Goal: Task Accomplishment & Management: Manage account settings

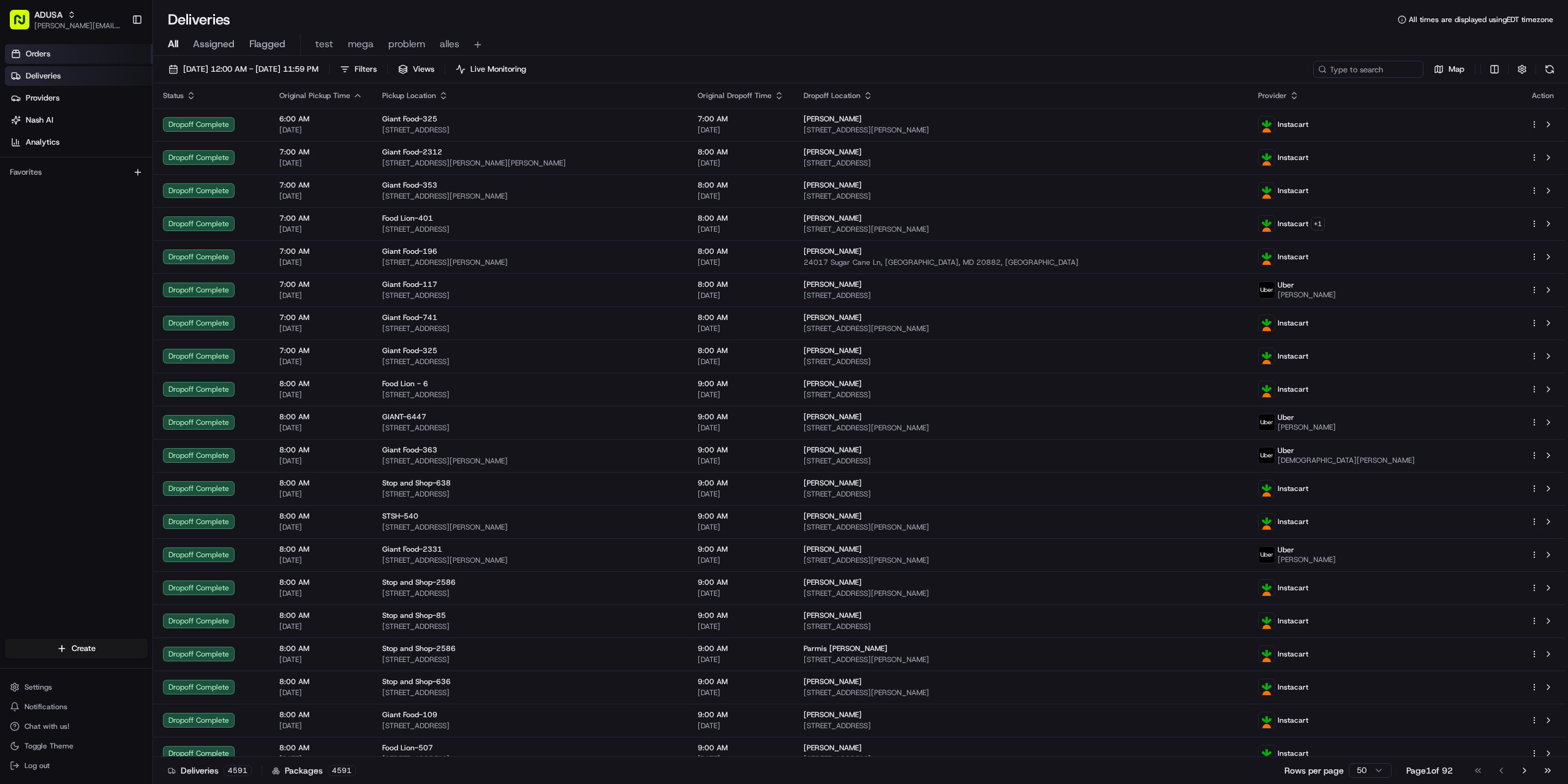
click at [51, 54] on link "Orders" at bounding box center [78, 54] width 147 height 20
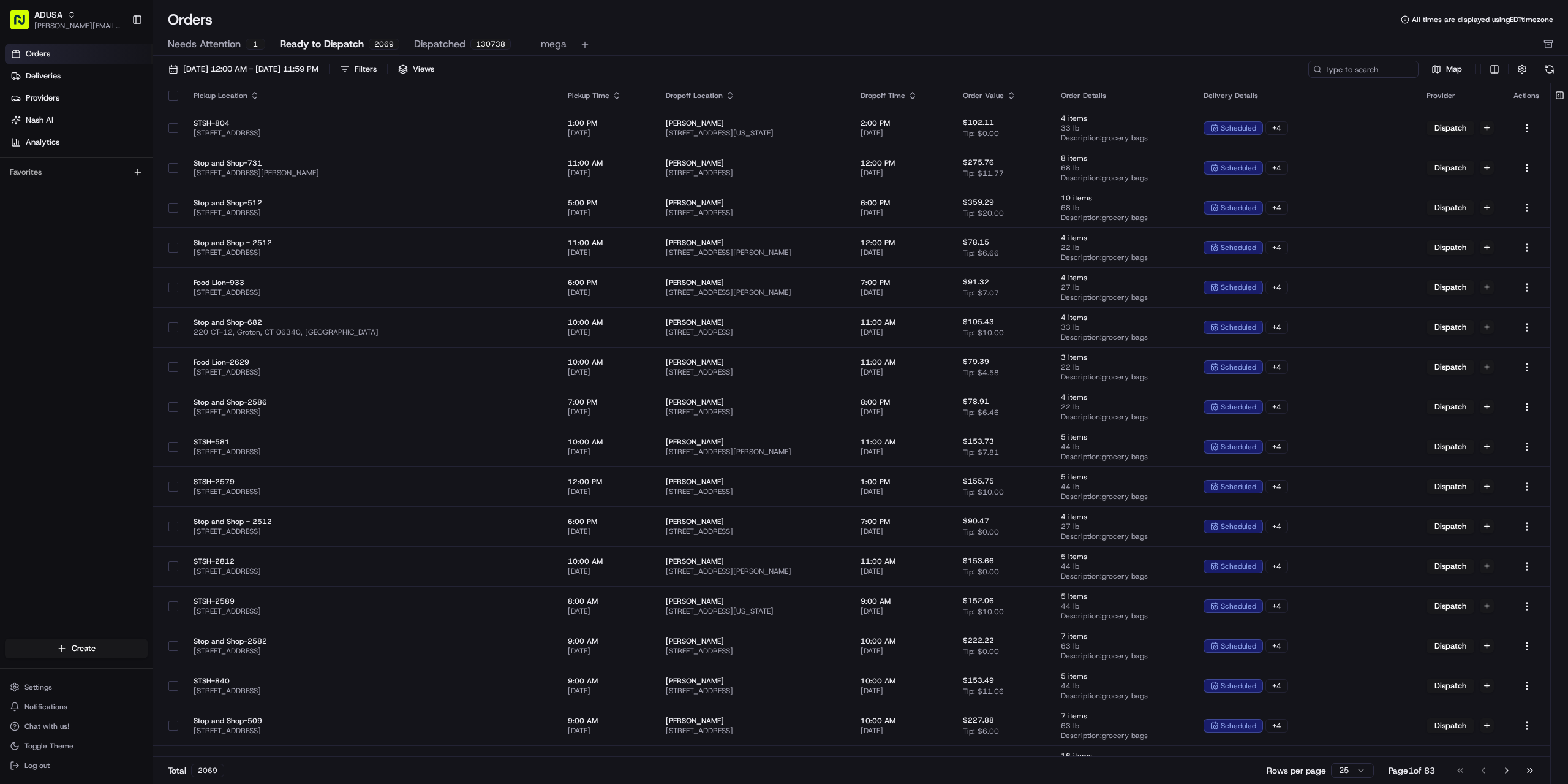
click at [43, 56] on span "Orders" at bounding box center [38, 54] width 24 height 11
click at [304, 40] on span "Ready to Dispatch" at bounding box center [322, 43] width 84 height 14
click at [282, 71] on span "08/01/2025 12:00 AM - 08/31/2025 11:59 PM" at bounding box center [251, 69] width 135 height 11
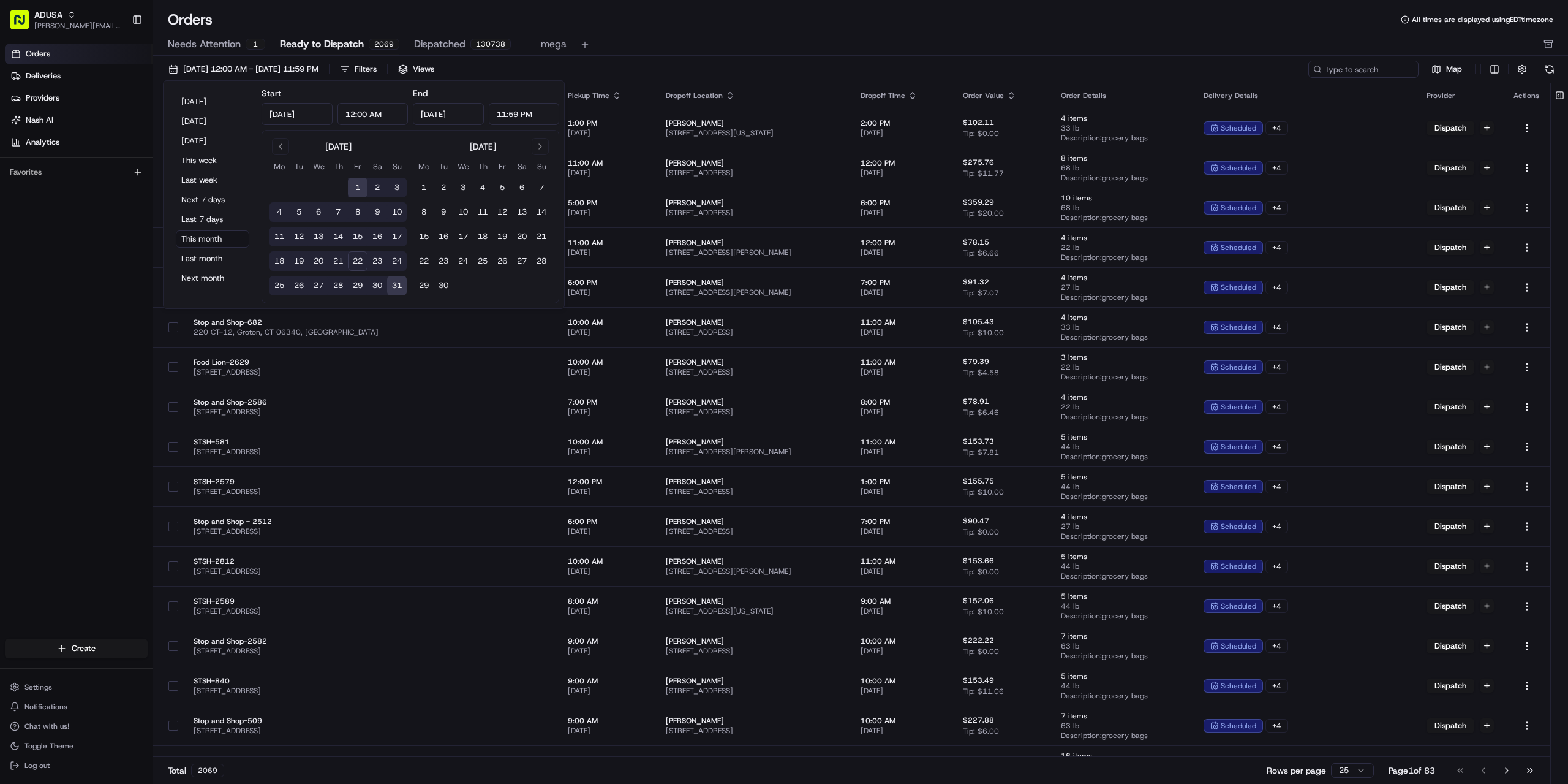
click at [358, 264] on button "22" at bounding box center [358, 261] width 20 height 20
type input "[DATE]"
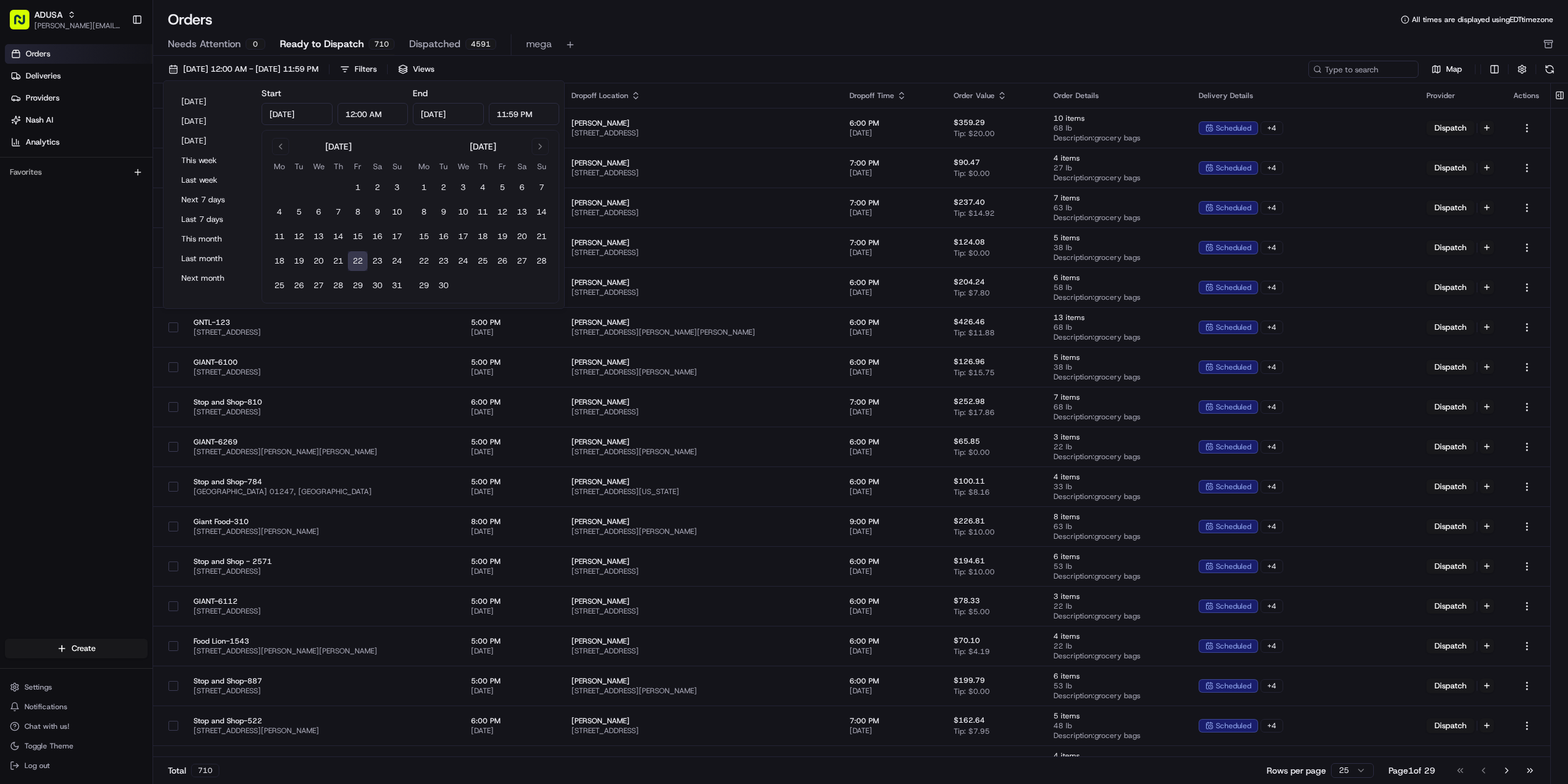
click at [648, 24] on div "Orders All times are displayed using EDT timezone" at bounding box center [860, 20] width 1415 height 20
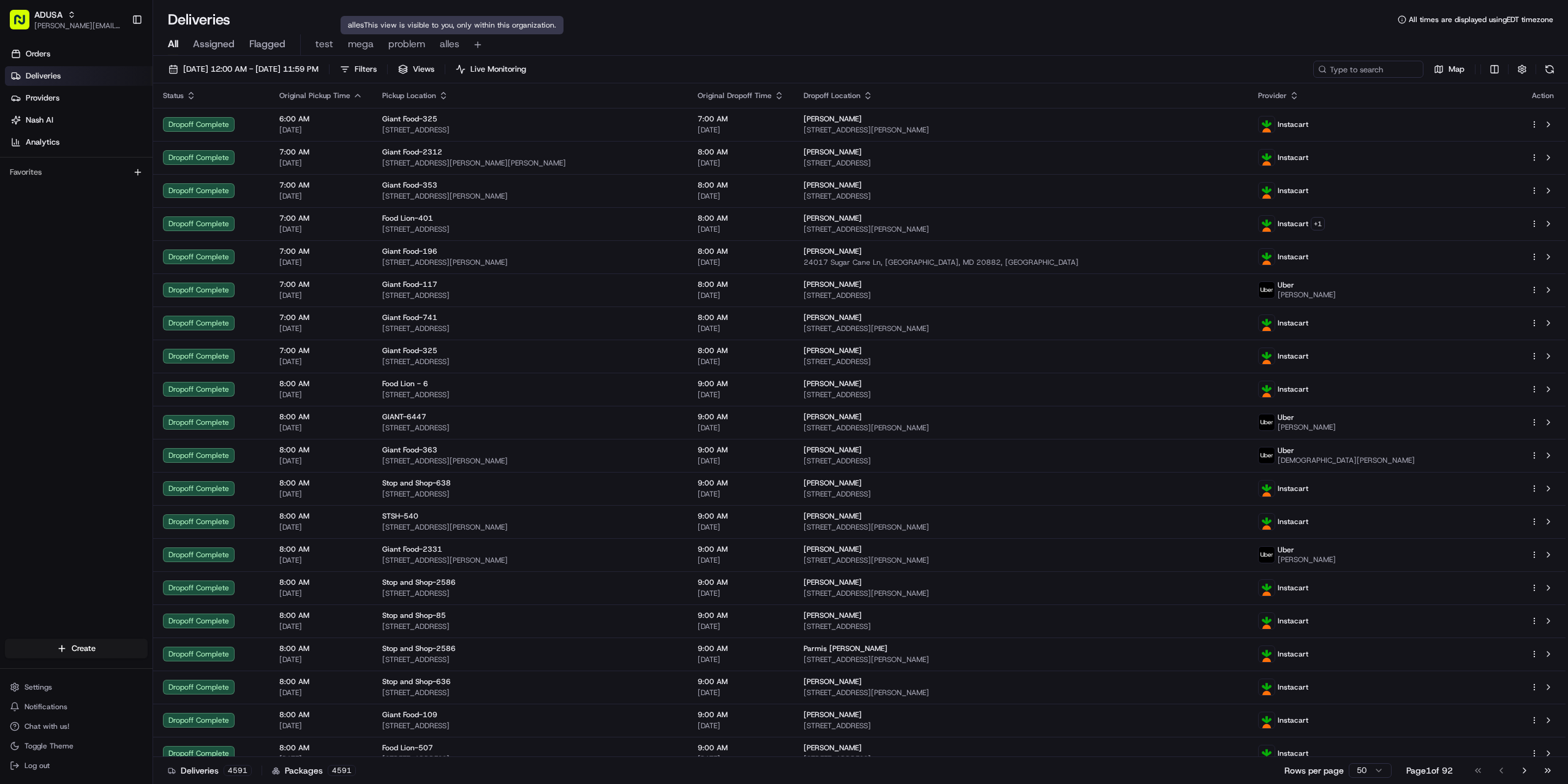
click at [446, 42] on span "alles" at bounding box center [450, 43] width 20 height 14
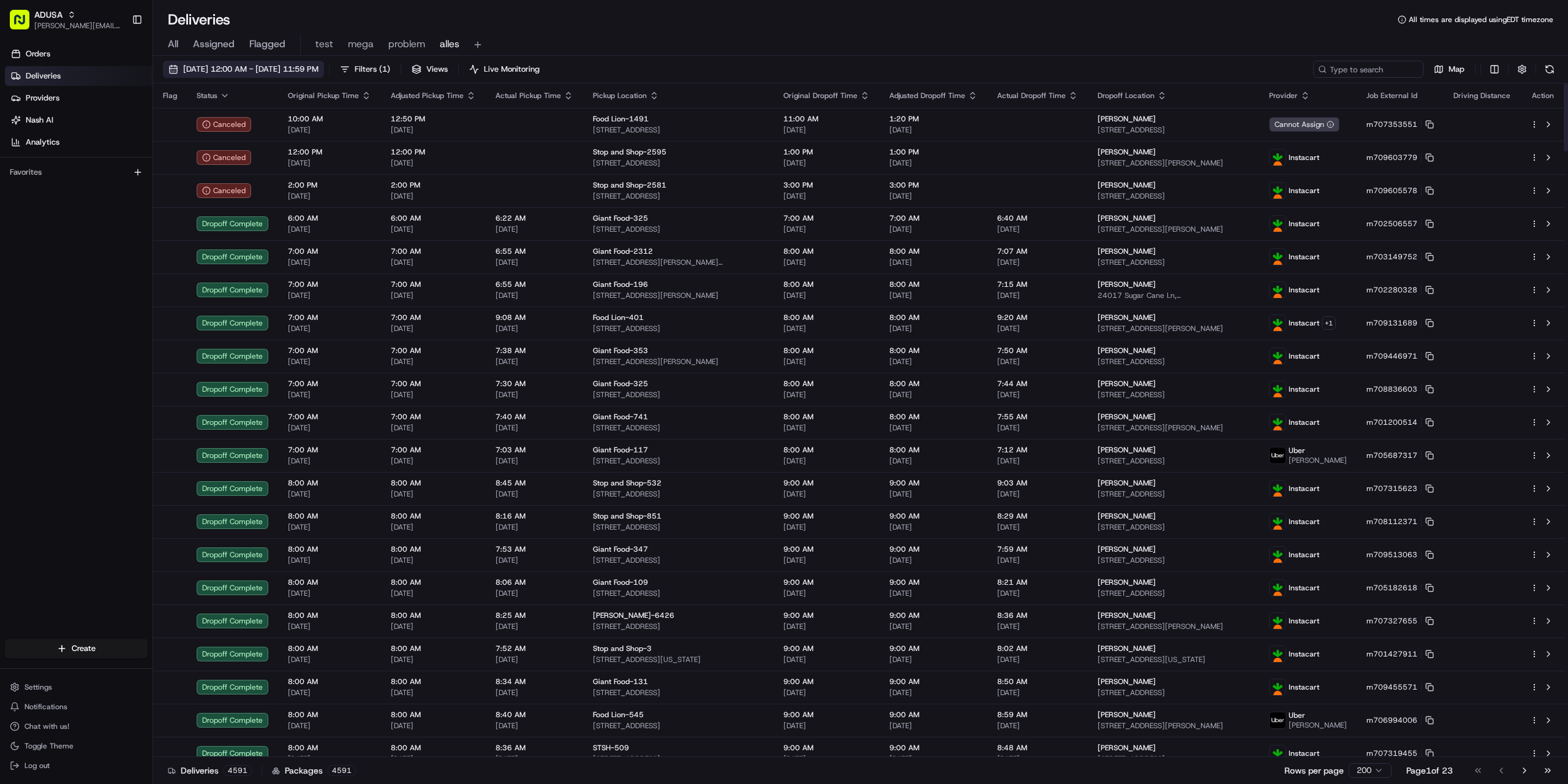
click at [276, 65] on span "[DATE] 12:00 AM - [DATE] 11:59 PM" at bounding box center [251, 69] width 135 height 11
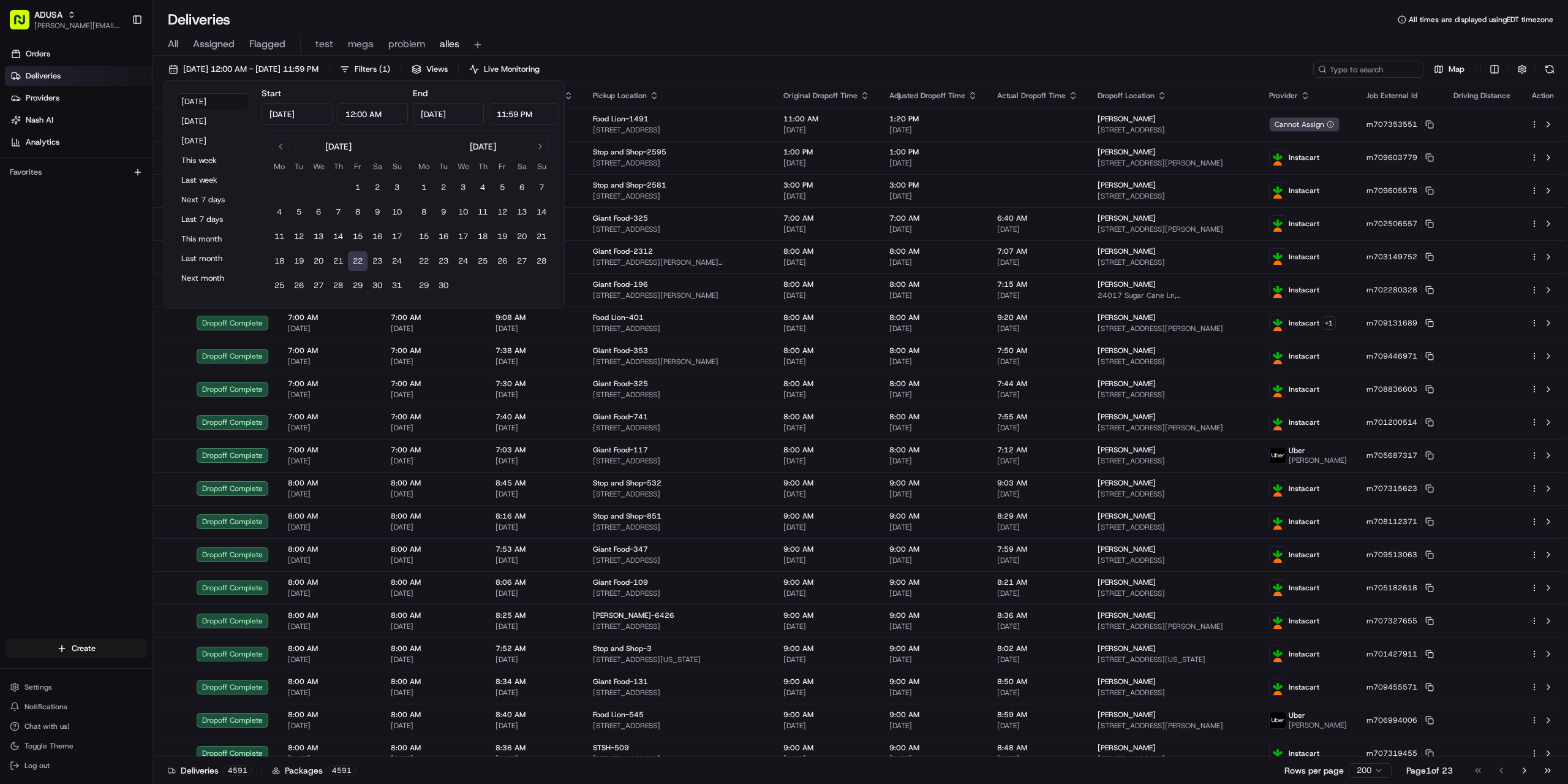
click at [352, 259] on button "22" at bounding box center [358, 261] width 20 height 20
click at [360, 261] on button "22" at bounding box center [358, 261] width 20 height 20
click at [351, 113] on input "12:00 AM" at bounding box center [372, 113] width 71 height 22
click at [365, 112] on input "2:00 AM" at bounding box center [372, 113] width 71 height 22
click at [370, 113] on input "2:00 AM" at bounding box center [372, 113] width 71 height 22
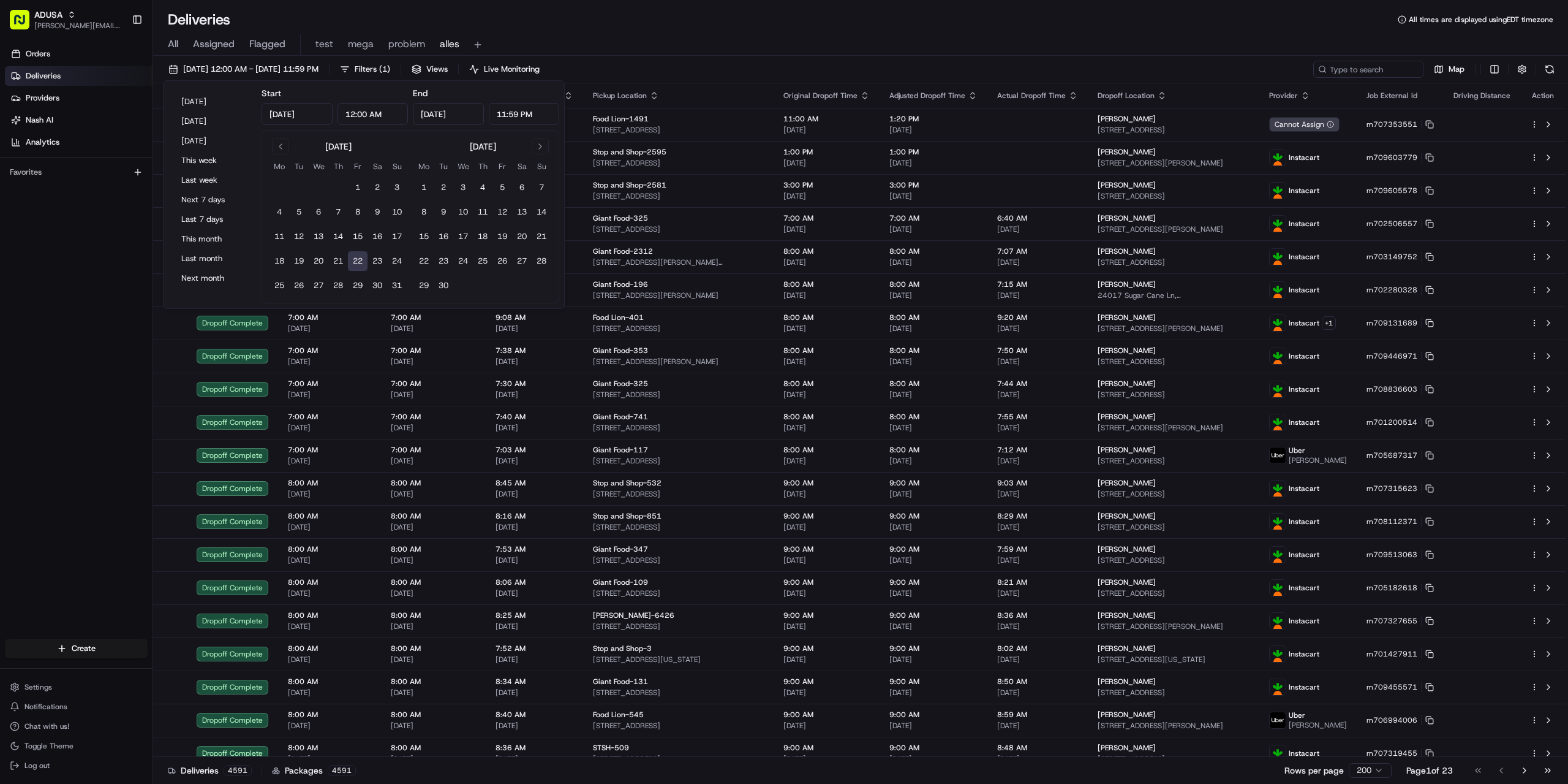
click at [350, 115] on input "12:00 AM" at bounding box center [372, 113] width 71 height 22
click at [371, 114] on input "2:00 AM" at bounding box center [372, 113] width 71 height 22
type input "2:00 PM"
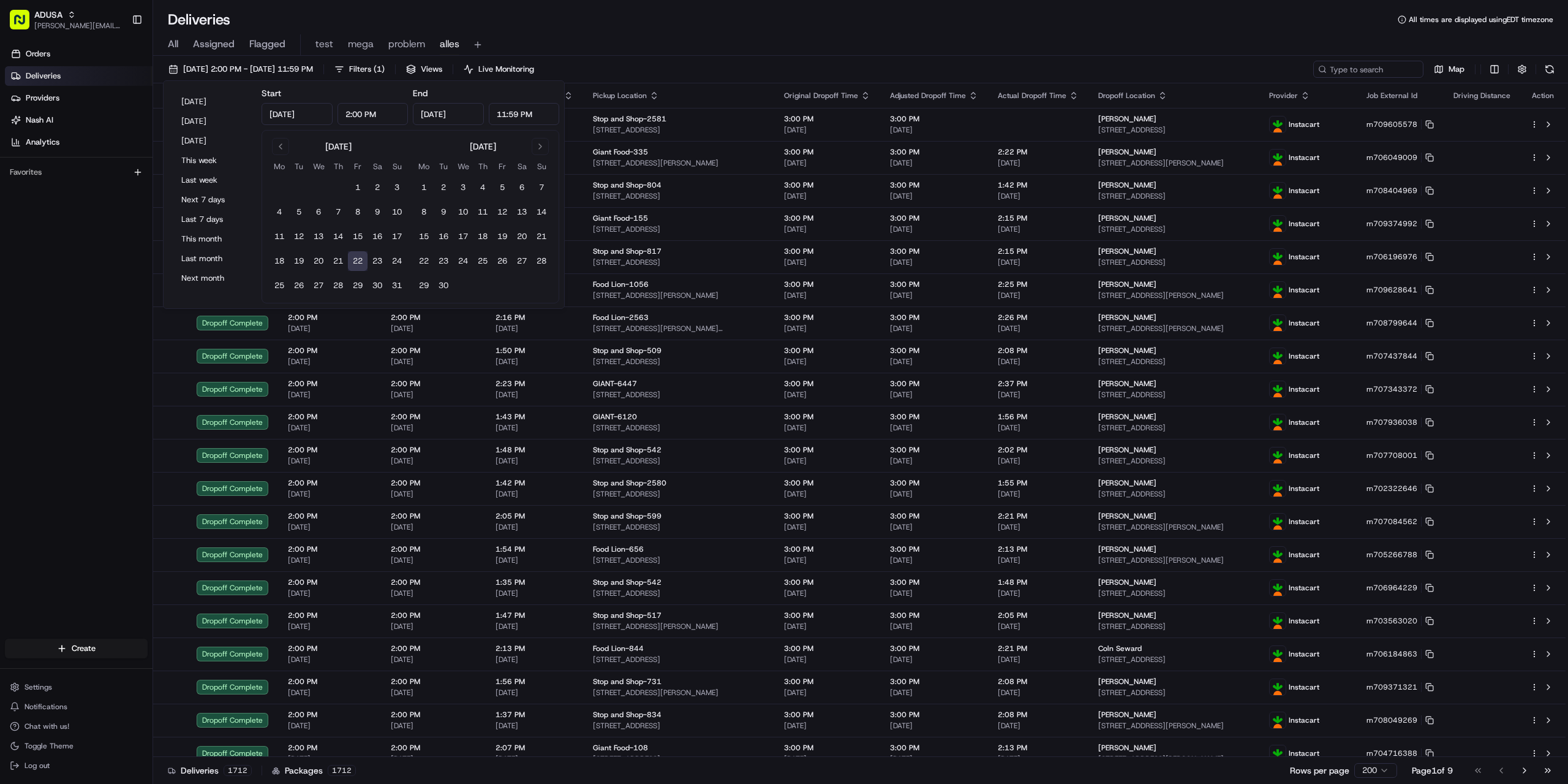
click at [352, 113] on input "2:00 PM" at bounding box center [372, 113] width 71 height 22
click at [632, 23] on div "Deliveries All times are displayed using EDT timezone" at bounding box center [860, 20] width 1415 height 20
click at [647, 32] on div "All Assigned Flagged test mega problem alles" at bounding box center [860, 43] width 1415 height 27
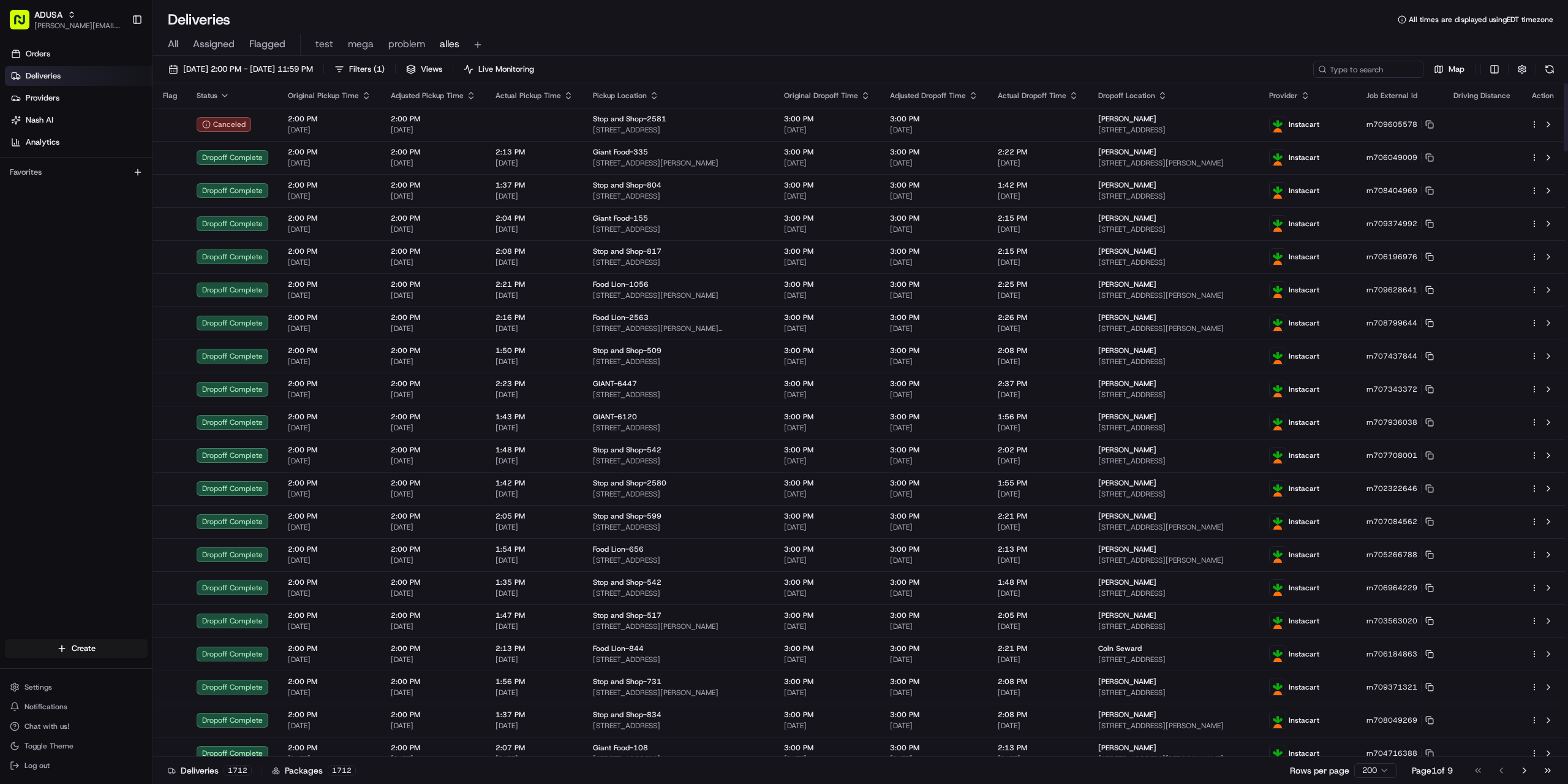
click at [312, 68] on span "08/22/2025 2:00 PM - 08/22/2025 11:59 PM" at bounding box center [248, 69] width 130 height 11
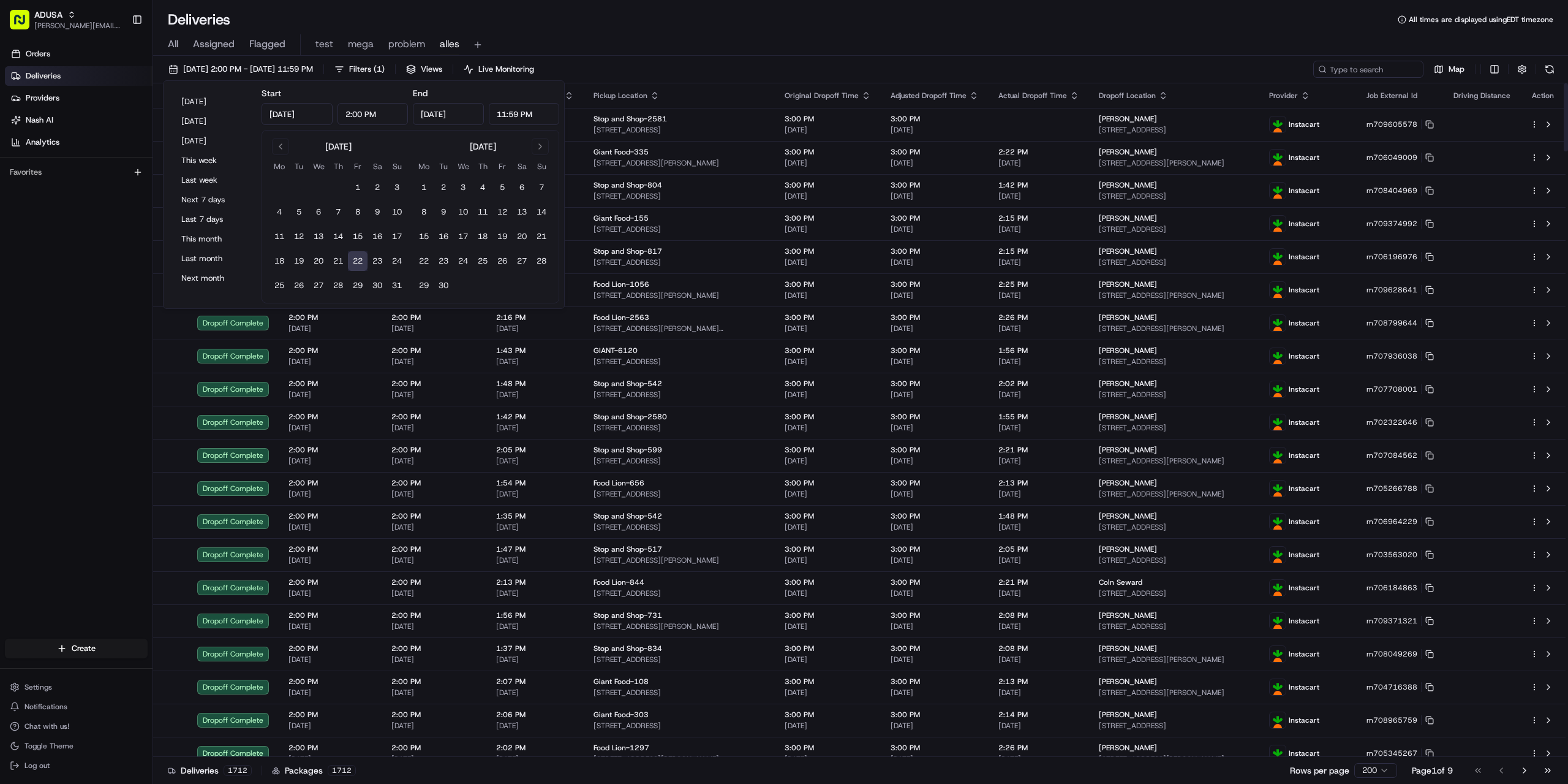
type input "Aug 22, 2025"
type input "2:00 PM"
type input "Aug 22, 2025"
type input "11:59 PM"
click at [400, 40] on span "problem" at bounding box center [407, 43] width 36 height 14
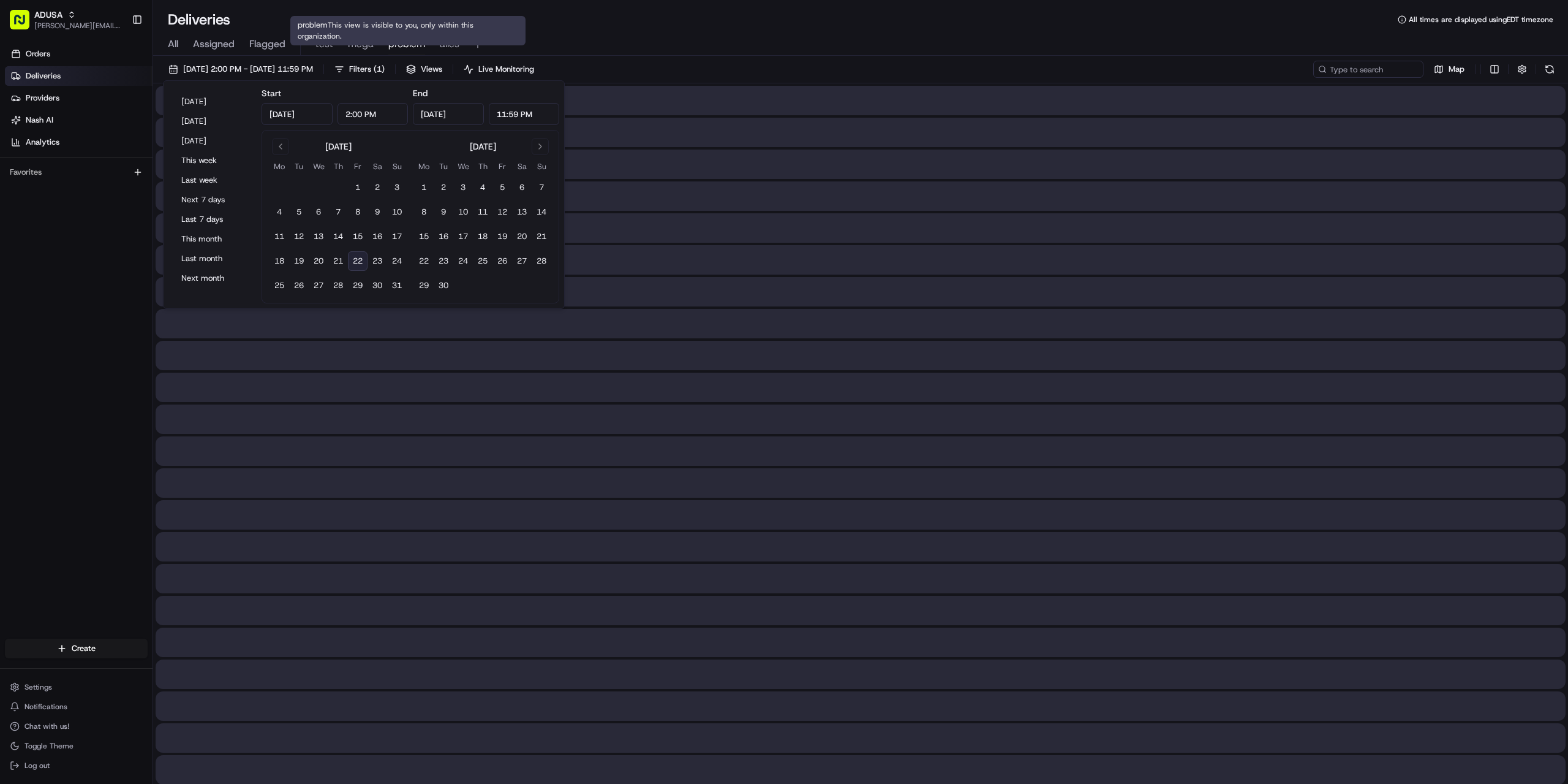
type input "Jul 24, 2025"
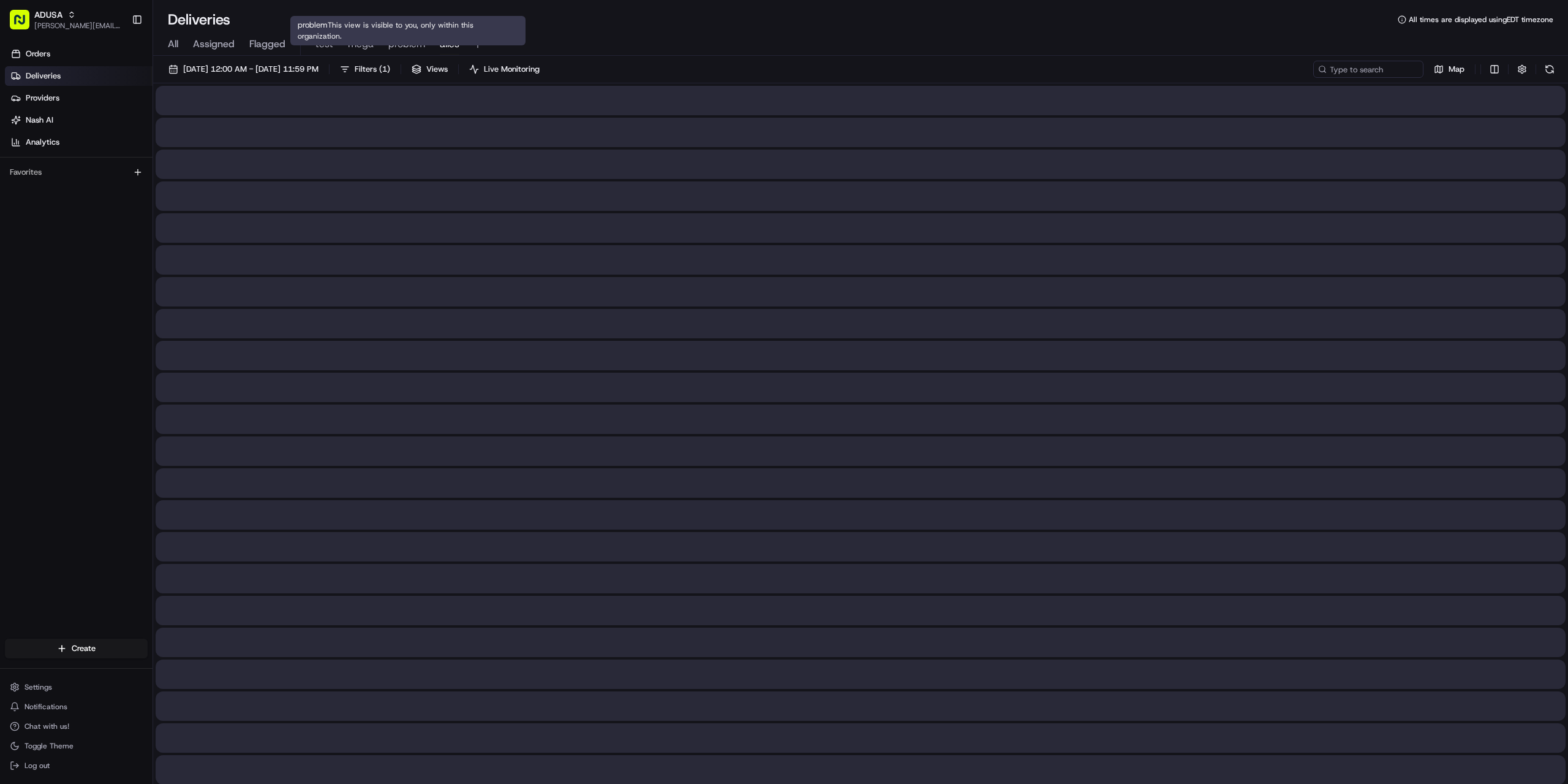
click at [450, 41] on span "alles" at bounding box center [450, 43] width 20 height 14
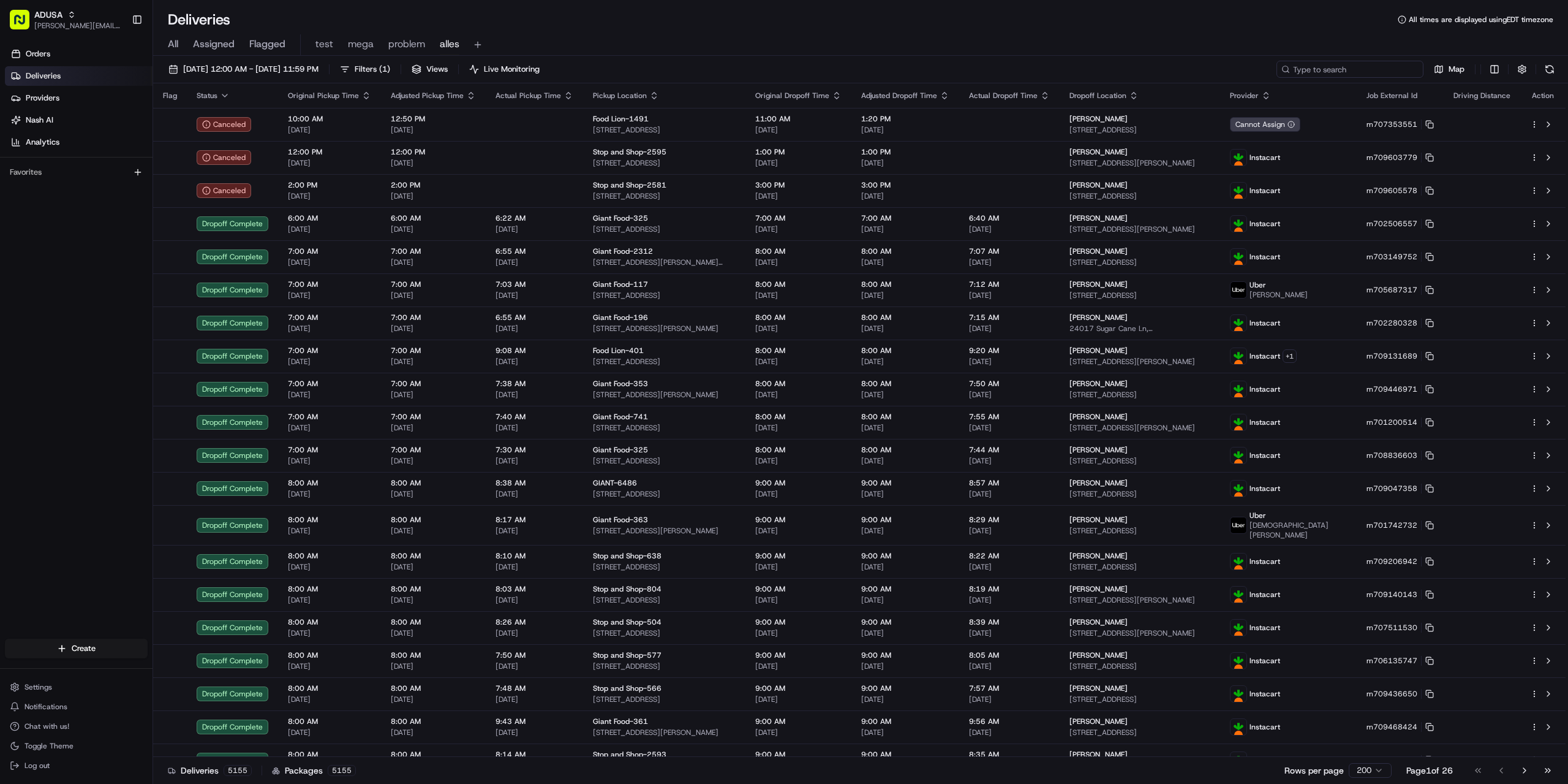
paste input "m707463771"
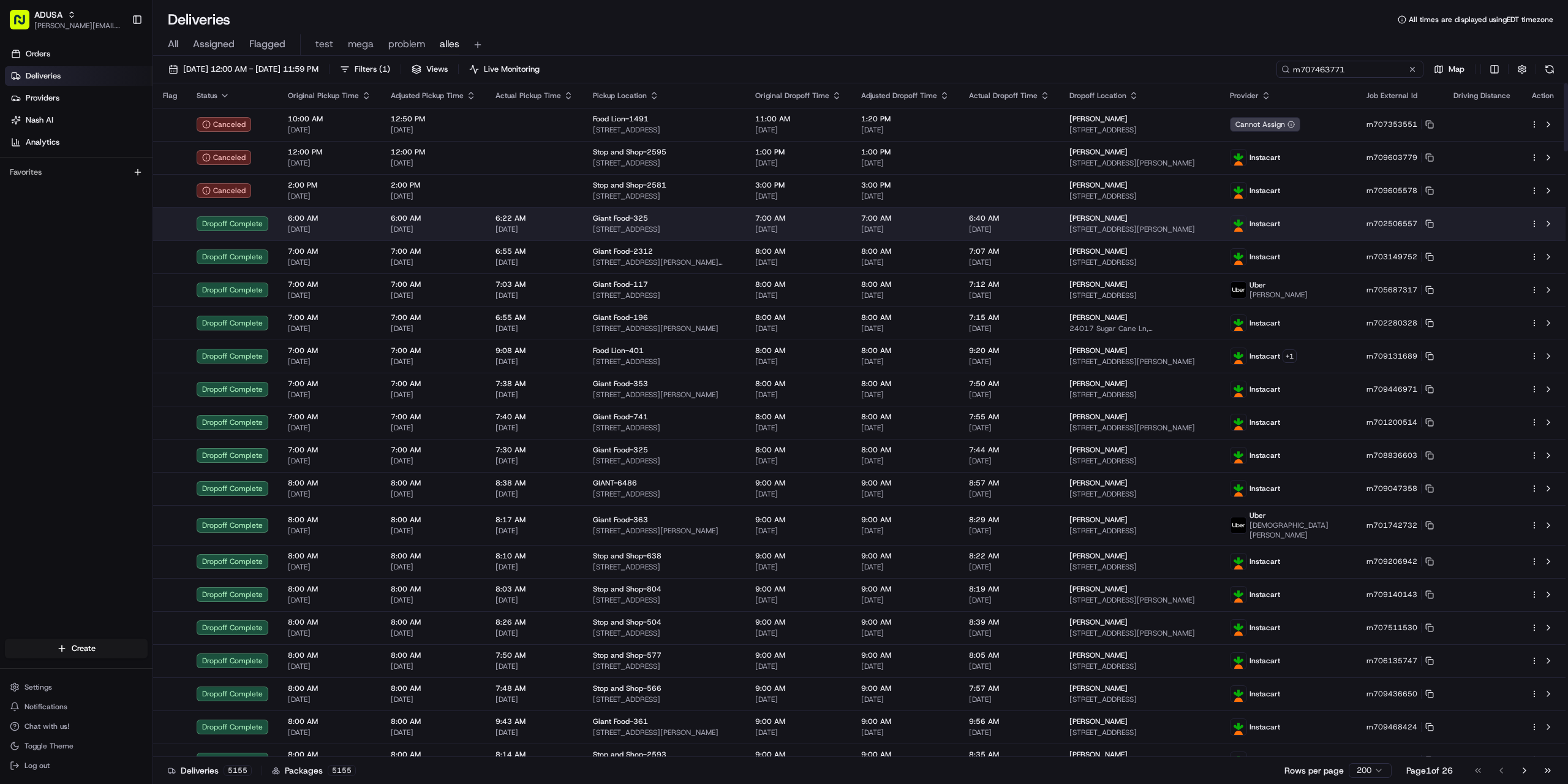
type input "m707463771"
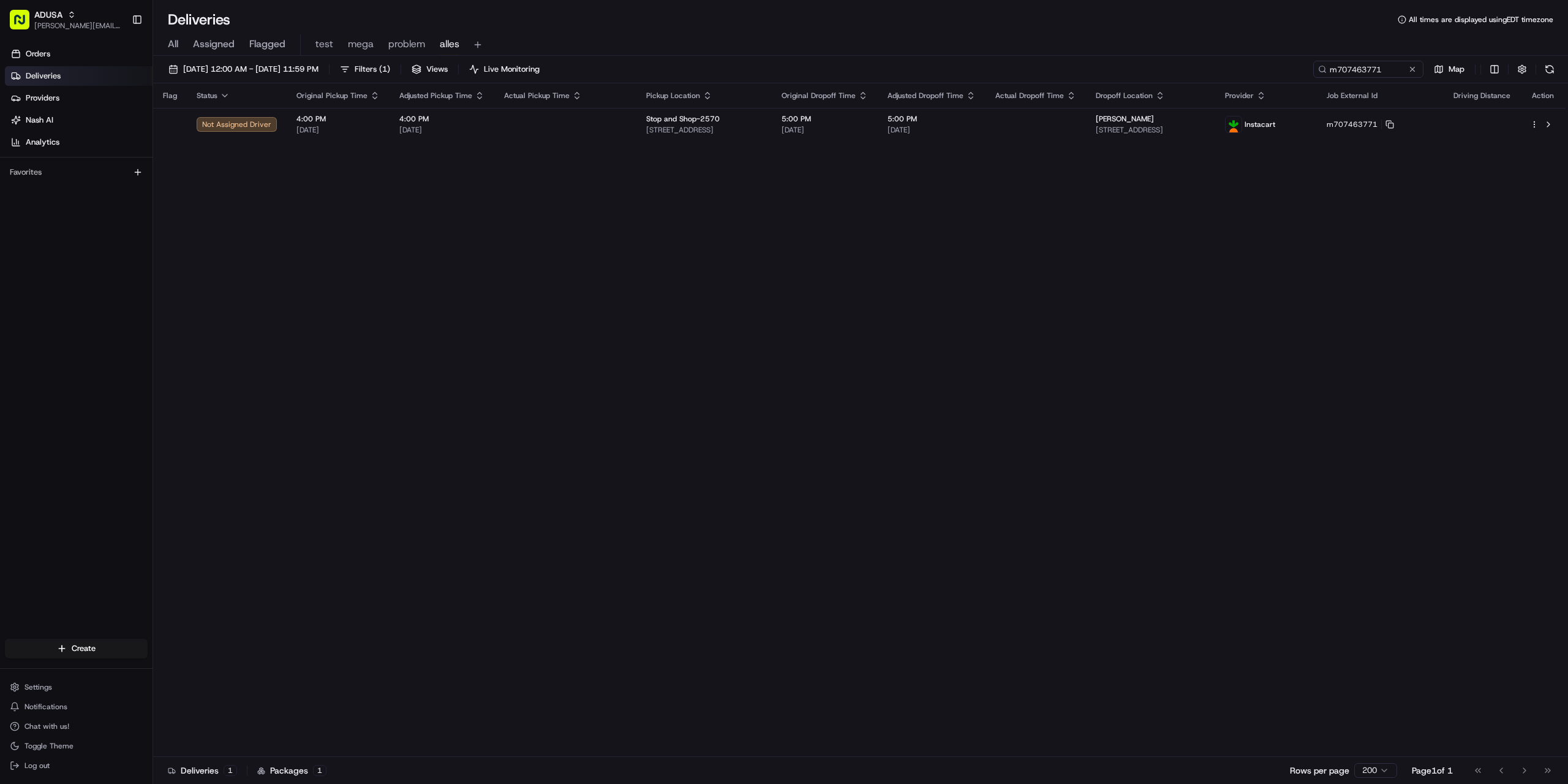
click at [741, 621] on div "Flag Status Original Pickup Time Adjusted Pickup Time Actual Pickup Time Pickup…" at bounding box center [859, 421] width 1412 height 674
click at [1417, 71] on button at bounding box center [1412, 69] width 12 height 12
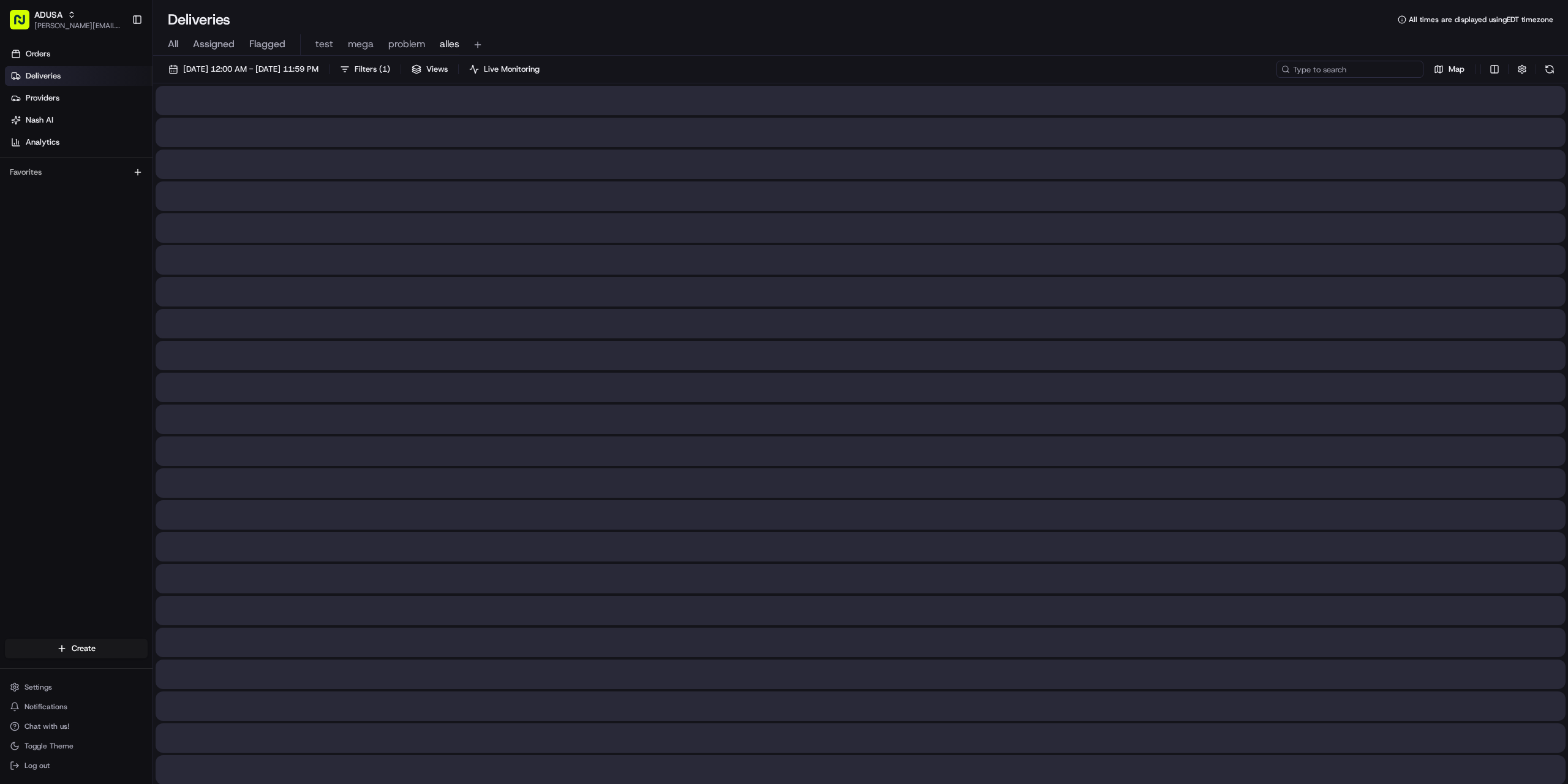
paste input "m709697465"
drag, startPoint x: 1353, startPoint y: 75, endPoint x: 1345, endPoint y: 75, distance: 8.0
click at [1345, 75] on input "m709697465" at bounding box center [1350, 69] width 147 height 17
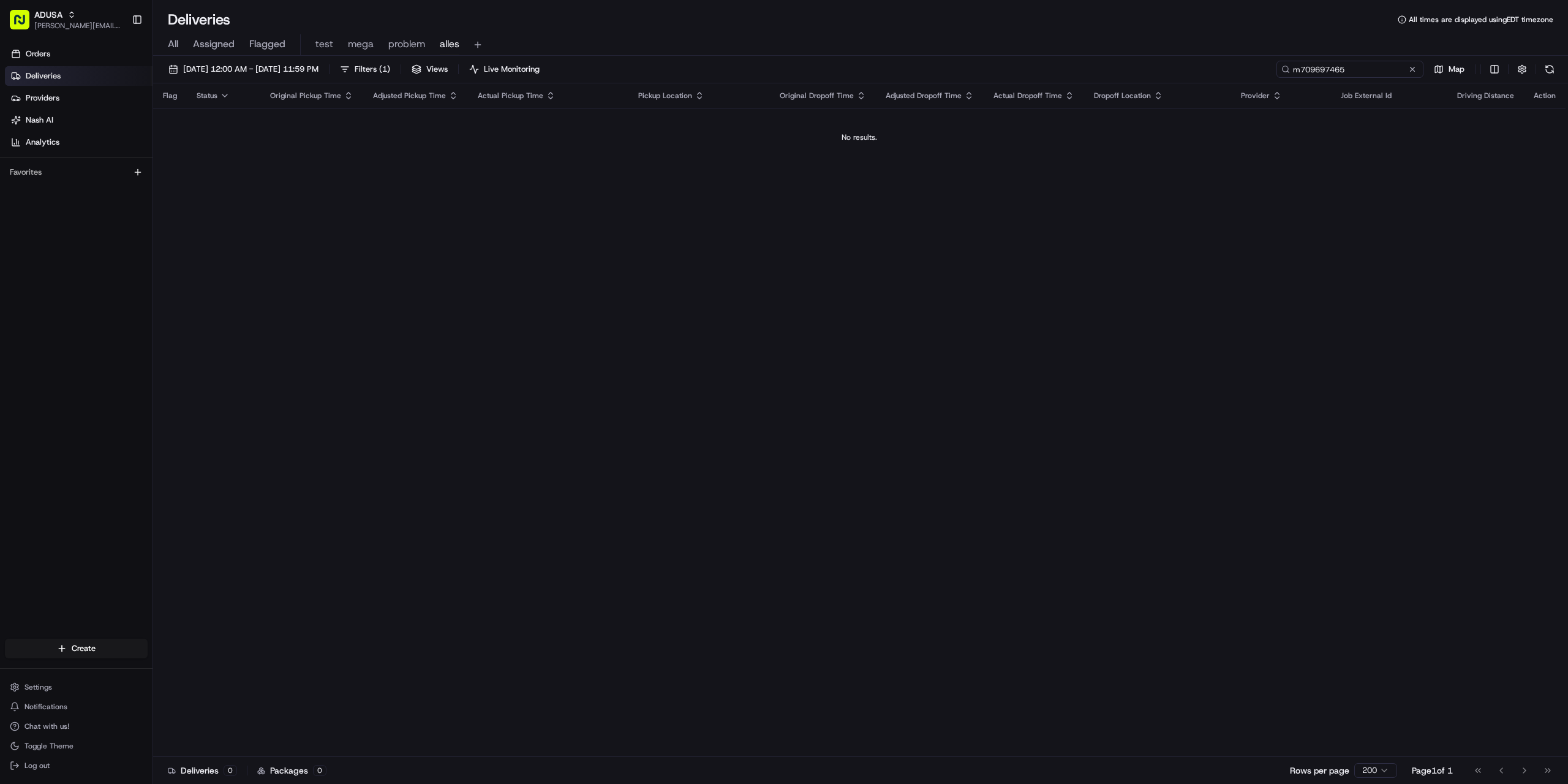
type input "m709697465"
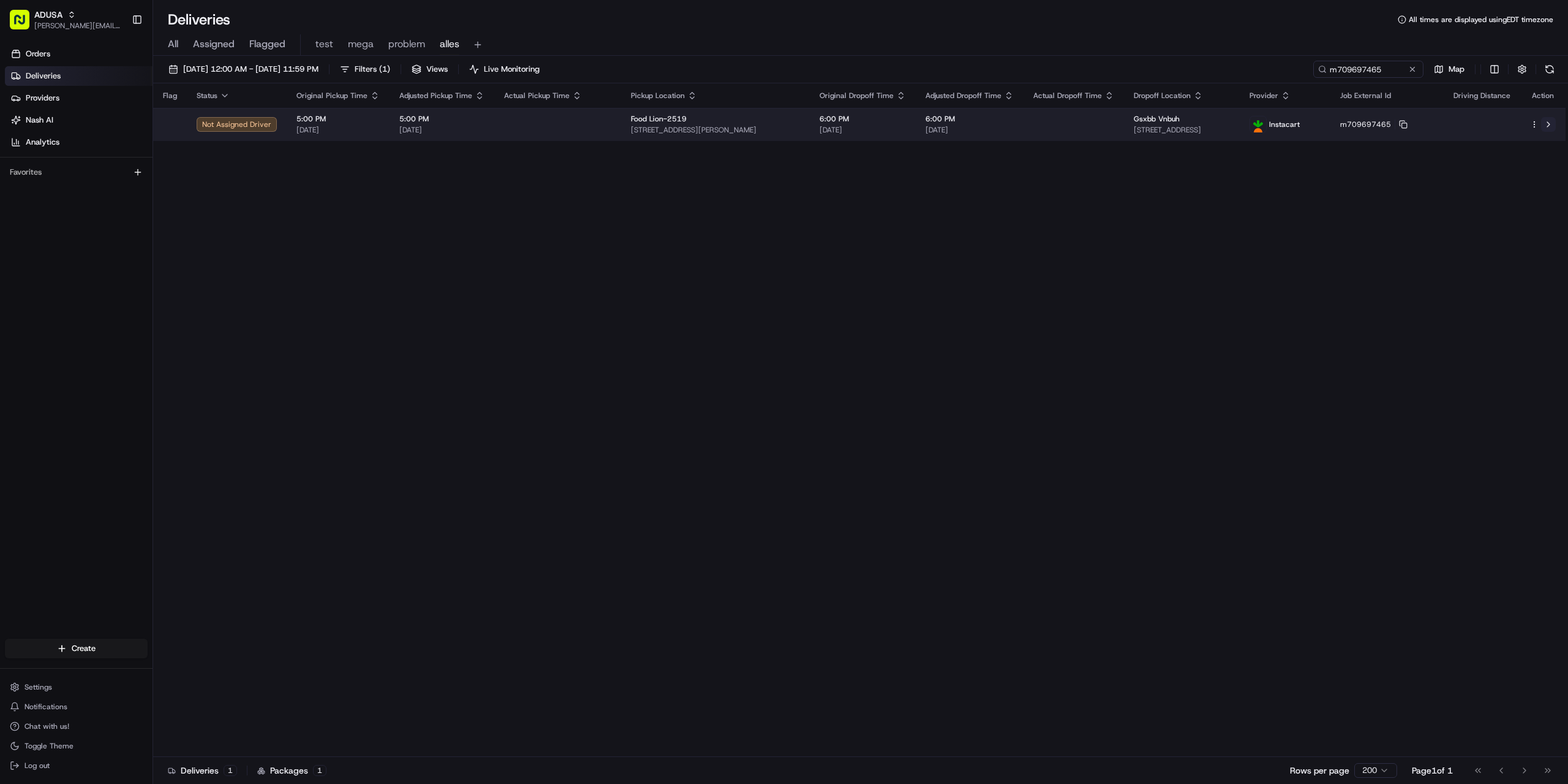
click at [1548, 125] on button at bounding box center [1548, 124] width 14 height 14
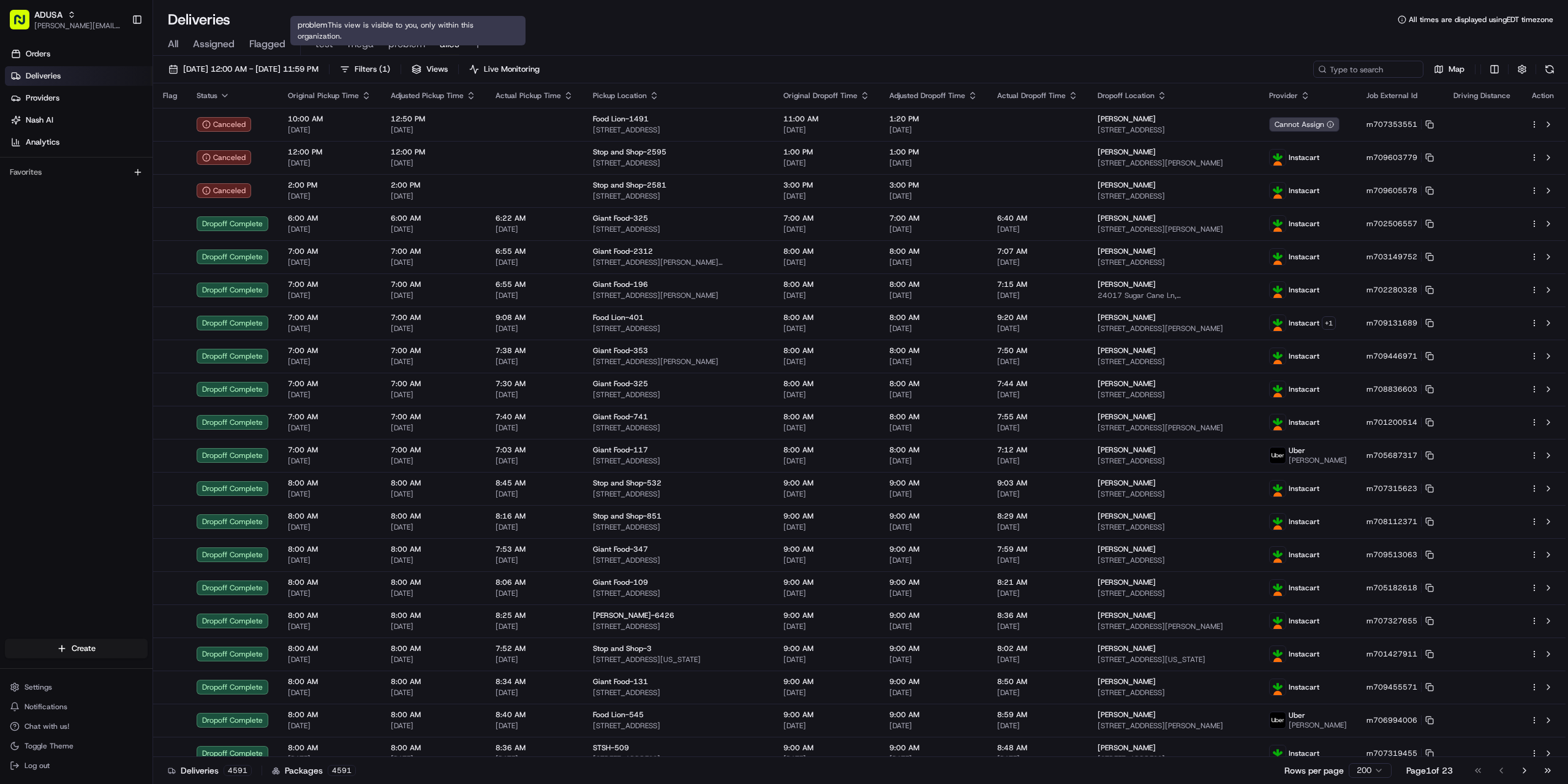
click at [396, 47] on span "problem" at bounding box center [407, 43] width 36 height 14
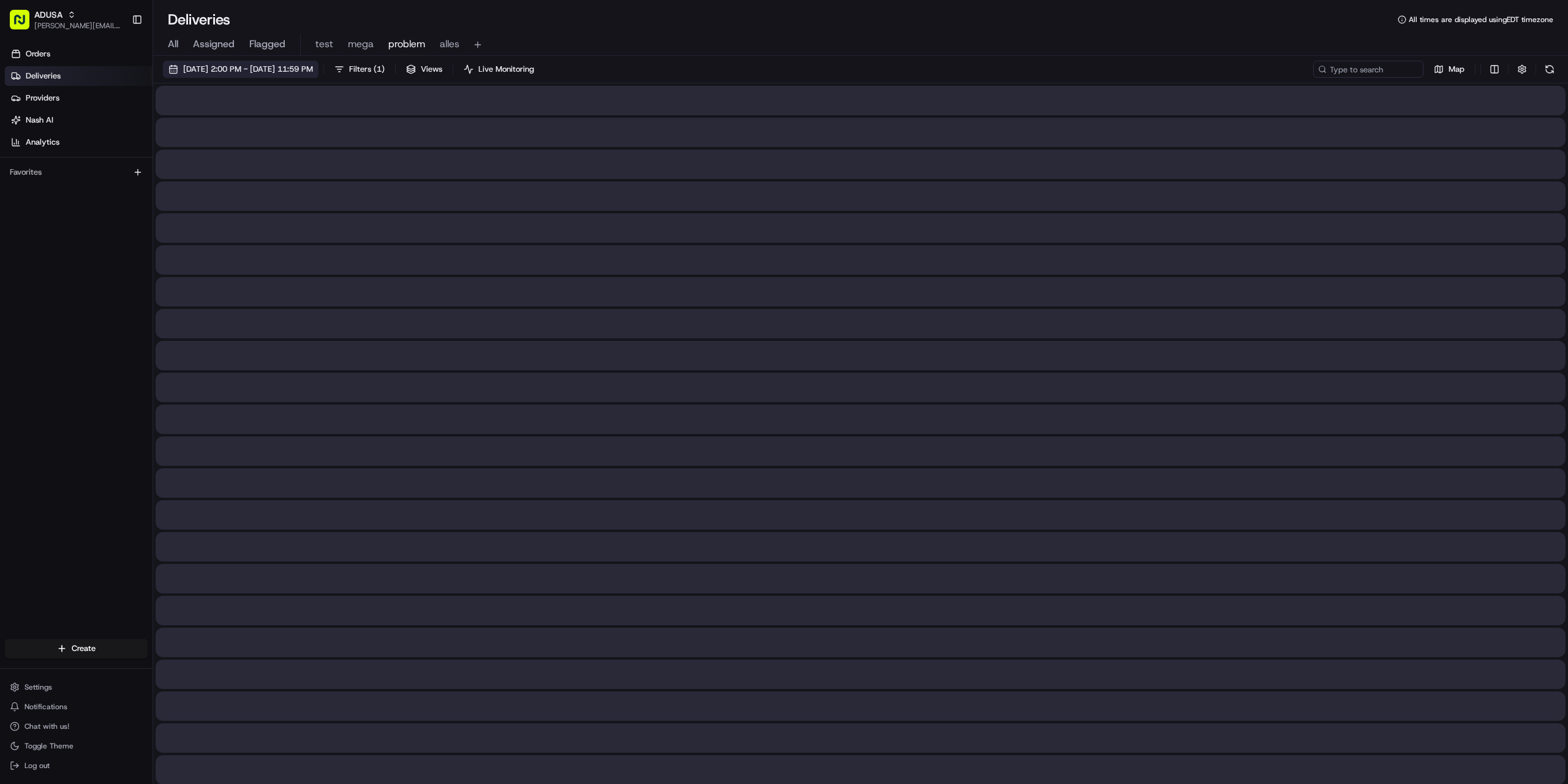
click at [311, 63] on button "07/24/2025 2:00 PM - 07/24/2025 11:59 PM" at bounding box center [240, 69] width 156 height 17
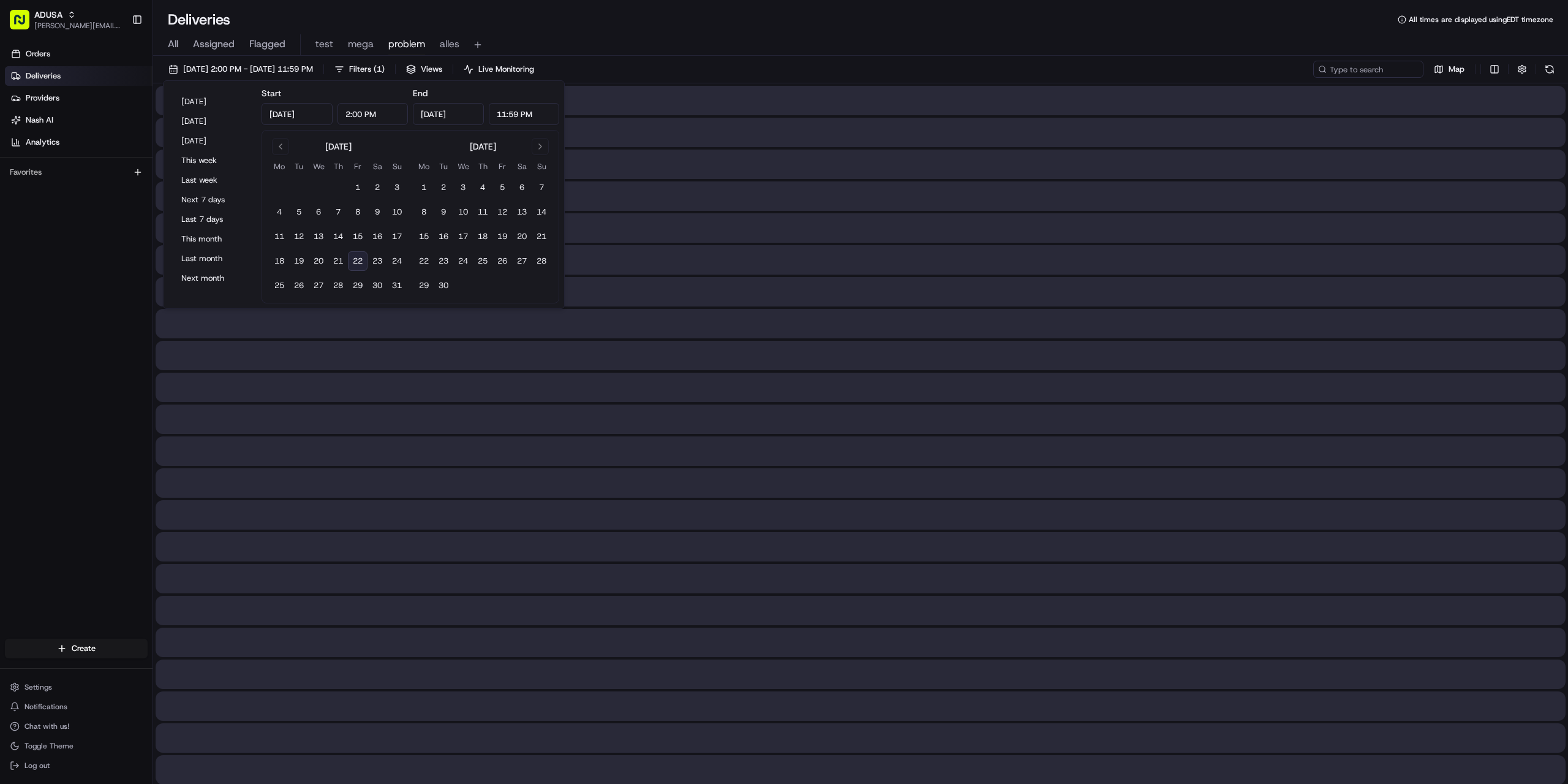
click at [358, 259] on button "22" at bounding box center [358, 261] width 20 height 20
type input "[DATE]"
type input "12:00 AM"
type input "[DATE]"
click at [349, 116] on input "12:00 AM" at bounding box center [372, 113] width 71 height 22
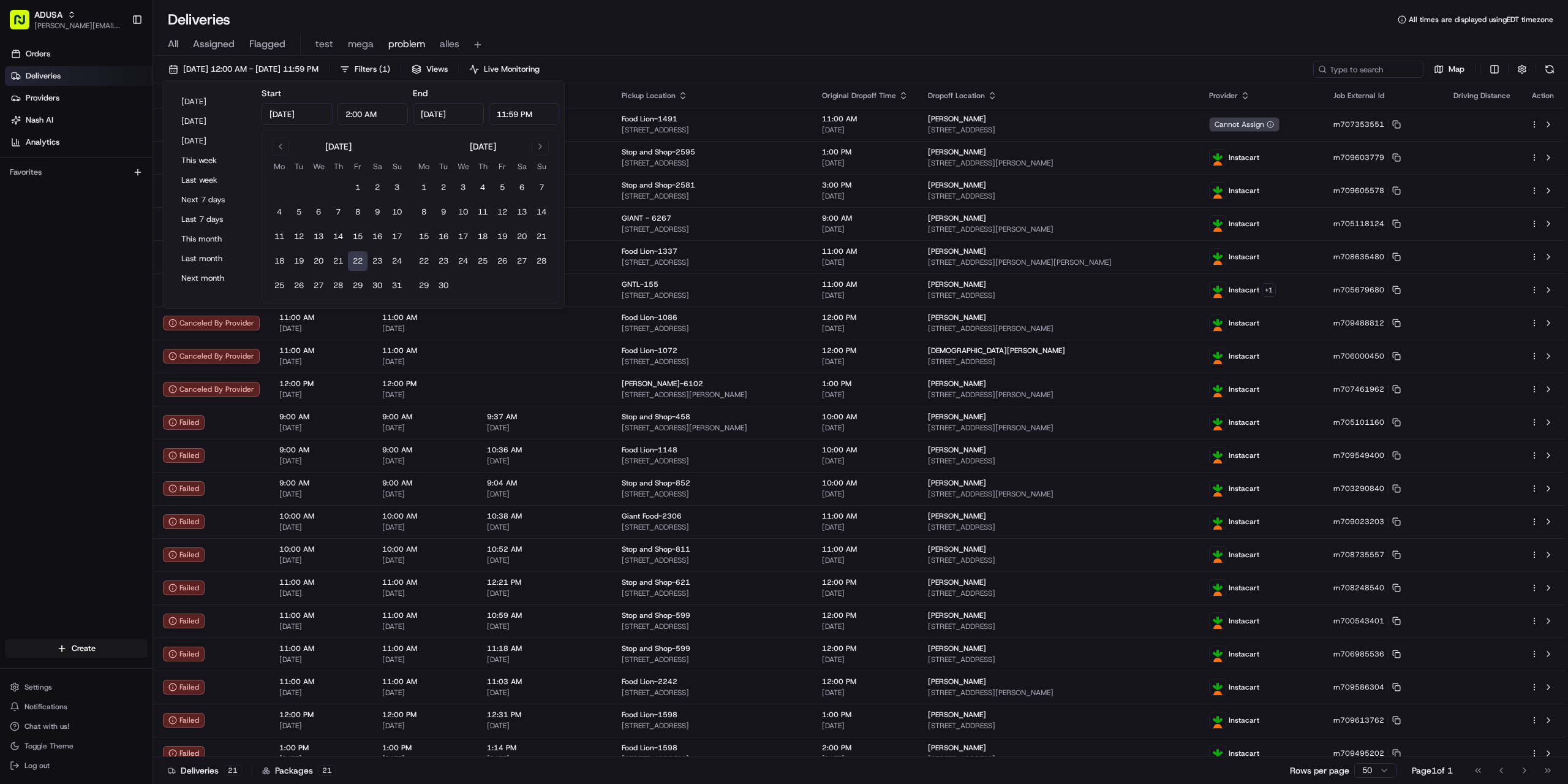
click at [370, 109] on input "2:00 AM" at bounding box center [372, 113] width 71 height 22
type input "2:00 PM"
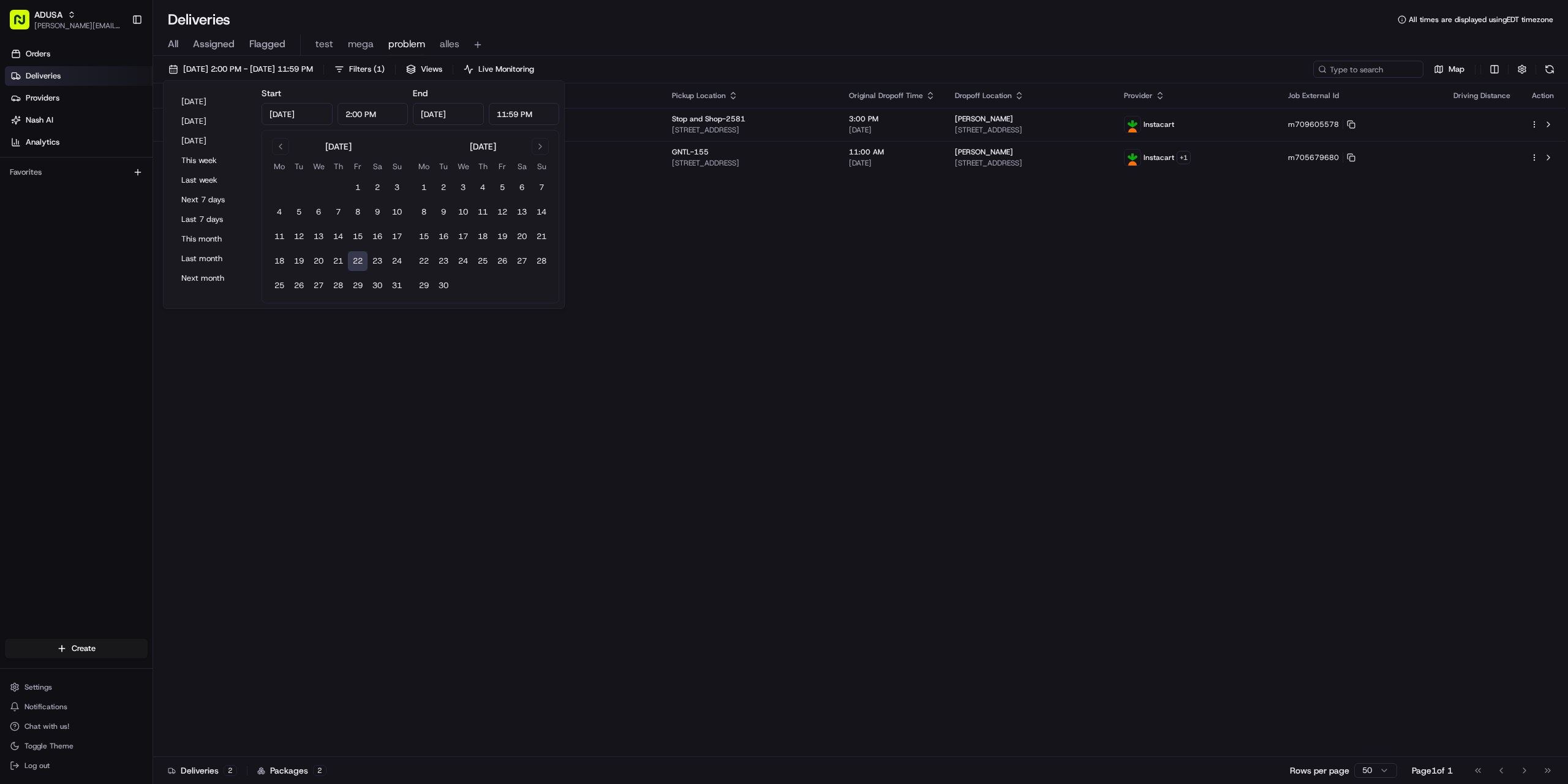
click at [680, 469] on div "Status Original Pickup Time Adjusted Pickup Time Actual Pickup Time Pickup Loca…" at bounding box center [859, 421] width 1412 height 674
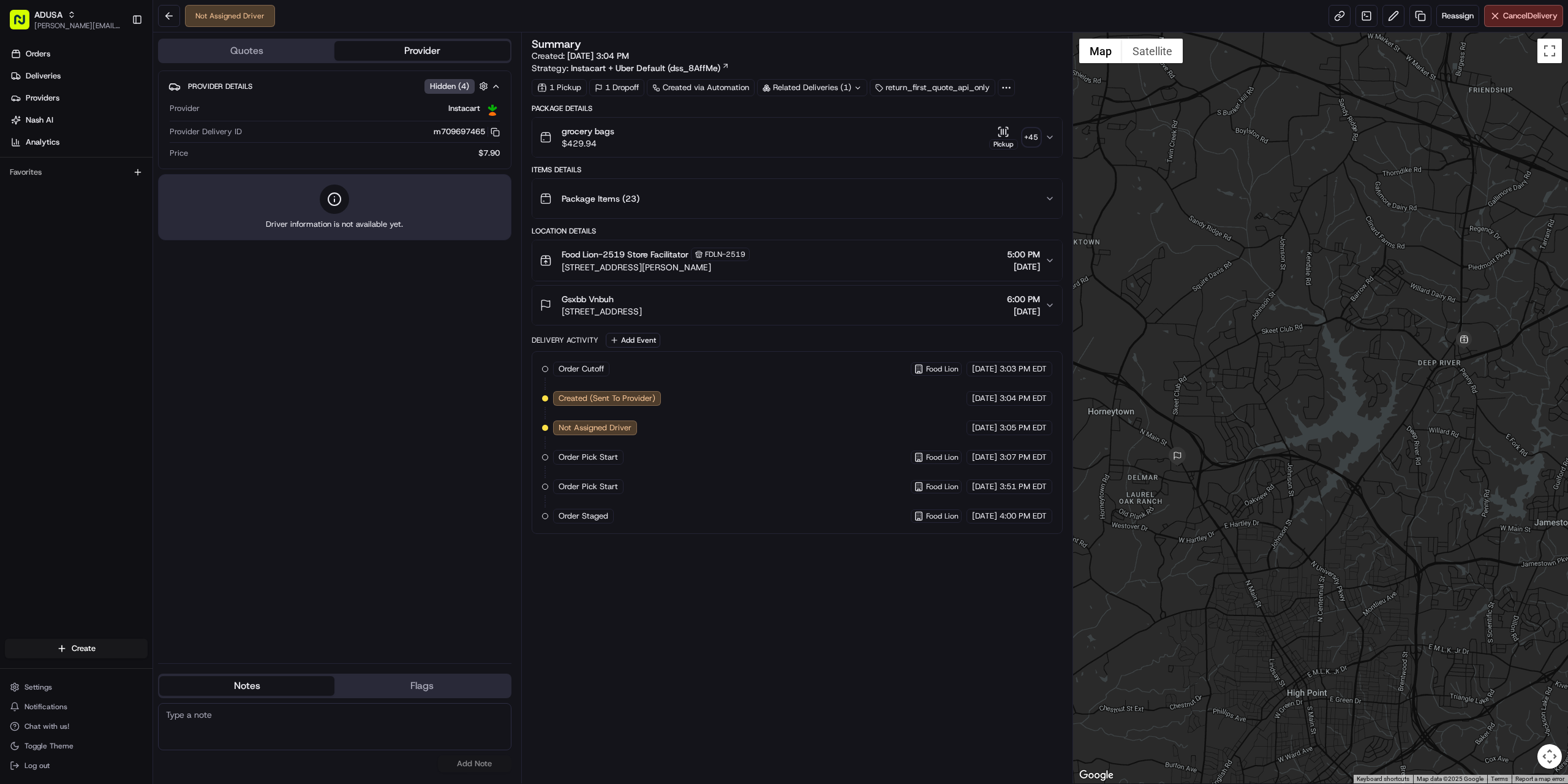
click at [790, 706] on div "Summary Created: 08/22/2025 3:04 PM Strategy: Instacart + Uber Default (dss_8Af…" at bounding box center [797, 408] width 531 height 738
click at [1523, 8] on button "Cancel Delivery" at bounding box center [1524, 15] width 79 height 22
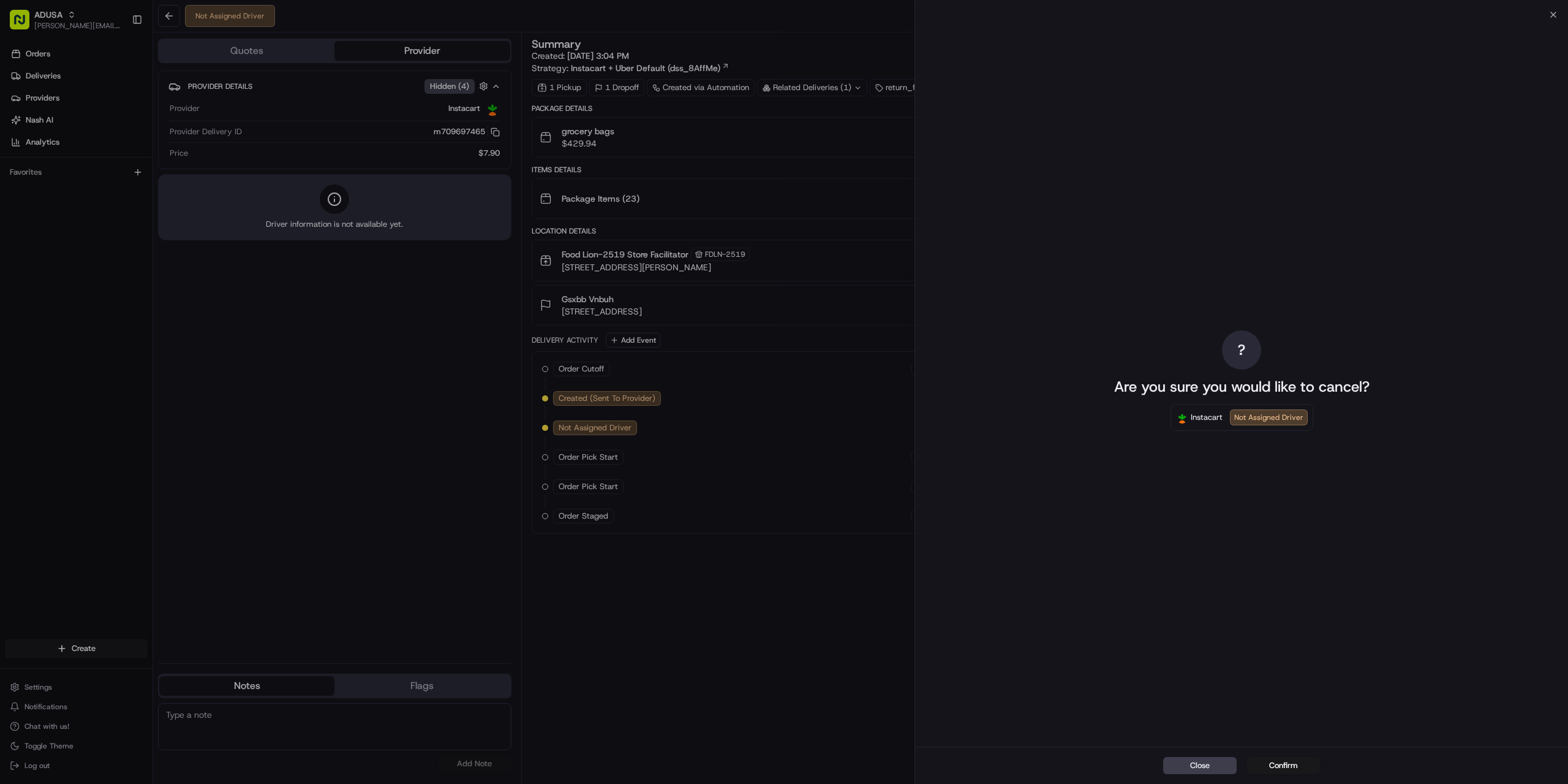
click at [1274, 764] on button "Confirm" at bounding box center [1283, 765] width 74 height 17
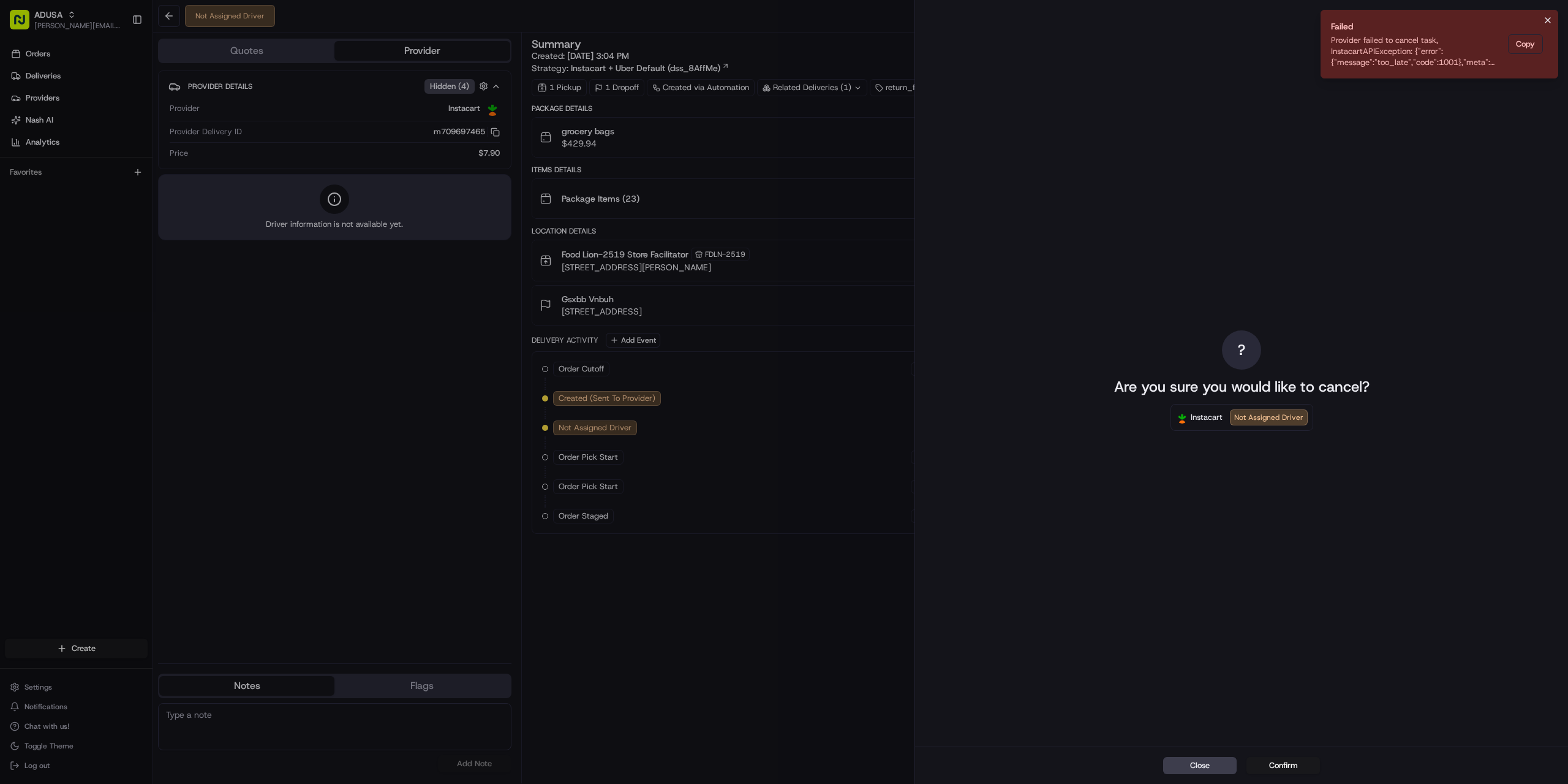
click at [1550, 24] on icon "Notifications (F8)" at bounding box center [1547, 20] width 10 height 10
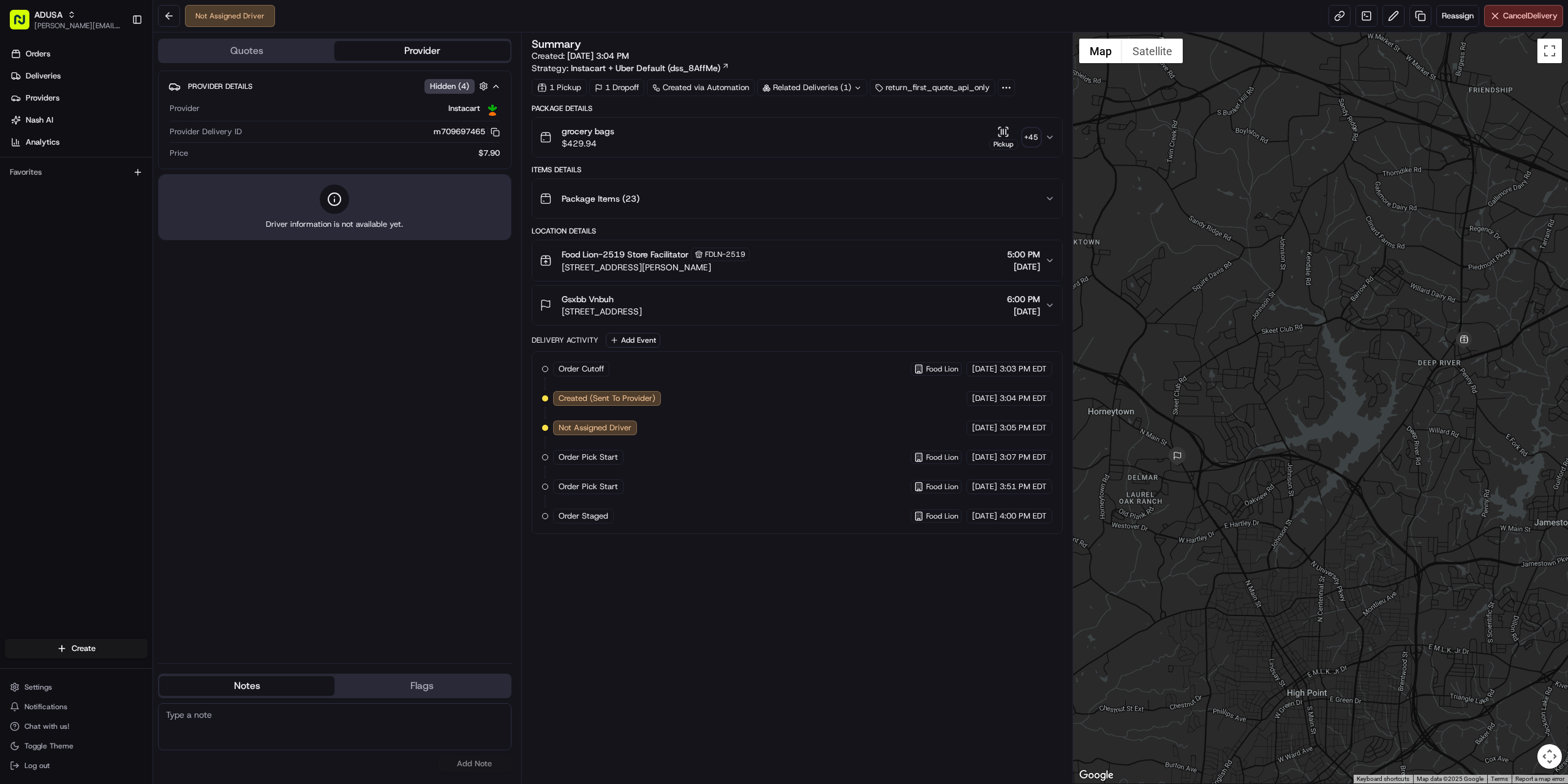
click at [220, 722] on textarea at bounding box center [334, 726] width 353 height 47
paste textarea "store confirmed cancellation."
type textarea "store confirmed cancellation."
click at [466, 770] on button "Add Note" at bounding box center [474, 763] width 74 height 17
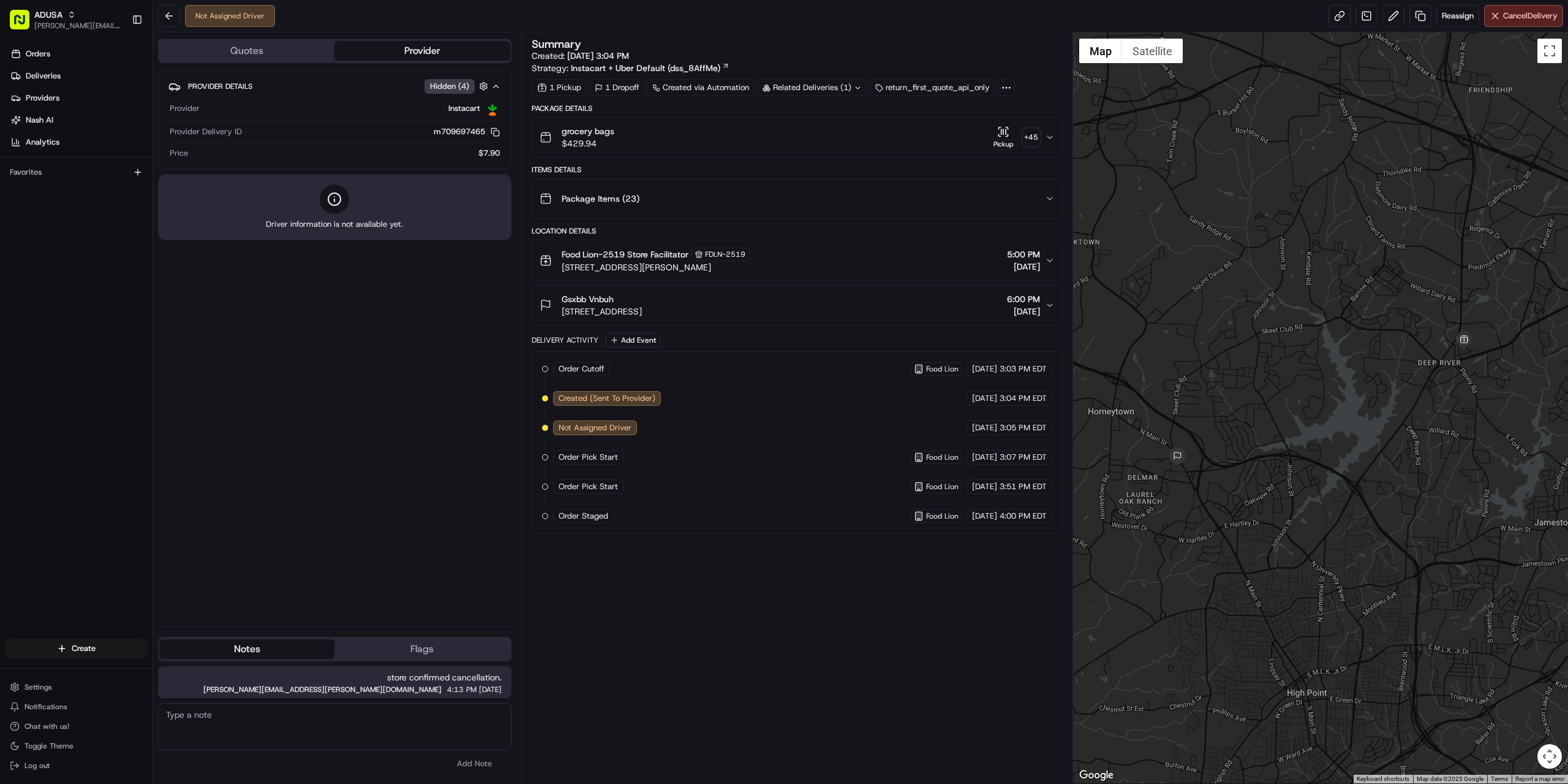
click at [458, 533] on div "Provider Details Hidden ( 4 ) Provider Instacart Provider Delivery ID m70969746…" at bounding box center [334, 344] width 353 height 546
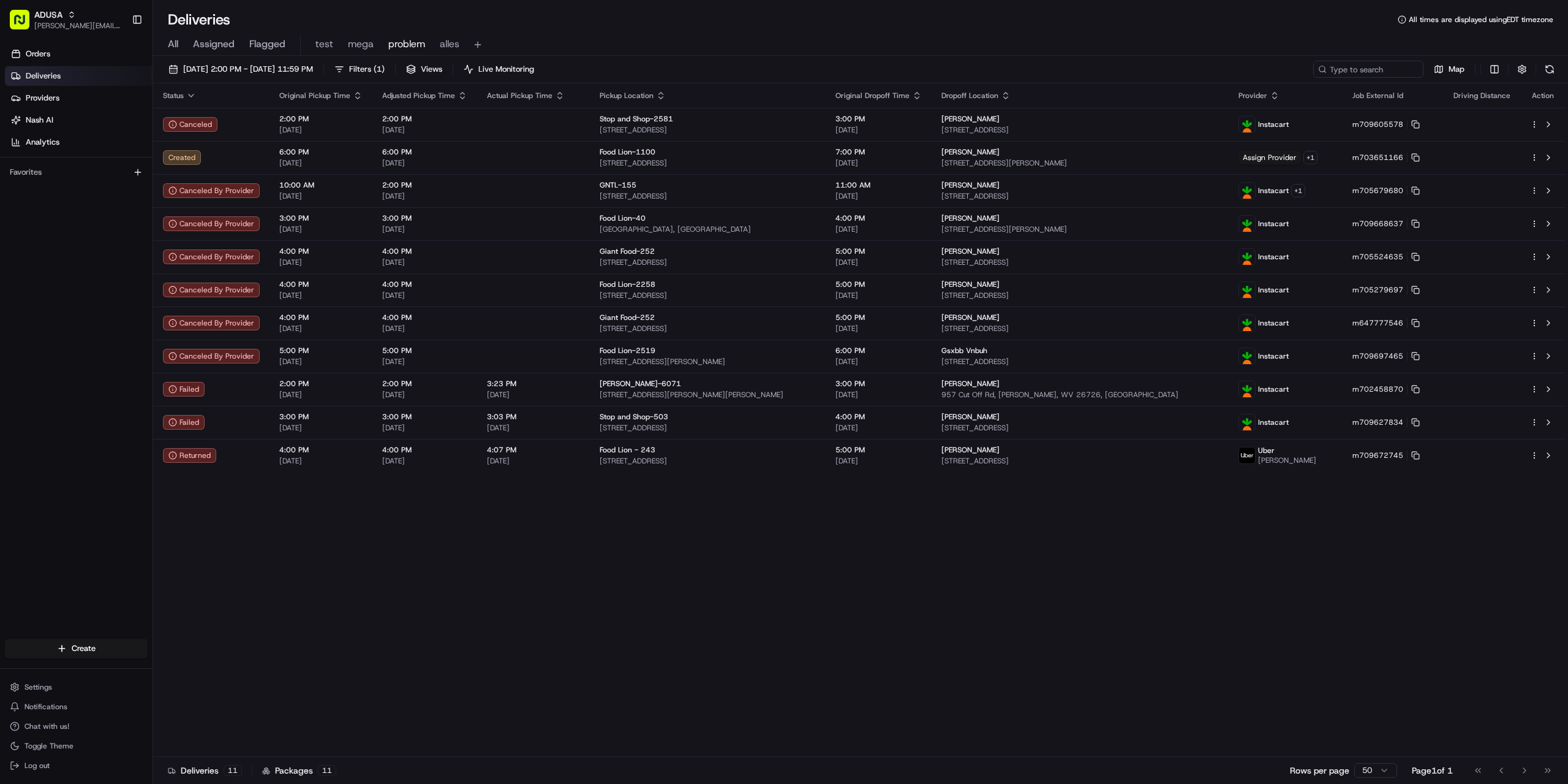
click at [667, 598] on div "Status Original Pickup Time Adjusted Pickup Time Actual Pickup Time Pickup Loca…" at bounding box center [859, 421] width 1412 height 674
click at [610, 573] on div "Status Original Pickup Time Adjusted Pickup Time Actual Pickup Time Pickup Loca…" at bounding box center [859, 421] width 1412 height 674
click at [613, 598] on div "Status Original Pickup Time Adjusted Pickup Time Actual Pickup Time Pickup Loca…" at bounding box center [859, 421] width 1412 height 674
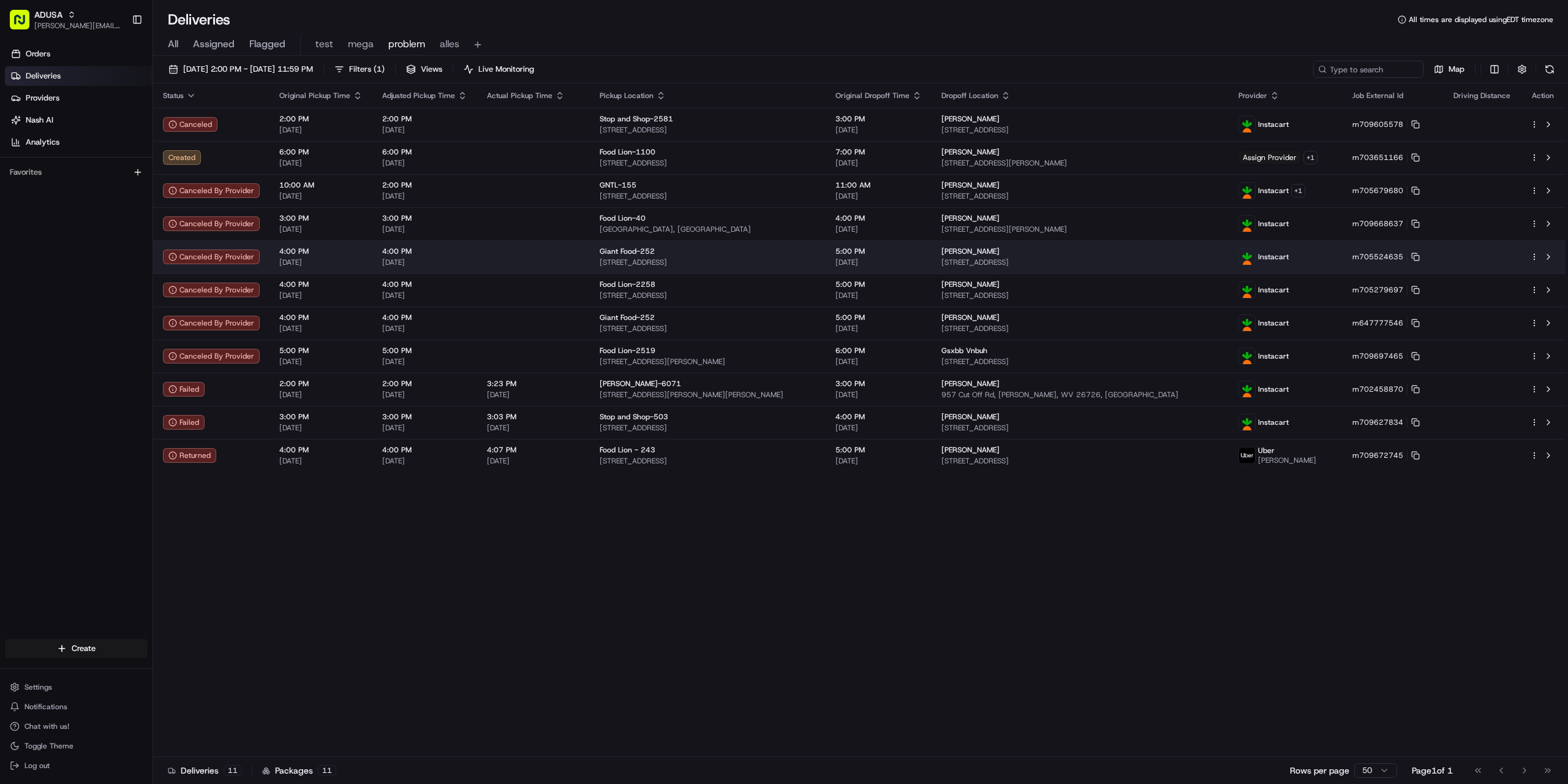
drag, startPoint x: 733, startPoint y: 167, endPoint x: 597, endPoint y: 248, distance: 158.3
click at [720, 172] on td "Food Lion-1100 920 W Main St, c2, Murfreesboro, NC 27855, US" at bounding box center [708, 157] width 236 height 33
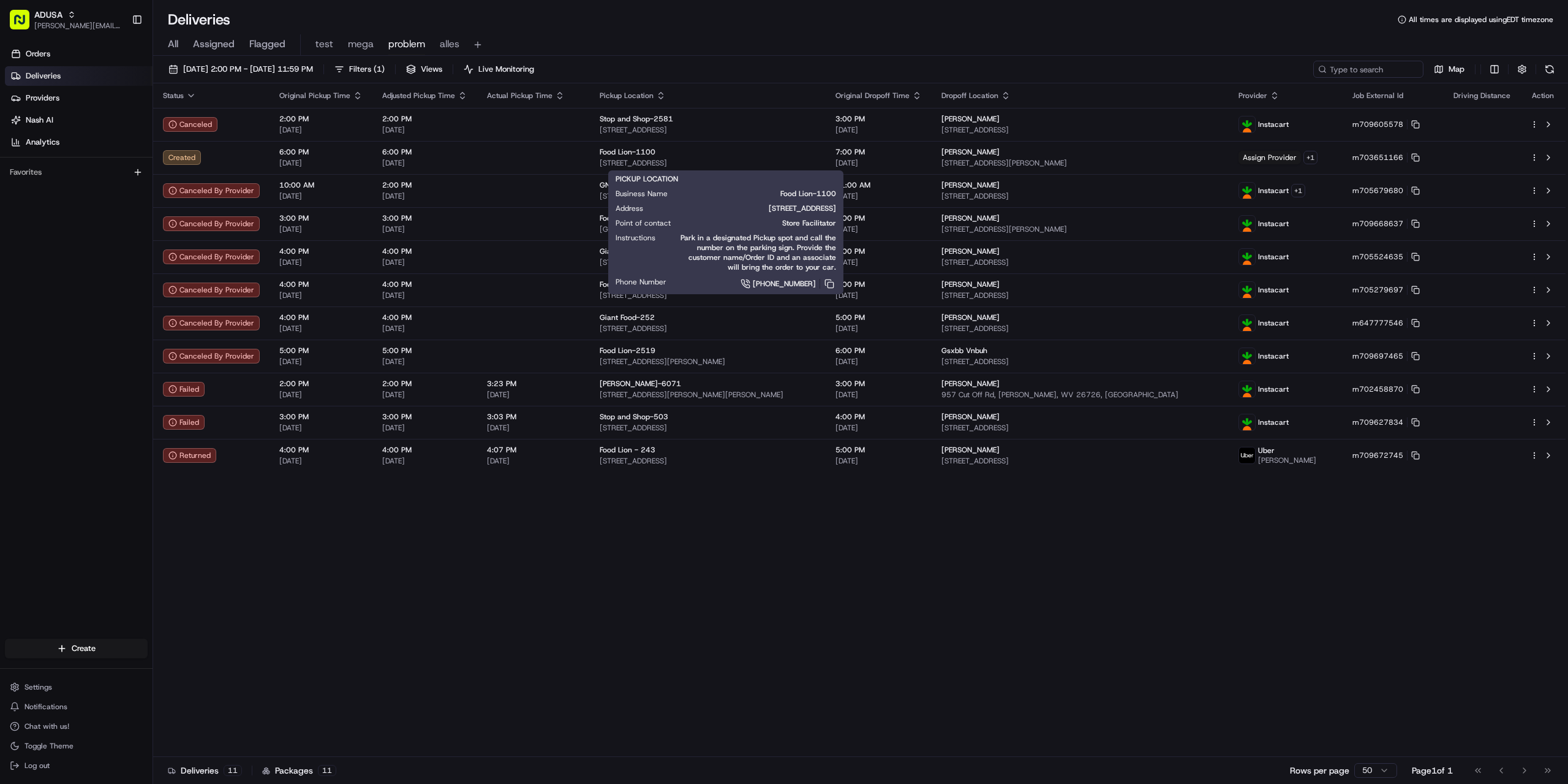
click at [456, 553] on div "Status Original Pickup Time Adjusted Pickup Time Actual Pickup Time Pickup Loca…" at bounding box center [859, 421] width 1412 height 674
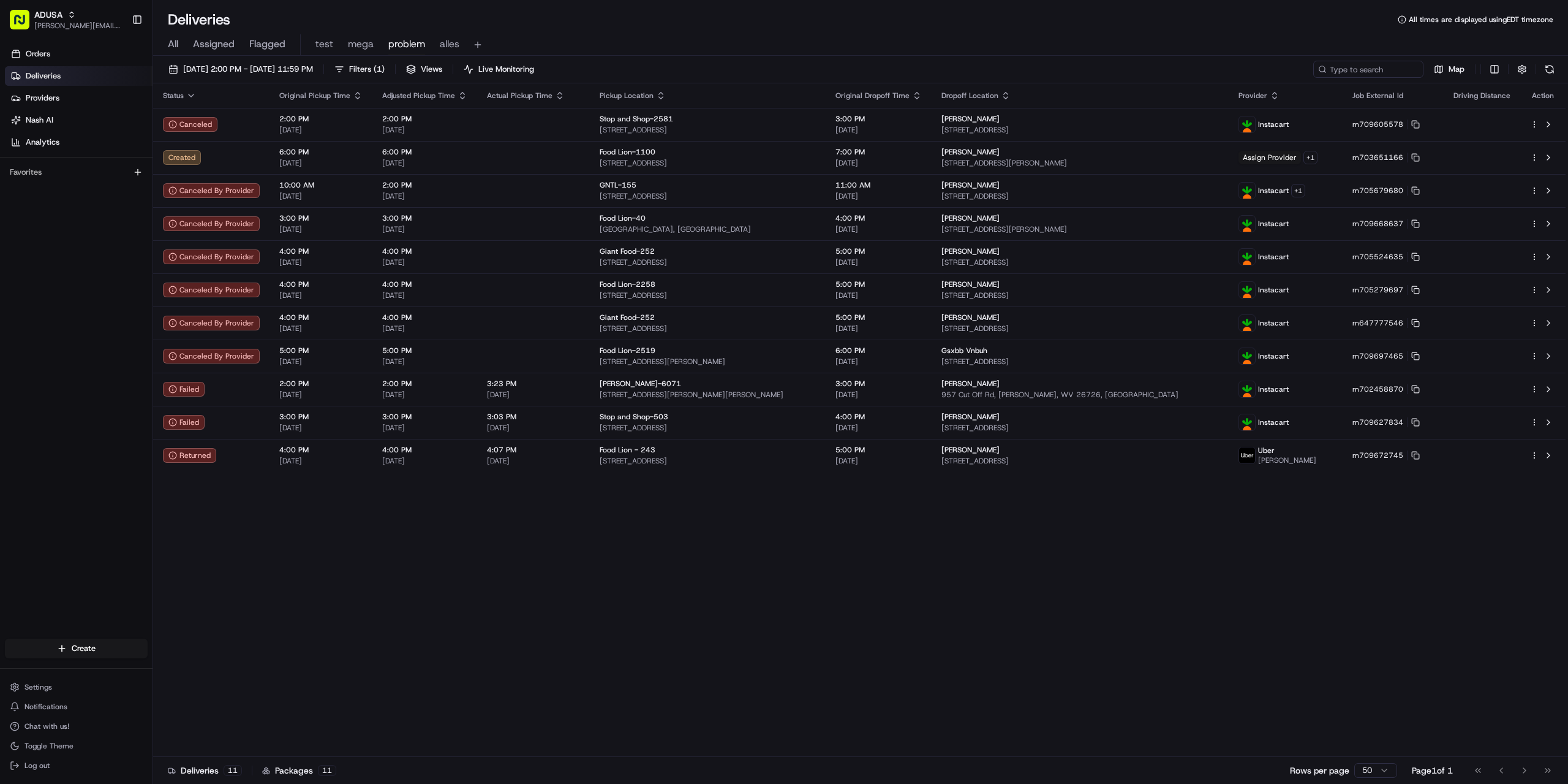
click at [979, 27] on div "Deliveries All times are displayed using EDT timezone" at bounding box center [860, 20] width 1415 height 20
click at [467, 542] on div "Status Original Pickup Time Adjusted Pickup Time Actual Pickup Time Pickup Loca…" at bounding box center [859, 421] width 1412 height 674
click at [396, 46] on span "problem" at bounding box center [407, 43] width 36 height 14
click at [239, 70] on span "08/22/2025 2:00 PM - 08/22/2025 11:59 PM" at bounding box center [248, 69] width 130 height 11
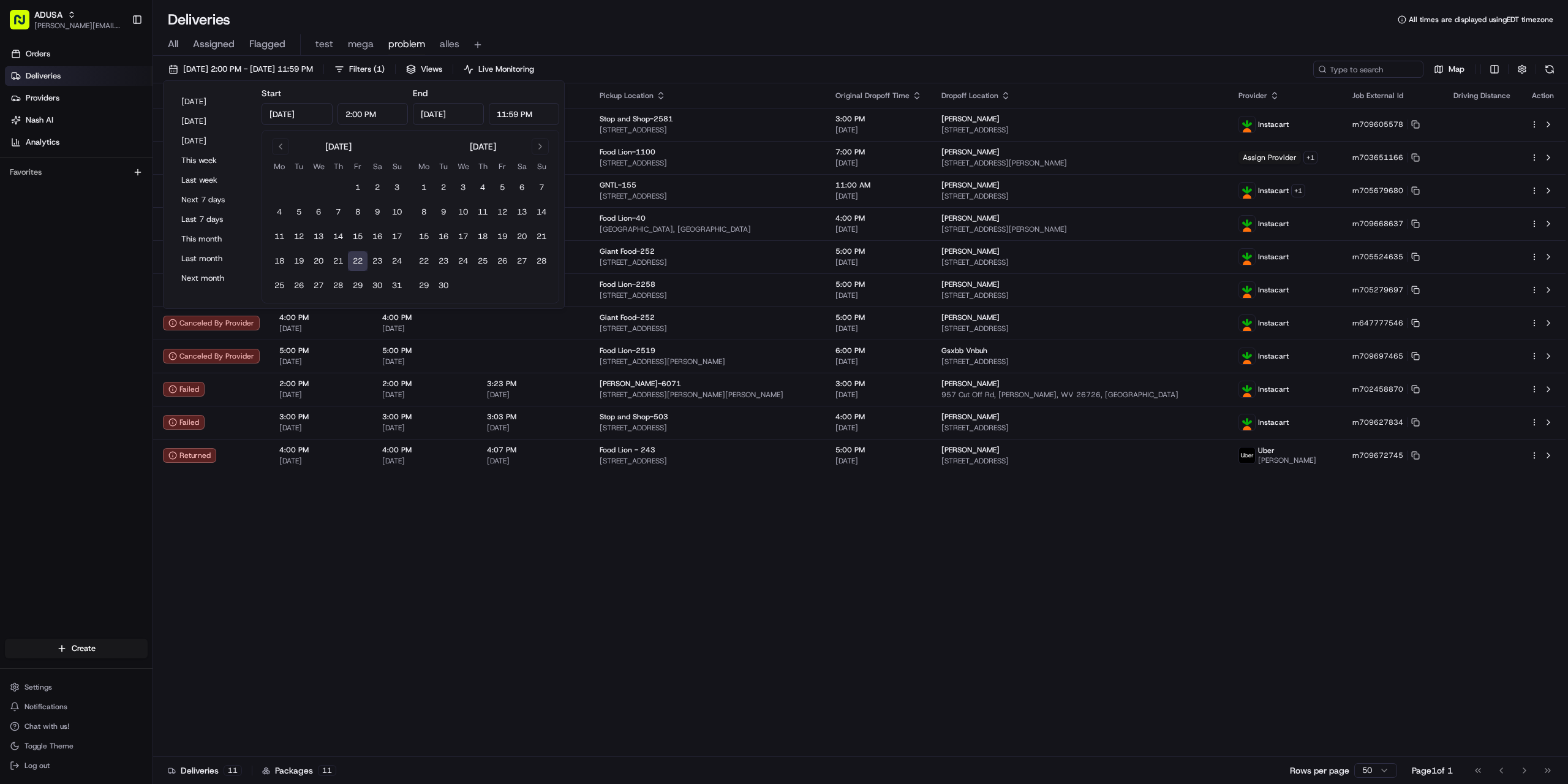
click at [359, 264] on button "22" at bounding box center [358, 261] width 20 height 20
type input "12:00 AM"
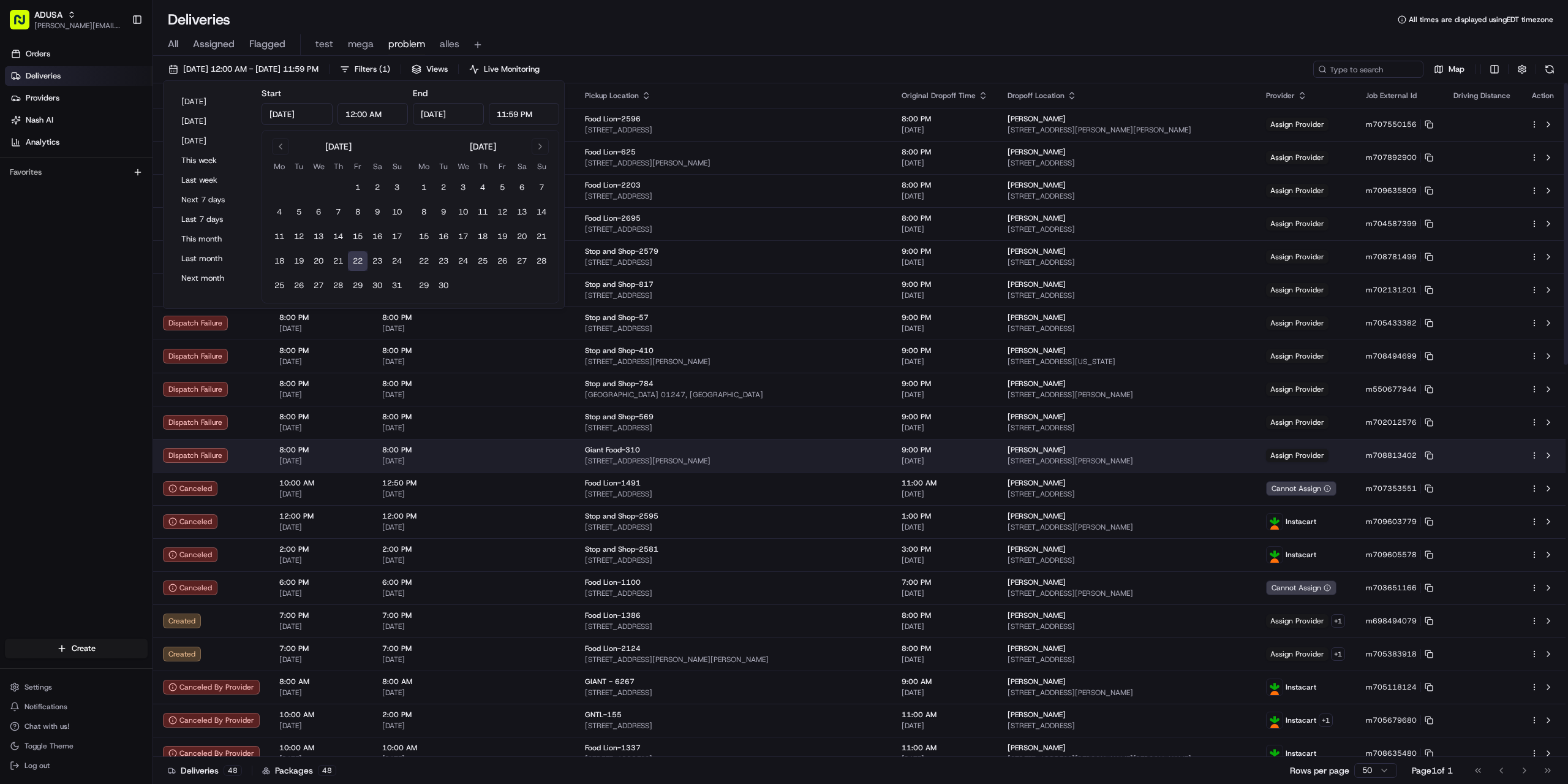
click at [477, 446] on td at bounding box center [526, 455] width 98 height 33
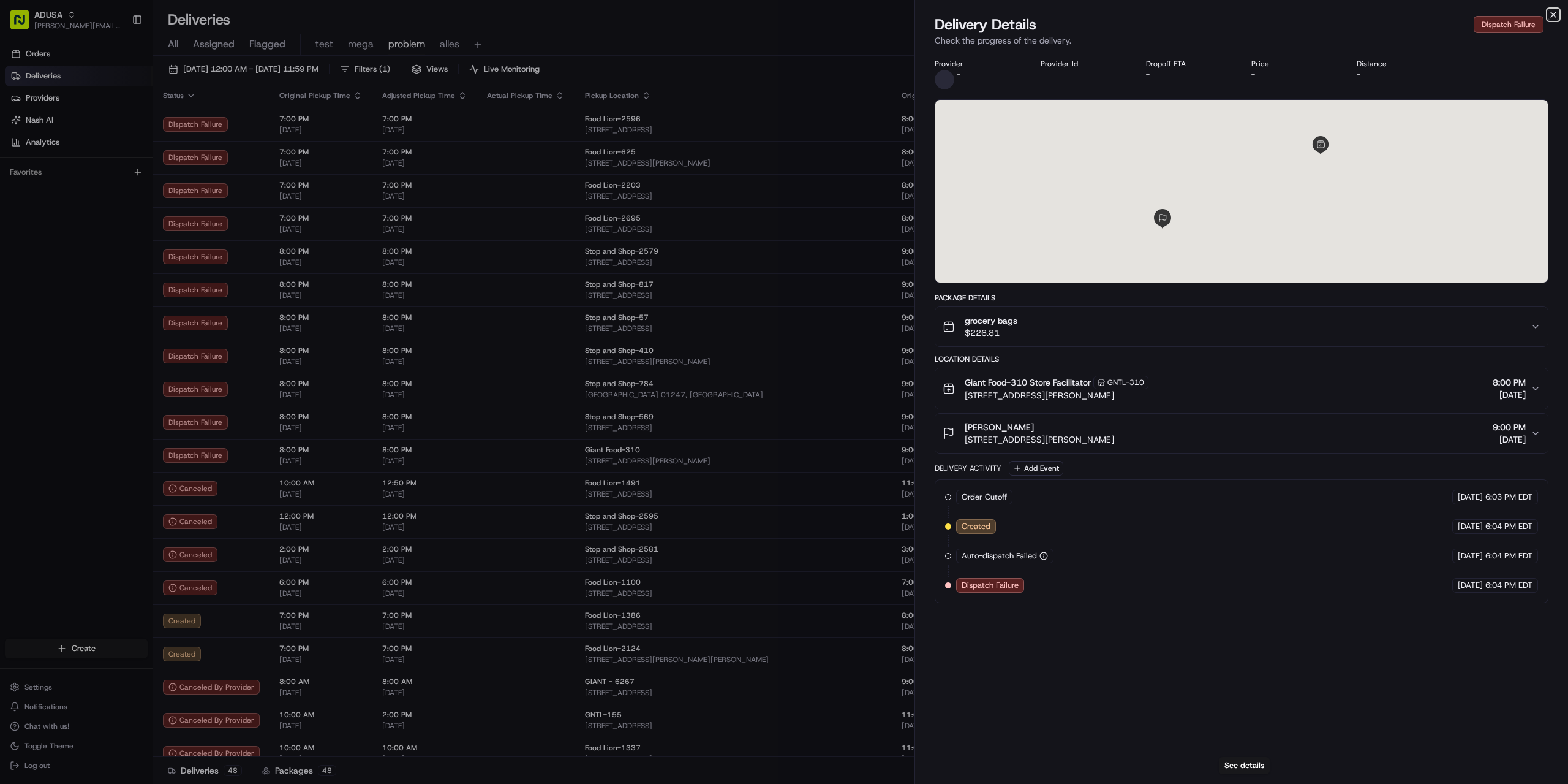
click at [1554, 14] on icon "button" at bounding box center [1553, 14] width 10 height 10
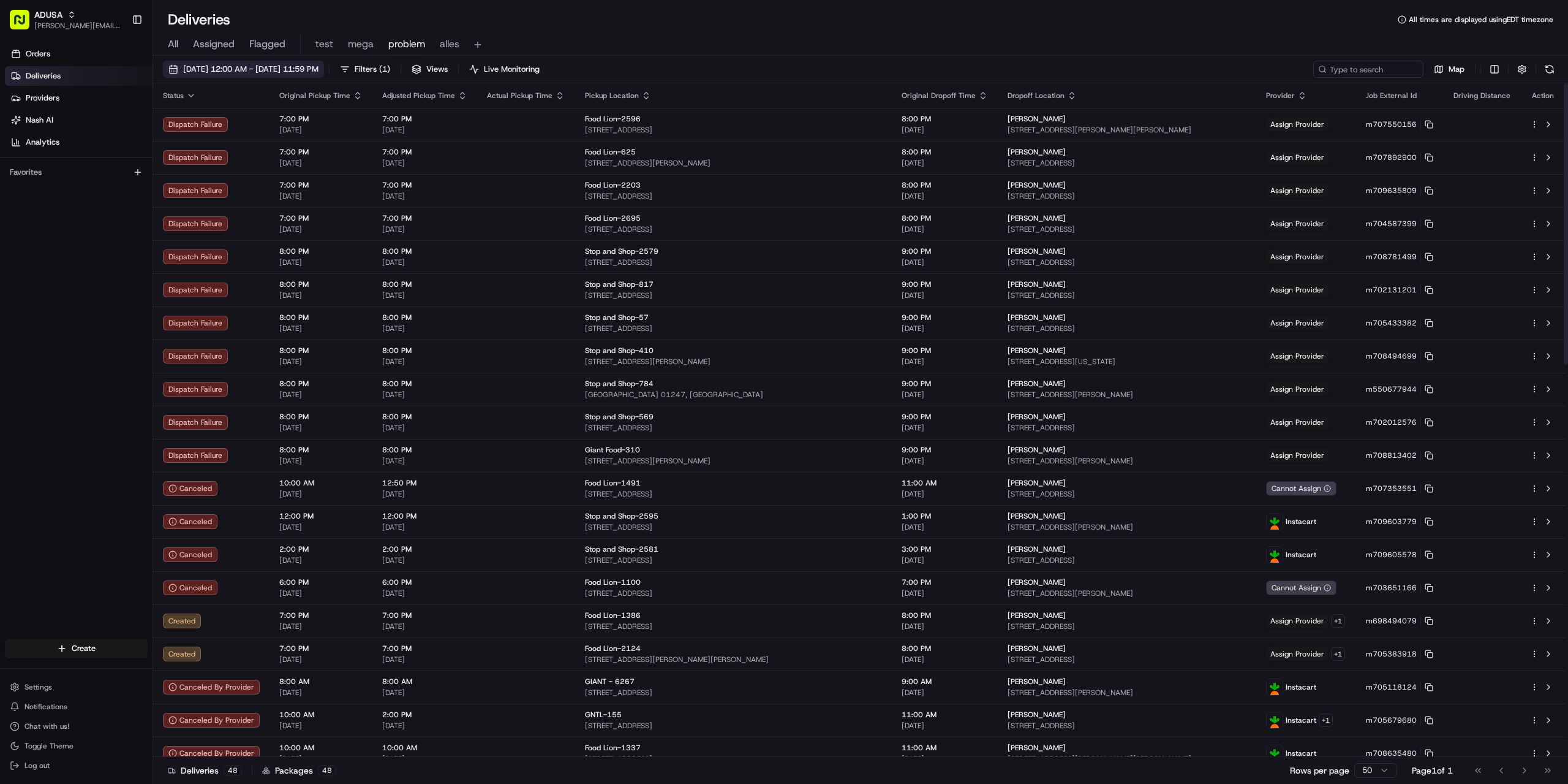
click at [267, 68] on span "08/22/2025 12:00 AM - 08/22/2025 11:59 PM" at bounding box center [251, 69] width 135 height 11
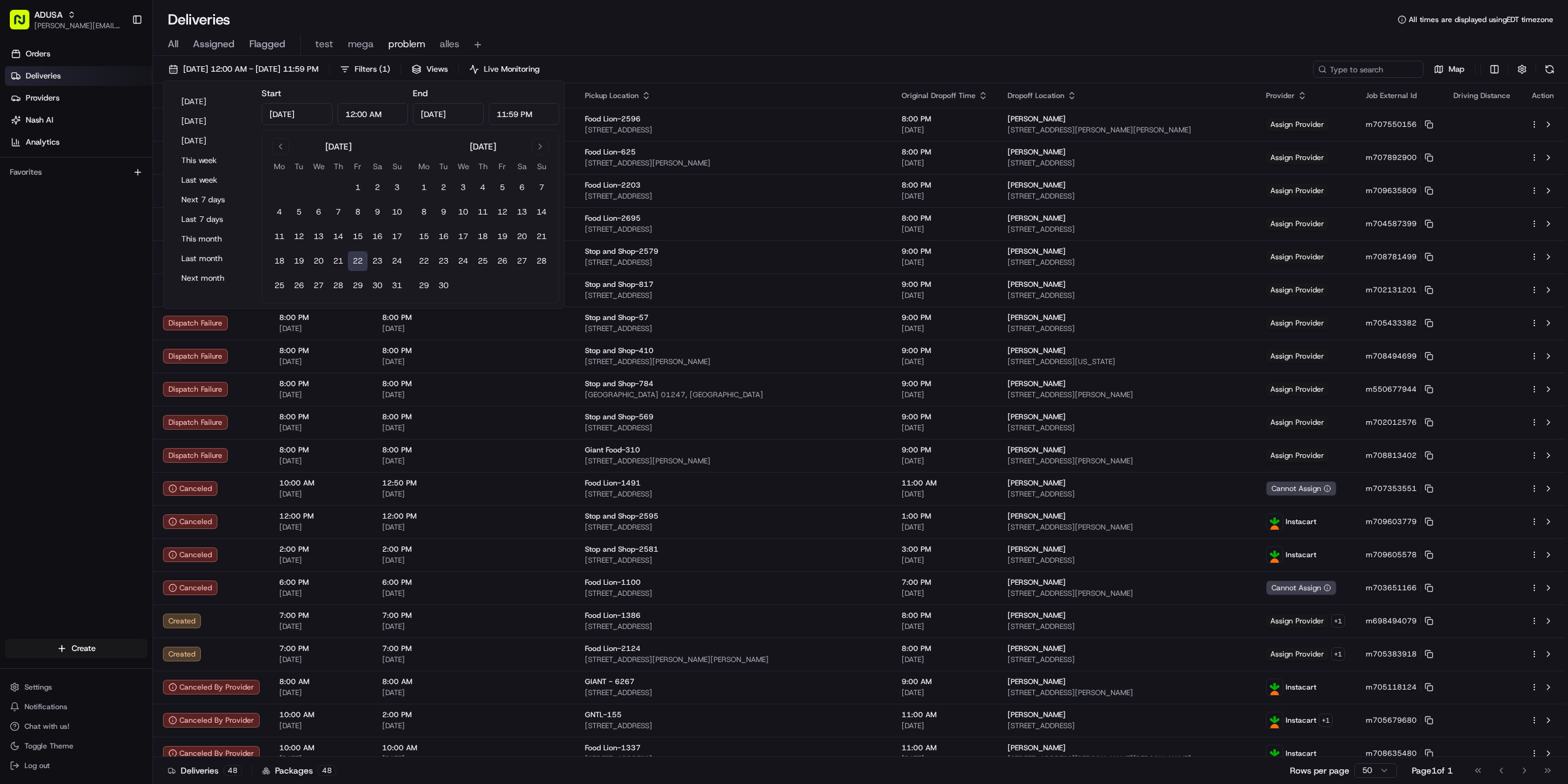
click at [353, 117] on input "12:00 AM" at bounding box center [372, 113] width 71 height 22
click at [371, 113] on input "2:00 AM" at bounding box center [372, 113] width 71 height 22
type input "2:00 PM"
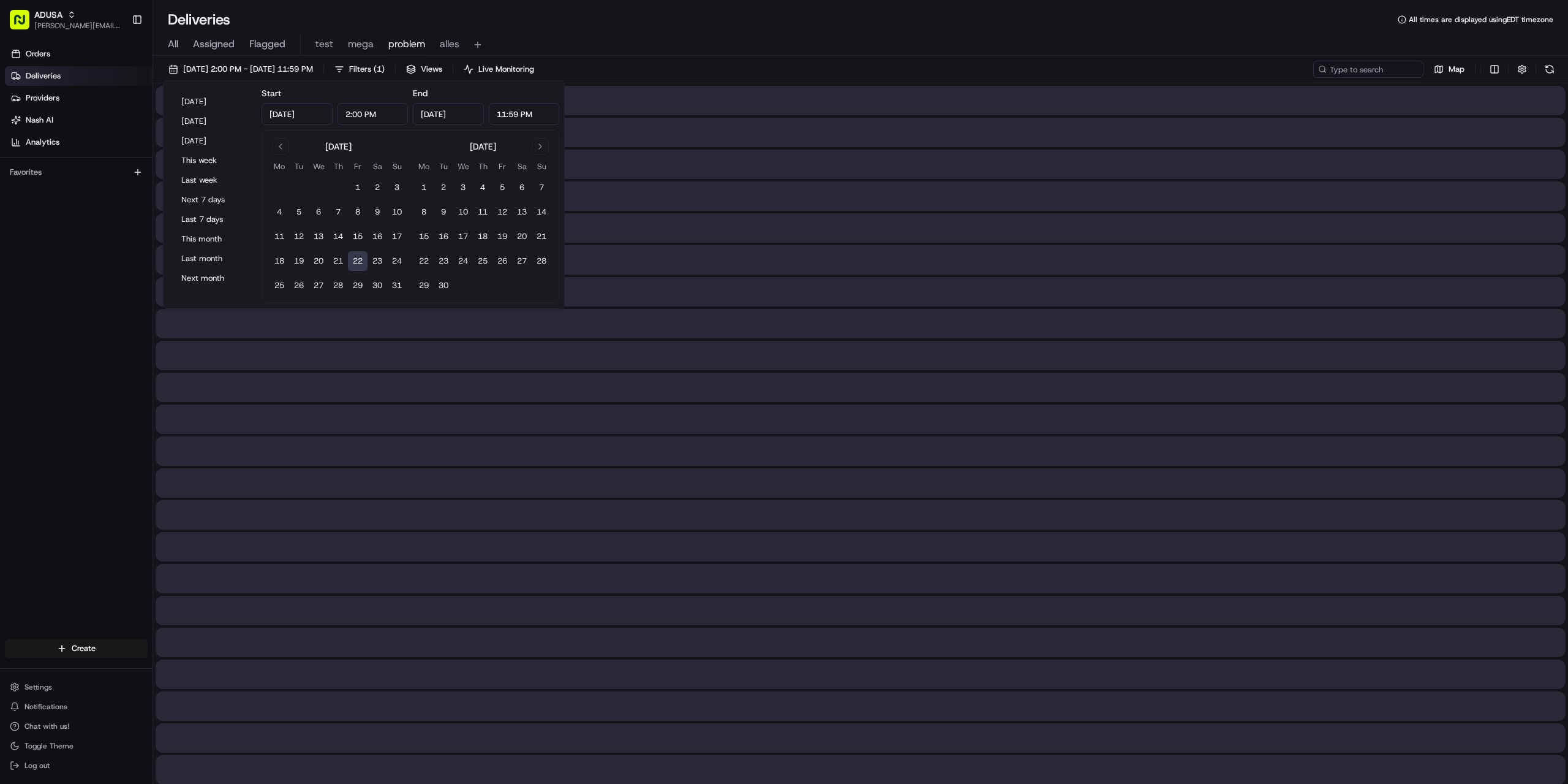
click at [565, 39] on div "All Assigned Flagged test mega problem alles" at bounding box center [860, 45] width 1415 height 21
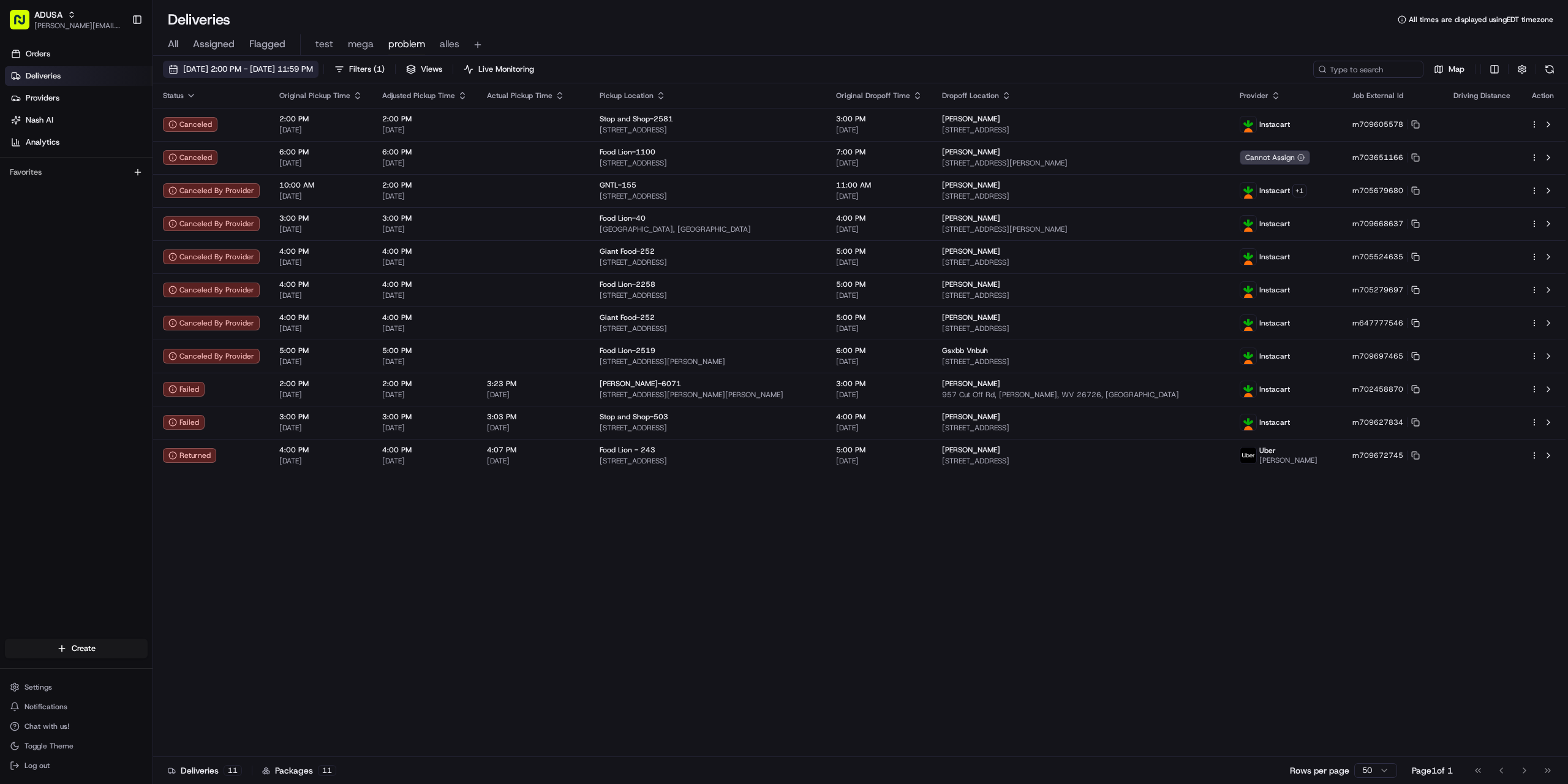
click at [292, 76] on button "08/22/2025 2:00 PM - 08/22/2025 11:59 PM" at bounding box center [240, 69] width 156 height 17
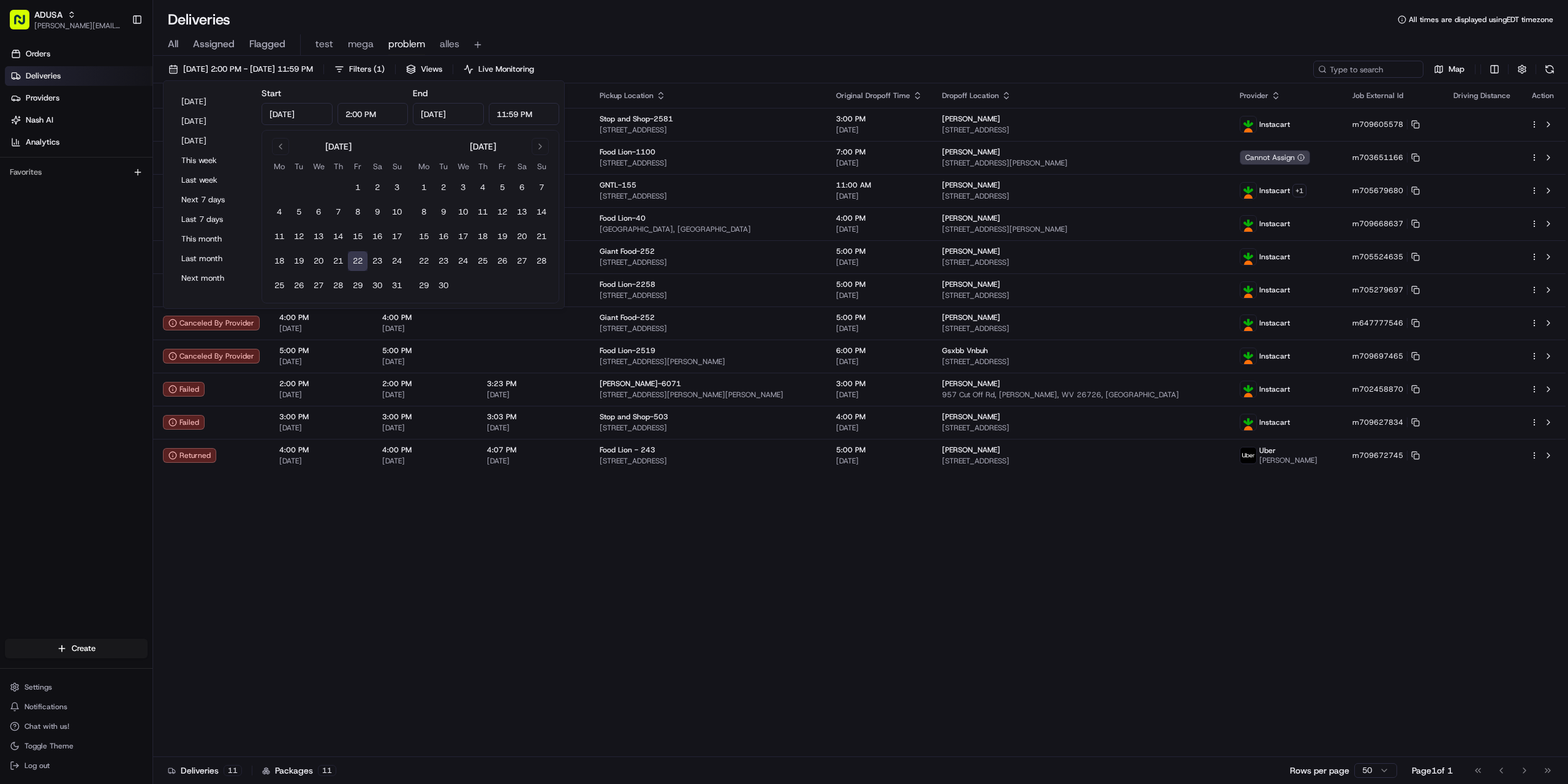
click at [355, 256] on button "22" at bounding box center [358, 261] width 20 height 20
type input "12:00 AM"
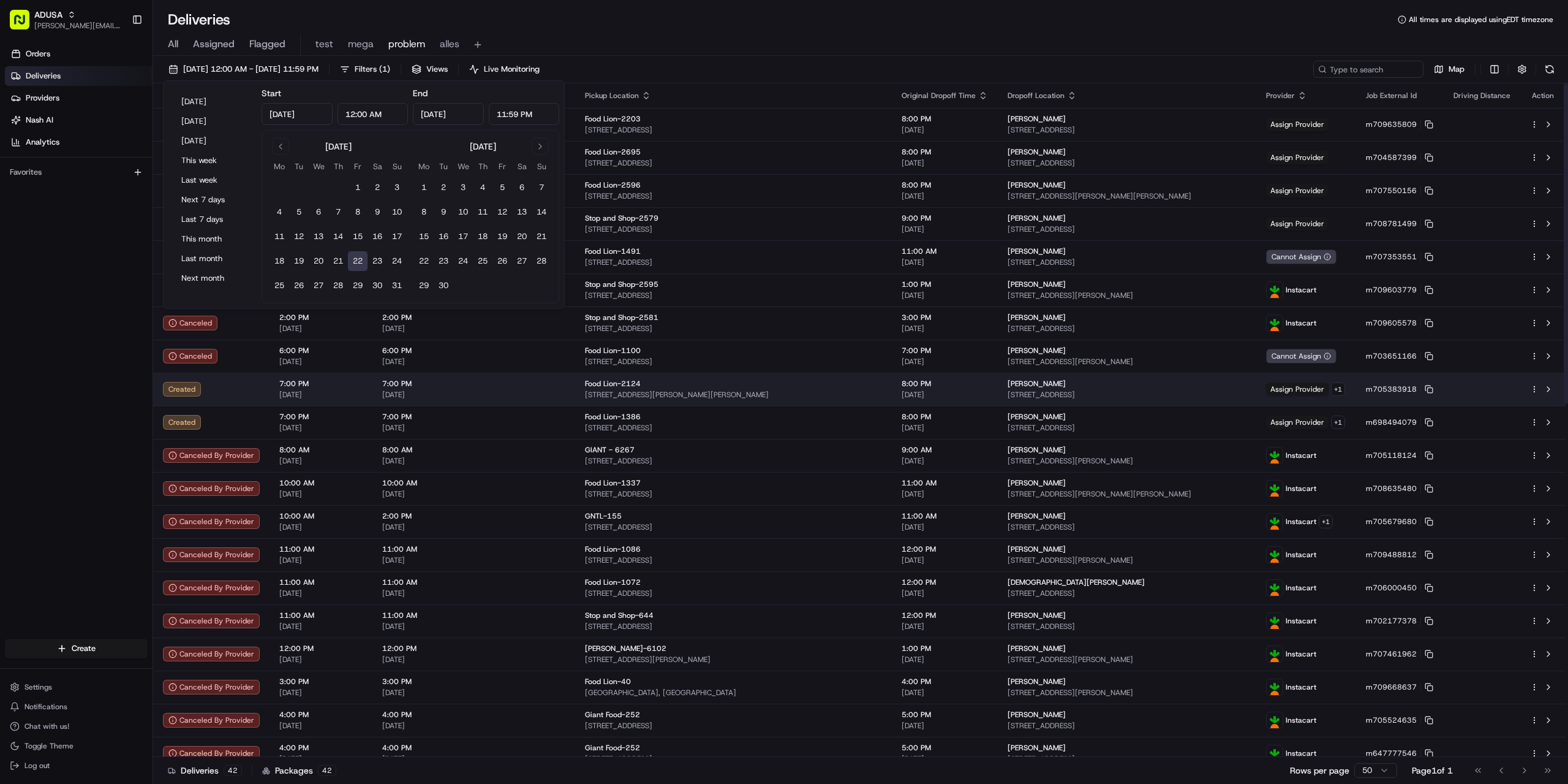
click at [469, 376] on td "7:00 PM 08/22/2025" at bounding box center [425, 389] width 105 height 33
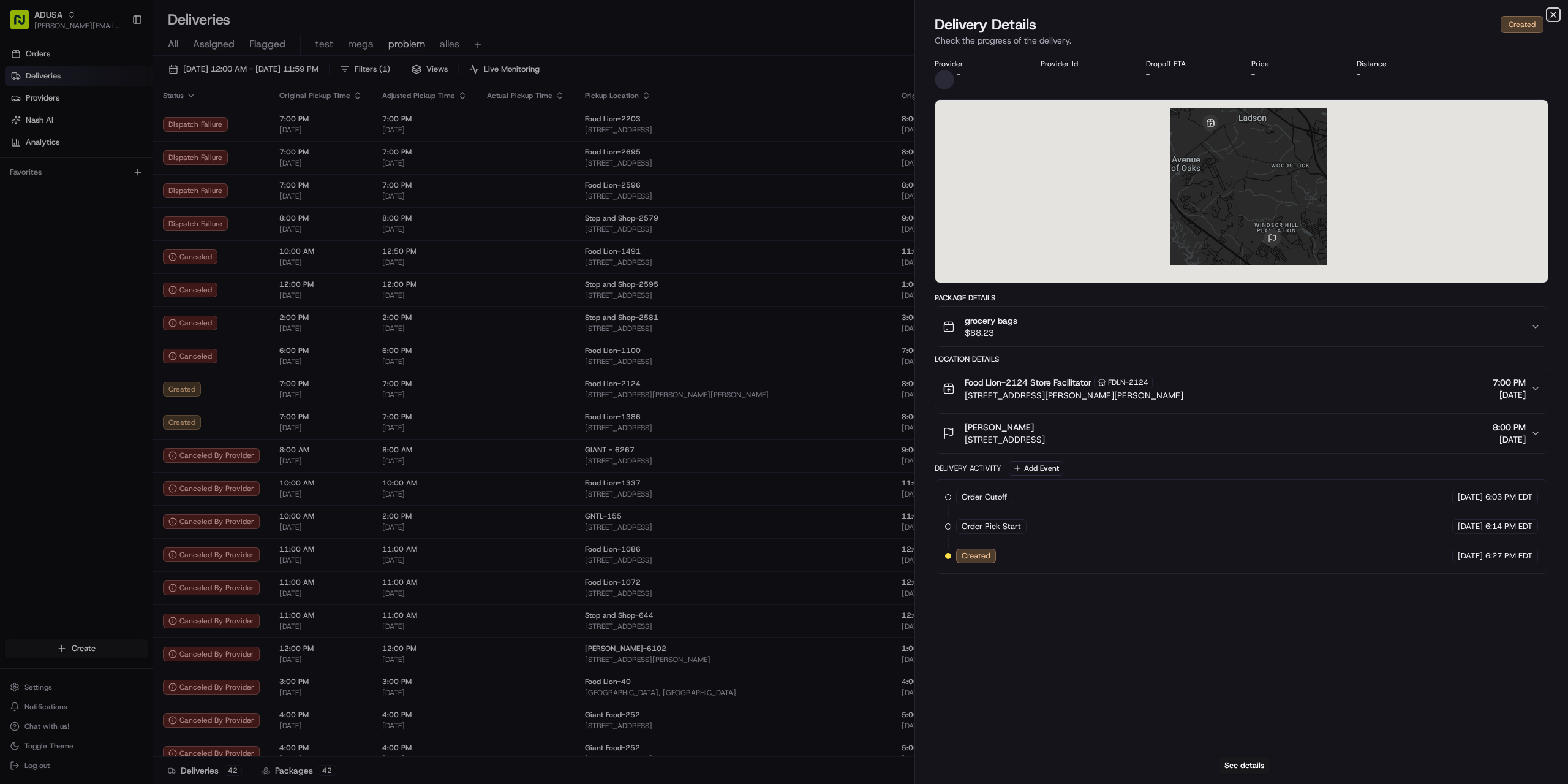
click at [1550, 13] on icon "button" at bounding box center [1553, 14] width 10 height 10
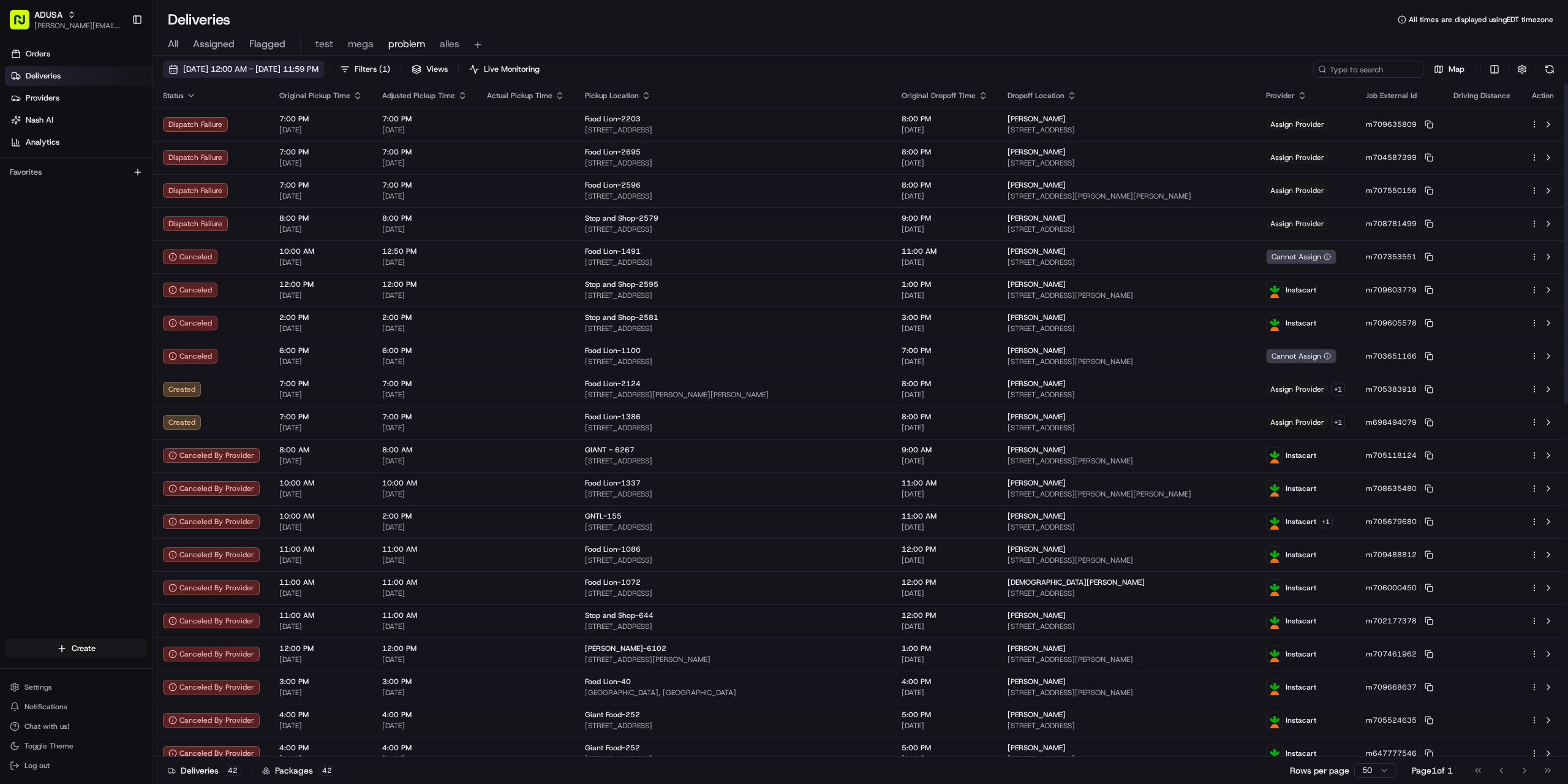
click at [283, 68] on span "08/22/2025 12:00 AM - 08/22/2025 11:59 PM" at bounding box center [251, 69] width 135 height 11
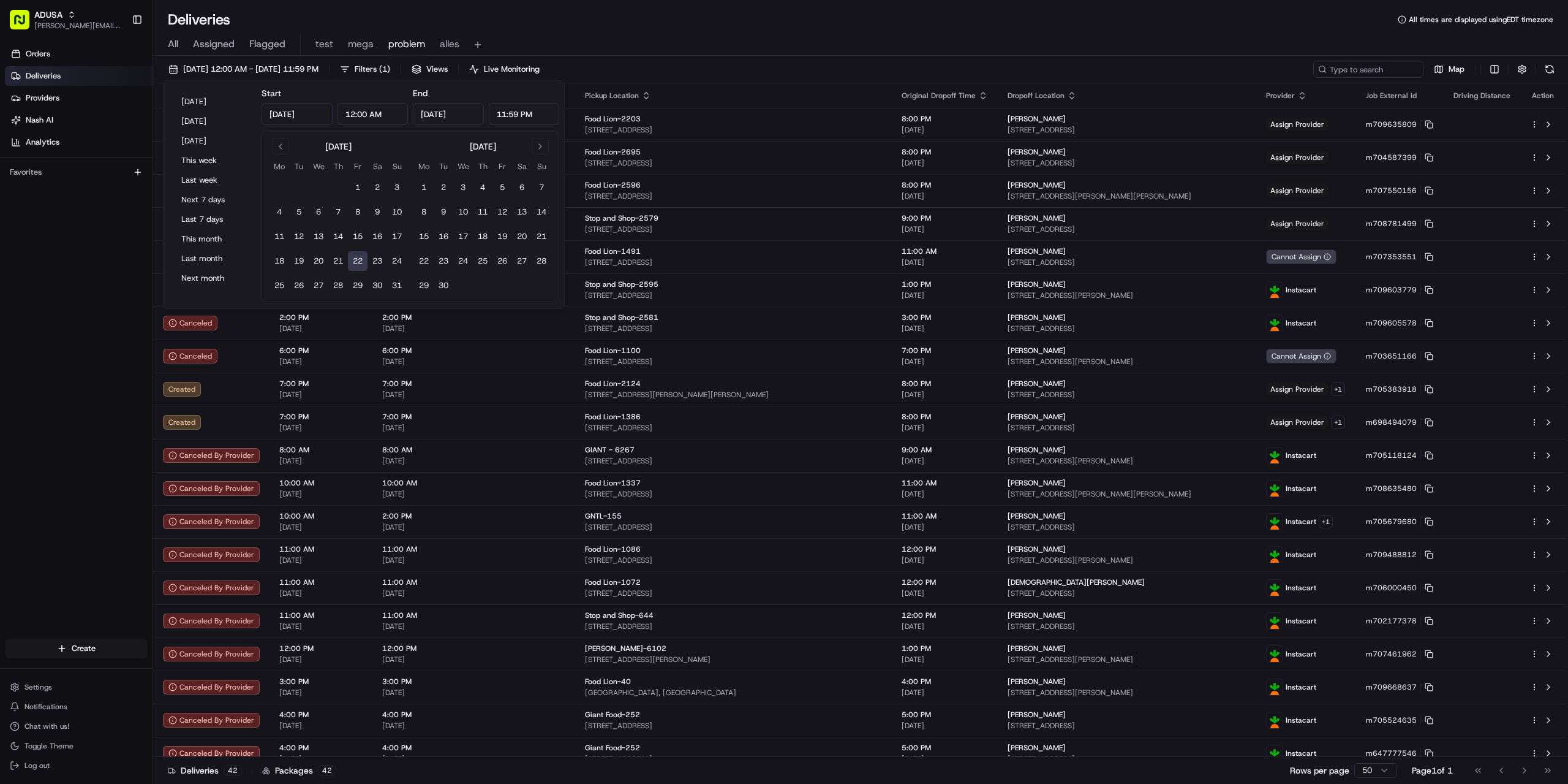
click at [352, 113] on input "12:00 AM" at bounding box center [372, 113] width 71 height 22
click at [368, 116] on input "2:00 AM" at bounding box center [372, 113] width 71 height 22
type input "2:00 PM"
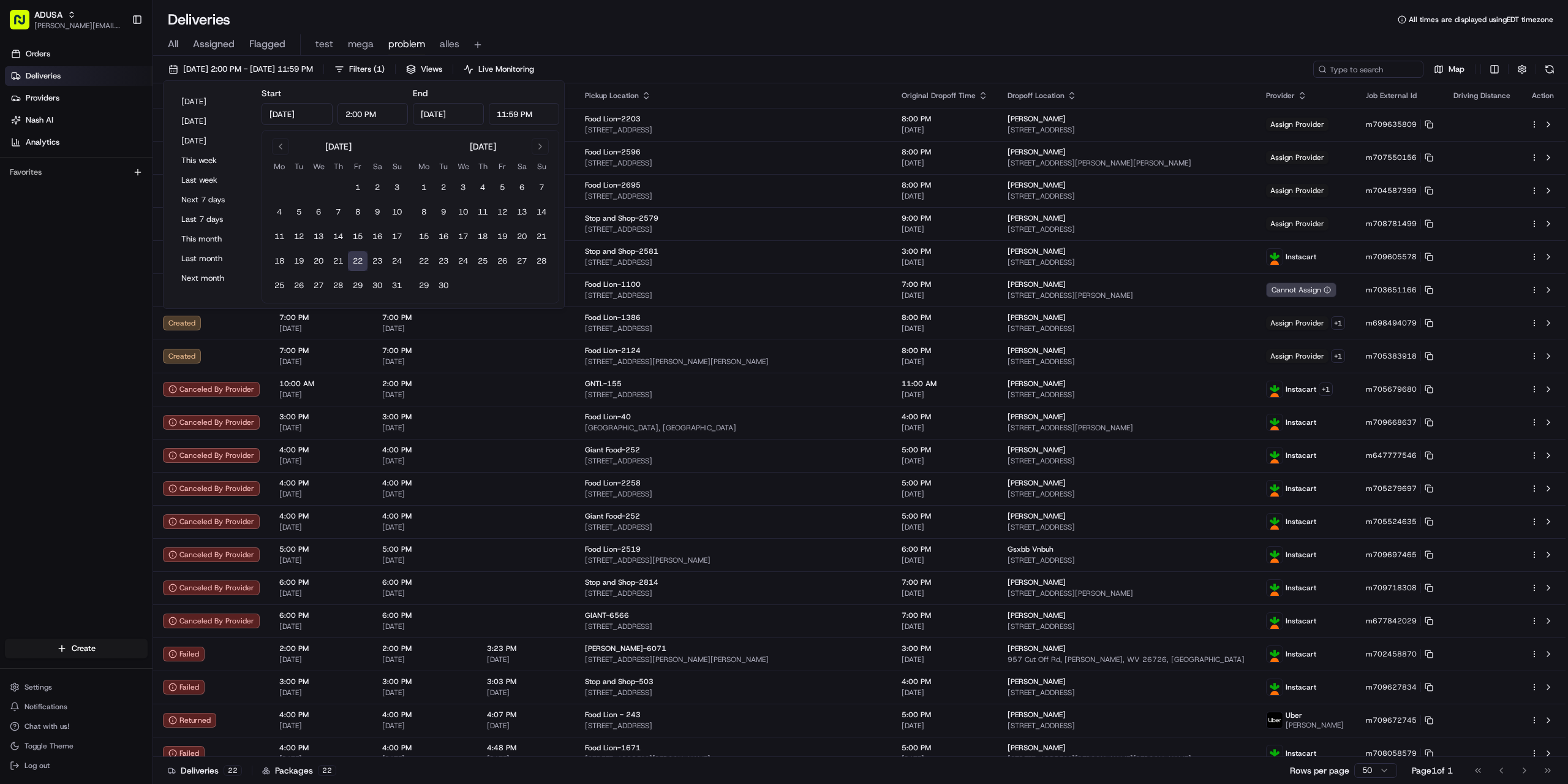
click at [650, 30] on div "All Assigned Flagged test mega problem alles" at bounding box center [860, 43] width 1415 height 27
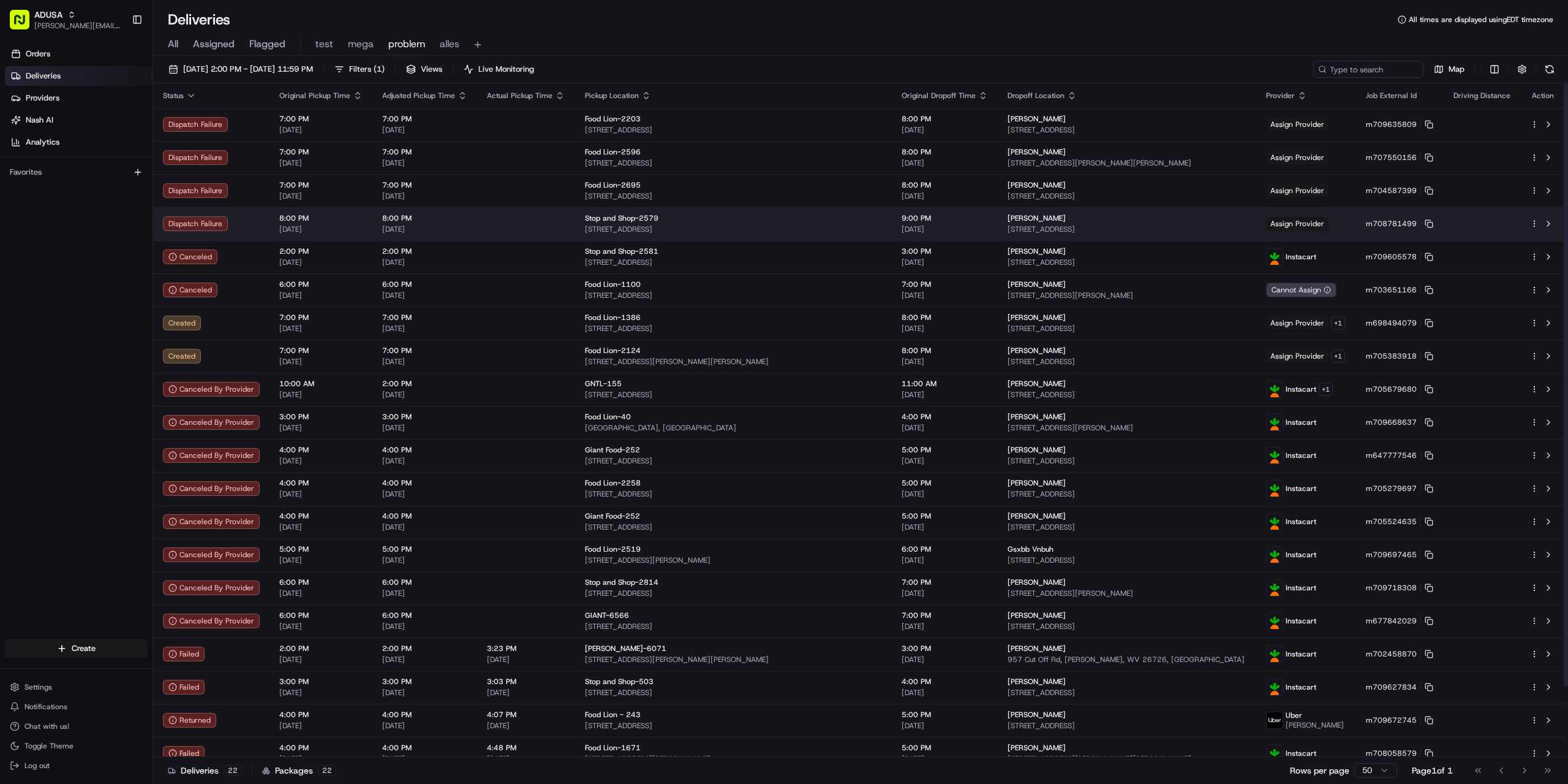
drag, startPoint x: 603, startPoint y: 205, endPoint x: 603, endPoint y: 217, distance: 12.0
click at [603, 217] on tbody "Dispatch Failure 7:00 PM 08/22/2025 7:00 PM 08/22/2025 Food Lion-2203 2226 Park…" at bounding box center [859, 471] width 1412 height 728
click at [1053, 227] on span "1-71 Ocean Ave, Breezy Point, NY 11697, USA" at bounding box center [1127, 229] width 239 height 10
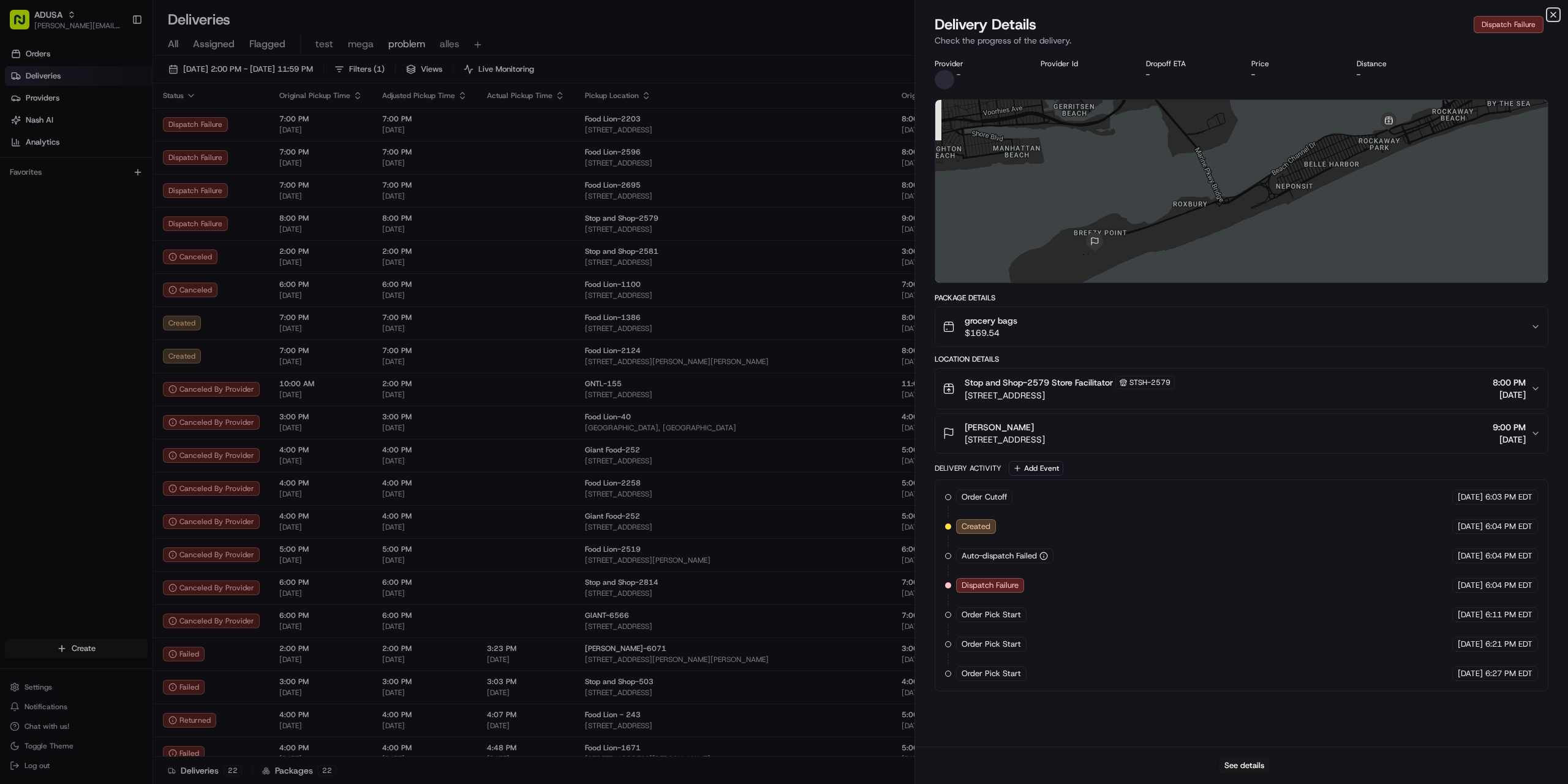
click at [1551, 14] on icon "button" at bounding box center [1553, 14] width 10 height 10
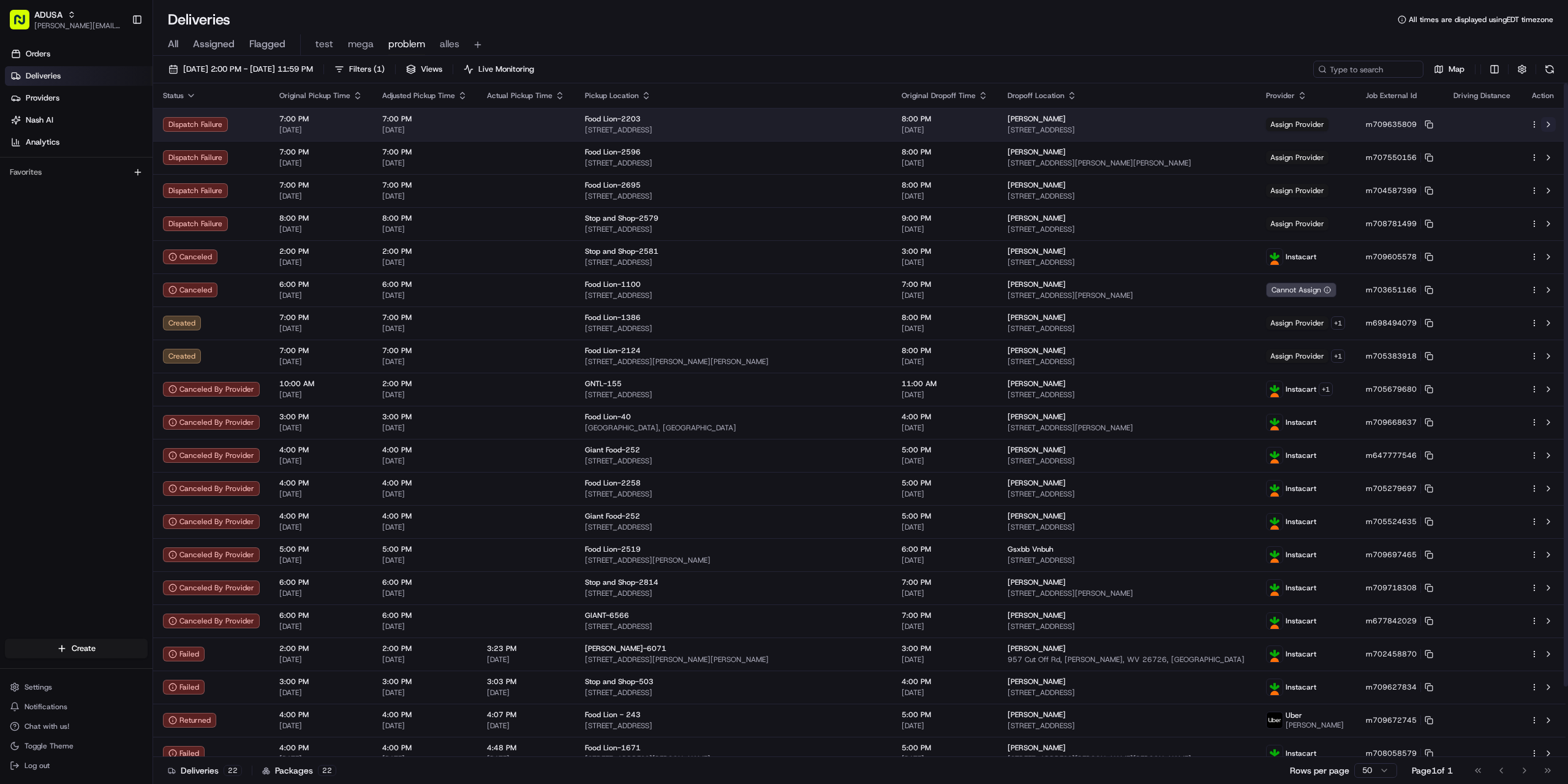
click at [1551, 123] on button at bounding box center [1548, 124] width 14 height 14
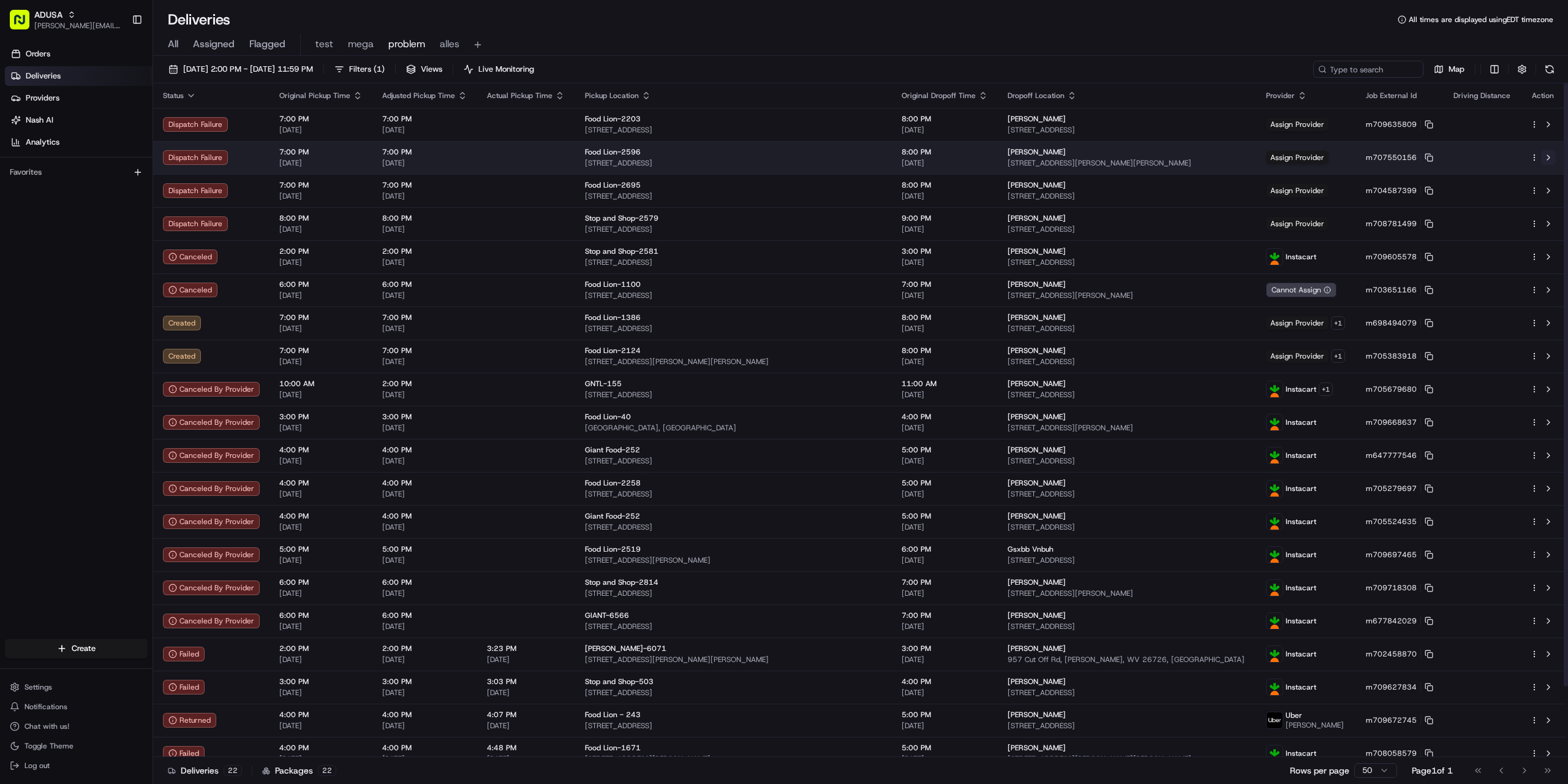
click at [1545, 157] on button at bounding box center [1548, 157] width 14 height 14
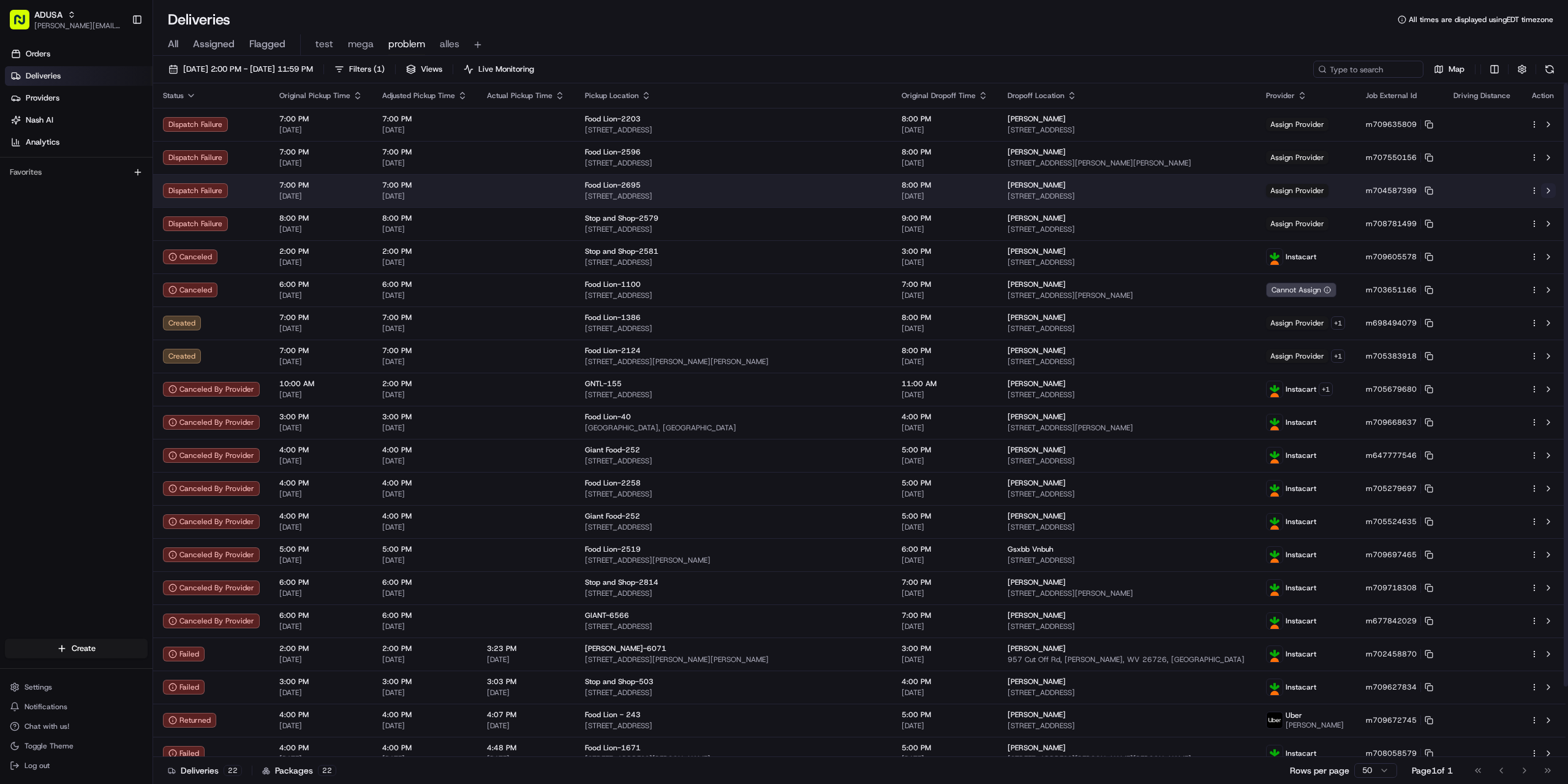
click at [1551, 193] on button at bounding box center [1548, 190] width 14 height 14
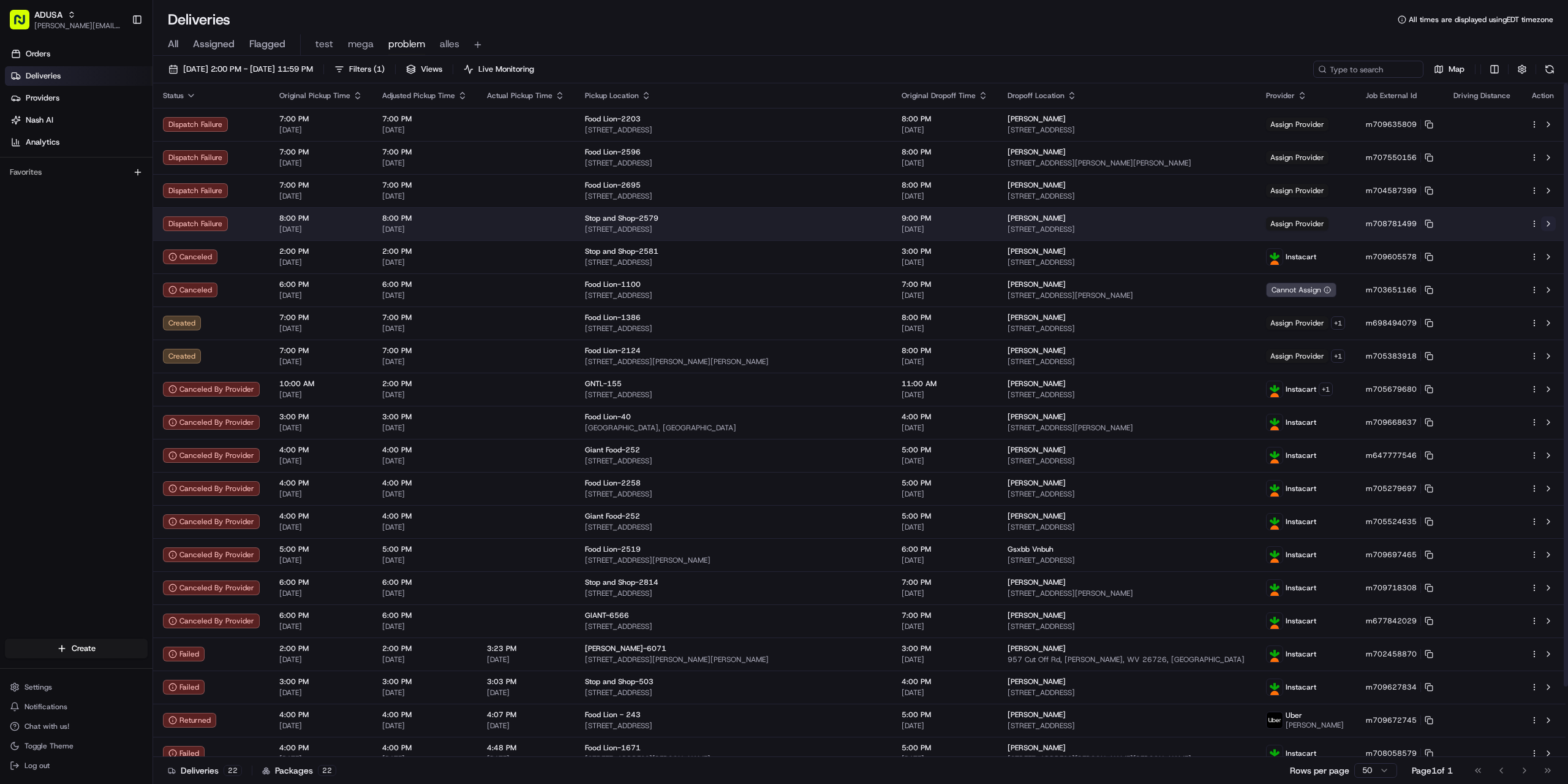
click at [1548, 222] on button at bounding box center [1548, 223] width 14 height 14
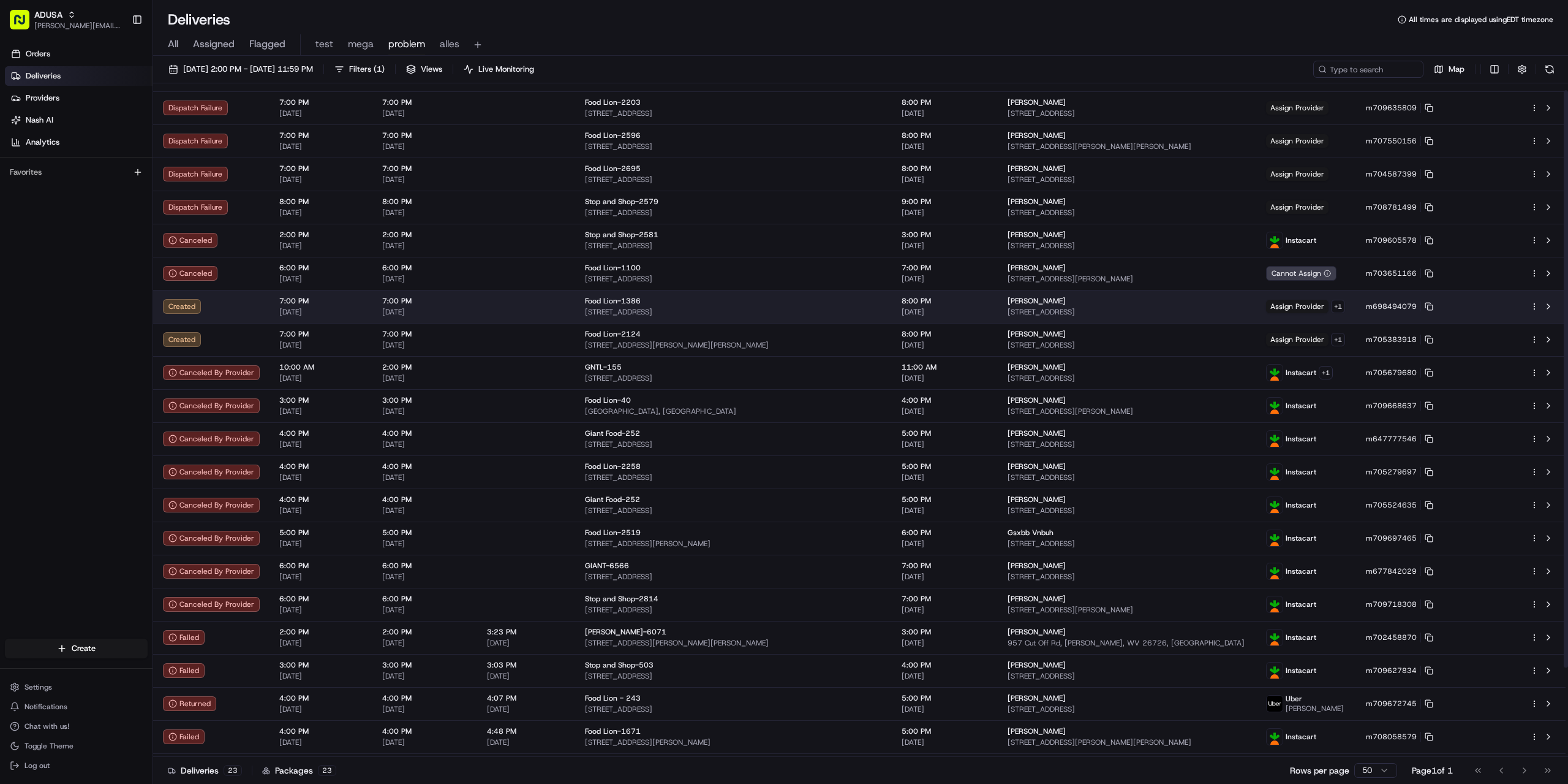
scroll to position [62, 0]
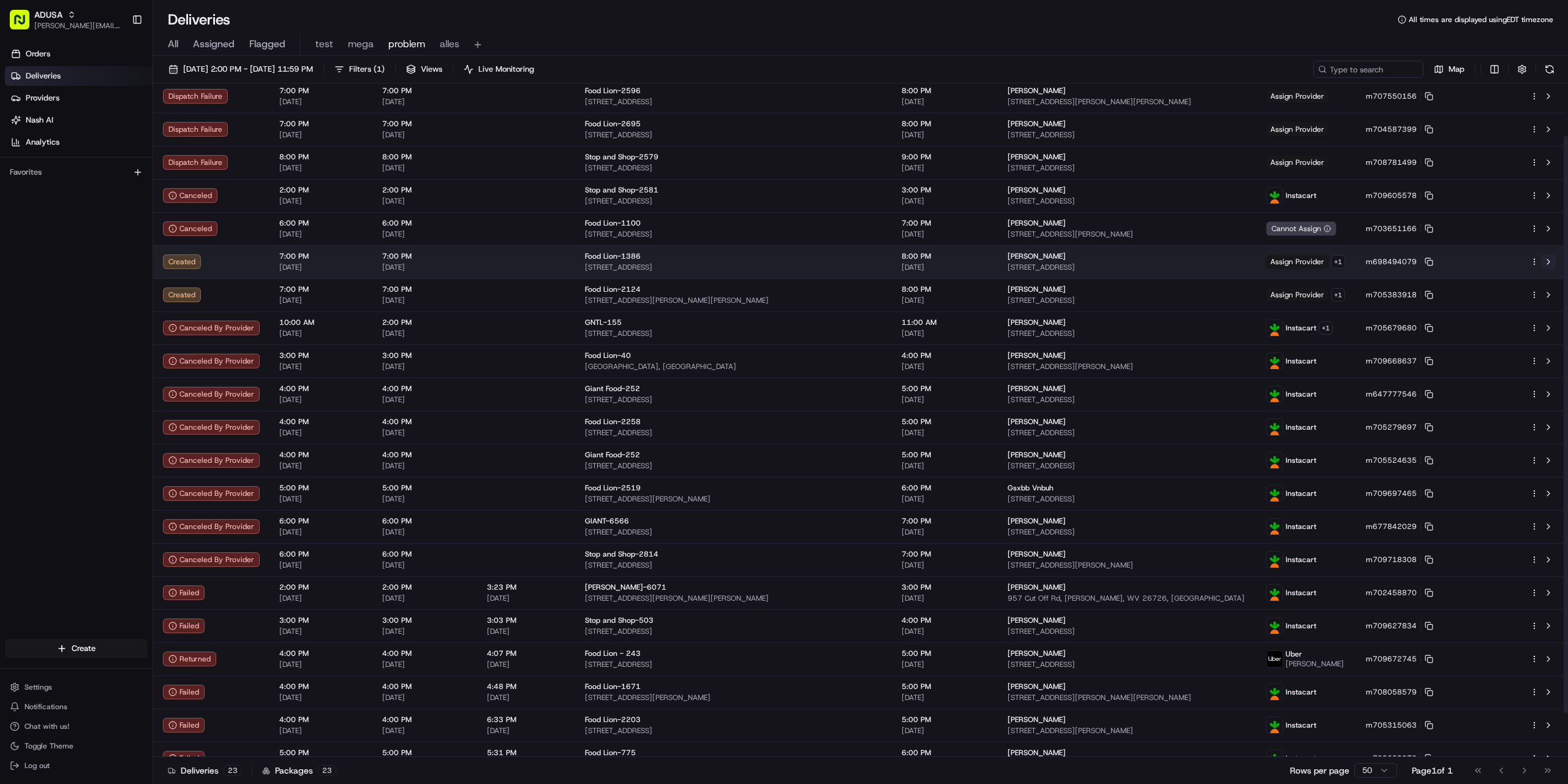
click at [1548, 263] on button at bounding box center [1548, 261] width 14 height 14
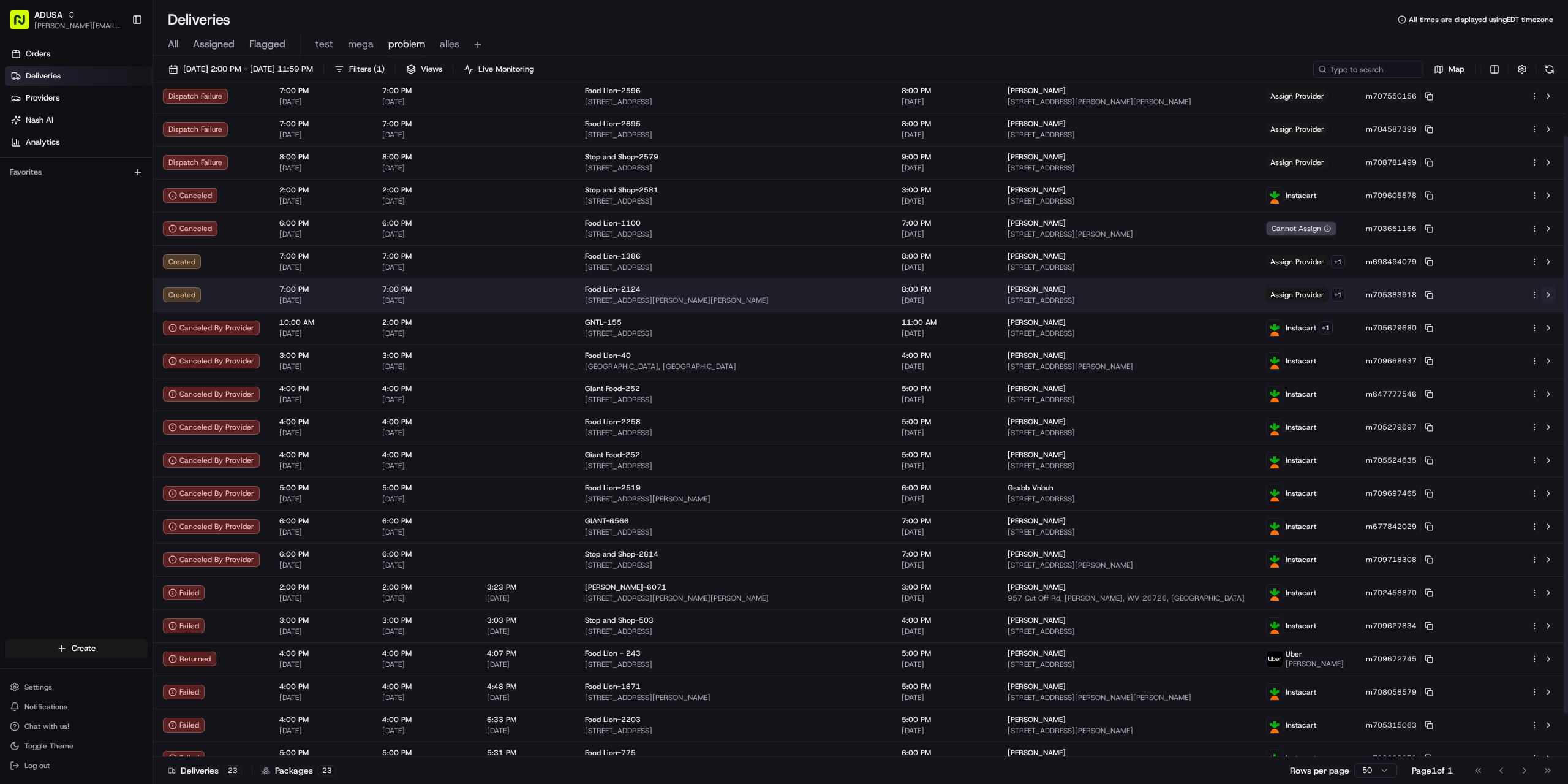
click at [1547, 296] on button at bounding box center [1548, 294] width 14 height 14
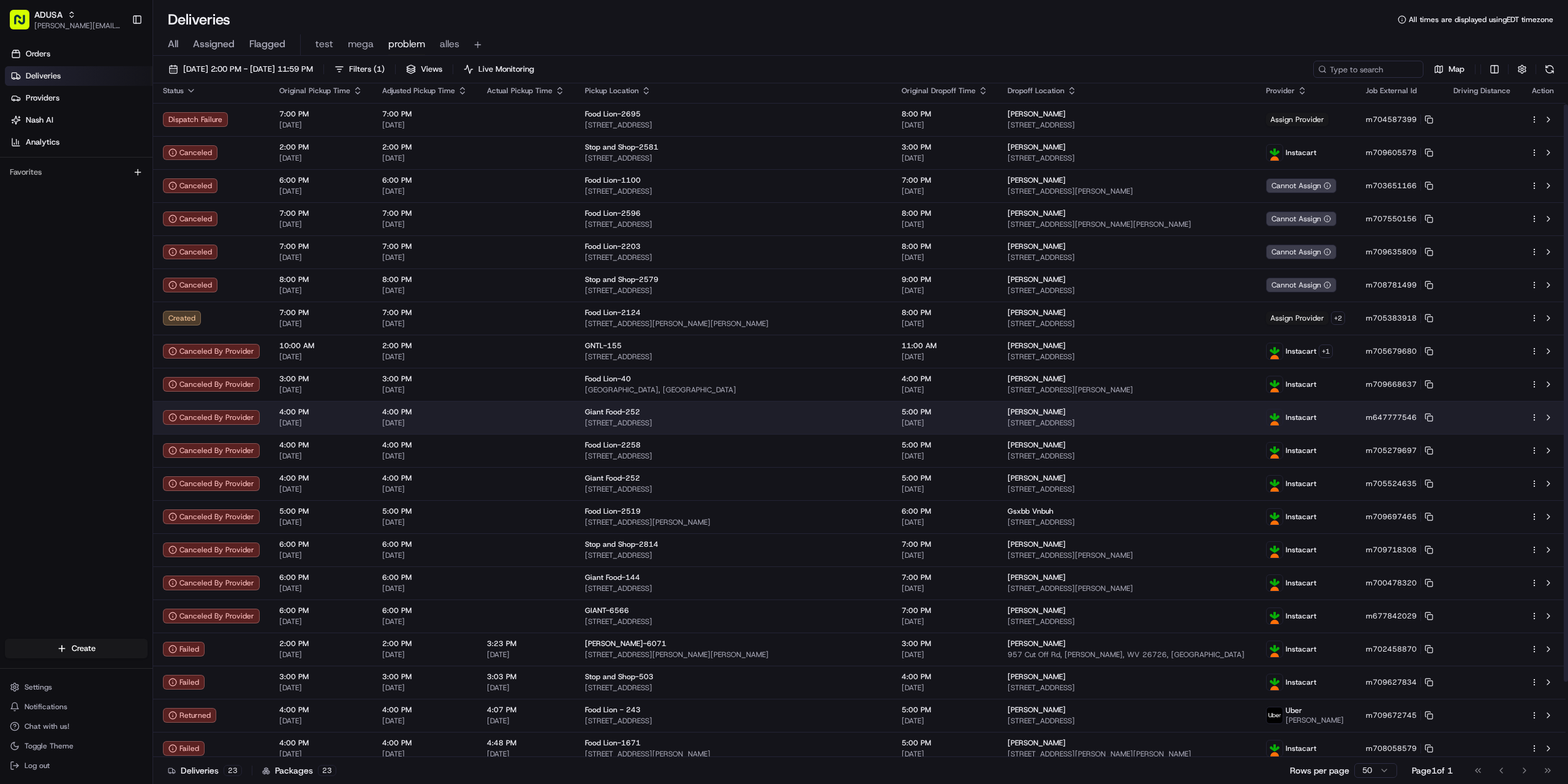
scroll to position [0, 0]
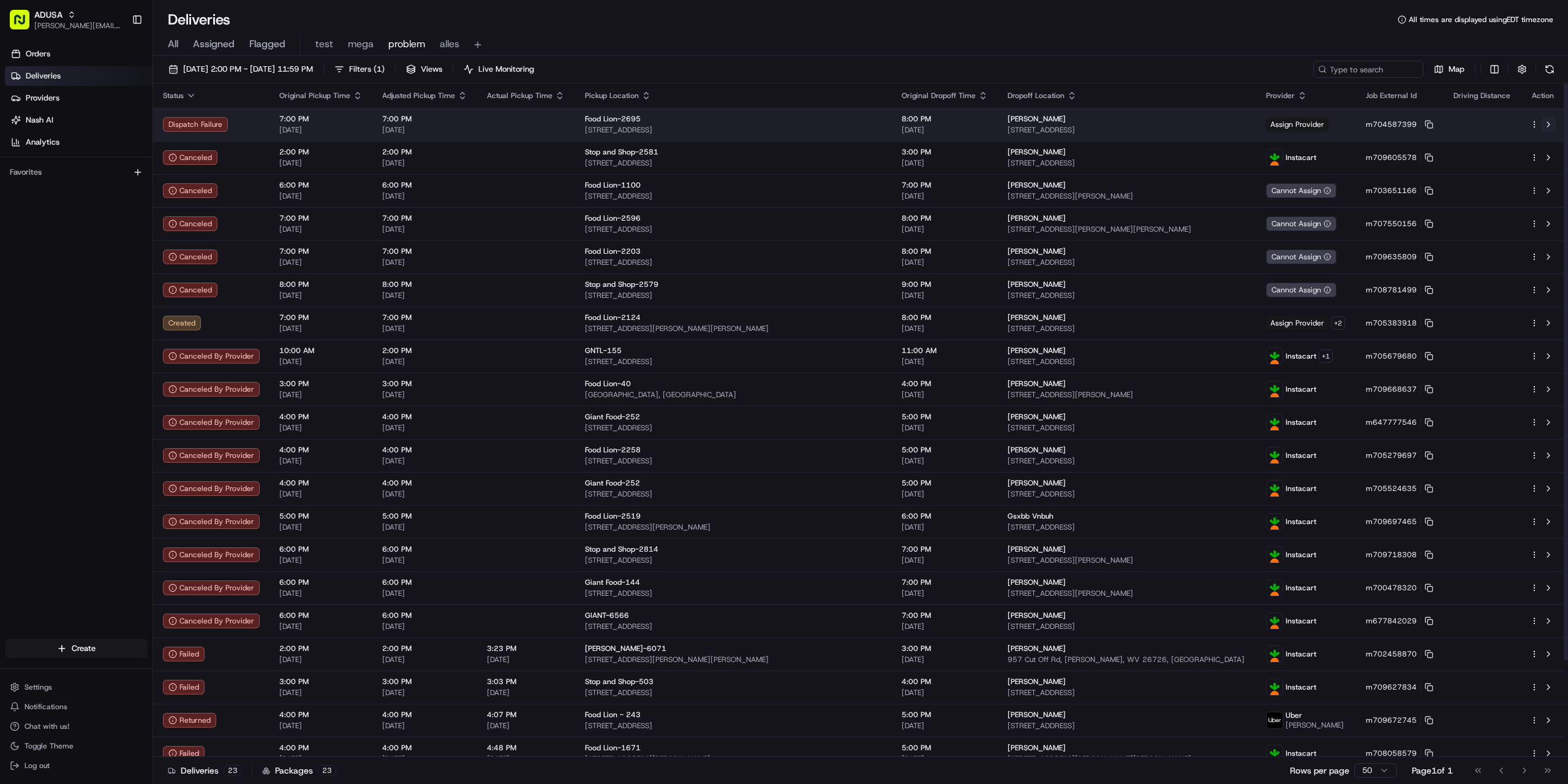
click at [1549, 125] on button at bounding box center [1548, 124] width 14 height 14
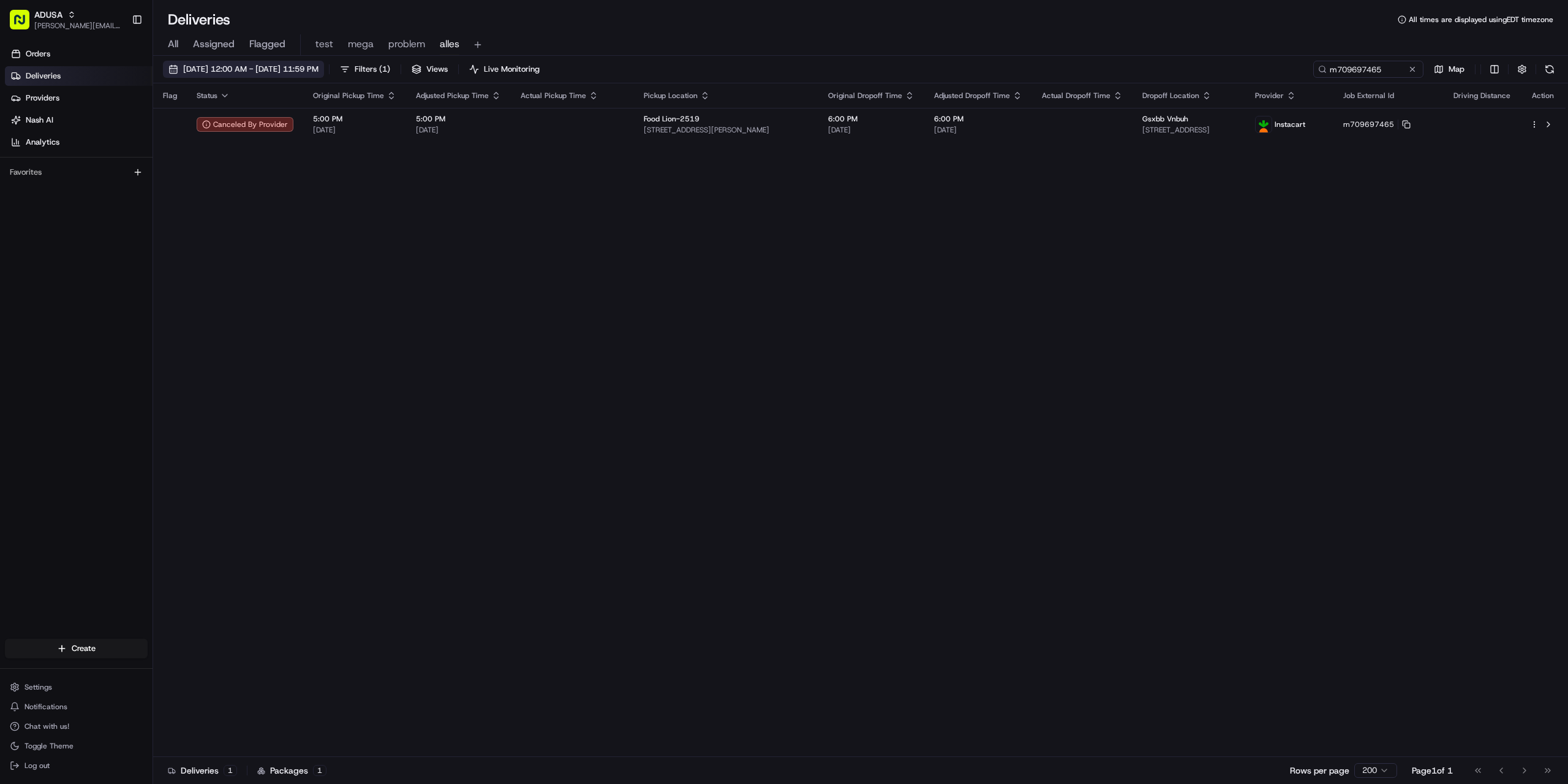
click at [245, 65] on span "[DATE] 12:00 AM - [DATE] 11:59 PM" at bounding box center [251, 69] width 135 height 11
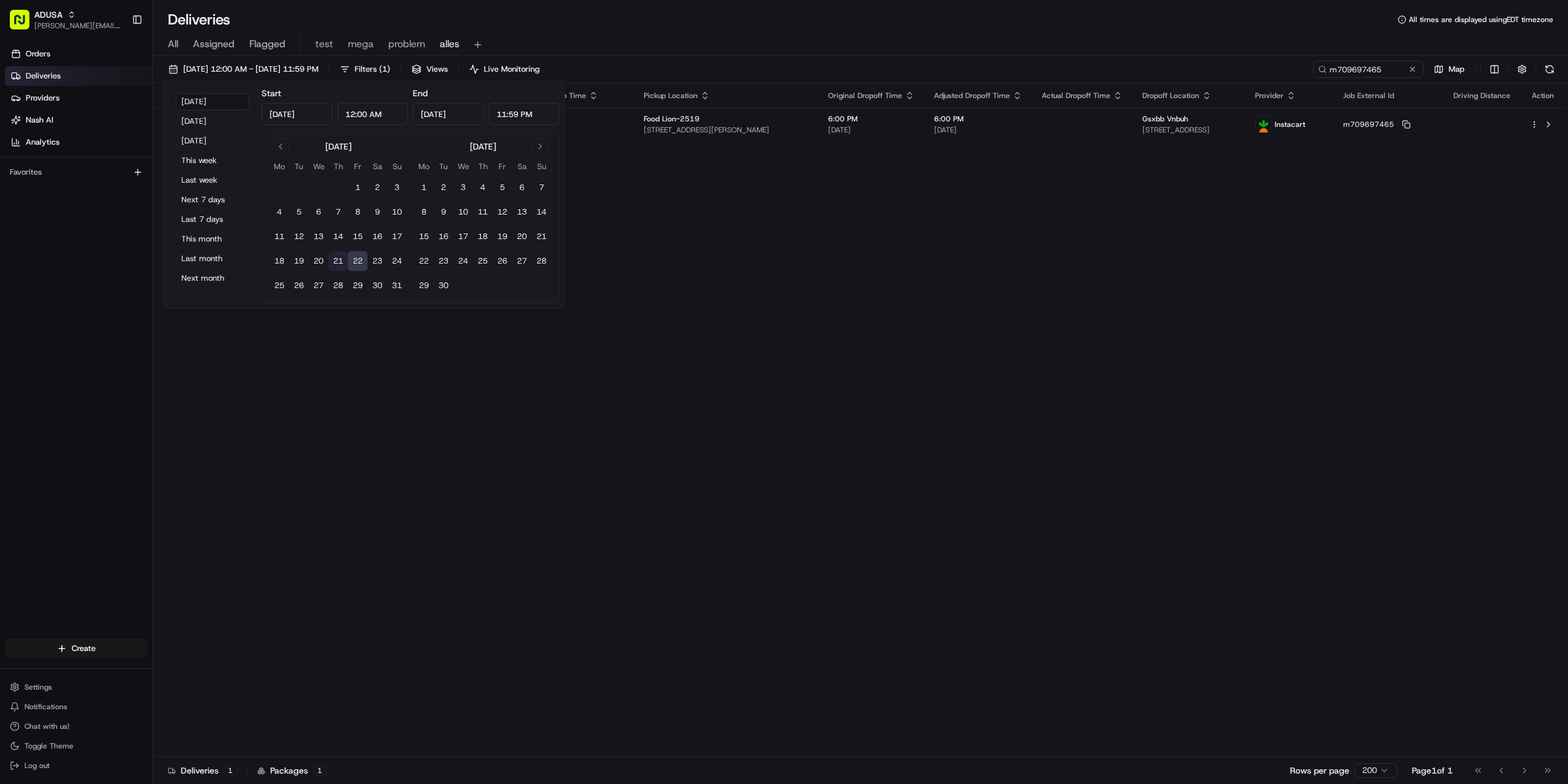
click at [337, 257] on button "21" at bounding box center [338, 261] width 20 height 20
type input "[DATE]"
drag, startPoint x: 985, startPoint y: 209, endPoint x: 1100, endPoint y: 179, distance: 118.8
click at [991, 207] on div "Flag Status Original Pickup Time Adjusted Pickup Time Actual Pickup Time Pickup…" at bounding box center [859, 421] width 1412 height 674
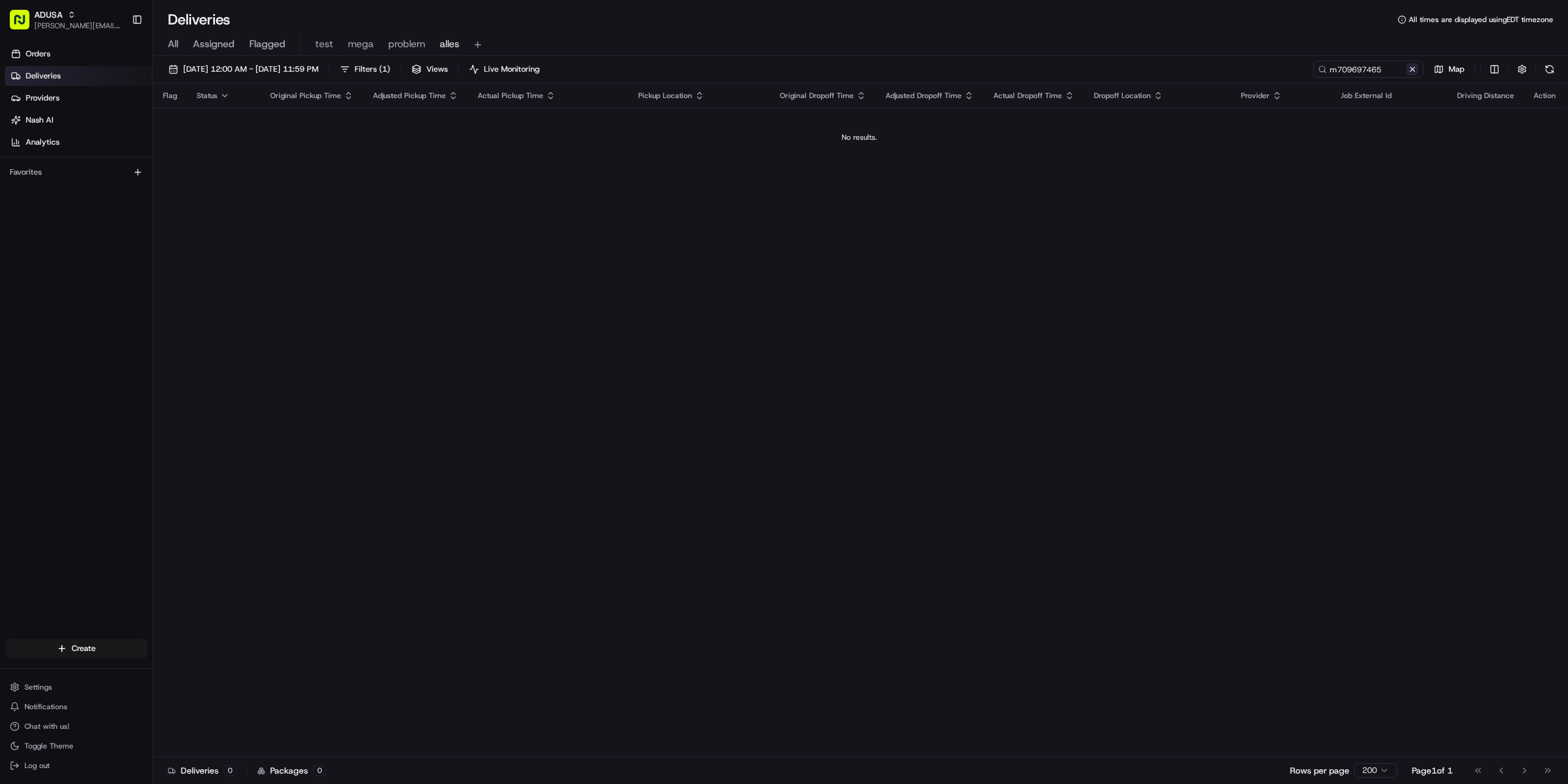
click at [1408, 68] on button at bounding box center [1412, 69] width 12 height 12
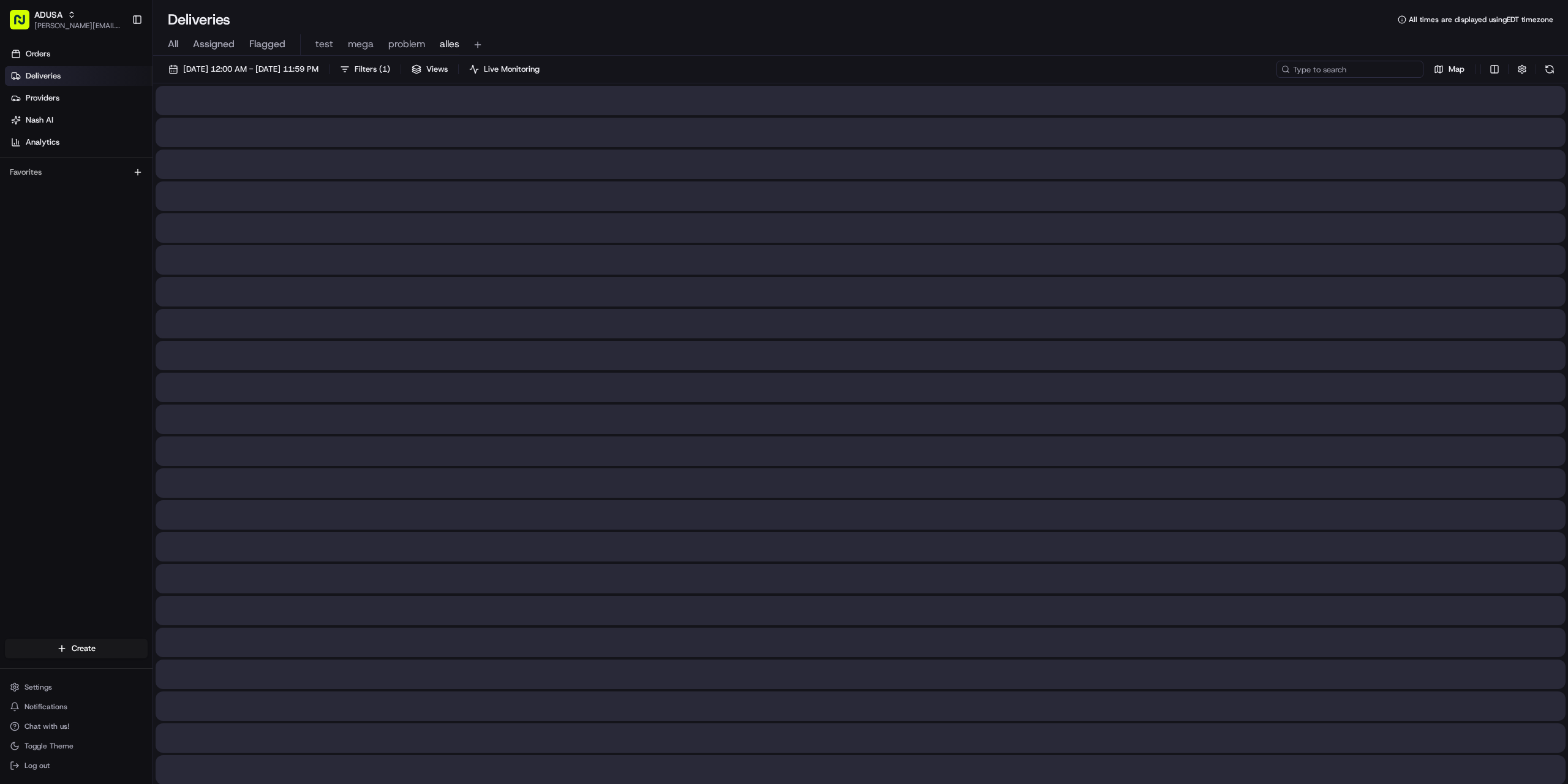
paste input "m702099134"
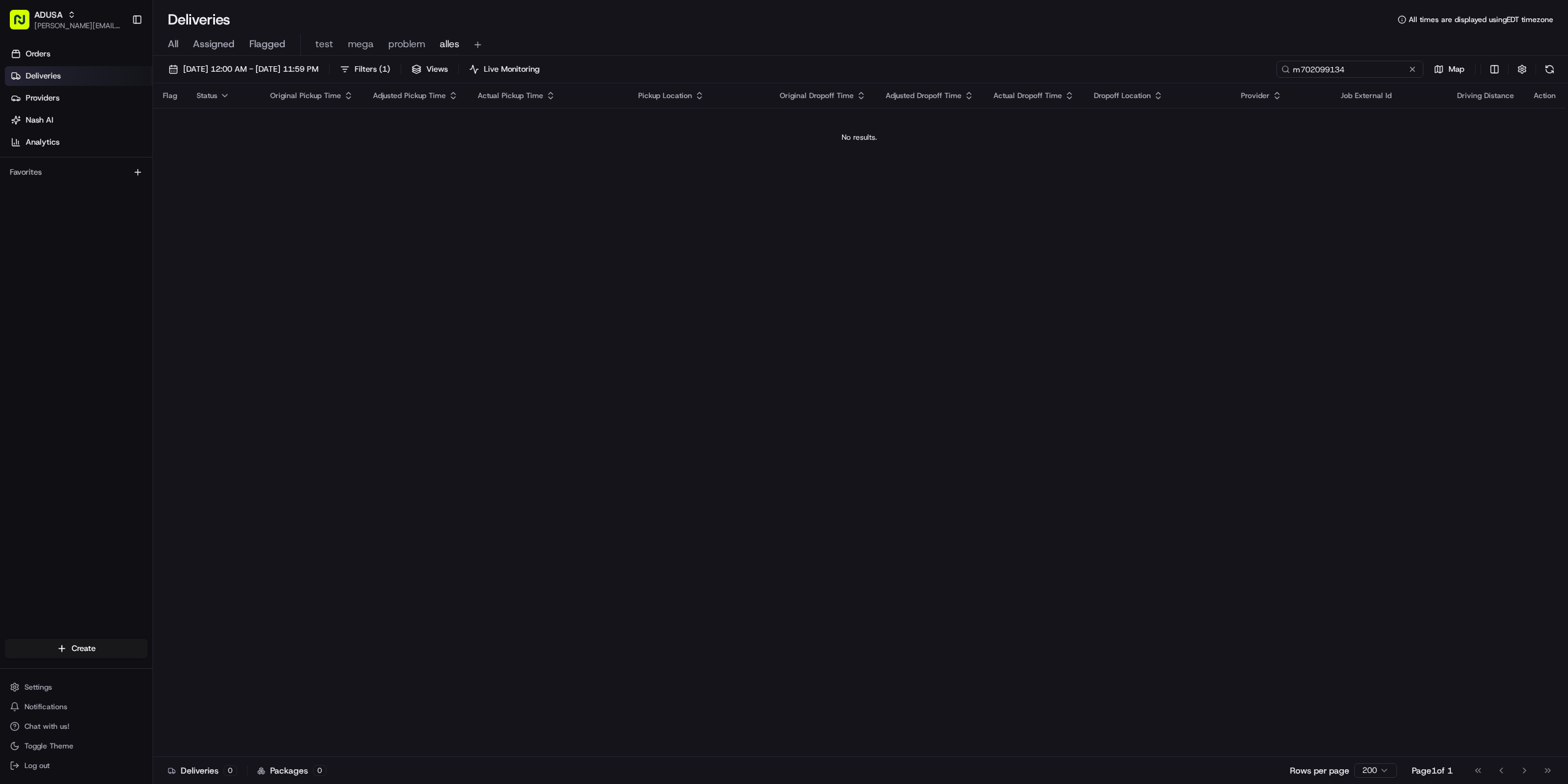
drag, startPoint x: 1305, startPoint y: 74, endPoint x: 1293, endPoint y: 71, distance: 12.4
click at [1293, 71] on input "m702099134" at bounding box center [1350, 69] width 147 height 17
type input "m702099134"
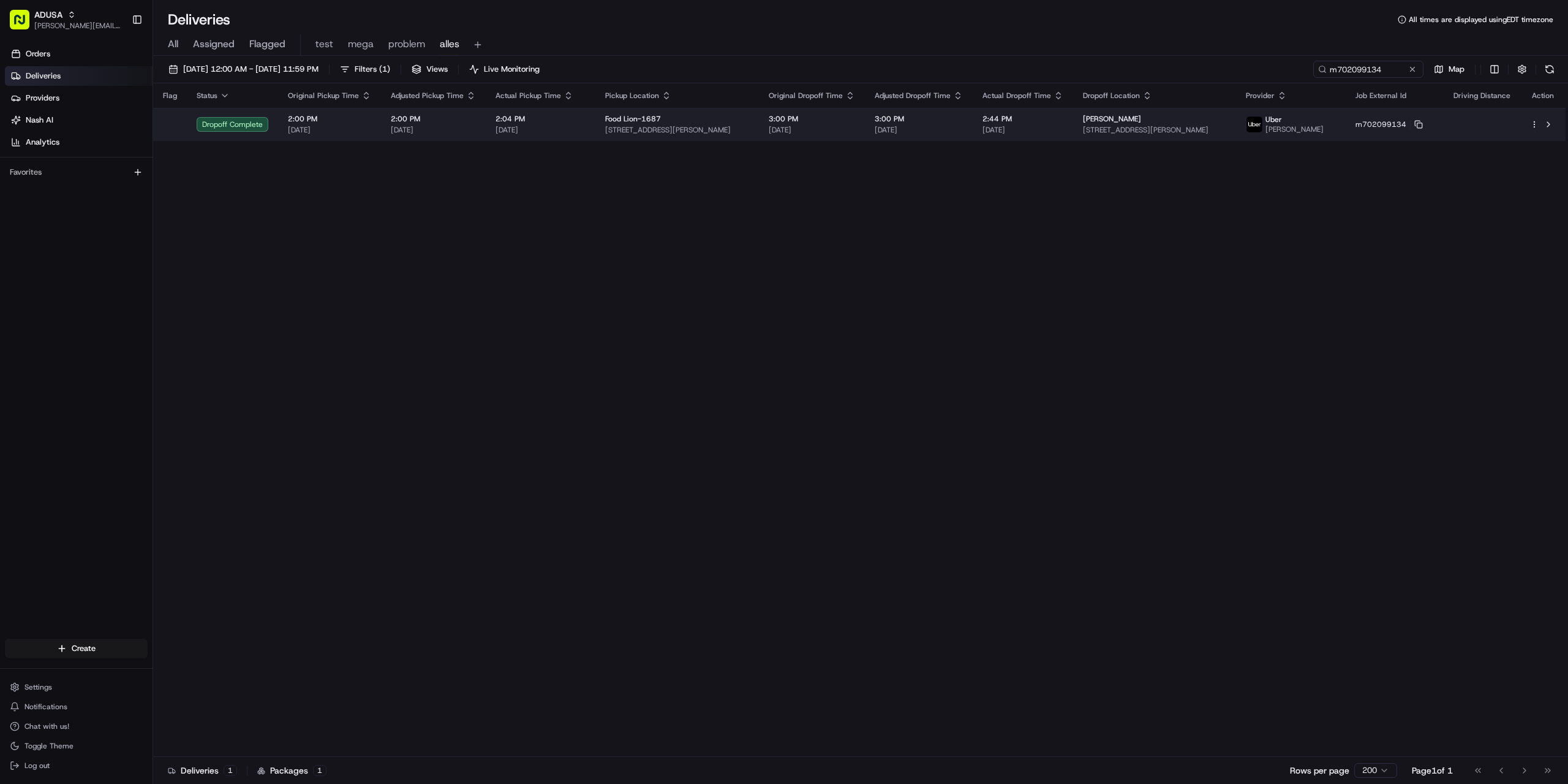
click at [917, 126] on span "[DATE]" at bounding box center [919, 129] width 88 height 10
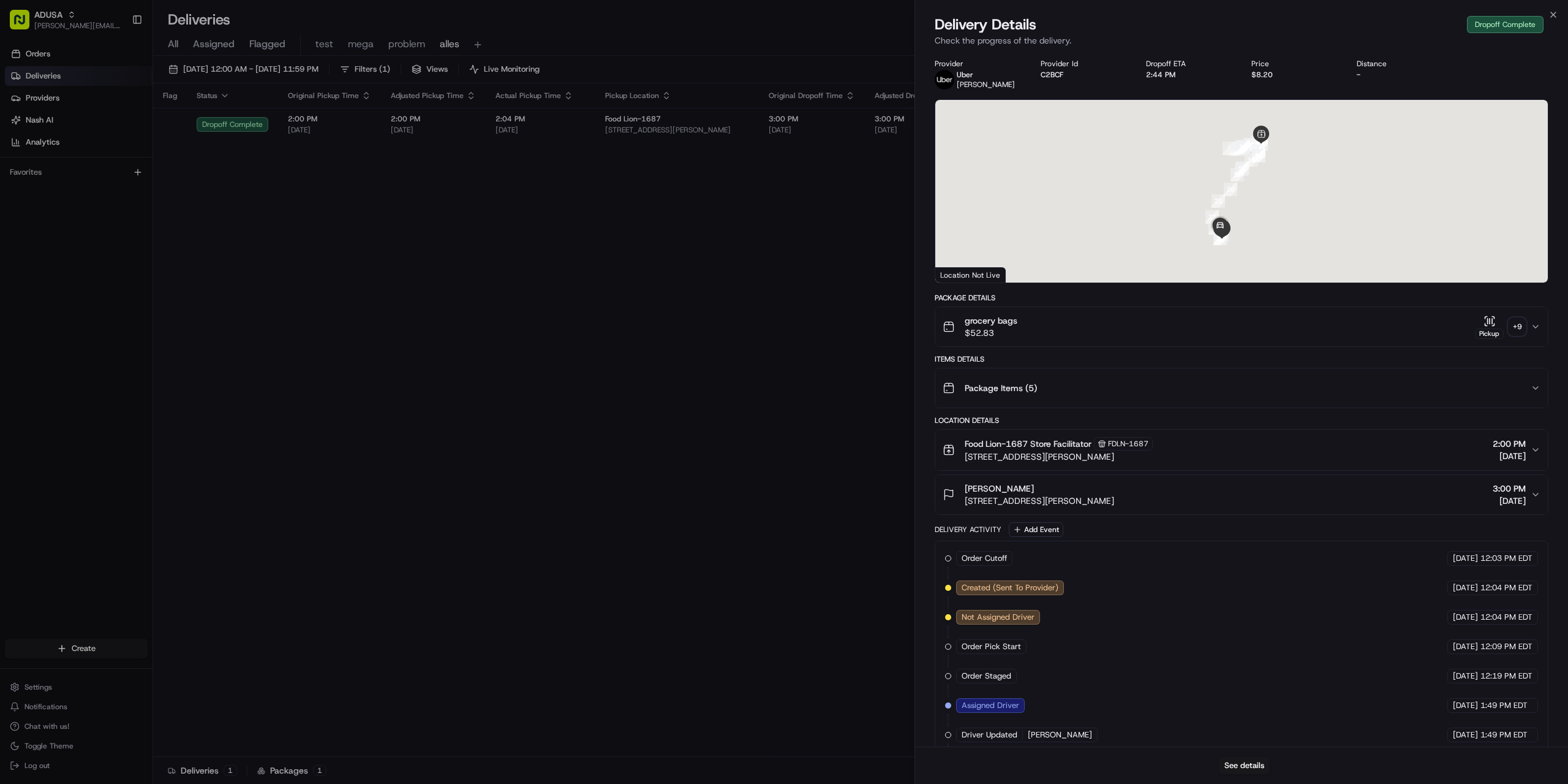
click at [1258, 175] on div at bounding box center [1242, 191] width 613 height 183
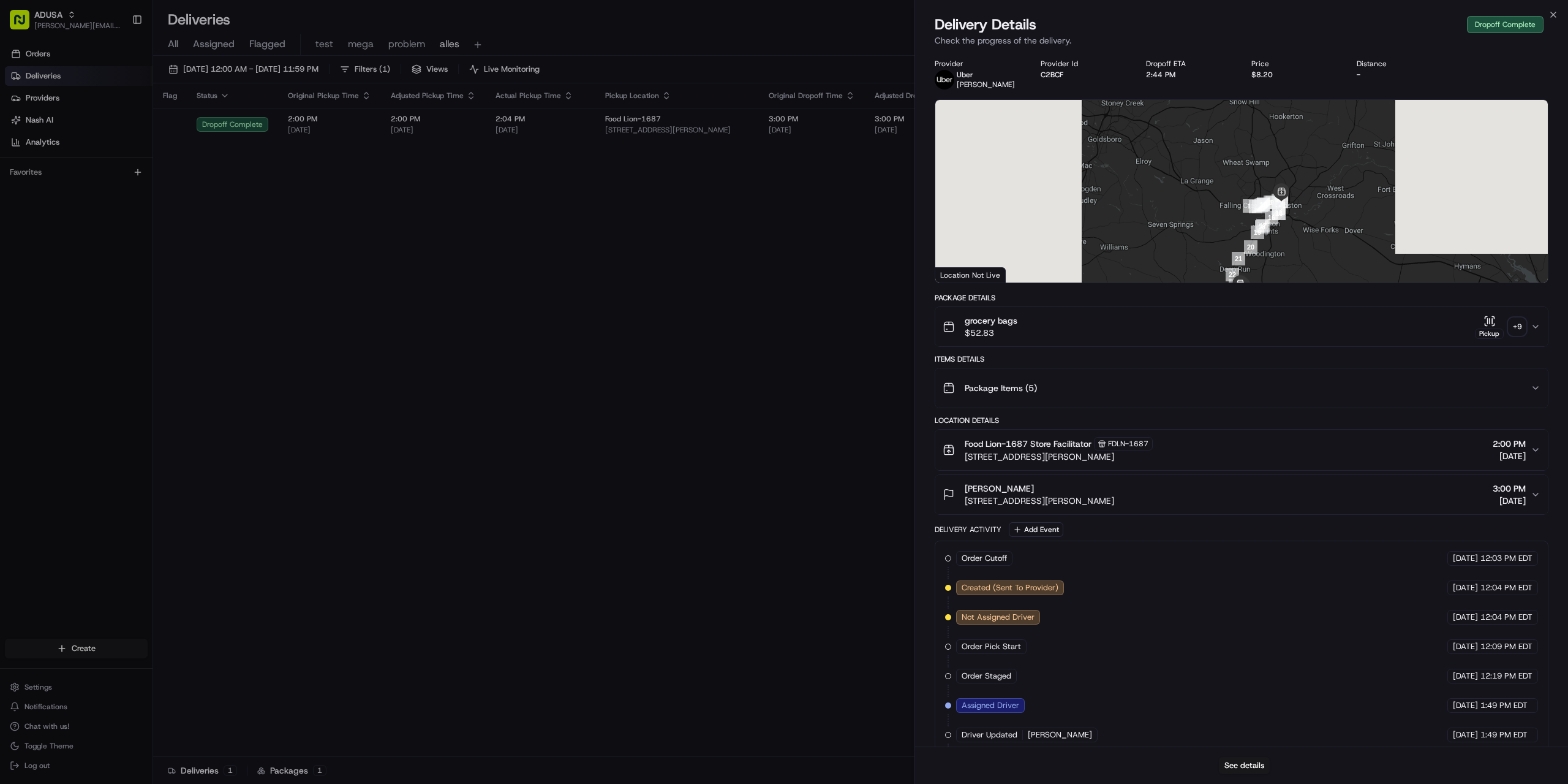
drag, startPoint x: 1266, startPoint y: 182, endPoint x: 1288, endPoint y: 241, distance: 63.0
click at [1288, 241] on div at bounding box center [1242, 191] width 613 height 183
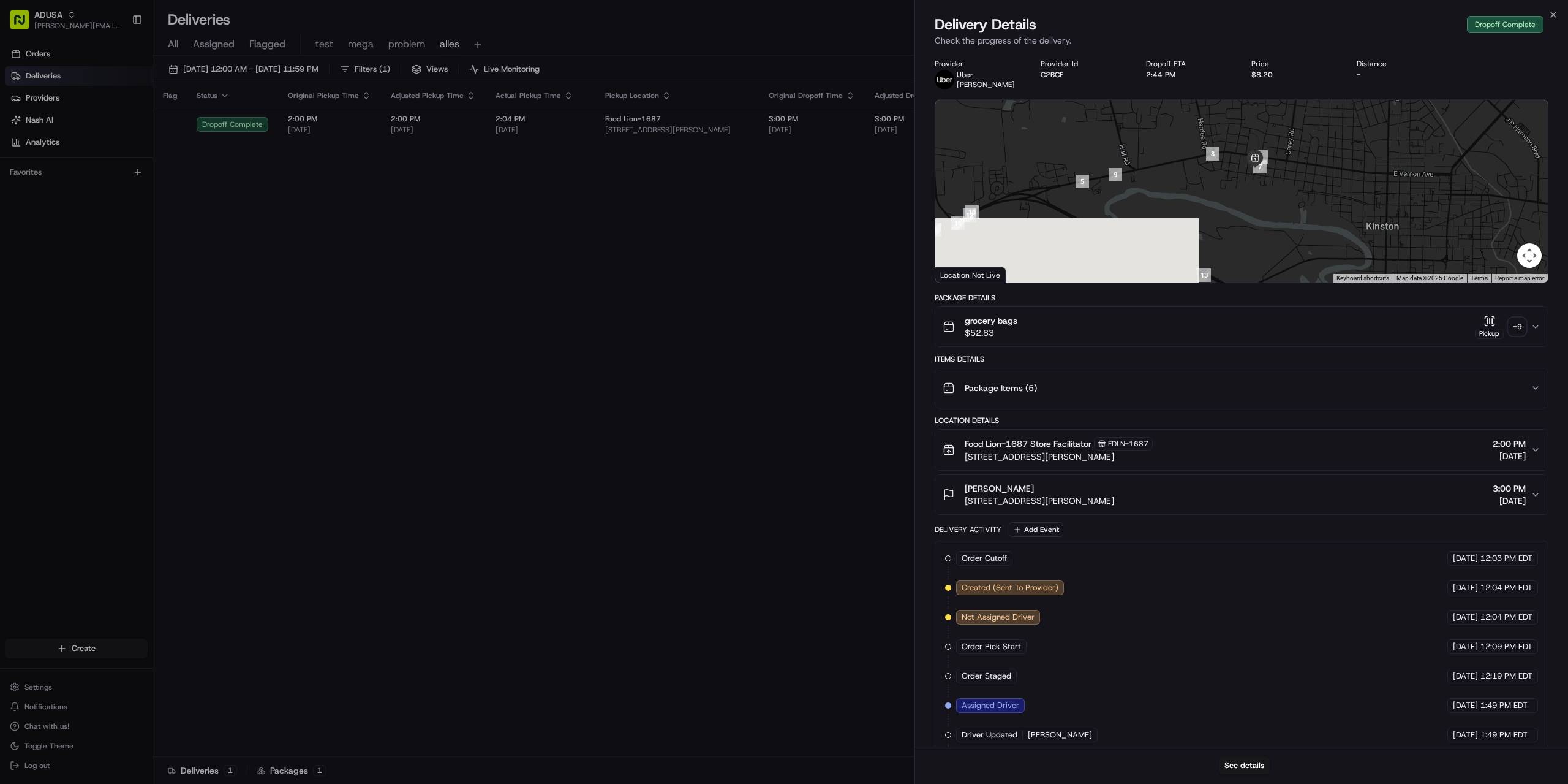
drag, startPoint x: 1248, startPoint y: 258, endPoint x: 1231, endPoint y: 126, distance: 133.1
click at [1231, 126] on div at bounding box center [1242, 191] width 613 height 183
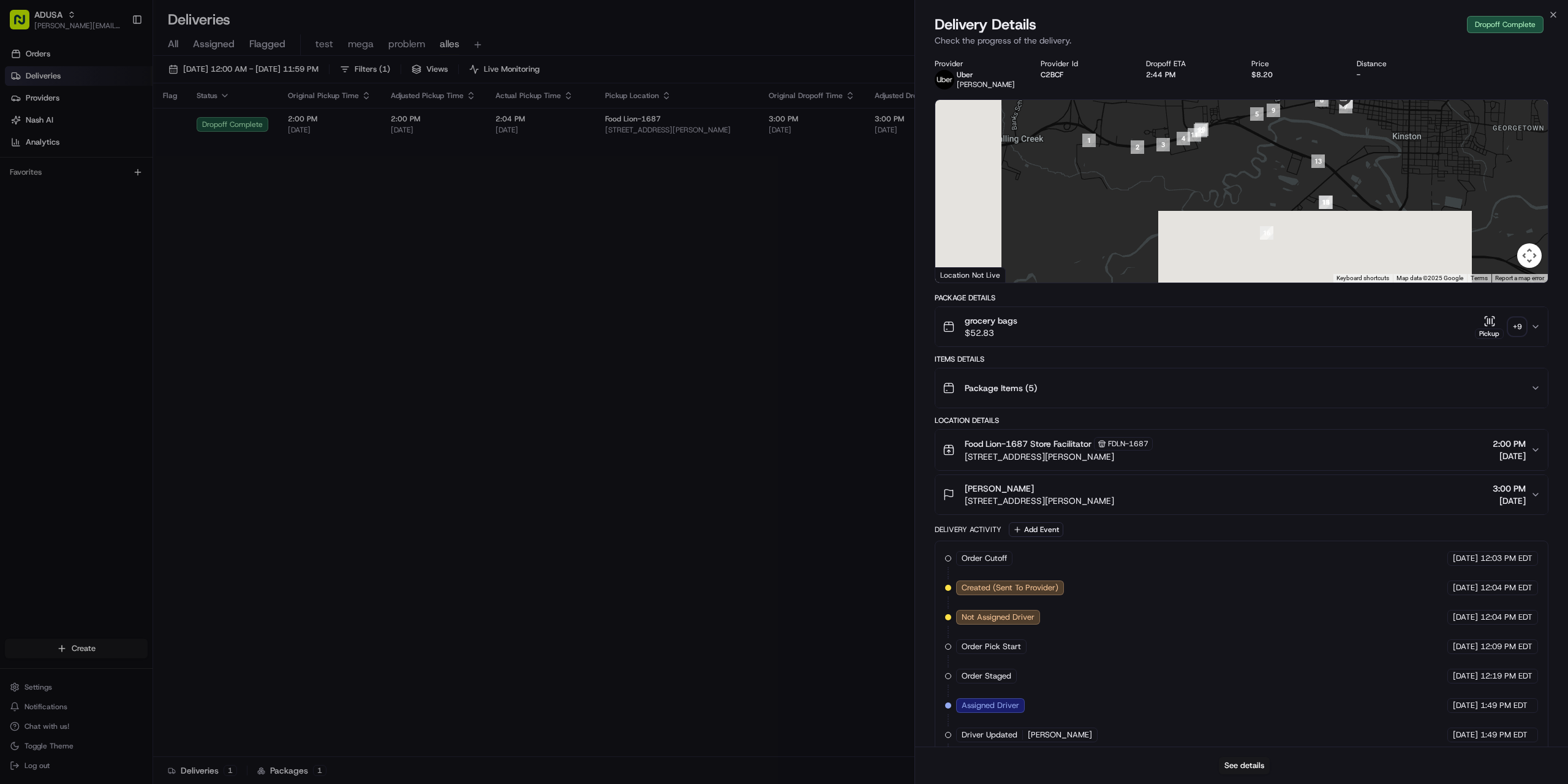
drag, startPoint x: 1248, startPoint y: 235, endPoint x: 1354, endPoint y: 153, distance: 134.0
click at [1354, 153] on div at bounding box center [1242, 191] width 613 height 183
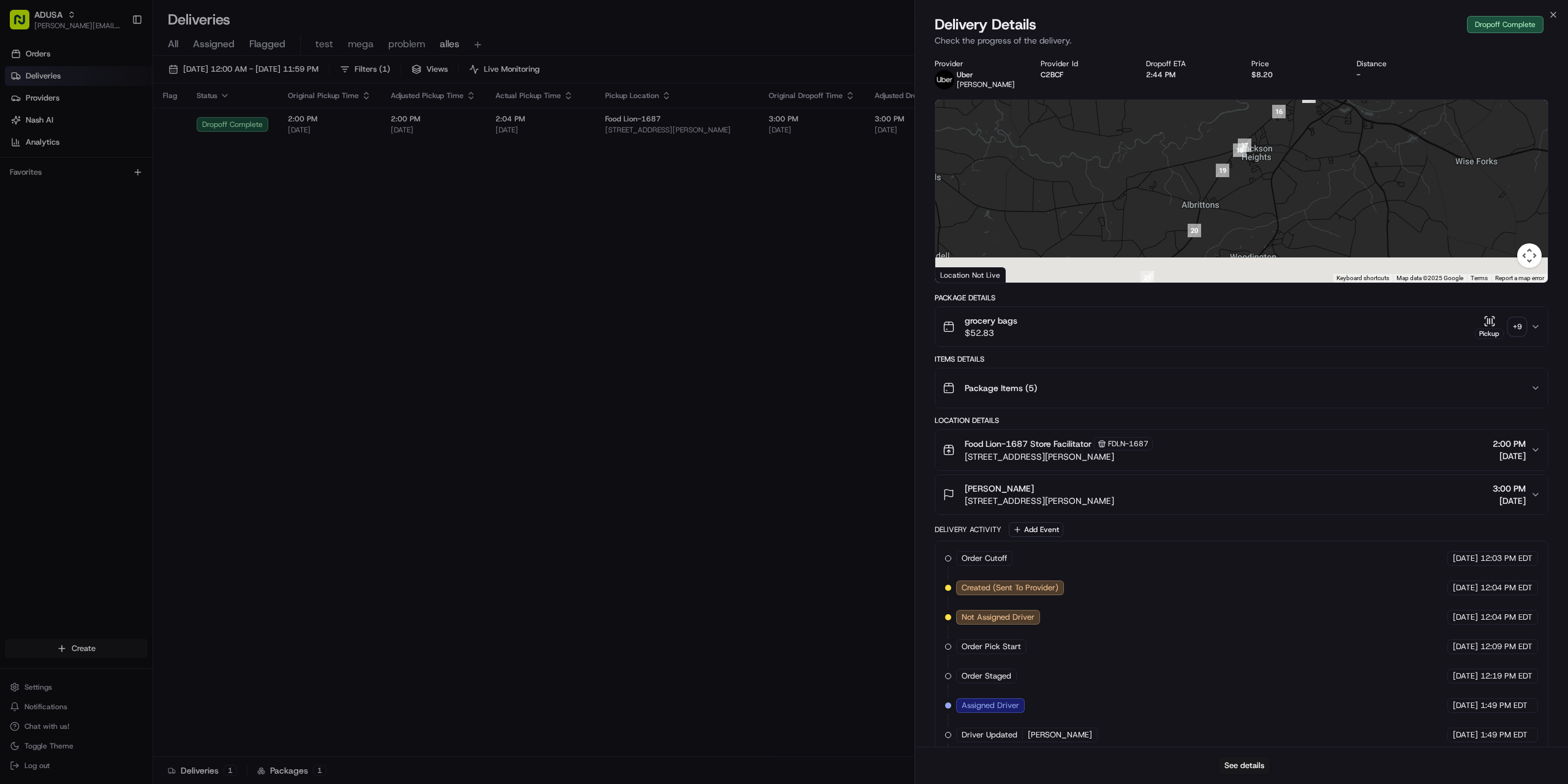
drag, startPoint x: 1313, startPoint y: 222, endPoint x: 1284, endPoint y: 137, distance: 89.8
click at [1284, 137] on div at bounding box center [1242, 191] width 613 height 183
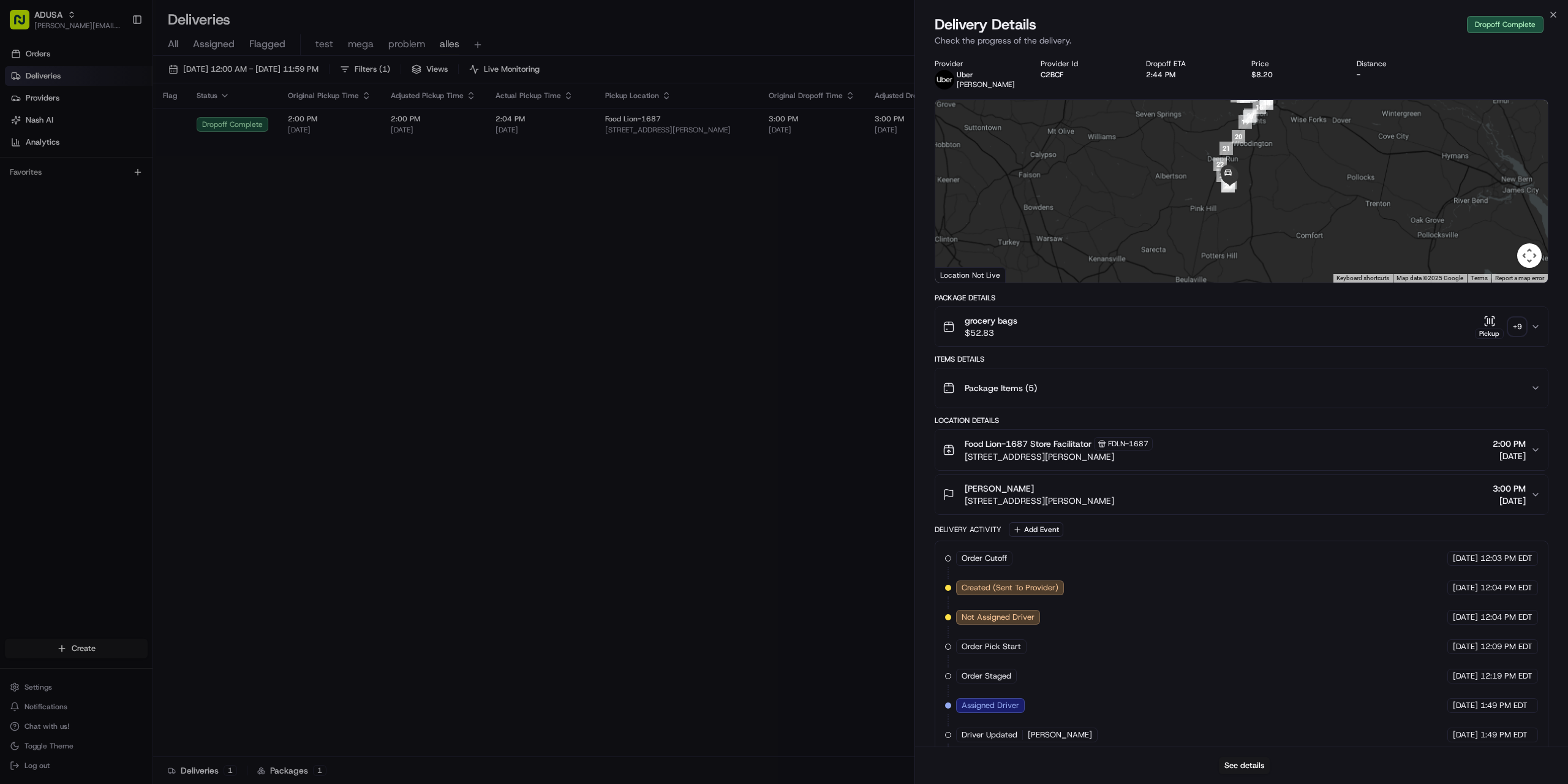
drag, startPoint x: 1283, startPoint y: 261, endPoint x: 1298, endPoint y: 148, distance: 114.0
click at [1298, 148] on div at bounding box center [1242, 191] width 613 height 183
drag, startPoint x: 1261, startPoint y: 224, endPoint x: 1268, endPoint y: 97, distance: 127.2
click at [1268, 97] on div "Provider [PERSON_NAME] Provider Id C2BCF Dropoff ETA 2:44 PM Price $8.20 Distan…" at bounding box center [1242, 494] width 614 height 870
drag, startPoint x: 1220, startPoint y: 210, endPoint x: 1122, endPoint y: 226, distance: 99.3
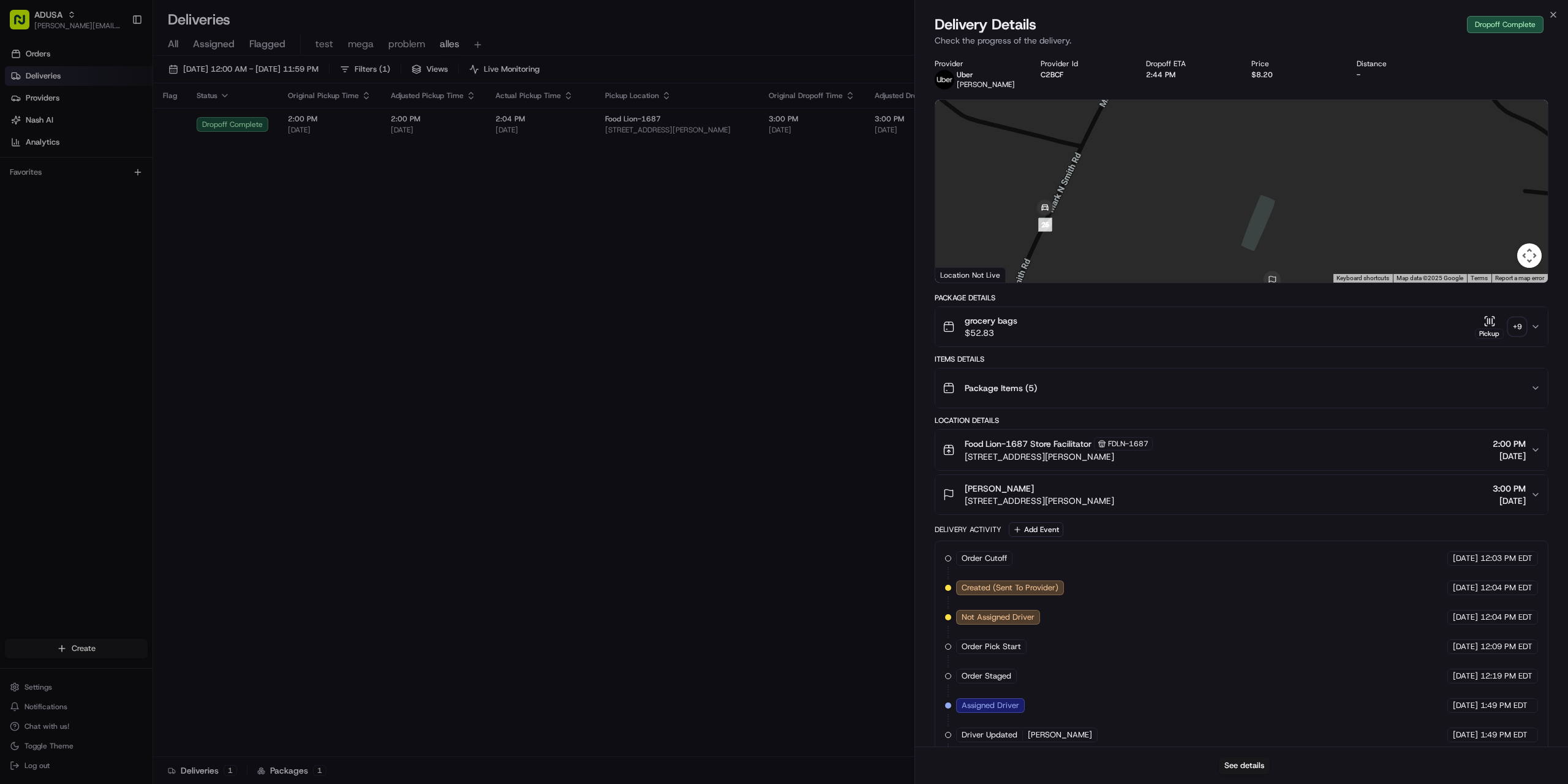
click at [1122, 226] on div at bounding box center [1242, 191] width 613 height 183
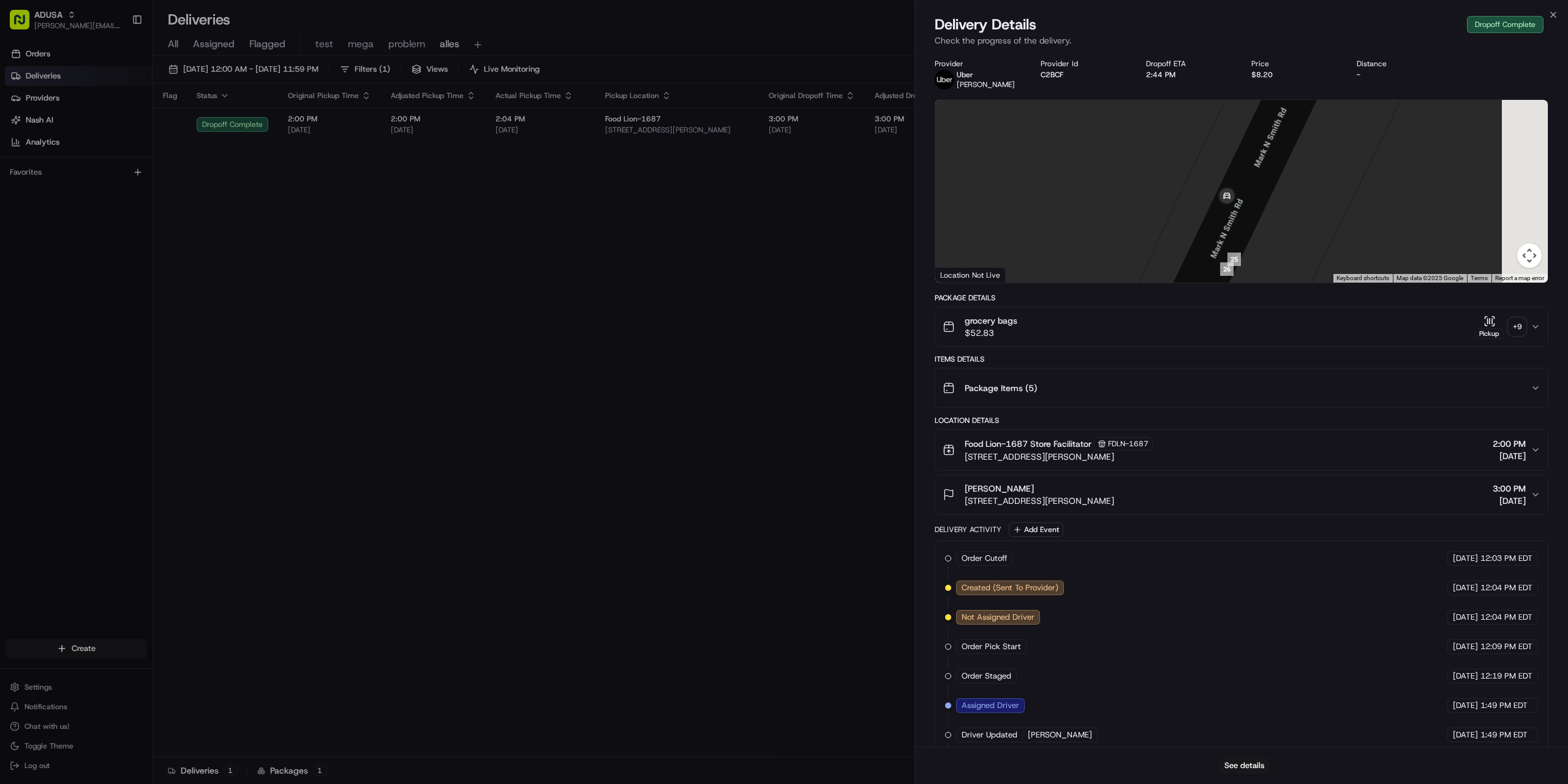
drag, startPoint x: 1315, startPoint y: 232, endPoint x: 1139, endPoint y: 84, distance: 230.0
click at [1139, 84] on div "Provider [PERSON_NAME] Provider Id C2BCF Dropoff ETA 2:44 PM Price $8.20 Distan…" at bounding box center [1242, 494] width 614 height 870
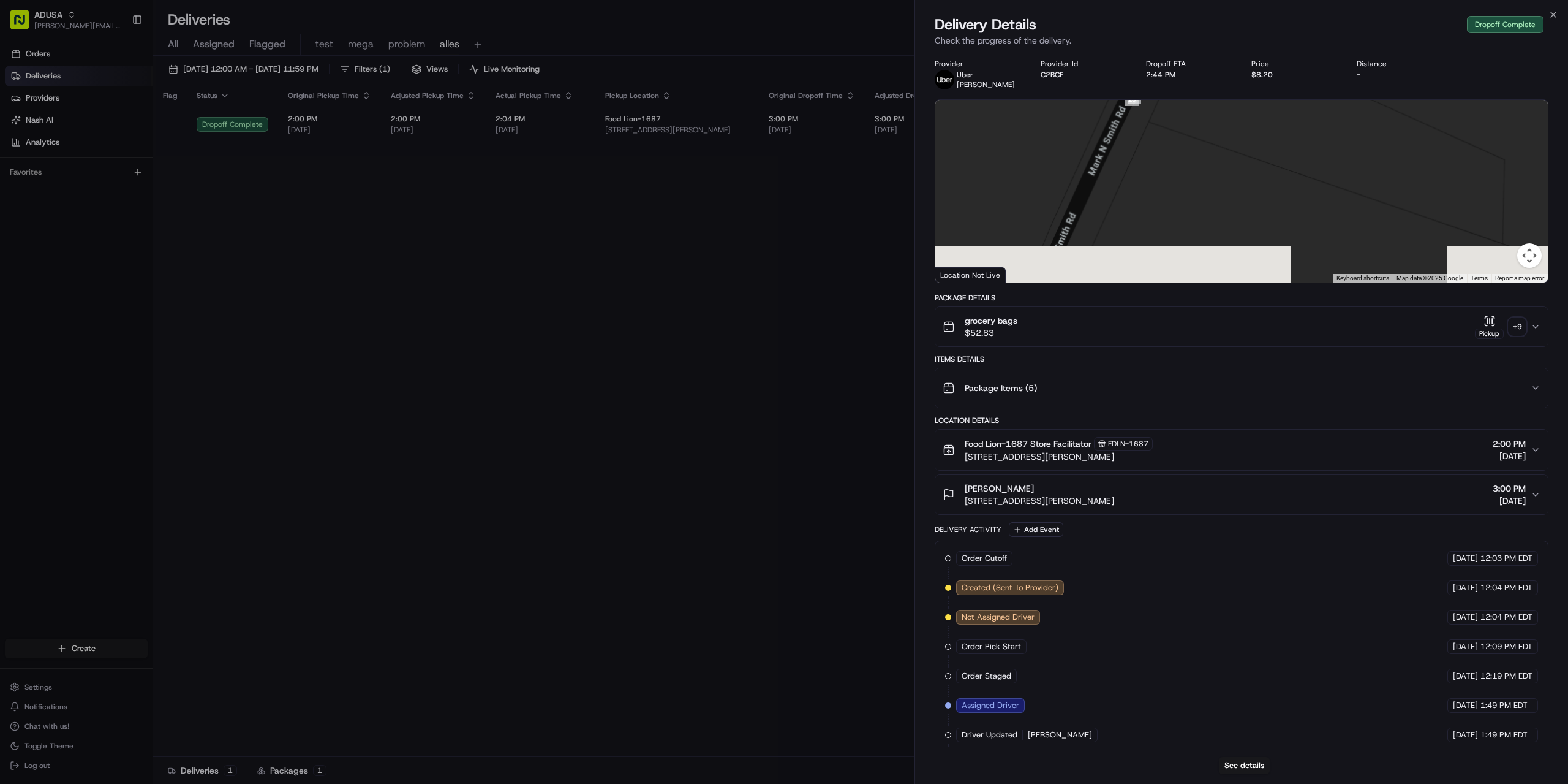
drag, startPoint x: 1249, startPoint y: 243, endPoint x: 1195, endPoint y: 126, distance: 128.9
click at [1195, 126] on div at bounding box center [1242, 191] width 613 height 183
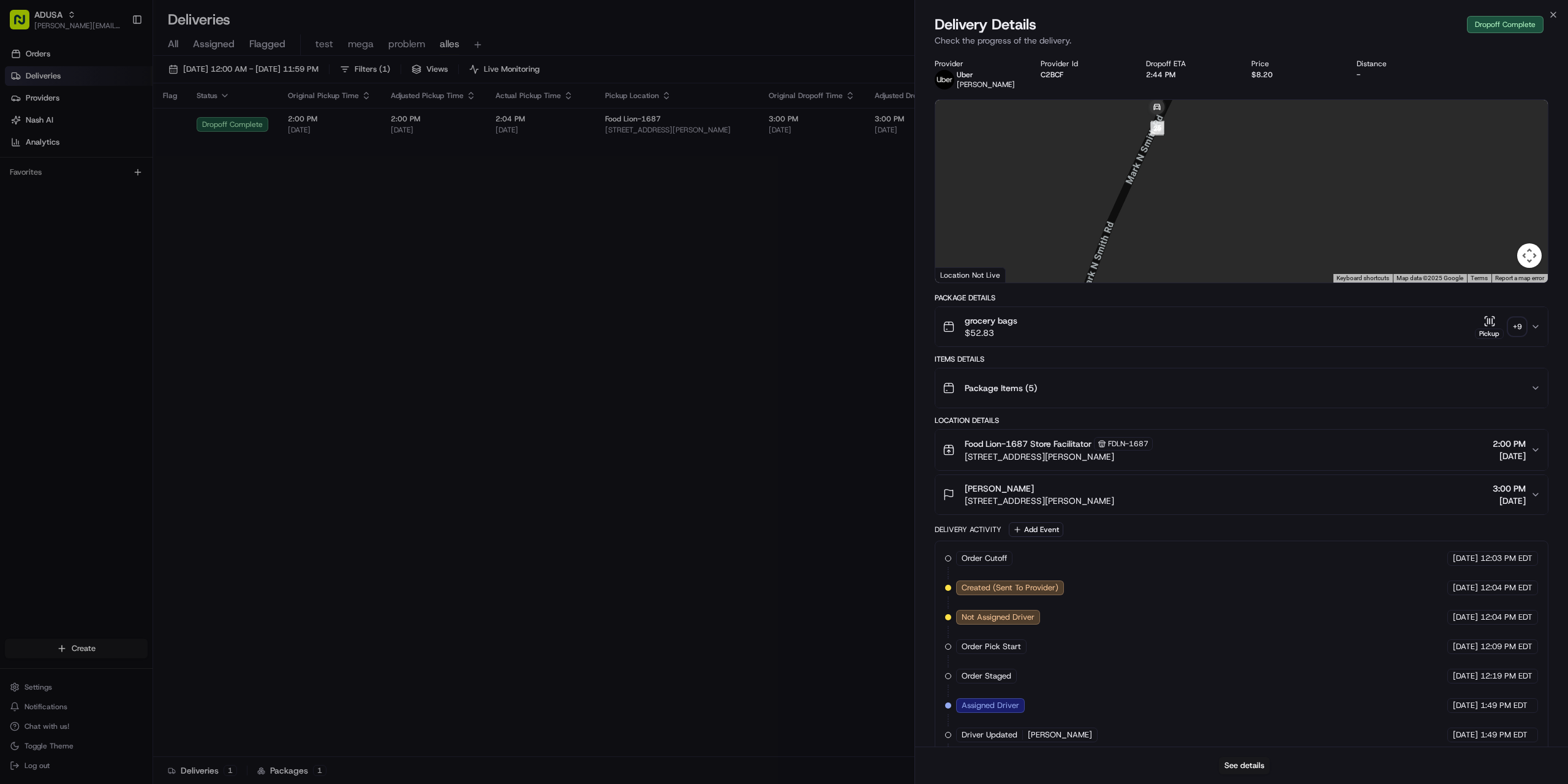
click at [1258, 158] on div at bounding box center [1242, 191] width 613 height 183
drag, startPoint x: 1259, startPoint y: 136, endPoint x: 1232, endPoint y: 211, distance: 79.7
click at [1232, 211] on div at bounding box center [1242, 191] width 613 height 183
drag, startPoint x: 1227, startPoint y: 212, endPoint x: 1149, endPoint y: 167, distance: 90.0
click at [1149, 167] on div at bounding box center [1242, 191] width 613 height 183
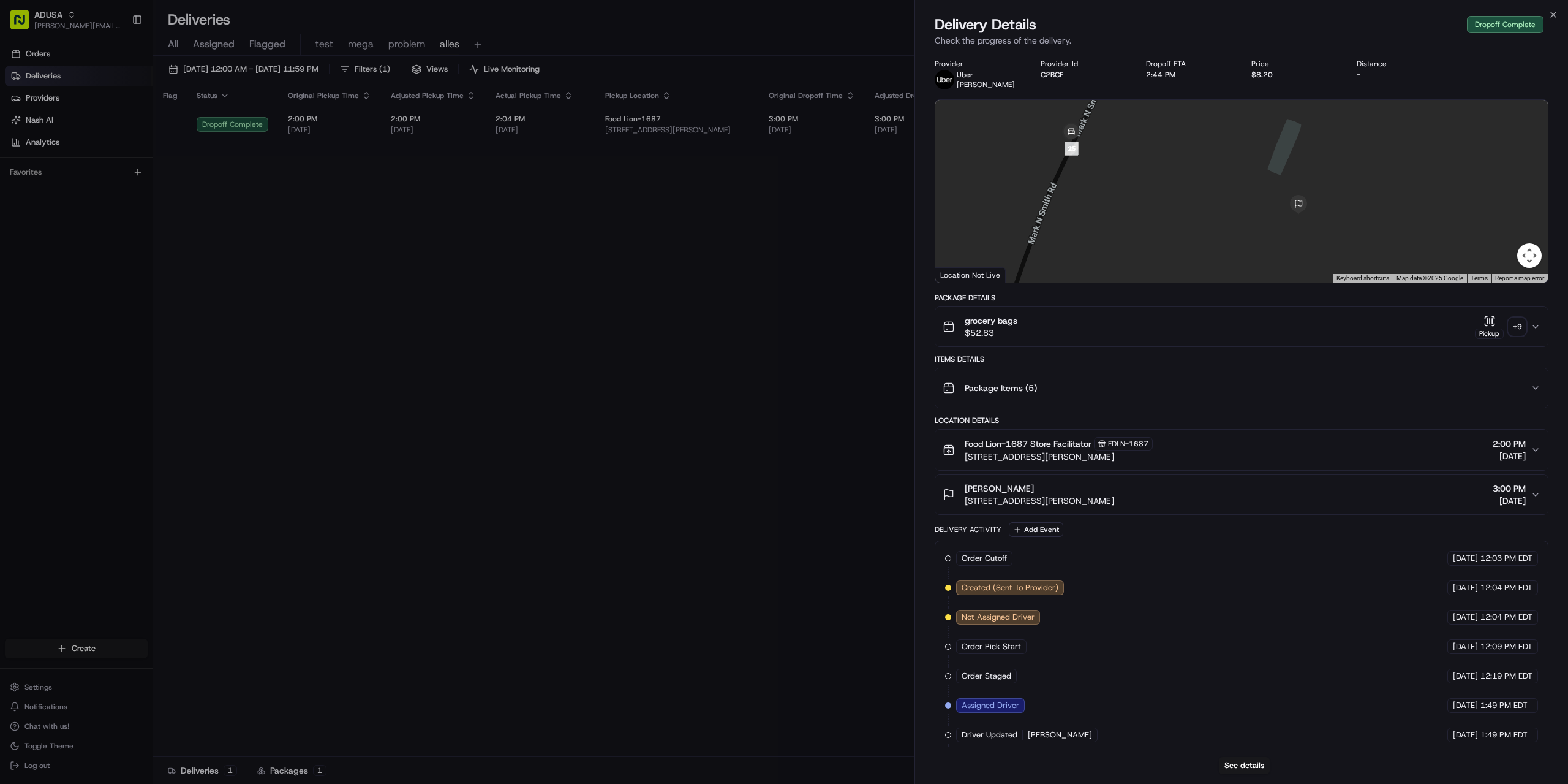
drag, startPoint x: 1217, startPoint y: 208, endPoint x: 1164, endPoint y: 169, distance: 65.8
click at [1164, 169] on div at bounding box center [1242, 191] width 613 height 183
drag, startPoint x: 1075, startPoint y: 235, endPoint x: 1170, endPoint y: 245, distance: 95.5
click at [1170, 245] on div at bounding box center [1242, 191] width 613 height 183
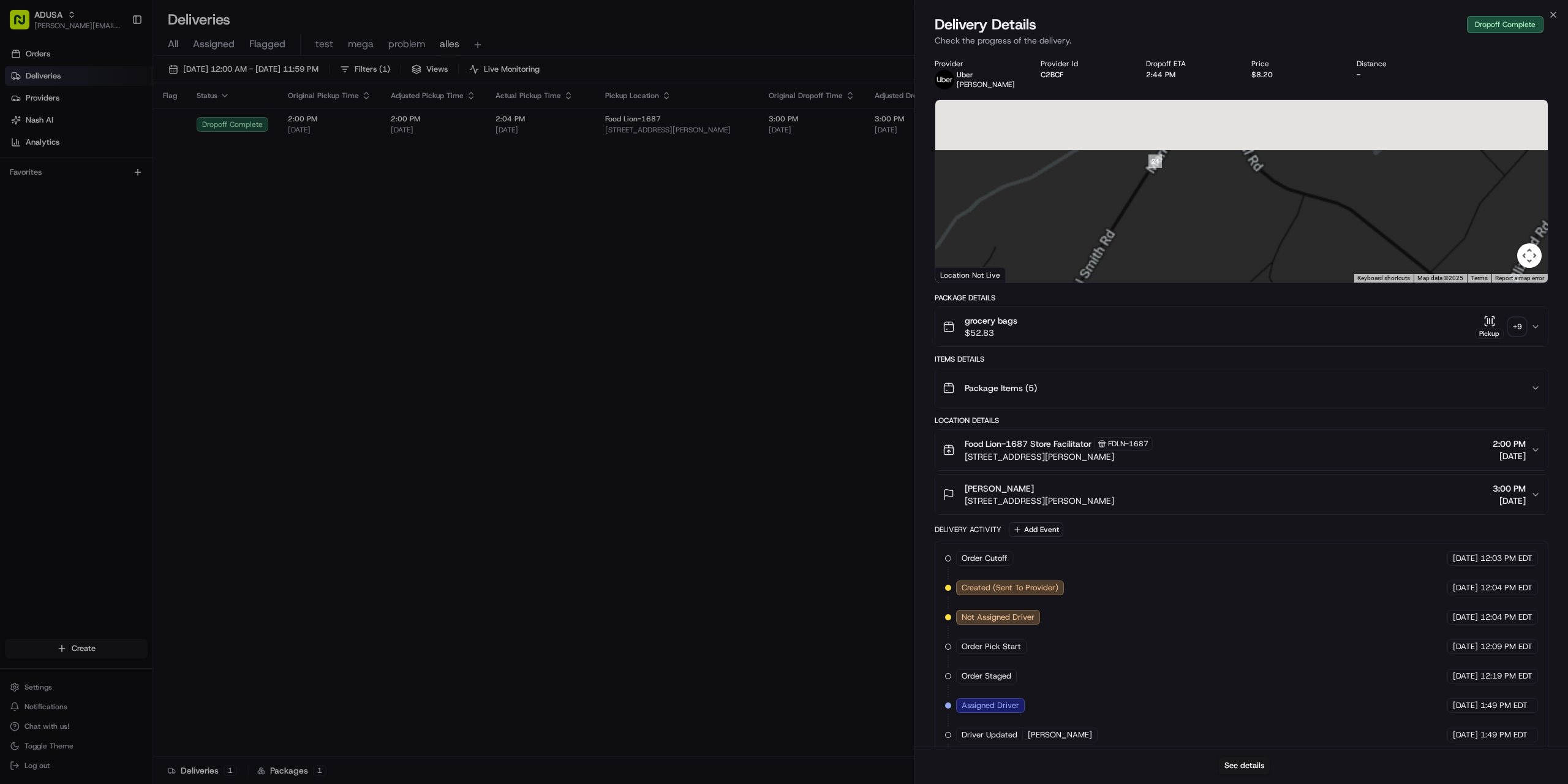
drag, startPoint x: 1215, startPoint y: 148, endPoint x: 1134, endPoint y: 265, distance: 142.3
click at [1134, 265] on div at bounding box center [1242, 191] width 613 height 183
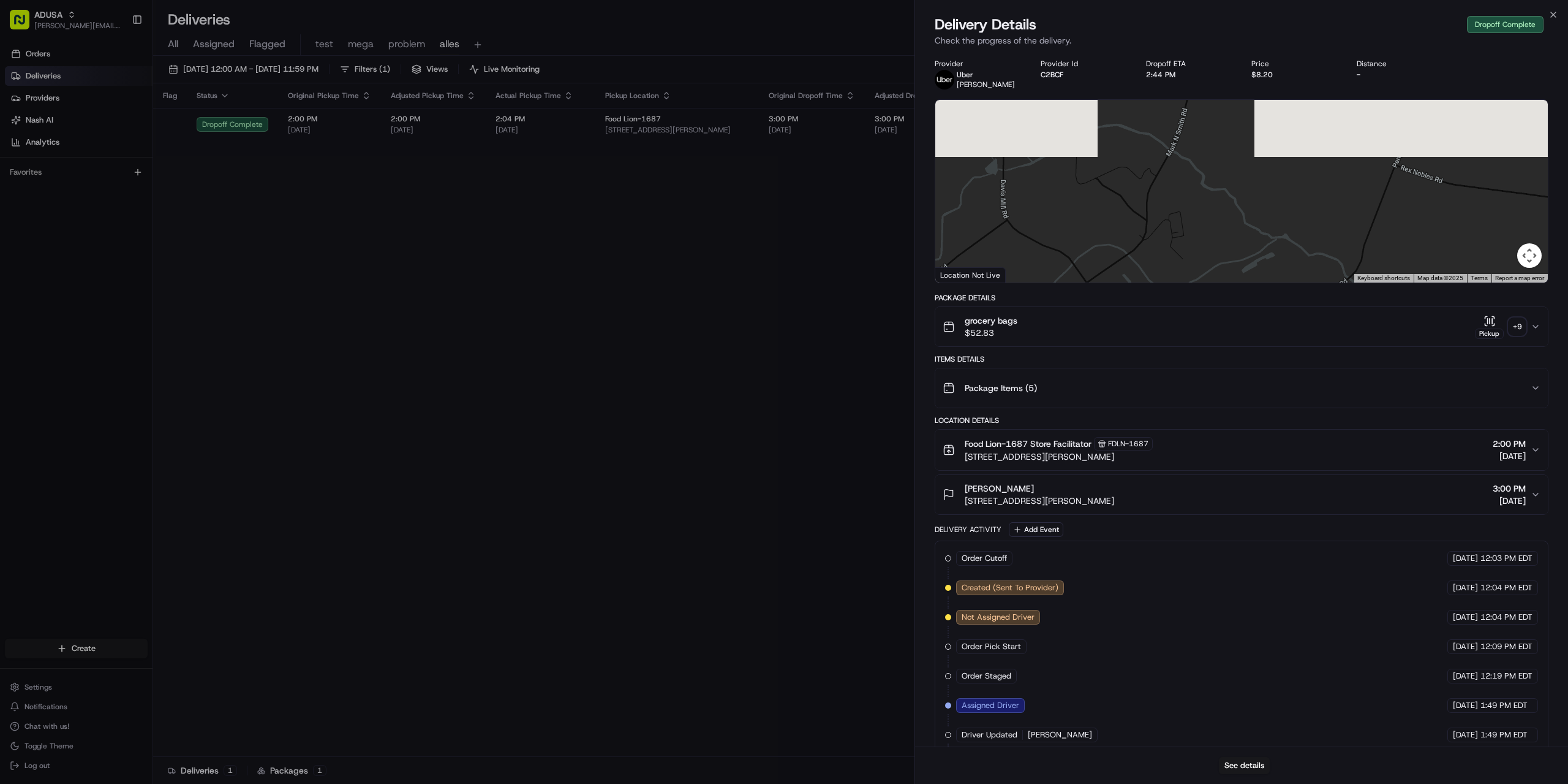
drag, startPoint x: 1244, startPoint y: 180, endPoint x: 1147, endPoint y: 300, distance: 154.3
click at [1147, 300] on div "Provider [PERSON_NAME] Provider Id C2BCF Dropoff ETA 2:44 PM Price $8.20 Distan…" at bounding box center [1242, 494] width 614 height 870
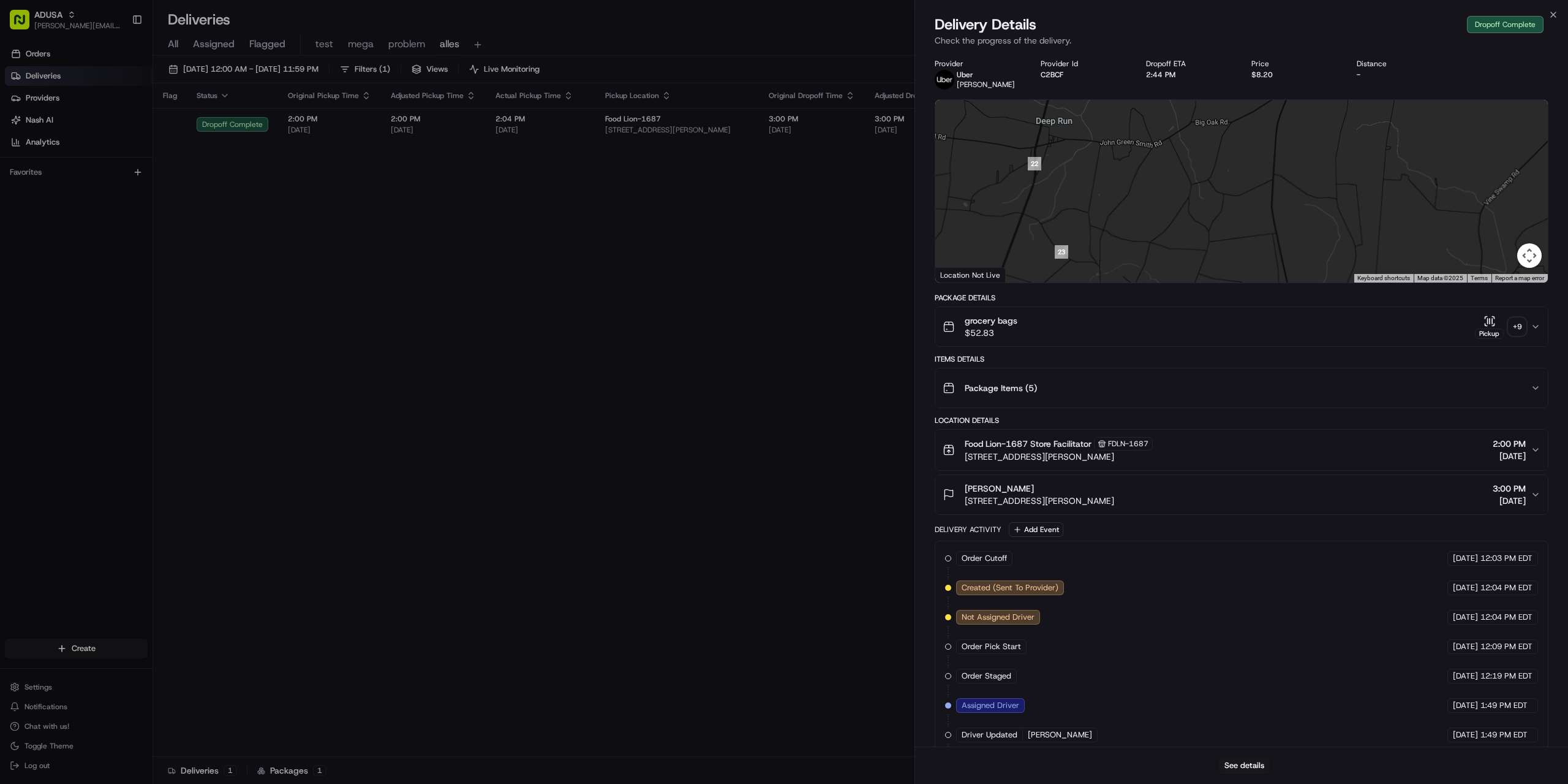
drag, startPoint x: 1199, startPoint y: 150, endPoint x: 1170, endPoint y: 245, distance: 99.3
click at [1170, 245] on div at bounding box center [1242, 191] width 613 height 183
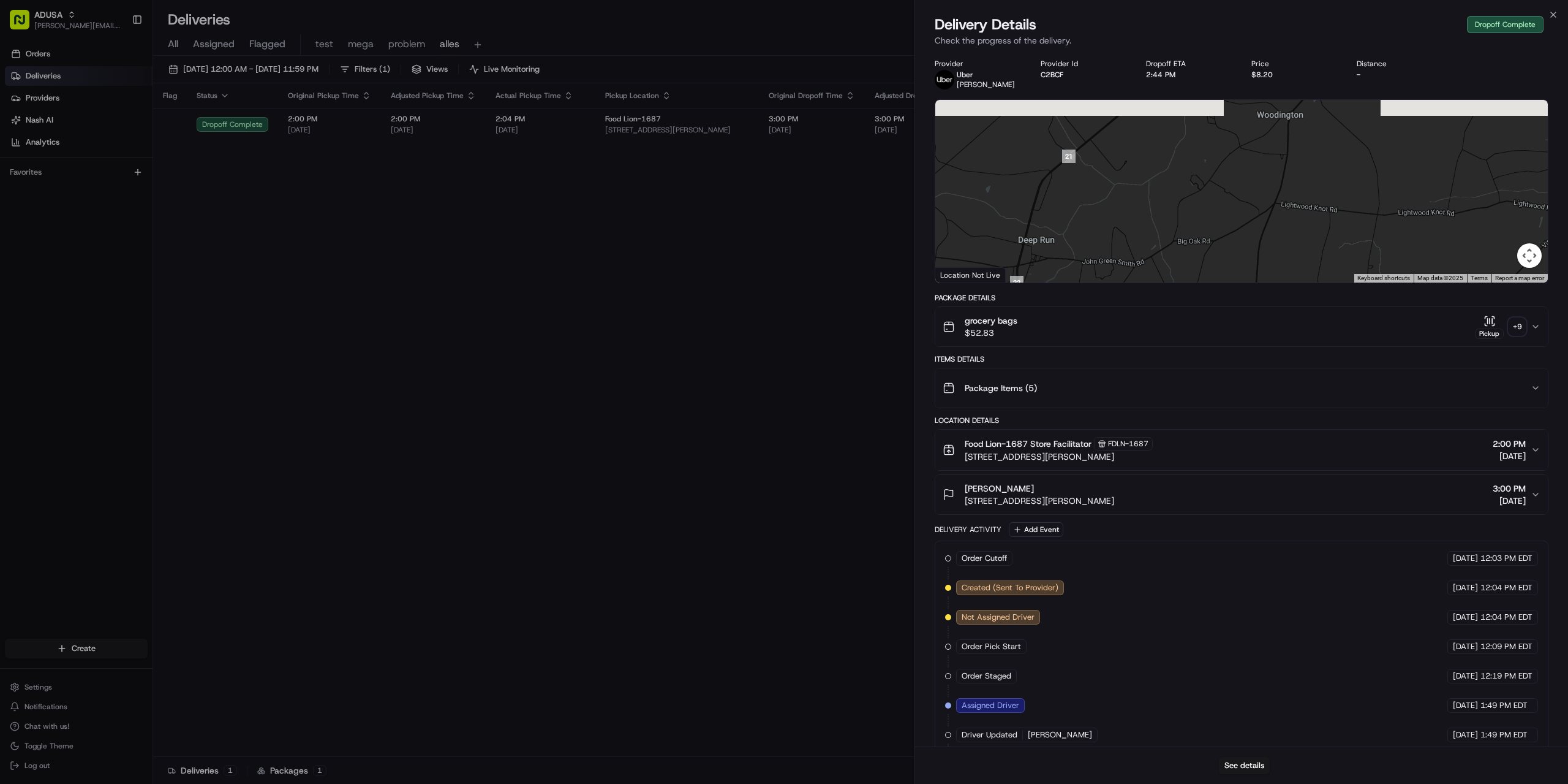
drag, startPoint x: 1206, startPoint y: 143, endPoint x: 1188, endPoint y: 264, distance: 122.3
click at [1188, 264] on div at bounding box center [1242, 191] width 613 height 183
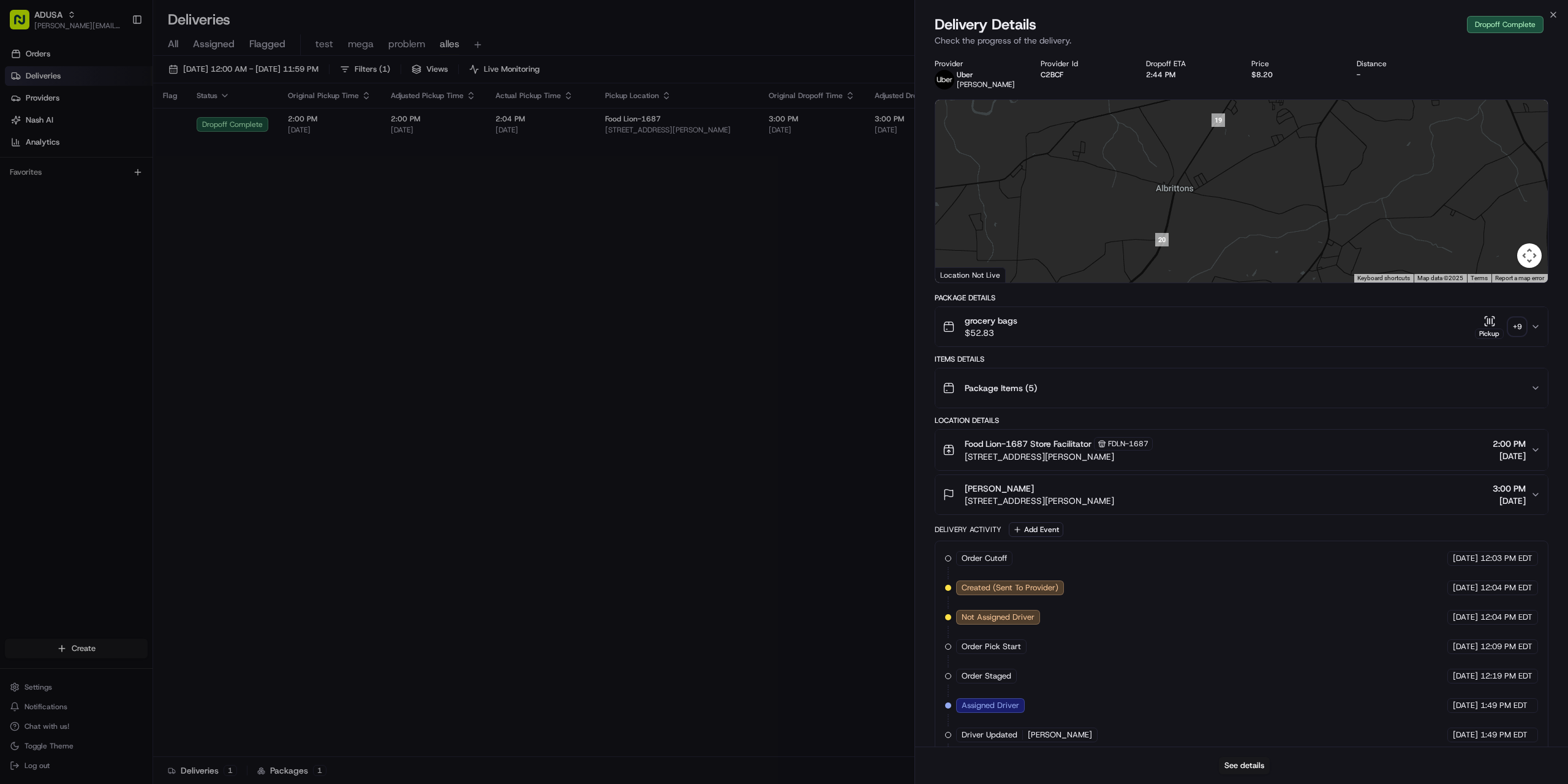
drag, startPoint x: 1186, startPoint y: 154, endPoint x: 1153, endPoint y: 279, distance: 129.3
click at [1153, 279] on div at bounding box center [1242, 191] width 613 height 183
drag, startPoint x: 1245, startPoint y: 172, endPoint x: 1211, endPoint y: 237, distance: 73.4
click at [1211, 237] on div at bounding box center [1242, 191] width 613 height 183
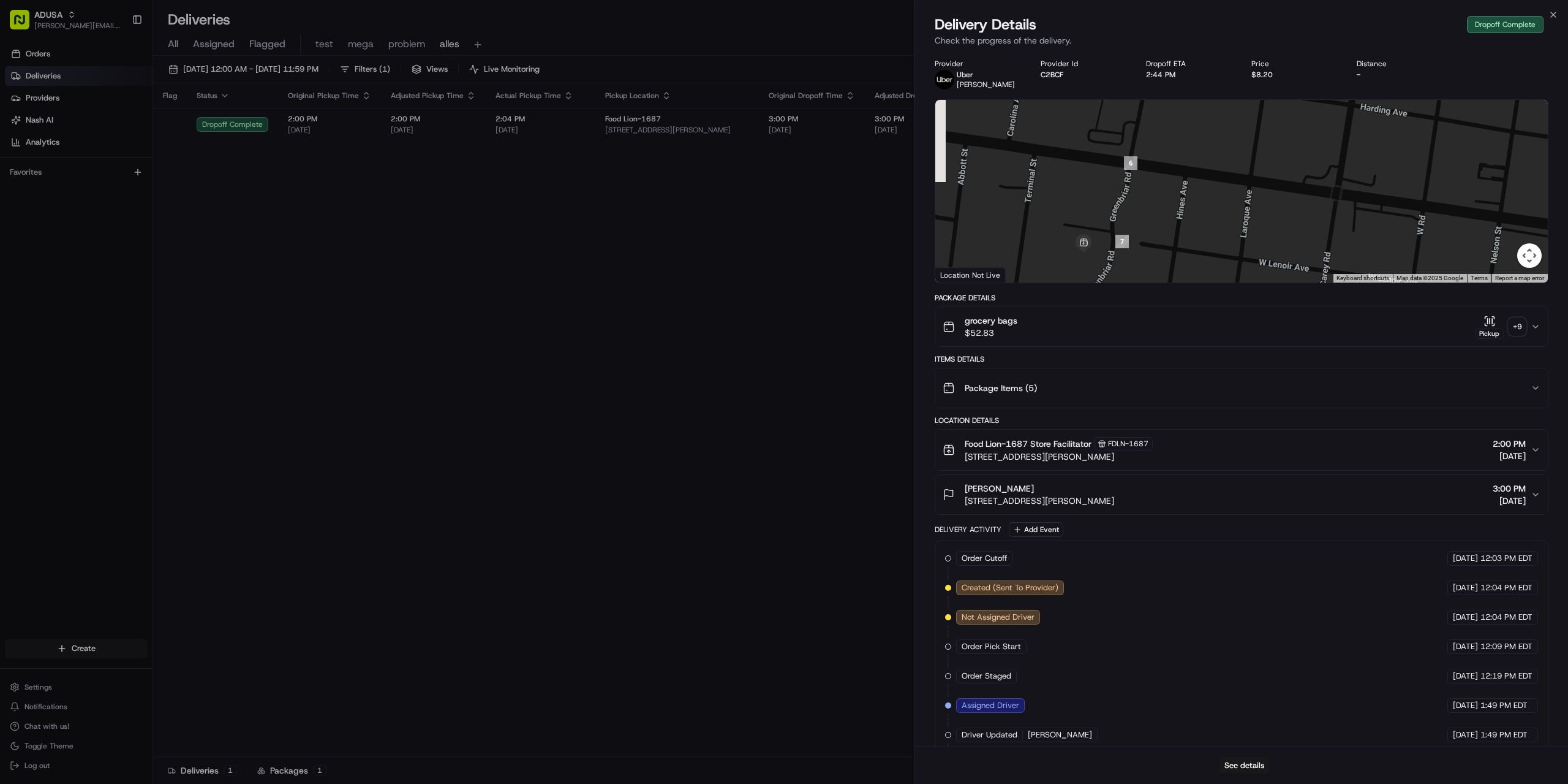
drag, startPoint x: 1141, startPoint y: 253, endPoint x: 1170, endPoint y: 128, distance: 128.3
click at [1170, 128] on div at bounding box center [1242, 191] width 613 height 183
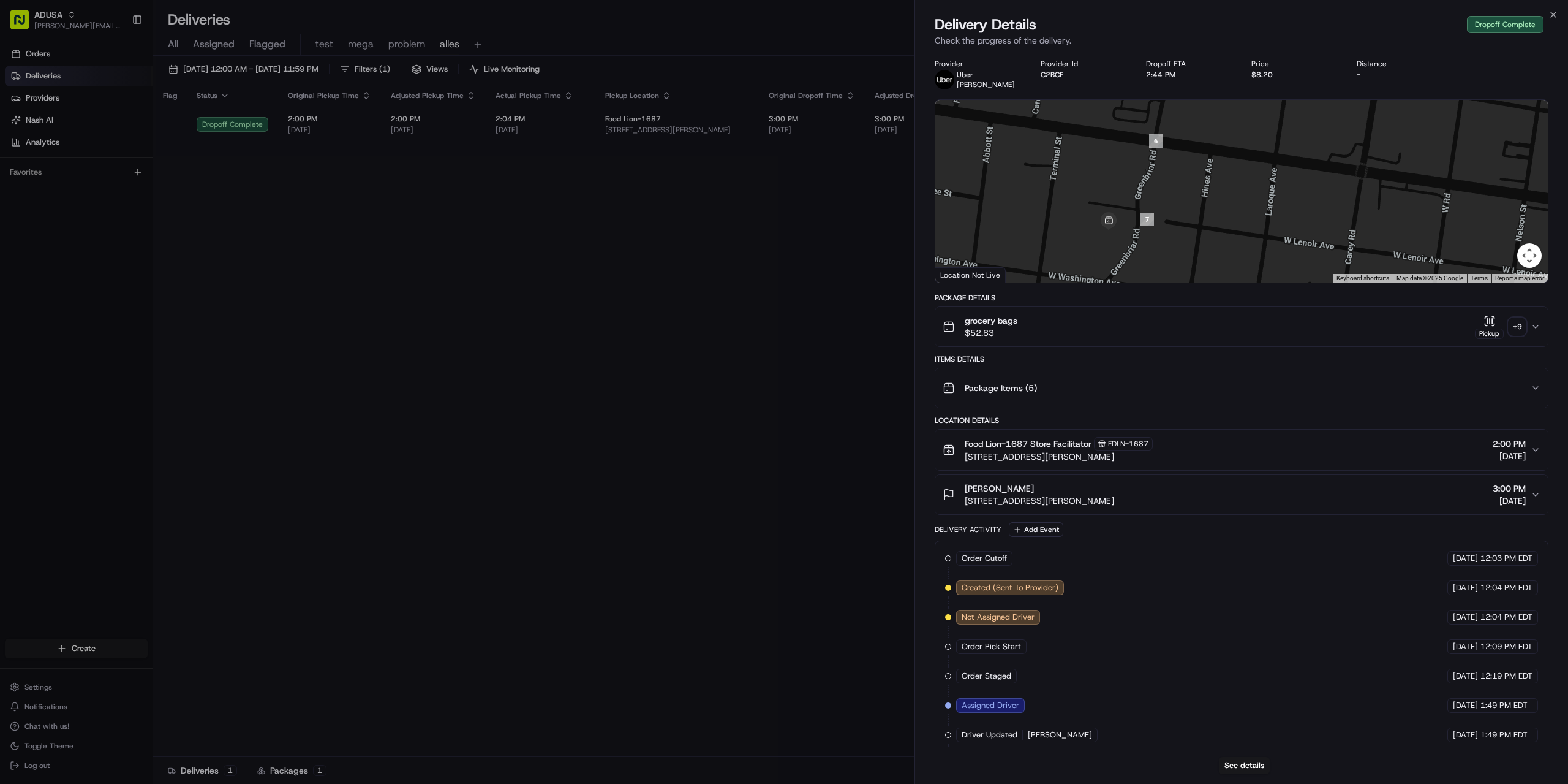
drag, startPoint x: 1135, startPoint y: 205, endPoint x: 1163, endPoint y: 182, distance: 36.2
click at [1163, 181] on div at bounding box center [1242, 191] width 613 height 183
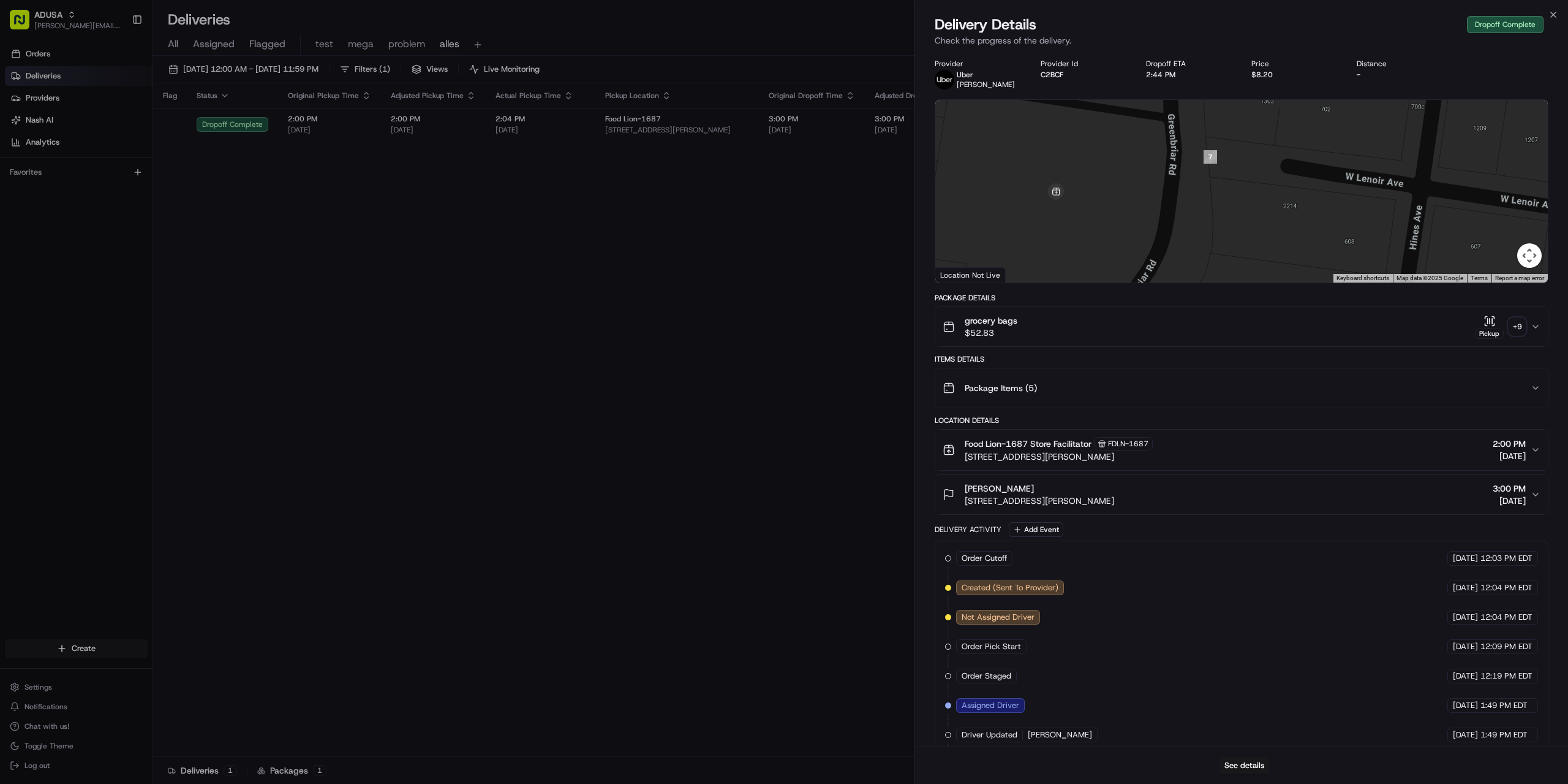
drag, startPoint x: 1220, startPoint y: 160, endPoint x: 1237, endPoint y: 140, distance: 26.2
click at [1237, 140] on div at bounding box center [1242, 191] width 613 height 183
drag, startPoint x: 1180, startPoint y: 207, endPoint x: 1166, endPoint y: 237, distance: 33.1
click at [1270, 116] on img "13" at bounding box center [1272, 116] width 14 height 14
drag, startPoint x: 1148, startPoint y: 243, endPoint x: 1185, endPoint y: 149, distance: 101.0
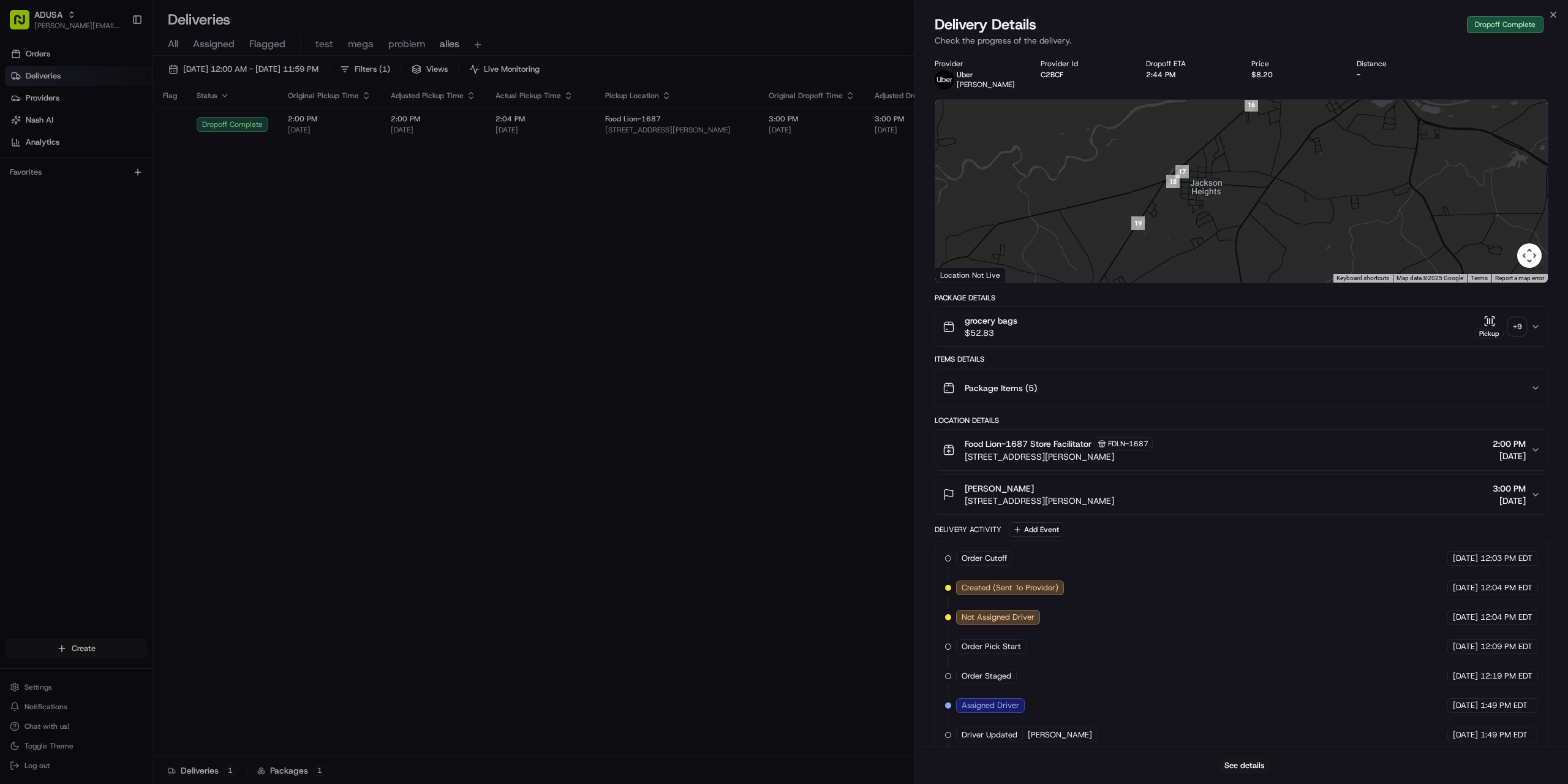
click at [1185, 149] on div at bounding box center [1242, 191] width 613 height 183
drag, startPoint x: 1130, startPoint y: 257, endPoint x: 1227, endPoint y: 94, distance: 189.7
click at [1227, 94] on div "Provider [PERSON_NAME] Provider Id C2BCF Dropoff ETA 2:44 PM Price $8.20 Distan…" at bounding box center [1242, 494] width 614 height 870
drag, startPoint x: 1163, startPoint y: 213, endPoint x: 1321, endPoint y: 46, distance: 229.9
click at [1321, 46] on div "Delivery Details Dropoff Complete Check the progress of the delivery. Provider …" at bounding box center [1241, 398] width 653 height 769
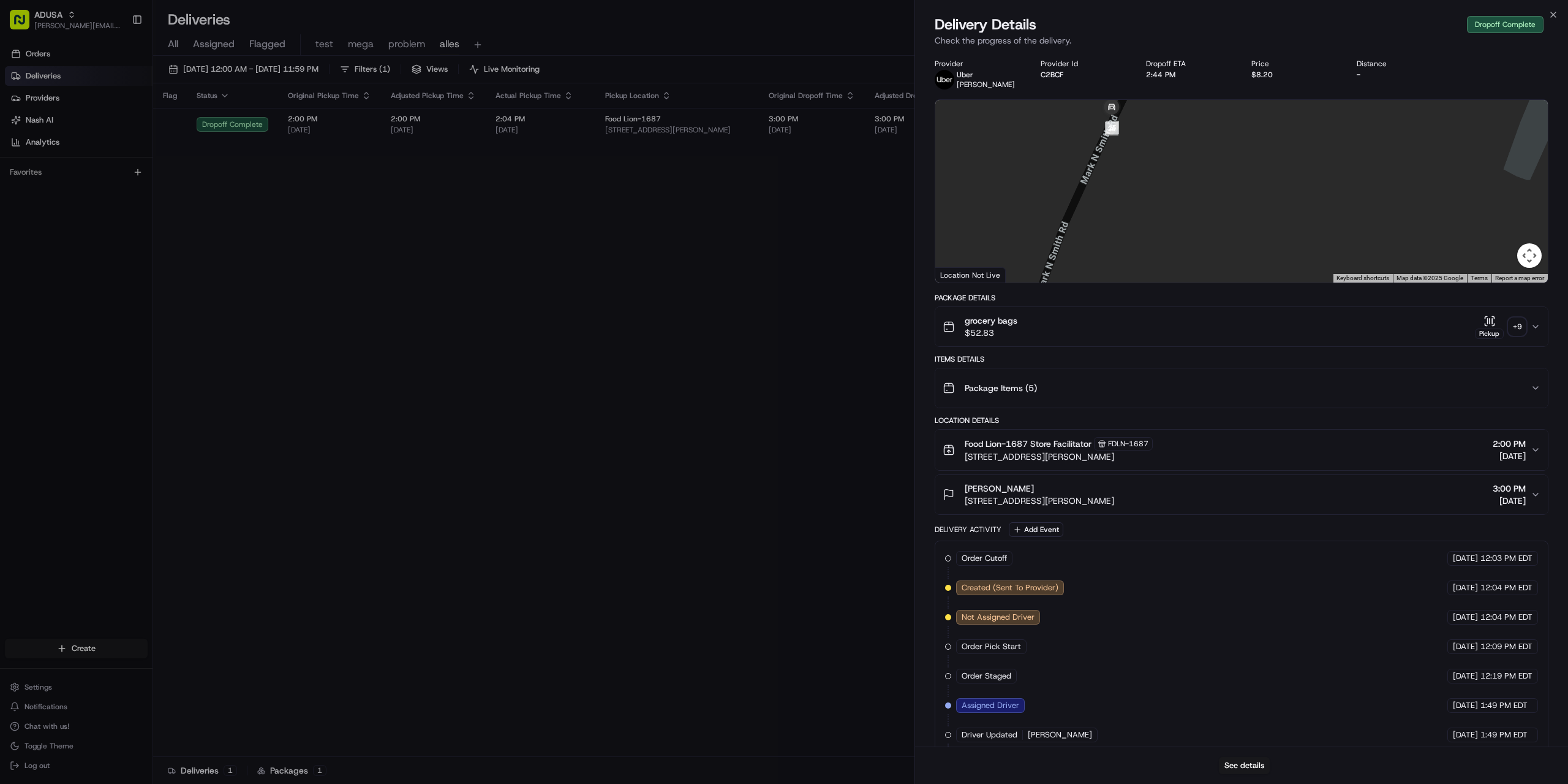
drag, startPoint x: 1238, startPoint y: 150, endPoint x: 1221, endPoint y: 239, distance: 90.6
click at [1221, 239] on div at bounding box center [1242, 191] width 613 height 183
drag, startPoint x: 1137, startPoint y: 144, endPoint x: 1128, endPoint y: 219, distance: 75.5
click at [1128, 219] on div at bounding box center [1242, 191] width 613 height 183
click at [1552, 14] on icon "button" at bounding box center [1553, 14] width 10 height 10
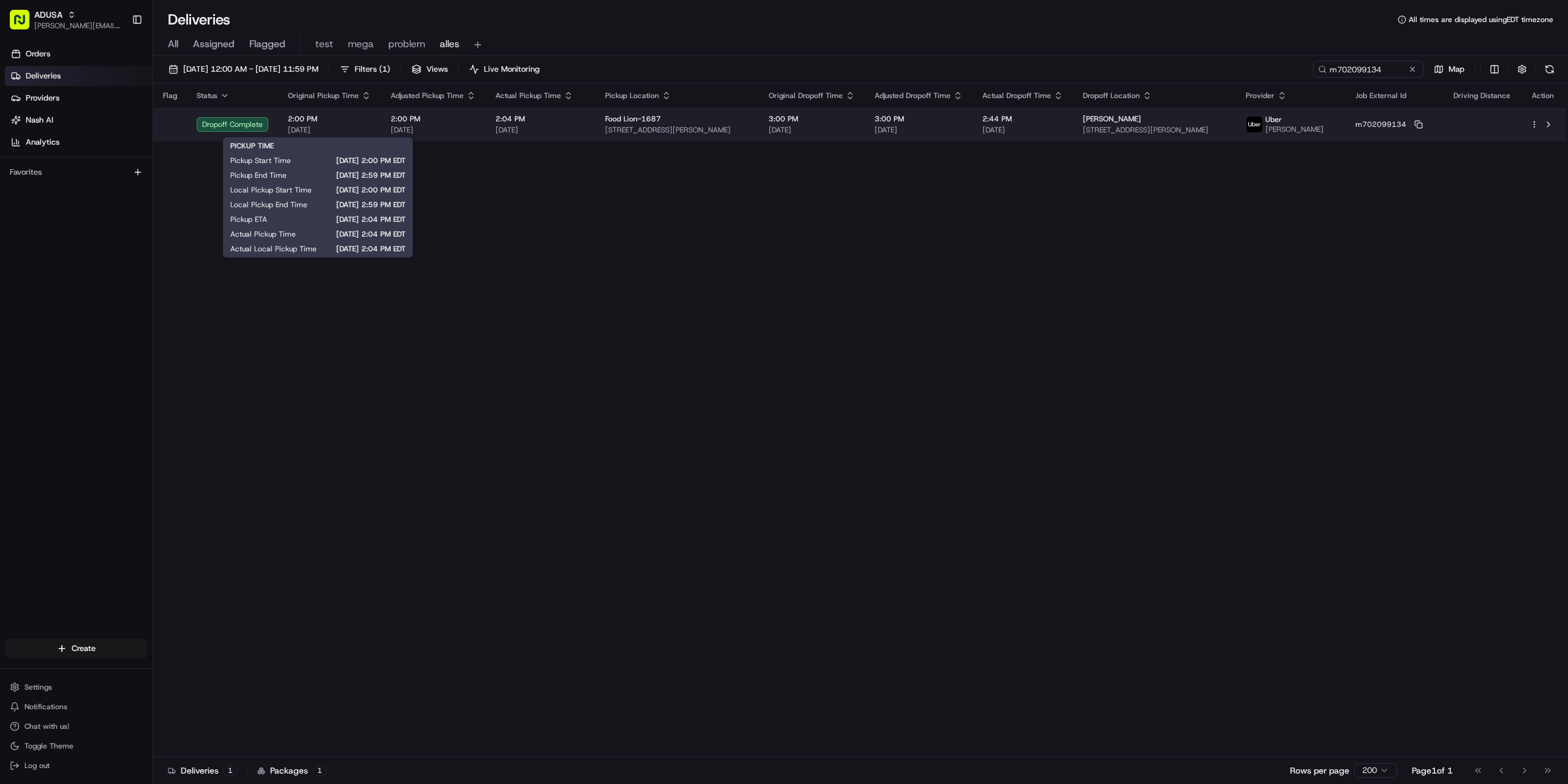
click at [334, 125] on span "[DATE]" at bounding box center [330, 129] width 84 height 10
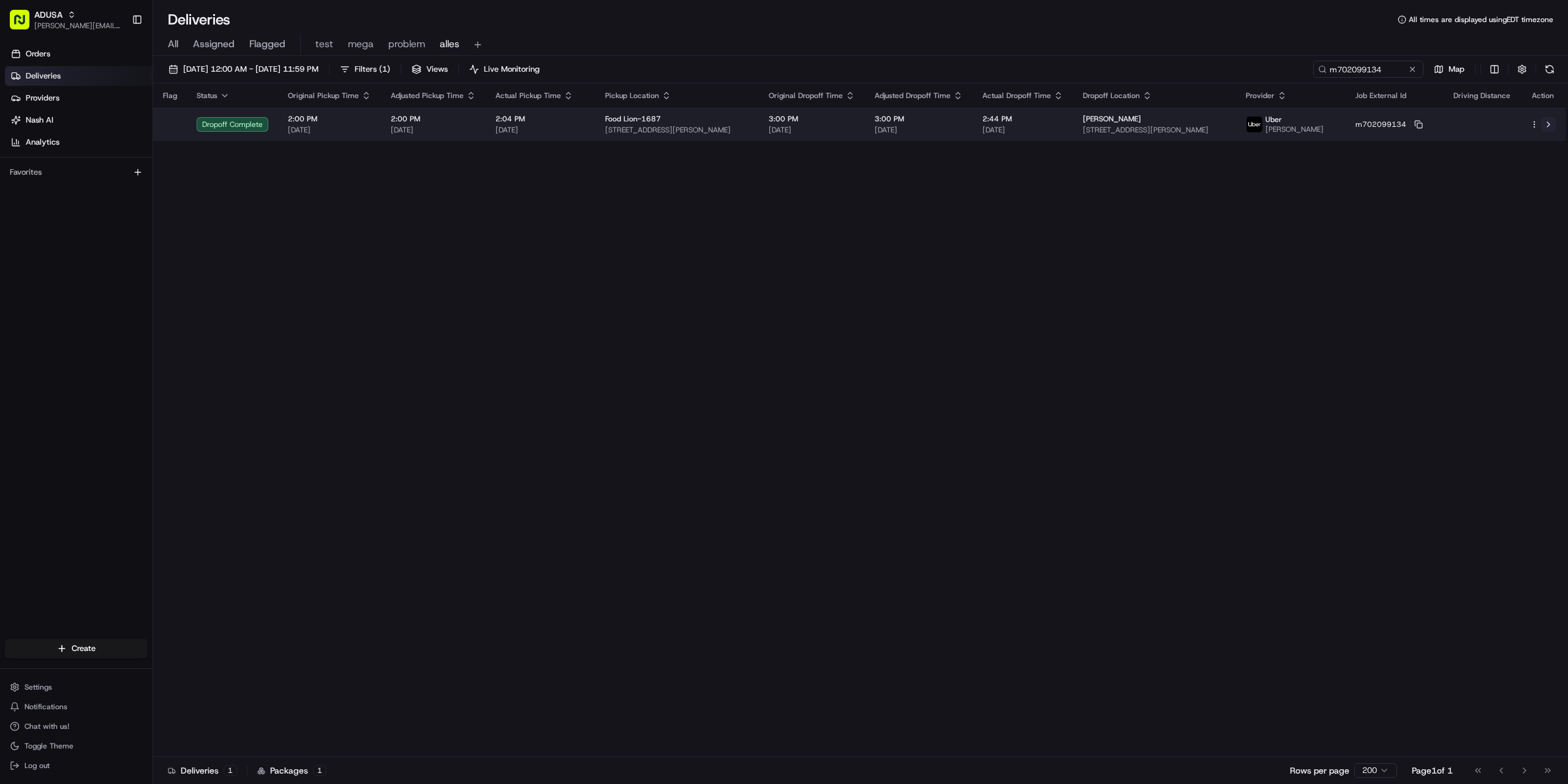
click at [1545, 125] on button at bounding box center [1548, 124] width 14 height 14
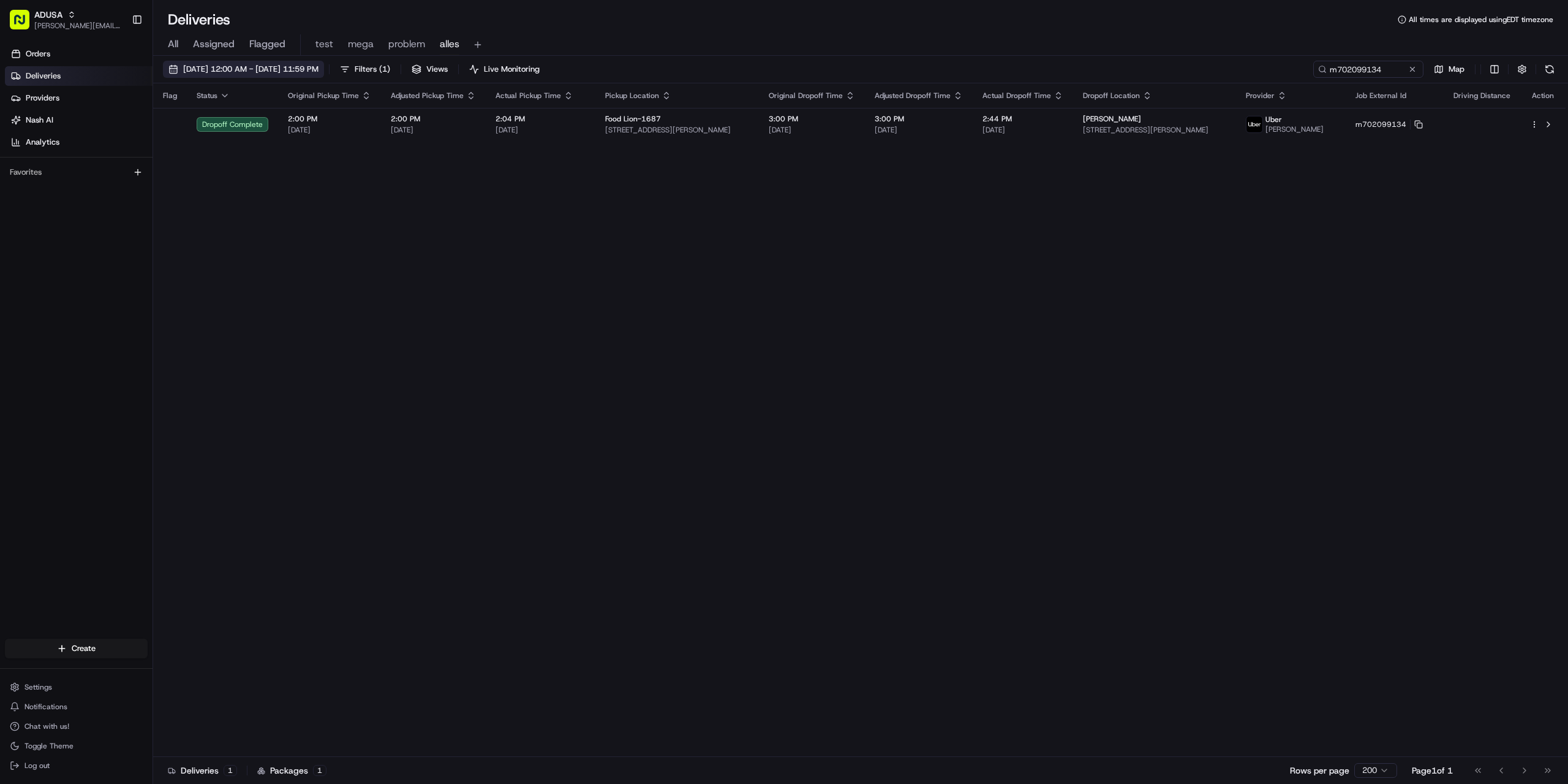
click at [277, 62] on button "[DATE] 12:00 AM - [DATE] 11:59 PM" at bounding box center [243, 69] width 161 height 17
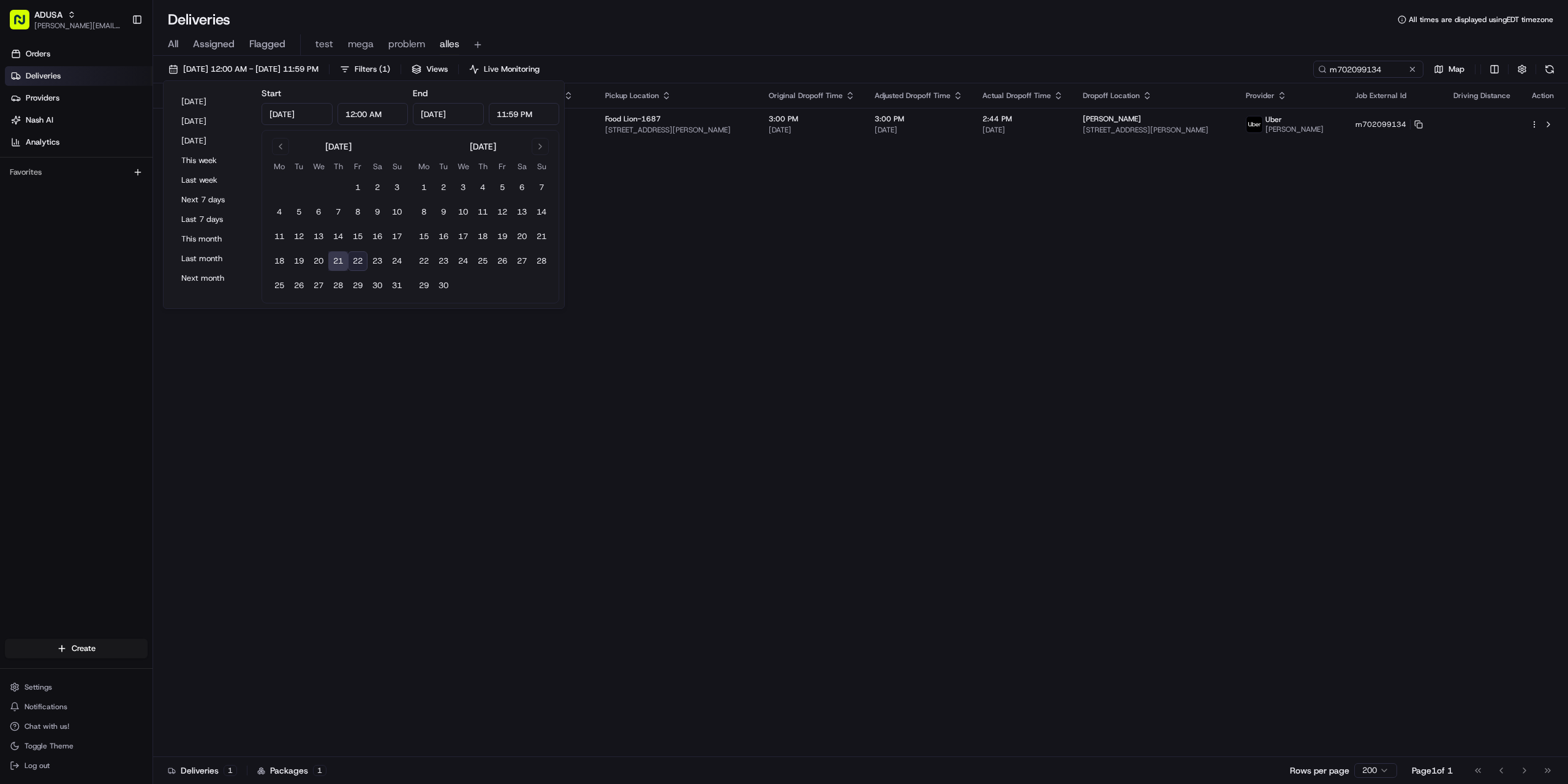
click at [358, 257] on button "22" at bounding box center [358, 261] width 20 height 20
type input "[DATE]"
click at [1412, 68] on button at bounding box center [1412, 69] width 12 height 12
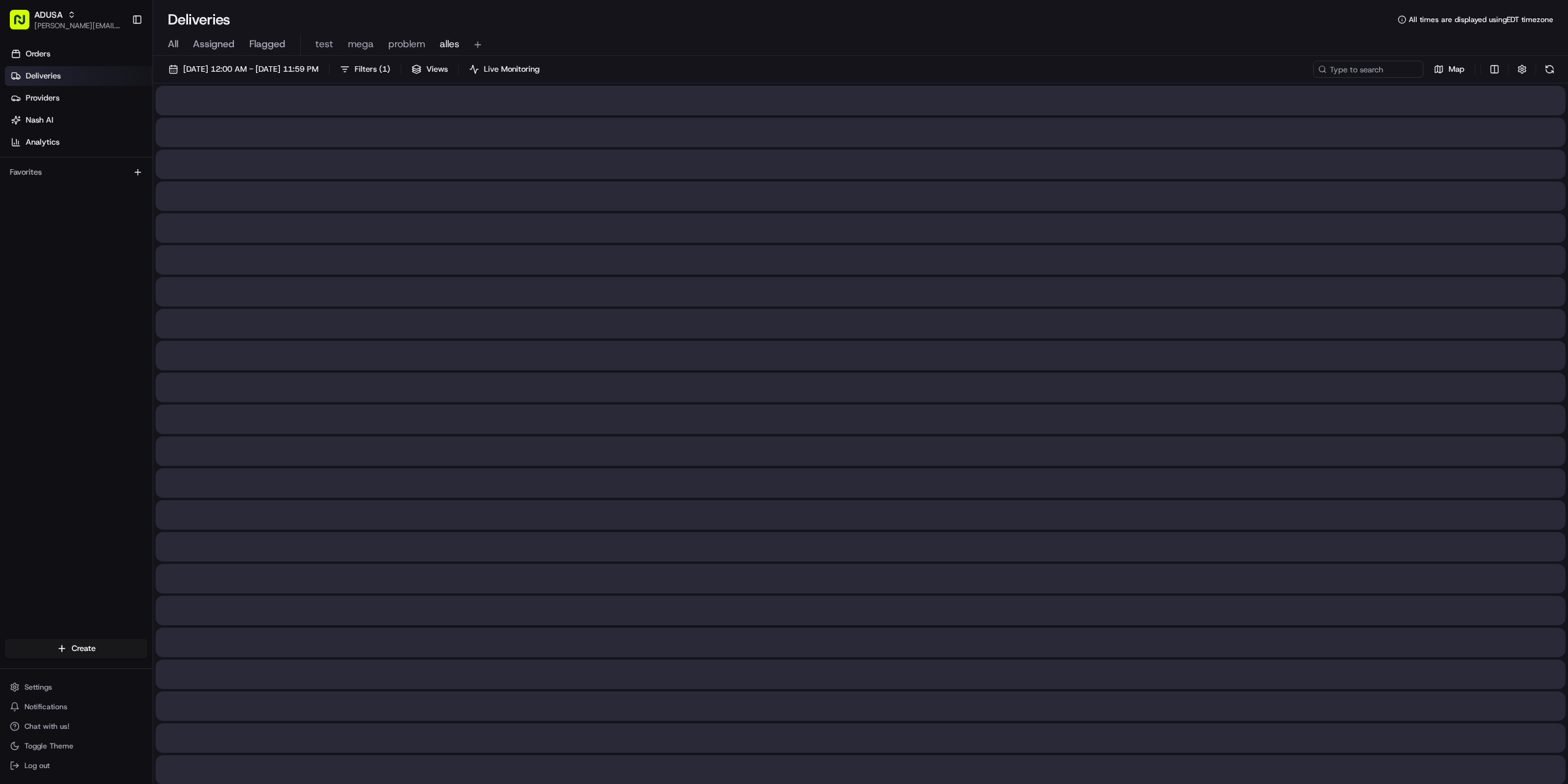
drag, startPoint x: 1378, startPoint y: 59, endPoint x: 1330, endPoint y: 24, distance: 59.4
click at [1330, 24] on div "Deliveries All times are displayed using EDT timezone" at bounding box center [860, 20] width 1415 height 20
paste input "m705315063"
drag, startPoint x: 1355, startPoint y: 75, endPoint x: 1348, endPoint y: 75, distance: 7.0
click at [1348, 75] on input "m705315063" at bounding box center [1350, 69] width 147 height 17
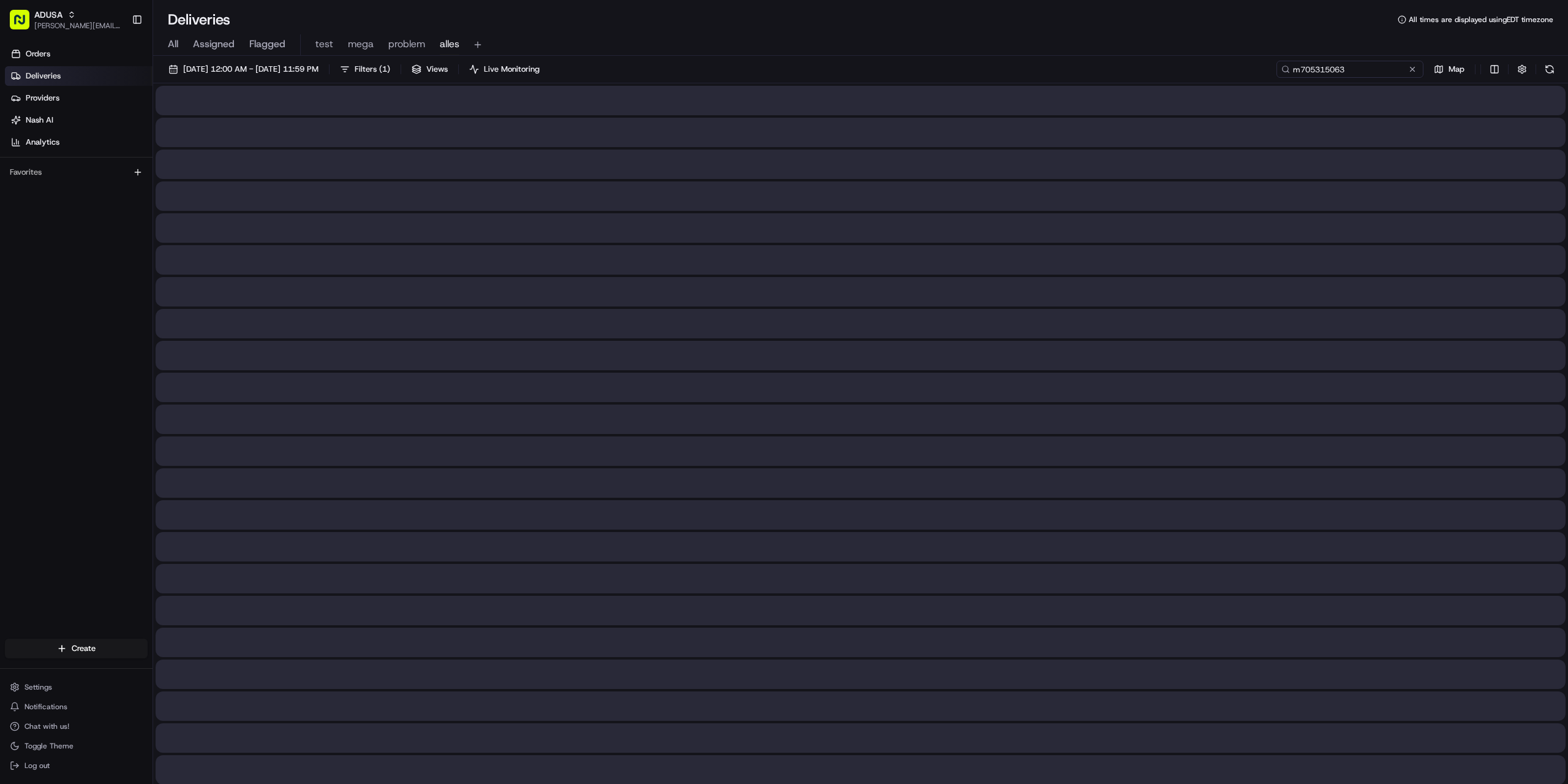
type input "m705315063"
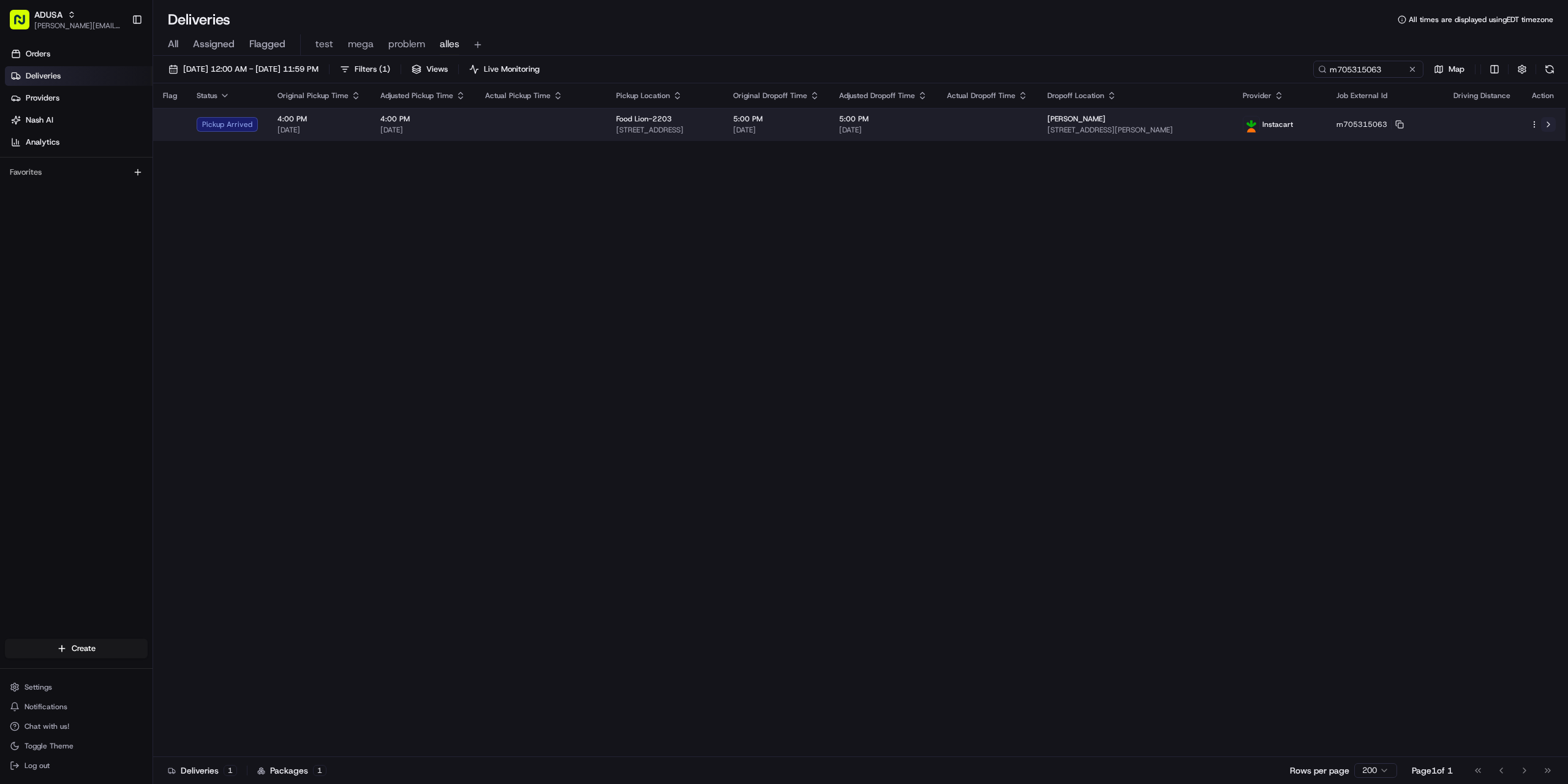
click at [1548, 122] on button at bounding box center [1548, 124] width 14 height 14
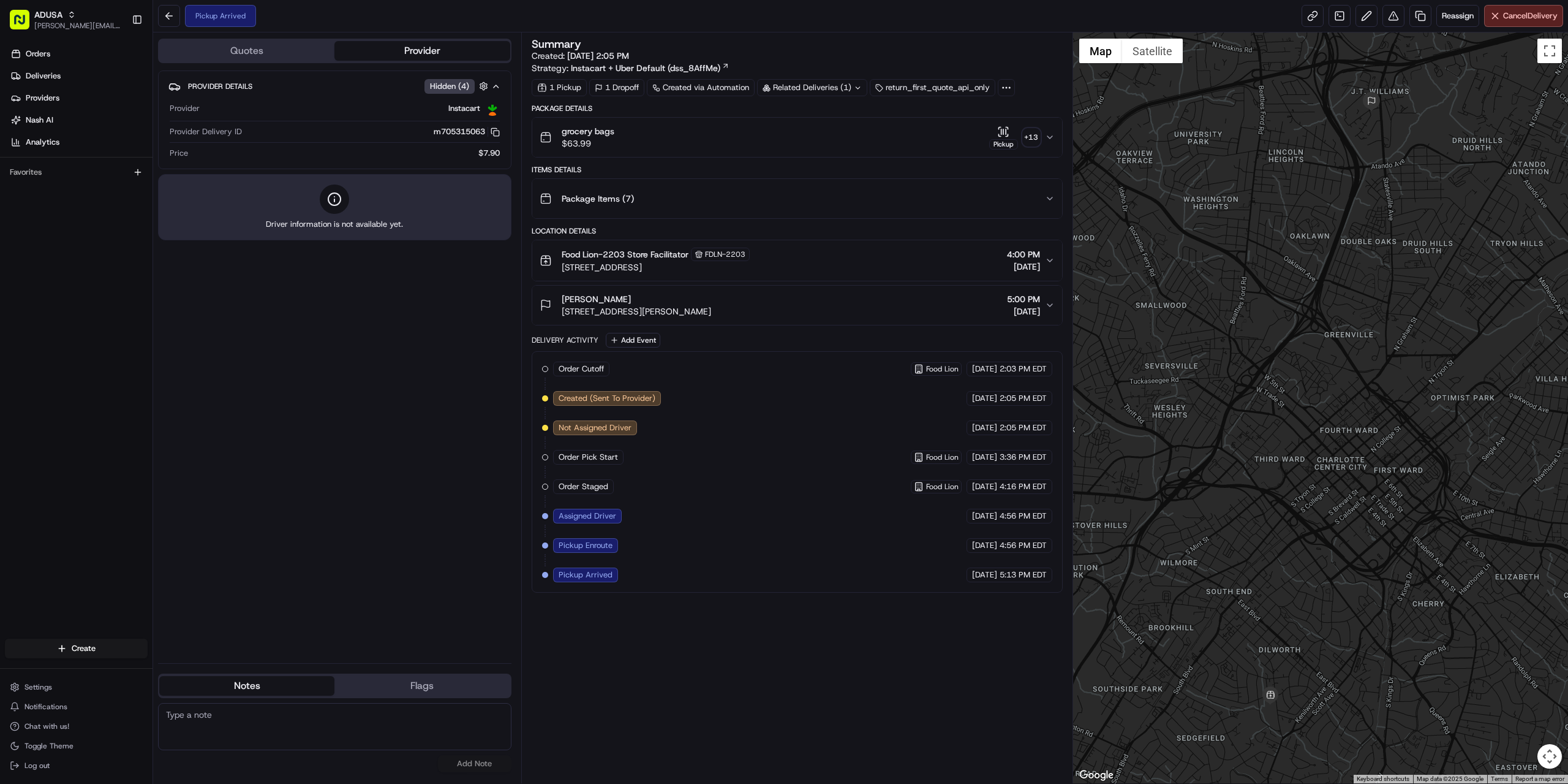
click at [680, 681] on div "Summary Created: [DATE] 2:05 PM Strategy: Instacart + Uber Default (dss_8AffMe)…" at bounding box center [797, 408] width 531 height 738
click at [258, 595] on div "Provider Details Hidden ( 4 ) Provider Instacart Provider Delivery ID m70531506…" at bounding box center [334, 362] width 353 height 582
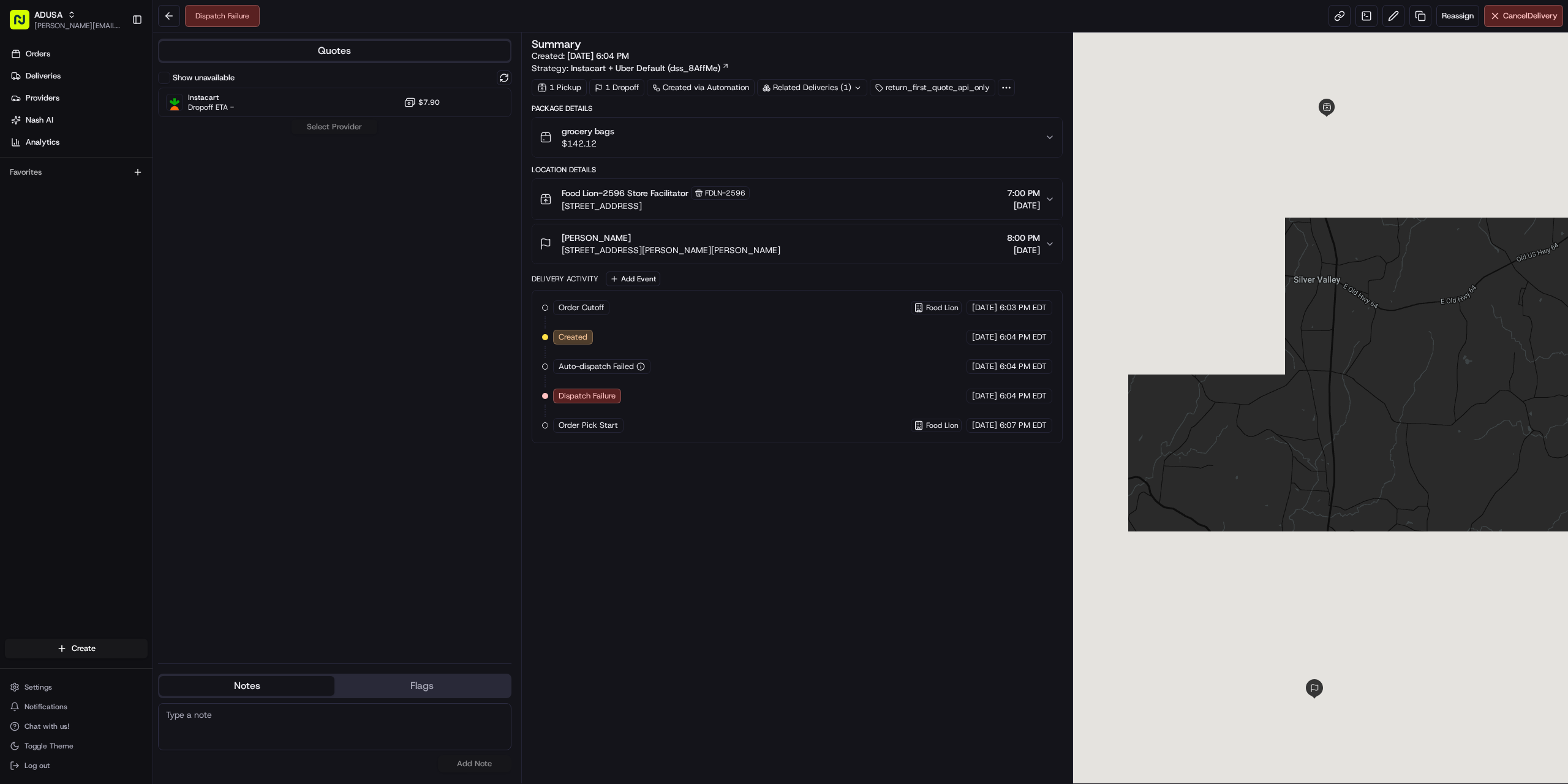
click at [762, 138] on div "grocery bags $142.12" at bounding box center [792, 137] width 505 height 24
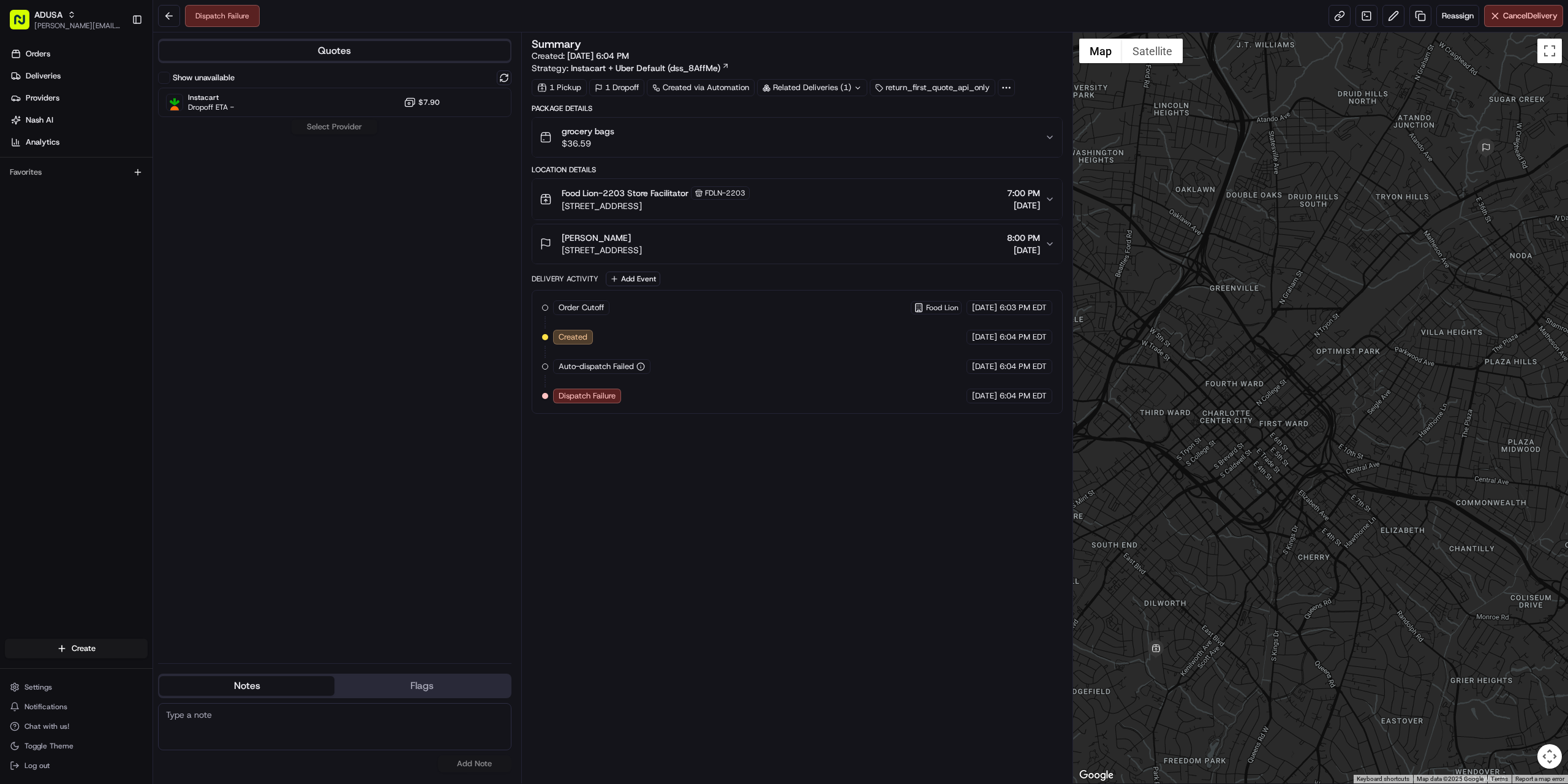
click at [775, 137] on div "grocery bags $36.59" at bounding box center [792, 137] width 505 height 24
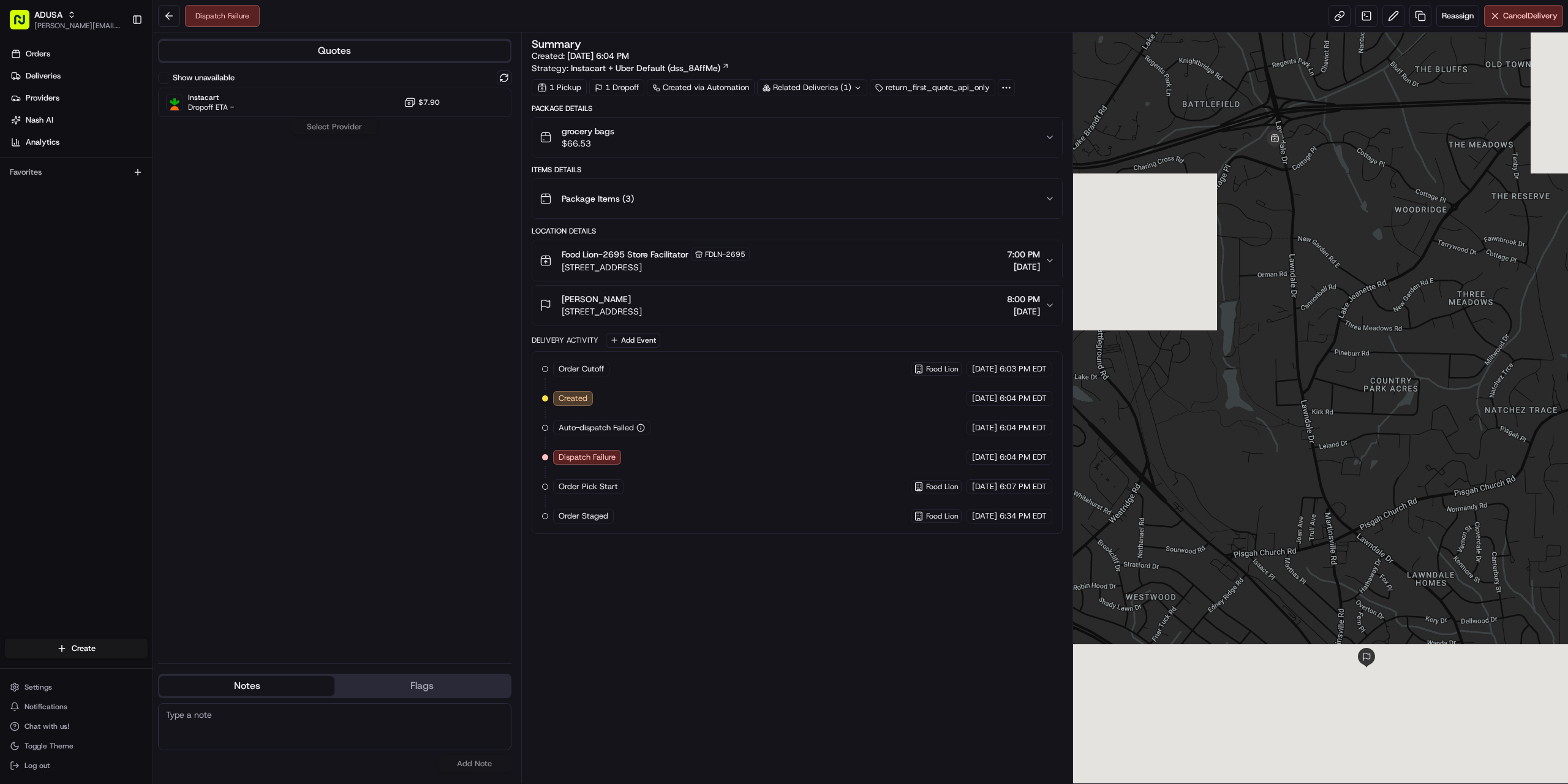
click at [689, 131] on div "grocery bags $66.53" at bounding box center [792, 137] width 505 height 24
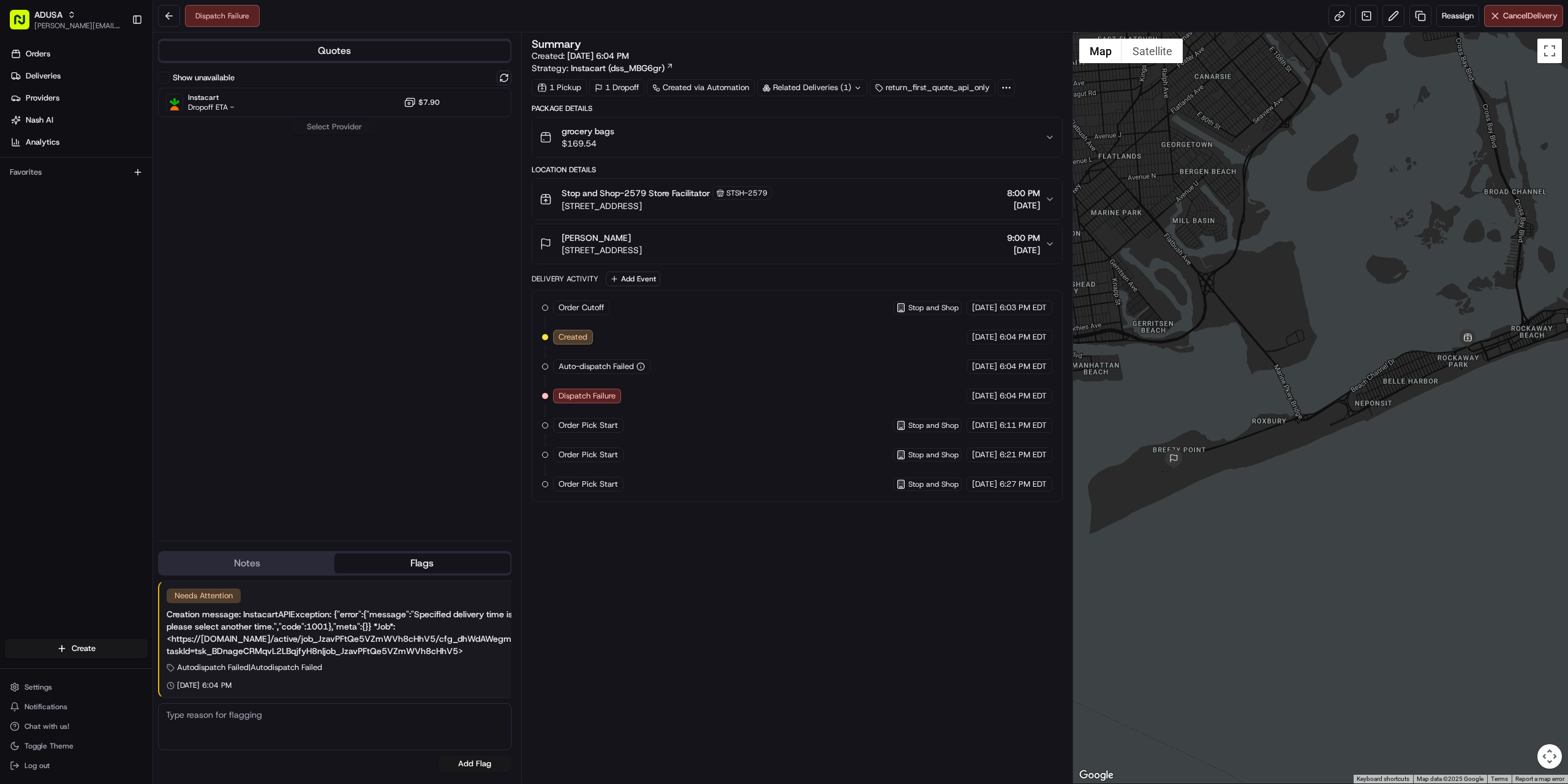
click at [767, 187] on div "STSH-2579" at bounding box center [742, 193] width 59 height 14
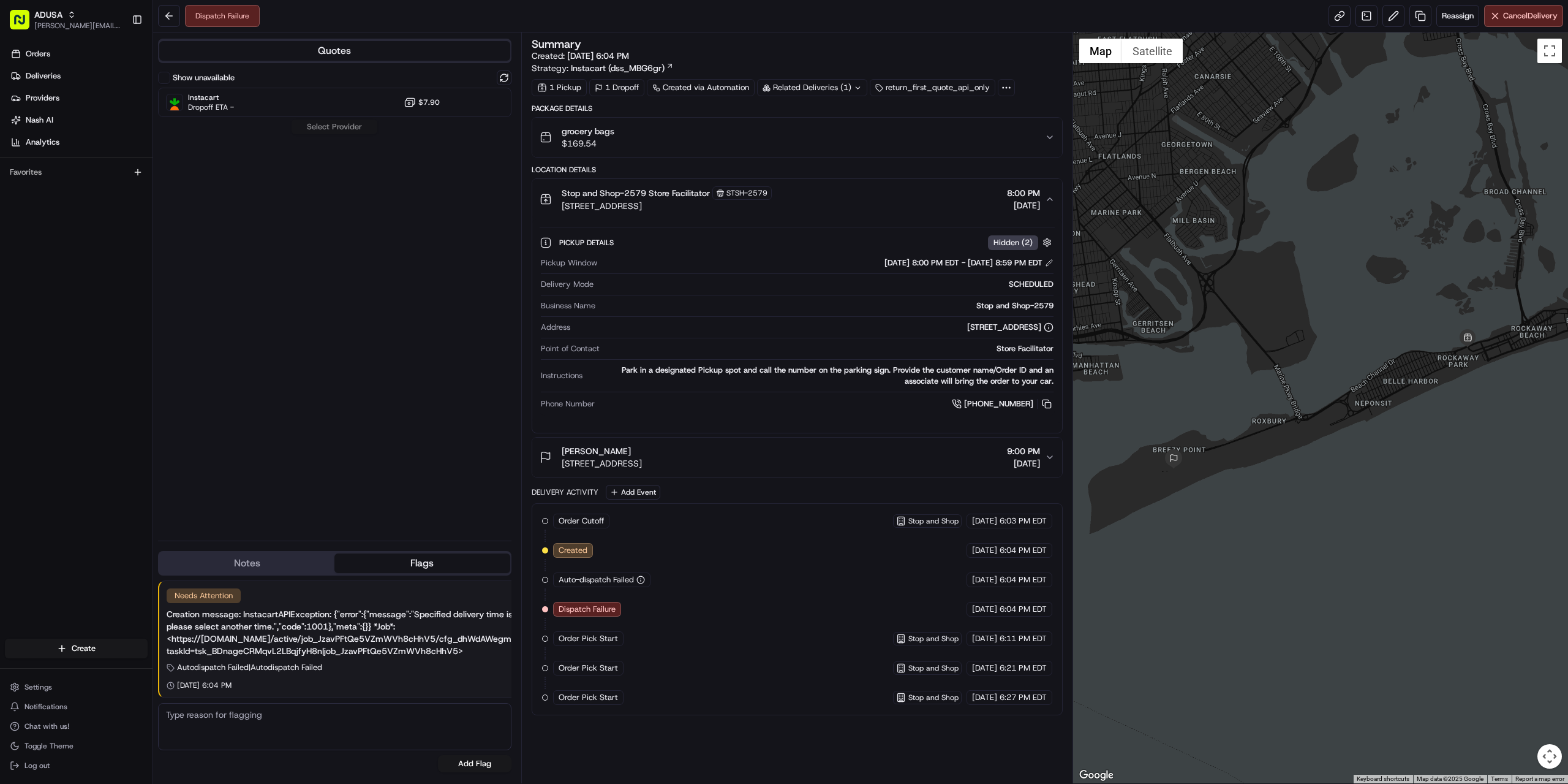
click at [761, 141] on div "grocery bags $169.54" at bounding box center [792, 137] width 505 height 24
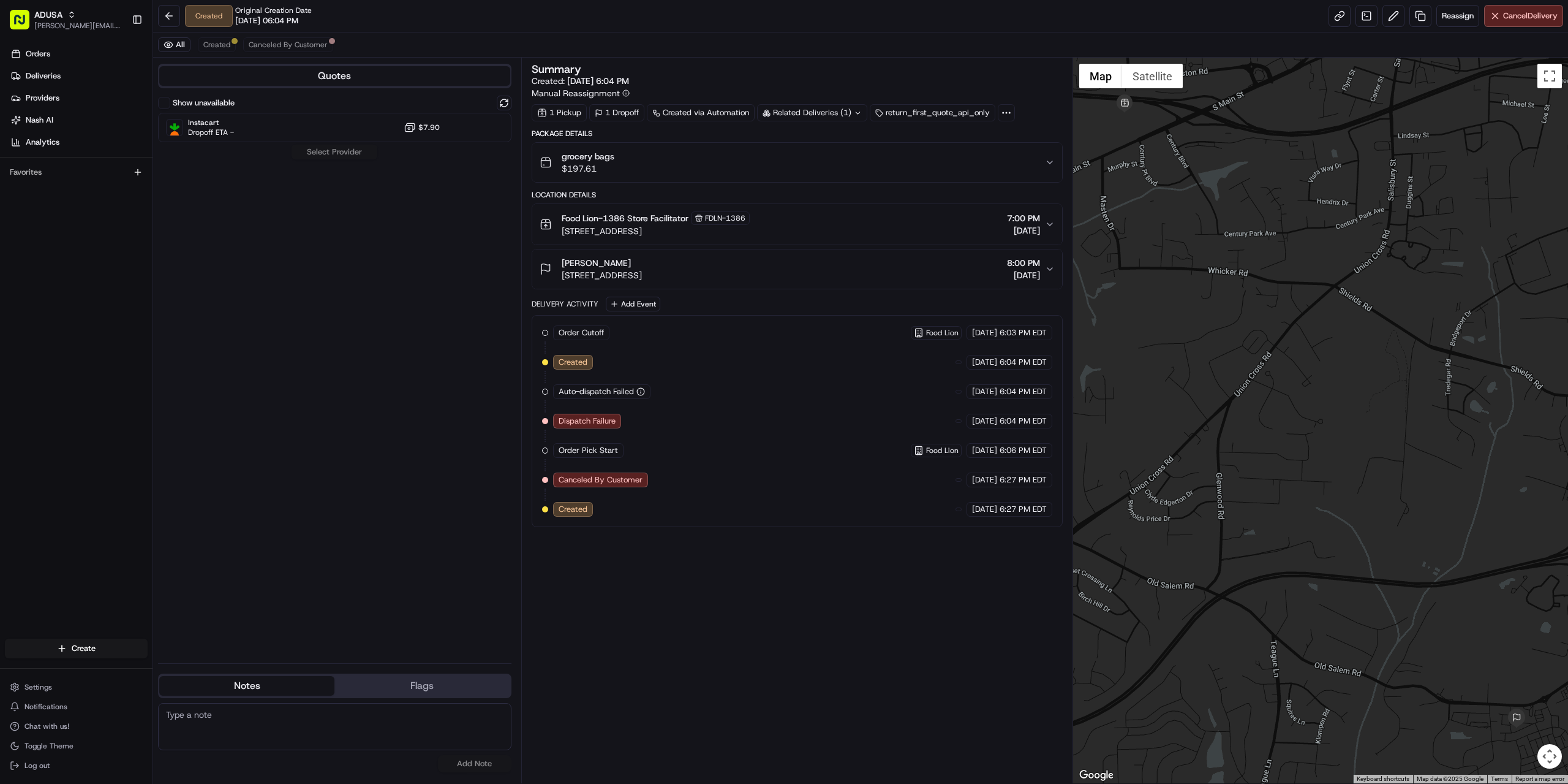
click at [324, 102] on div "Show unavailable" at bounding box center [334, 103] width 353 height 14
click at [502, 98] on button at bounding box center [504, 103] width 14 height 14
click at [265, 136] on div "Instacart Dropoff ETA - $7.90" at bounding box center [334, 127] width 353 height 30
click at [512, 99] on div "Quotes Show unavailable Instacart Dropoff ETA - $7.90 Assign Provider Notes Fla…" at bounding box center [337, 421] width 368 height 725
click at [501, 103] on button at bounding box center [504, 103] width 14 height 14
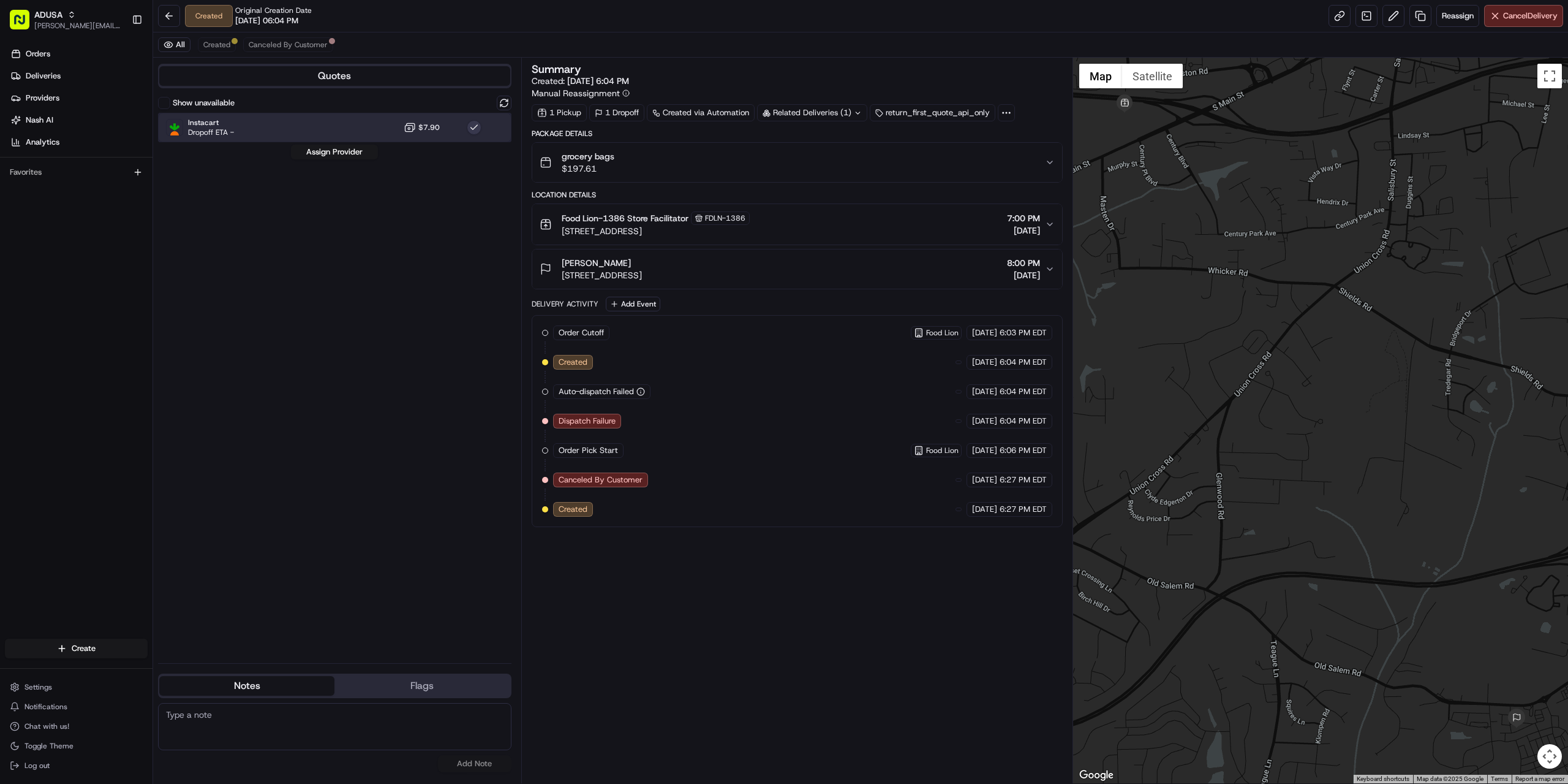
click at [312, 129] on div "Instacart Dropoff ETA - $7.90" at bounding box center [334, 127] width 353 height 30
click at [308, 145] on div "Show unavailable Instacart Dropoff ETA - $7.90 Select Provider" at bounding box center [334, 374] width 353 height 557
click at [308, 155] on div "Show unavailable Instacart Dropoff ETA - $7.90 Select Provider" at bounding box center [334, 374] width 353 height 557
click at [325, 125] on div "Instacart Dropoff ETA - $7.90" at bounding box center [334, 127] width 353 height 30
click at [328, 150] on button "Assign Provider" at bounding box center [334, 151] width 87 height 14
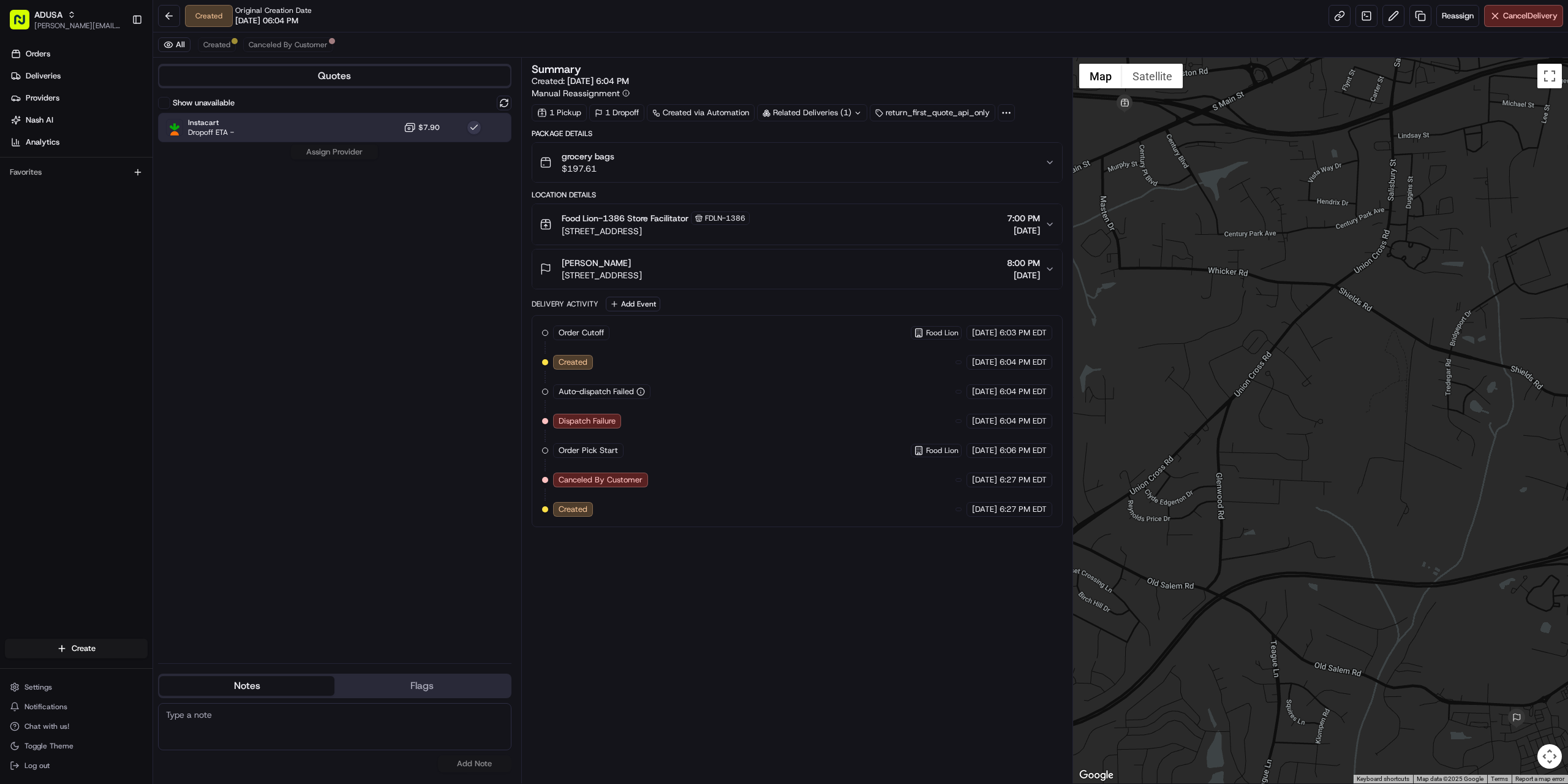
click at [680, 164] on div "grocery bags $197.61" at bounding box center [792, 162] width 505 height 24
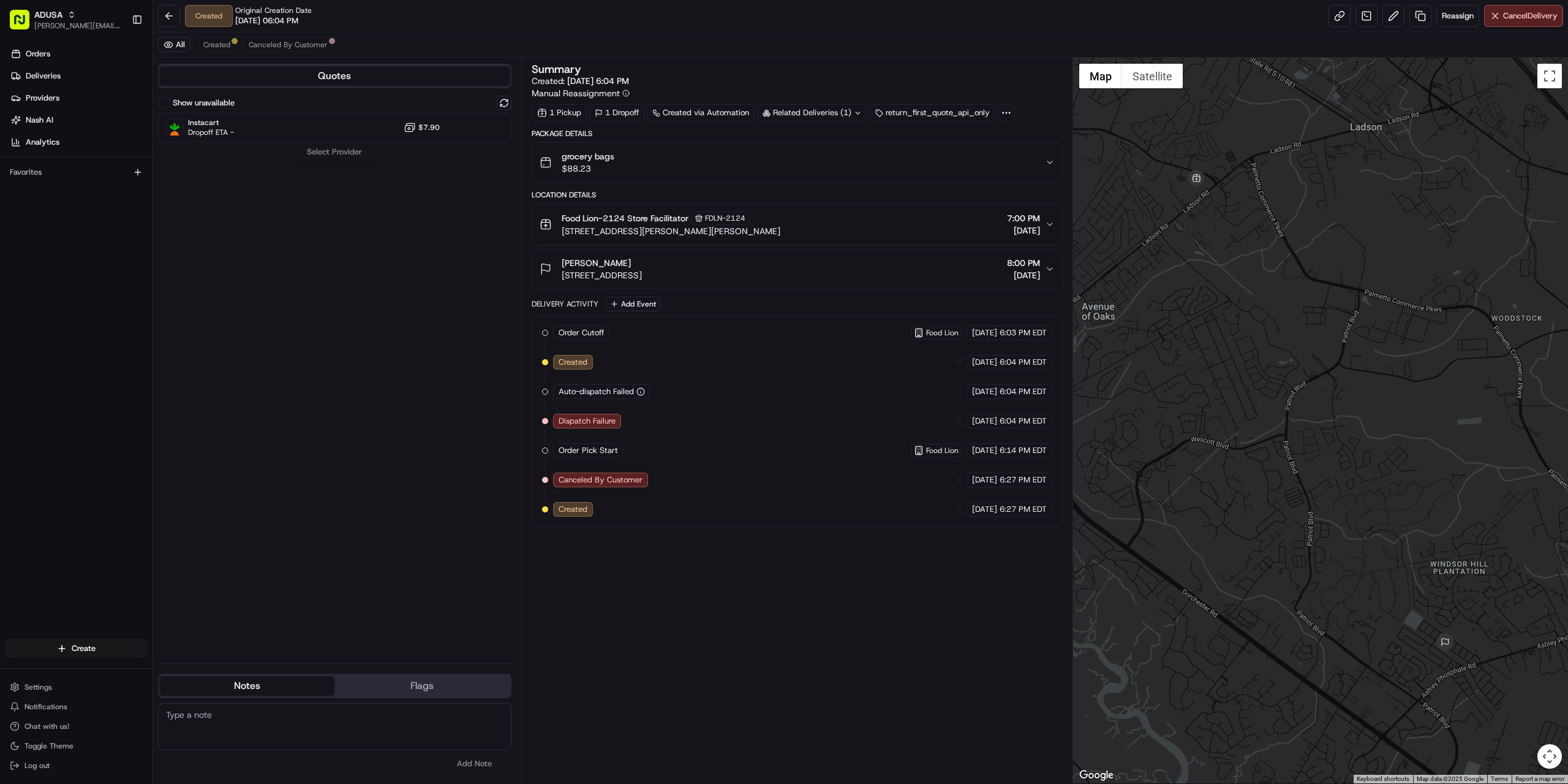
click at [277, 111] on div "Show unavailable Instacart Dropoff ETA - $7.90" at bounding box center [334, 119] width 353 height 46
click at [274, 125] on div "Instacart Dropoff ETA - $7.90" at bounding box center [334, 127] width 353 height 30
click at [276, 110] on div "Show unavailable" at bounding box center [334, 103] width 353 height 14
drag, startPoint x: 278, startPoint y: 99, endPoint x: 290, endPoint y: 97, distance: 12.2
click at [279, 98] on div "Show unavailable" at bounding box center [334, 103] width 353 height 14
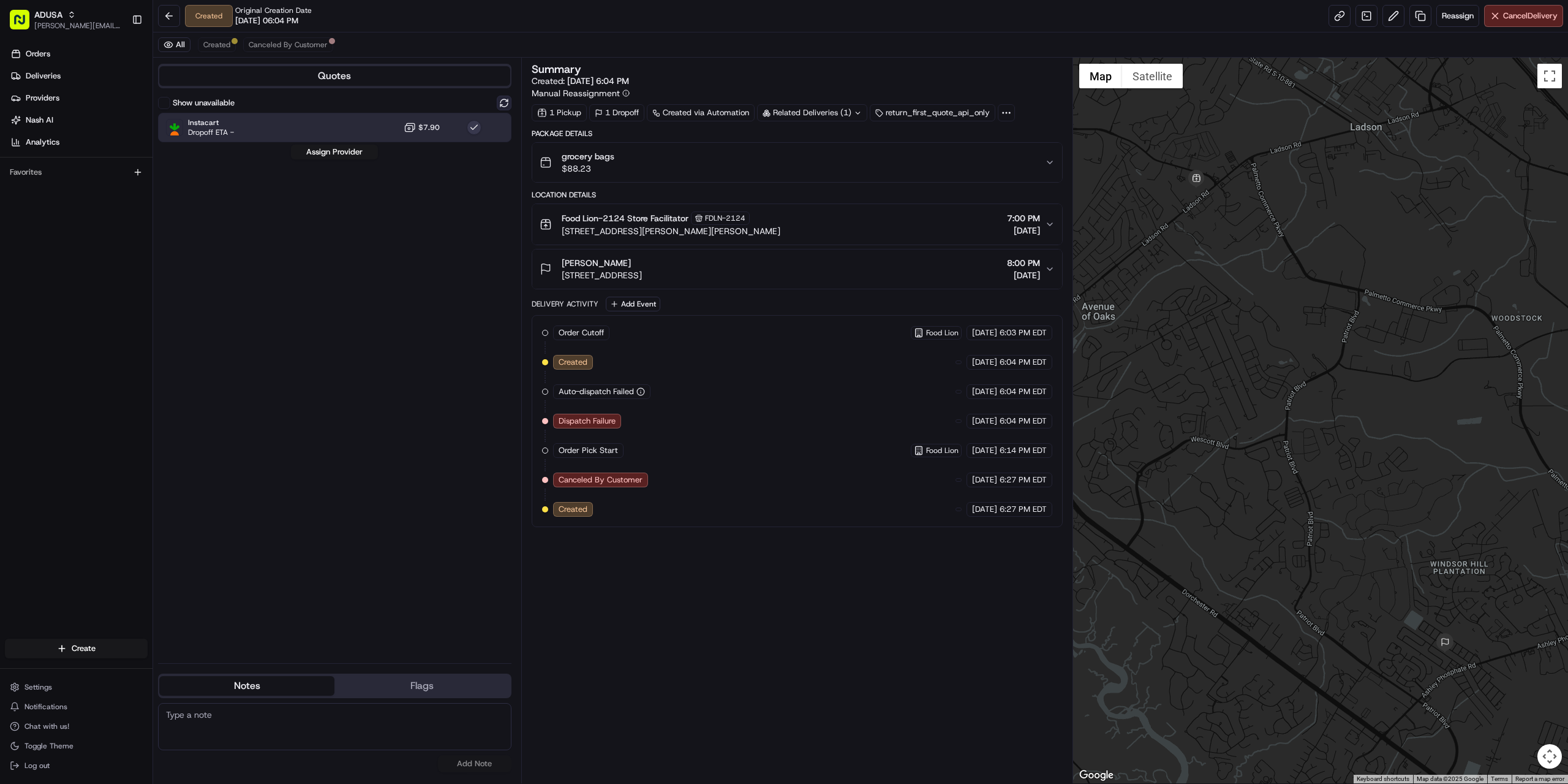
click at [505, 104] on button at bounding box center [504, 103] width 14 height 14
click at [393, 123] on div "Instacart Dropoff ETA - $7.90" at bounding box center [334, 127] width 353 height 30
click at [360, 127] on div "Instacart Dropoff ETA - $7.90" at bounding box center [334, 127] width 353 height 30
click at [339, 149] on button "Assign Provider" at bounding box center [334, 151] width 87 height 14
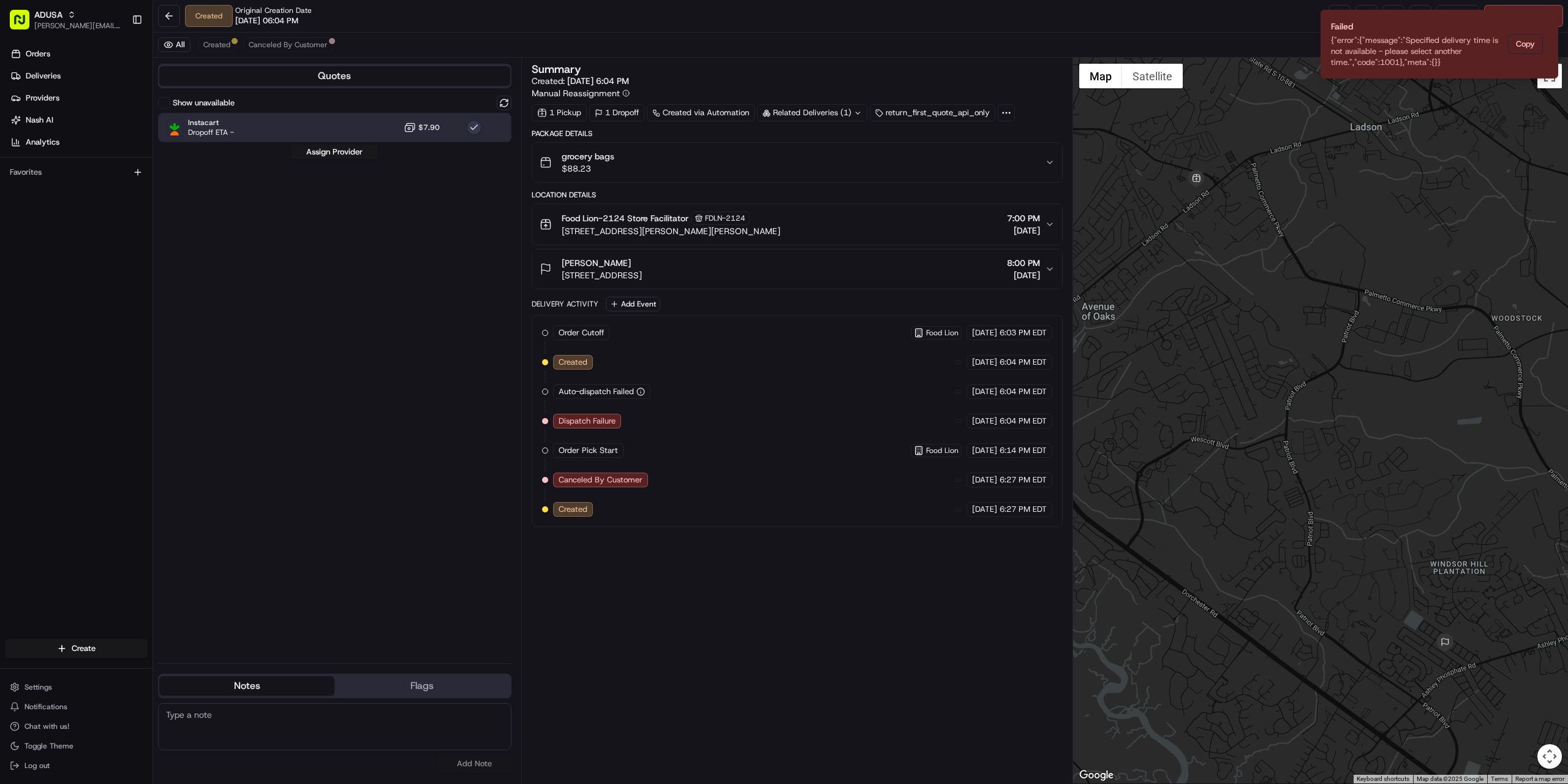
click at [675, 180] on button "grocery bags $88.23" at bounding box center [797, 163] width 530 height 40
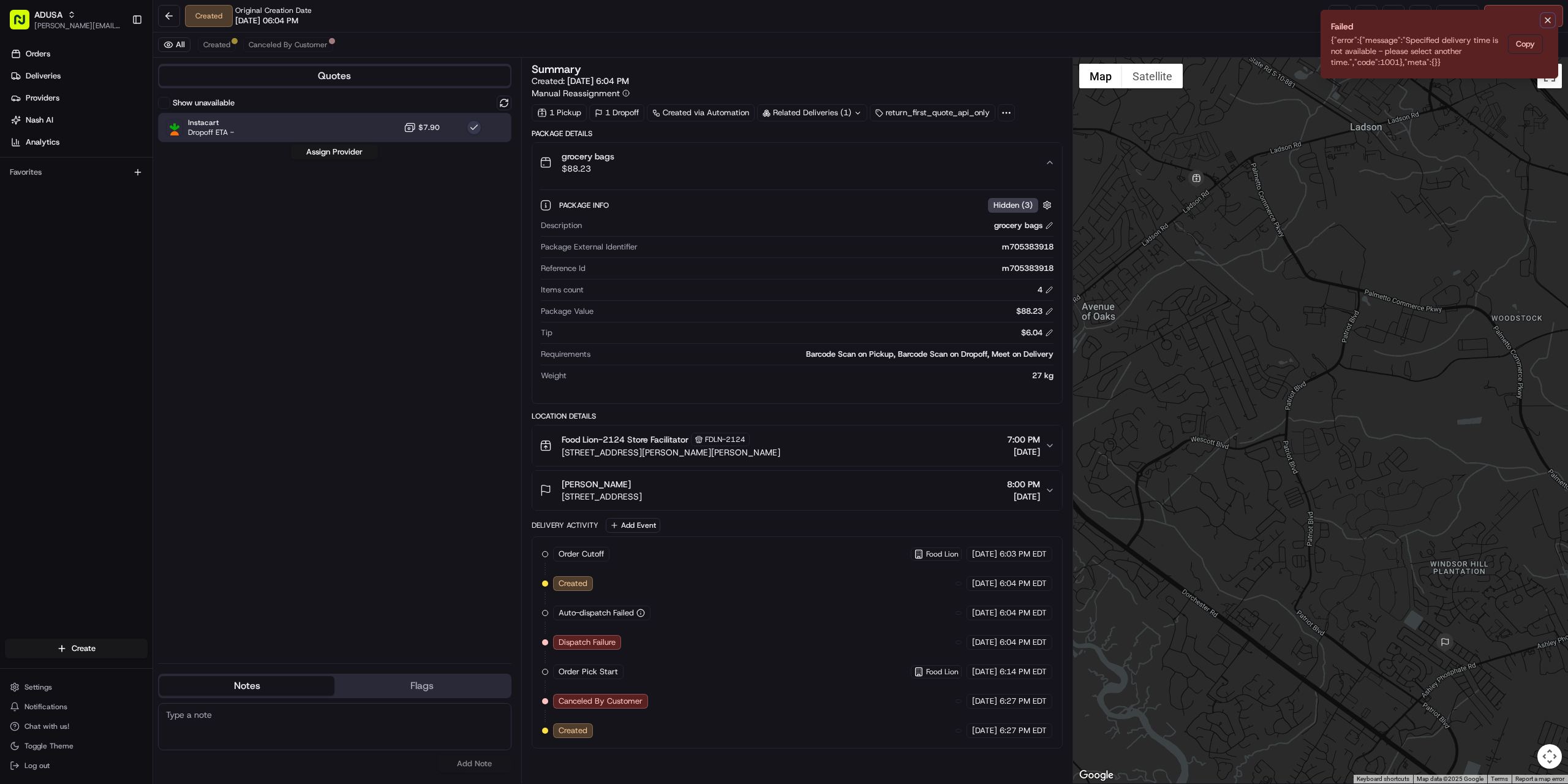
click at [1544, 17] on icon "Notifications (F8)" at bounding box center [1547, 20] width 10 height 10
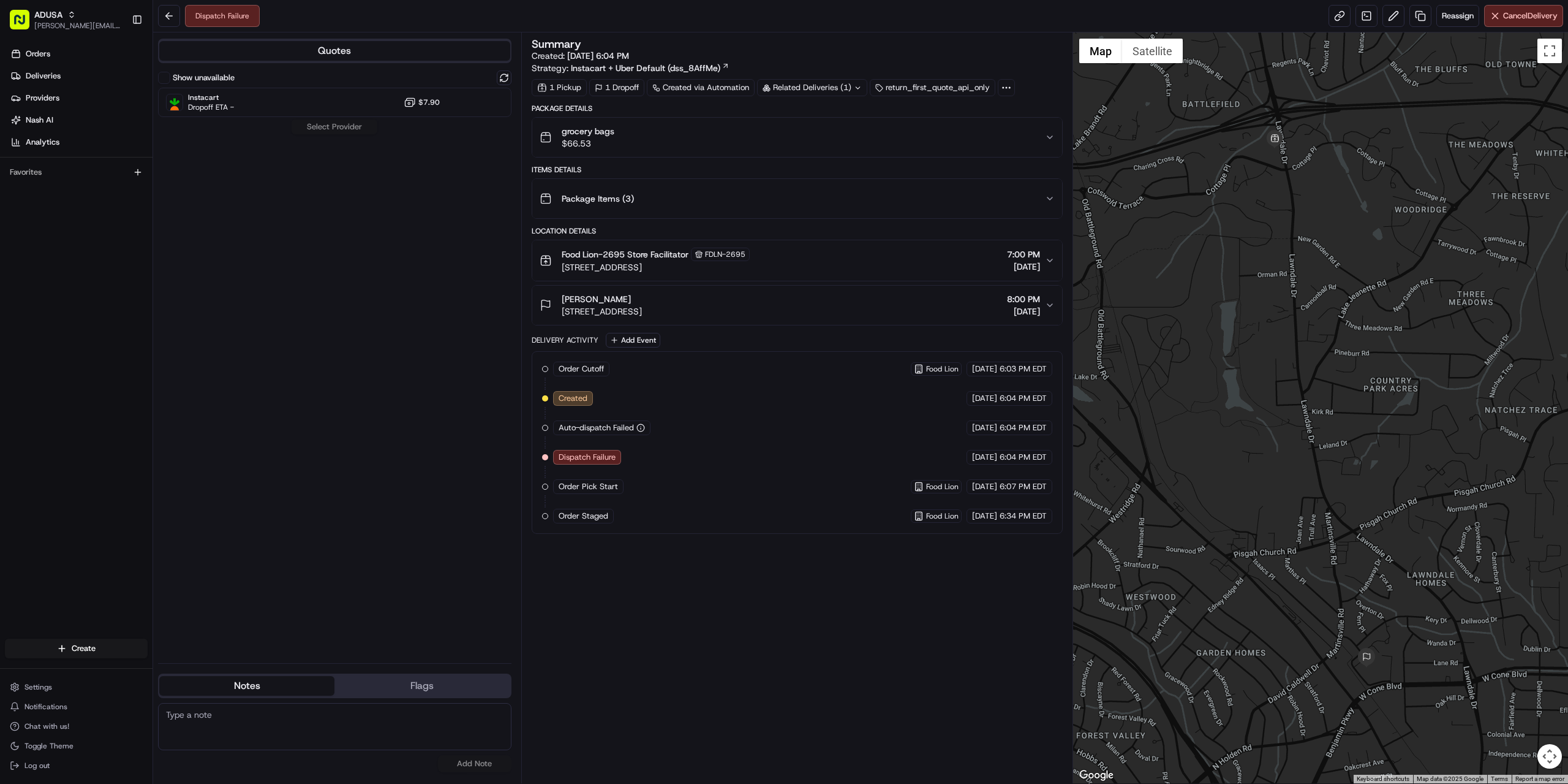
click at [654, 131] on div "grocery bags $66.53" at bounding box center [792, 137] width 505 height 24
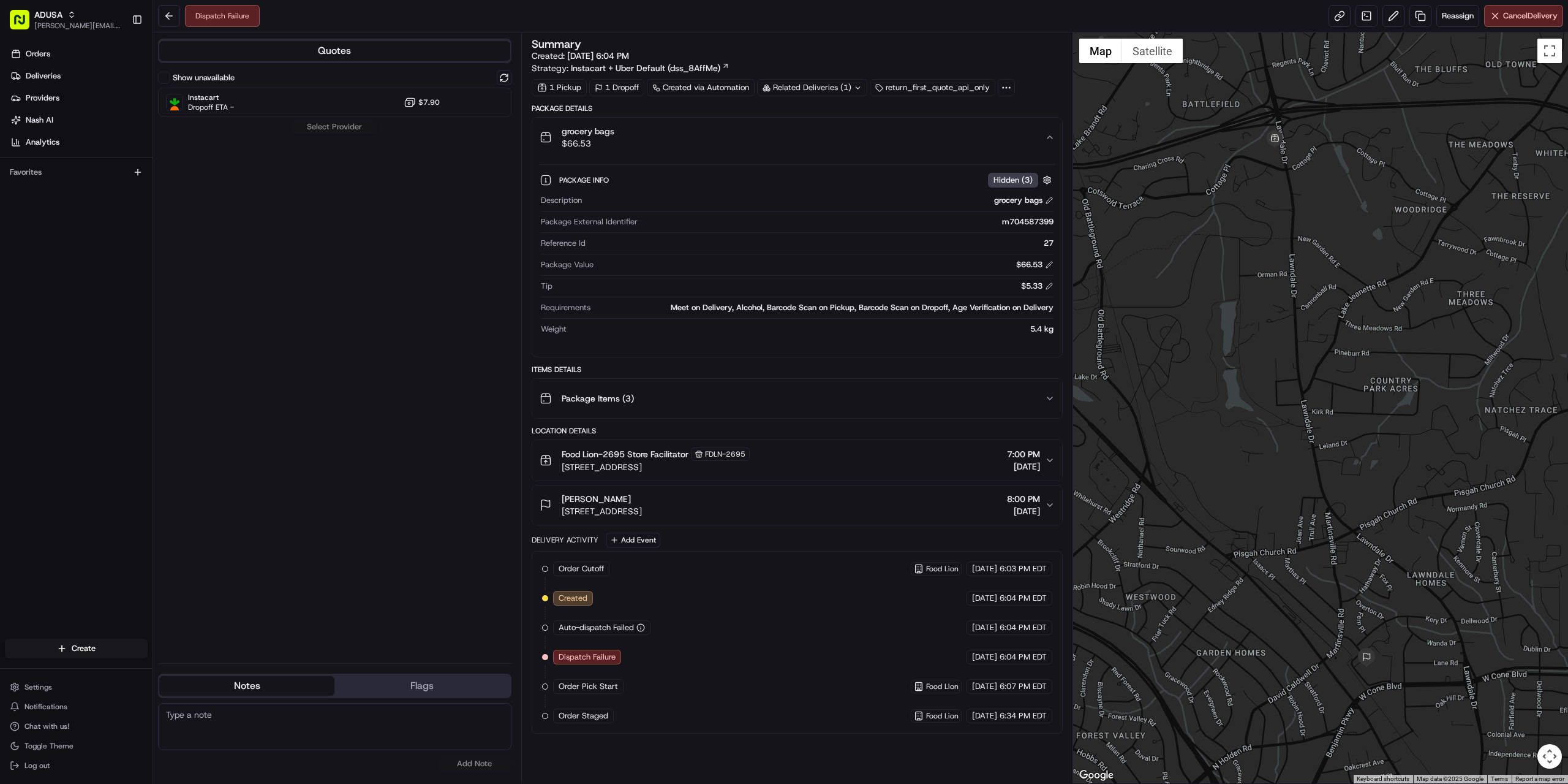
click at [654, 131] on div "grocery bags $66.53" at bounding box center [792, 137] width 505 height 24
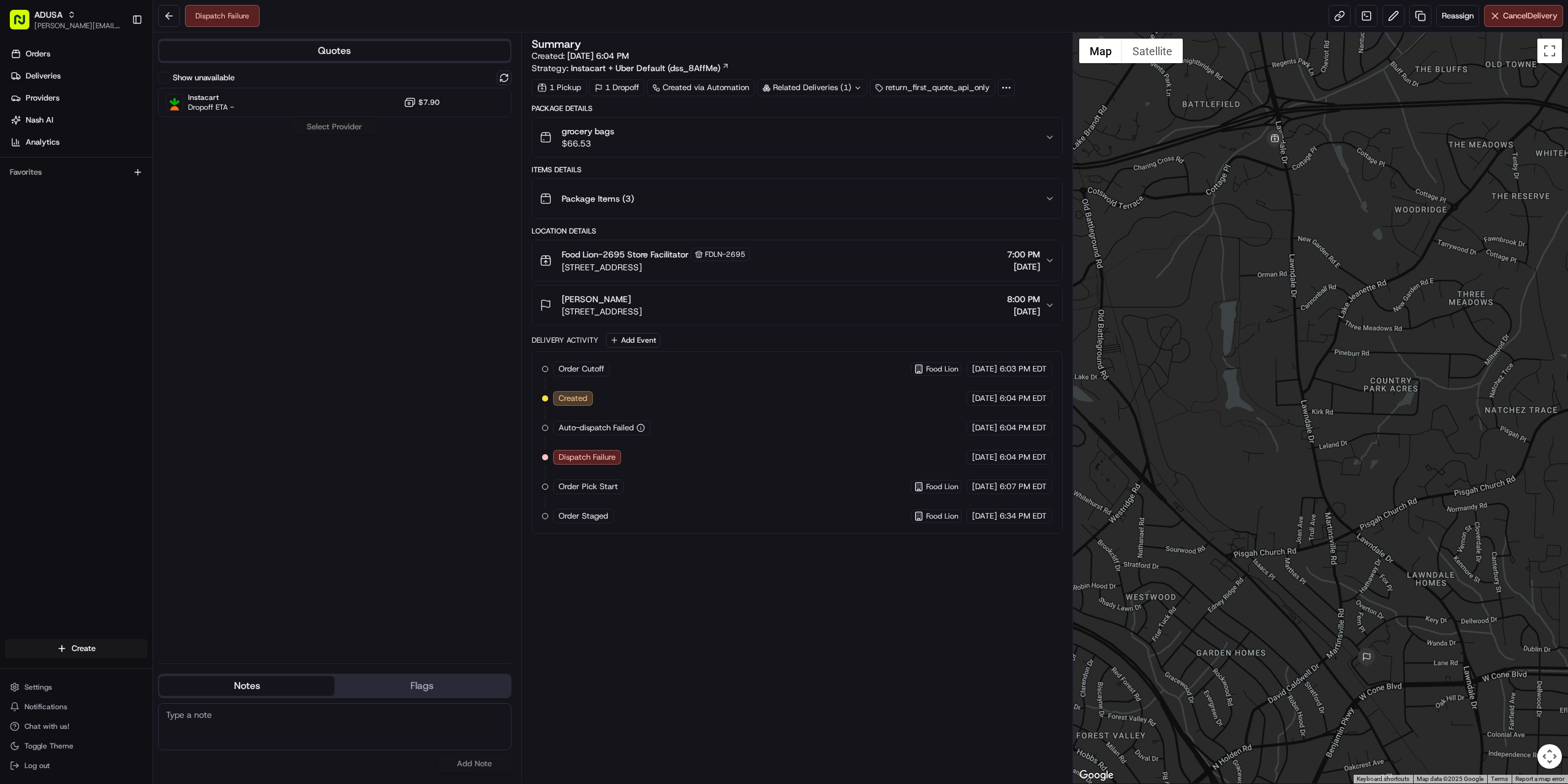
click at [654, 131] on div "grocery bags $66.53" at bounding box center [792, 137] width 505 height 24
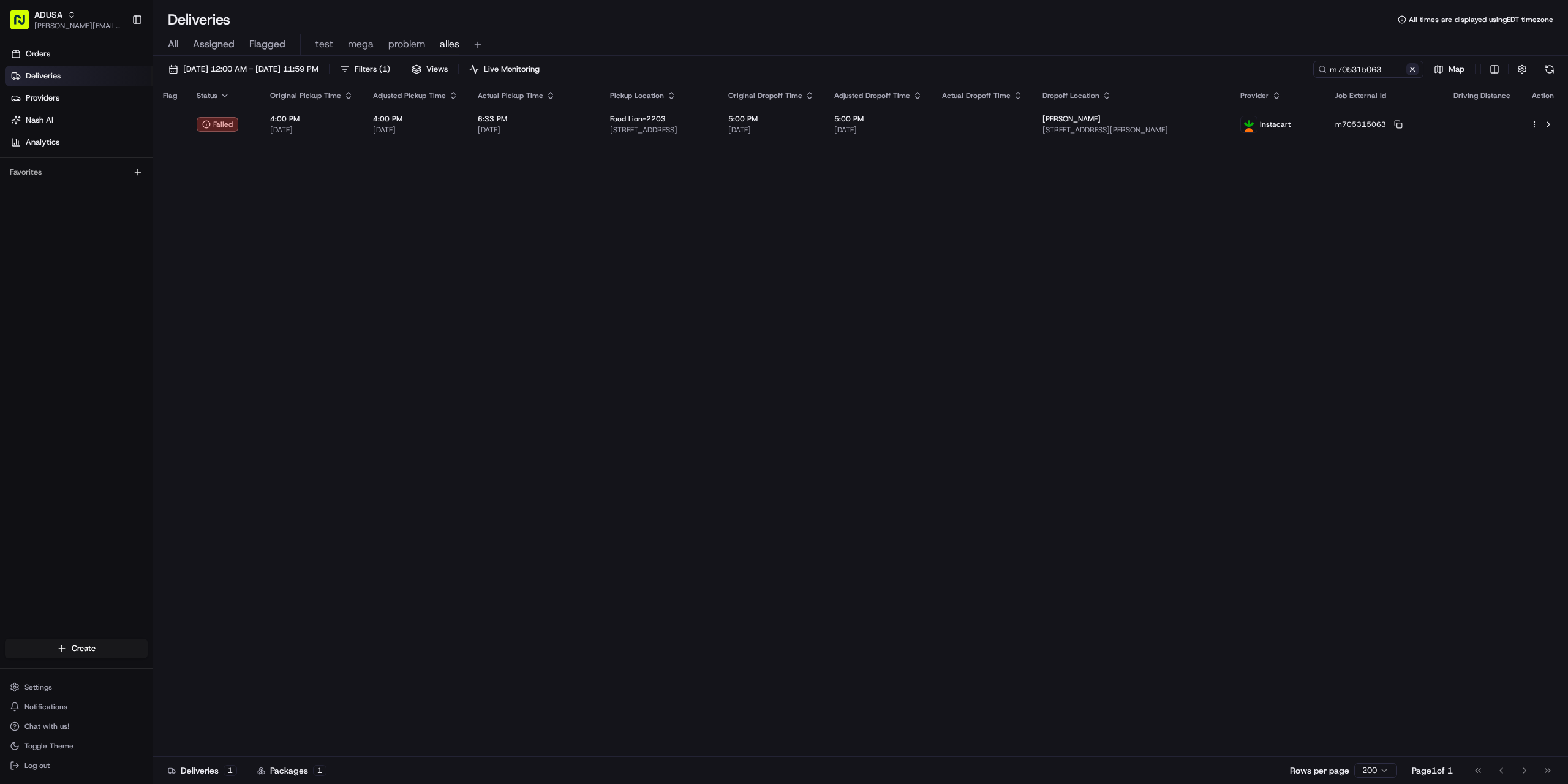
click at [1415, 68] on button at bounding box center [1412, 69] width 12 height 12
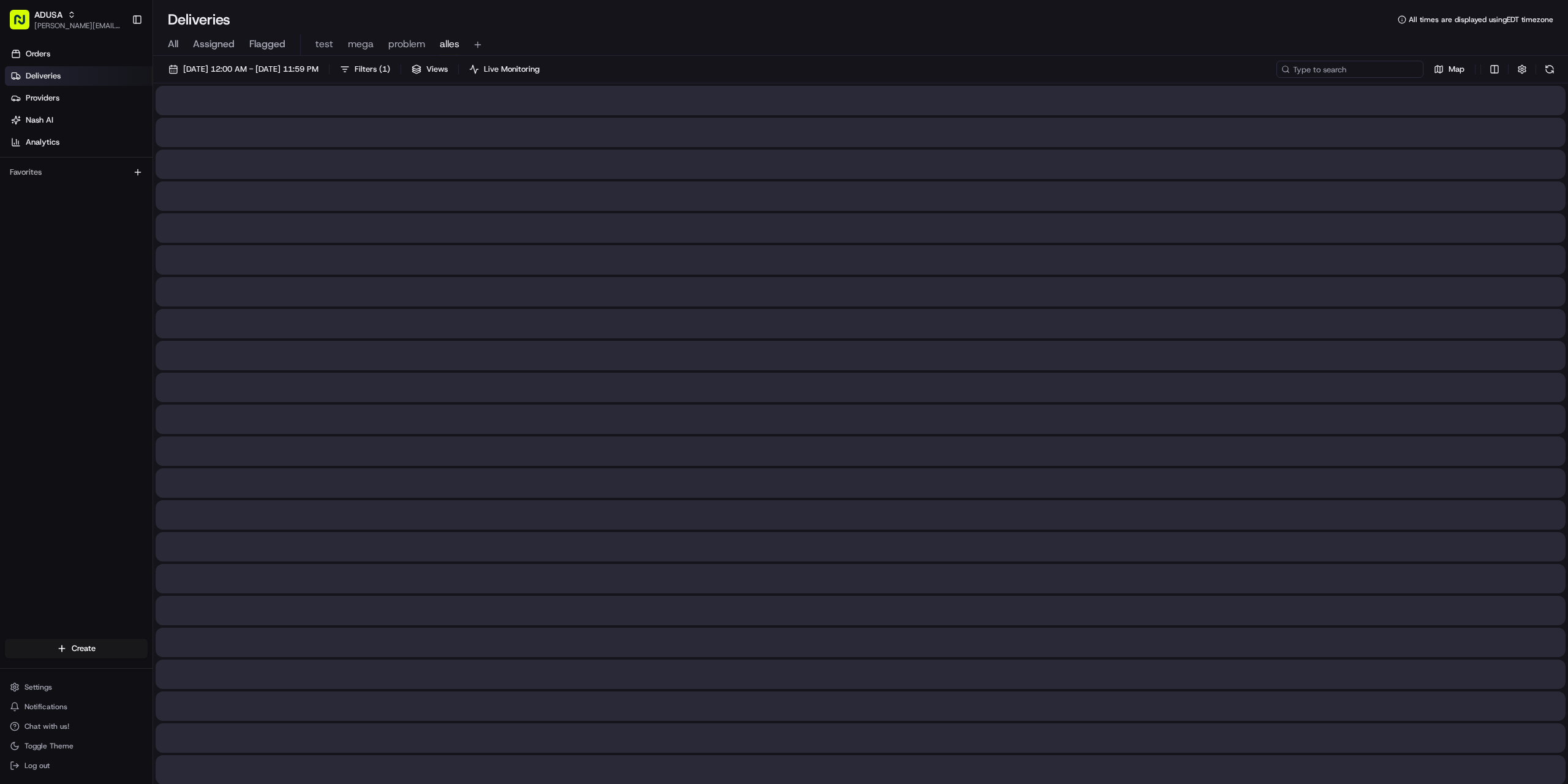
paste input "m706024007"
type input "m706024007"
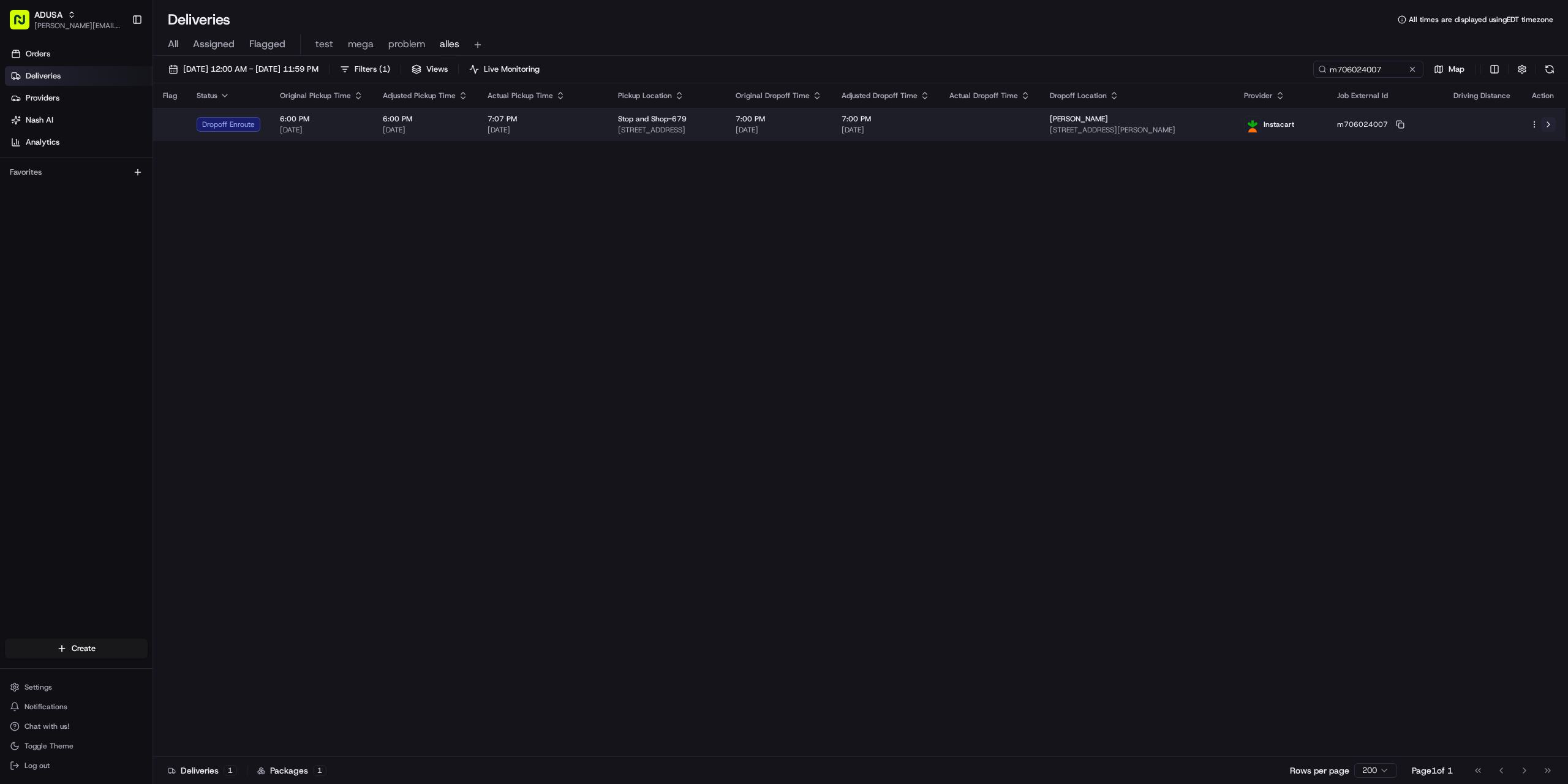
click at [1548, 126] on button at bounding box center [1548, 124] width 14 height 14
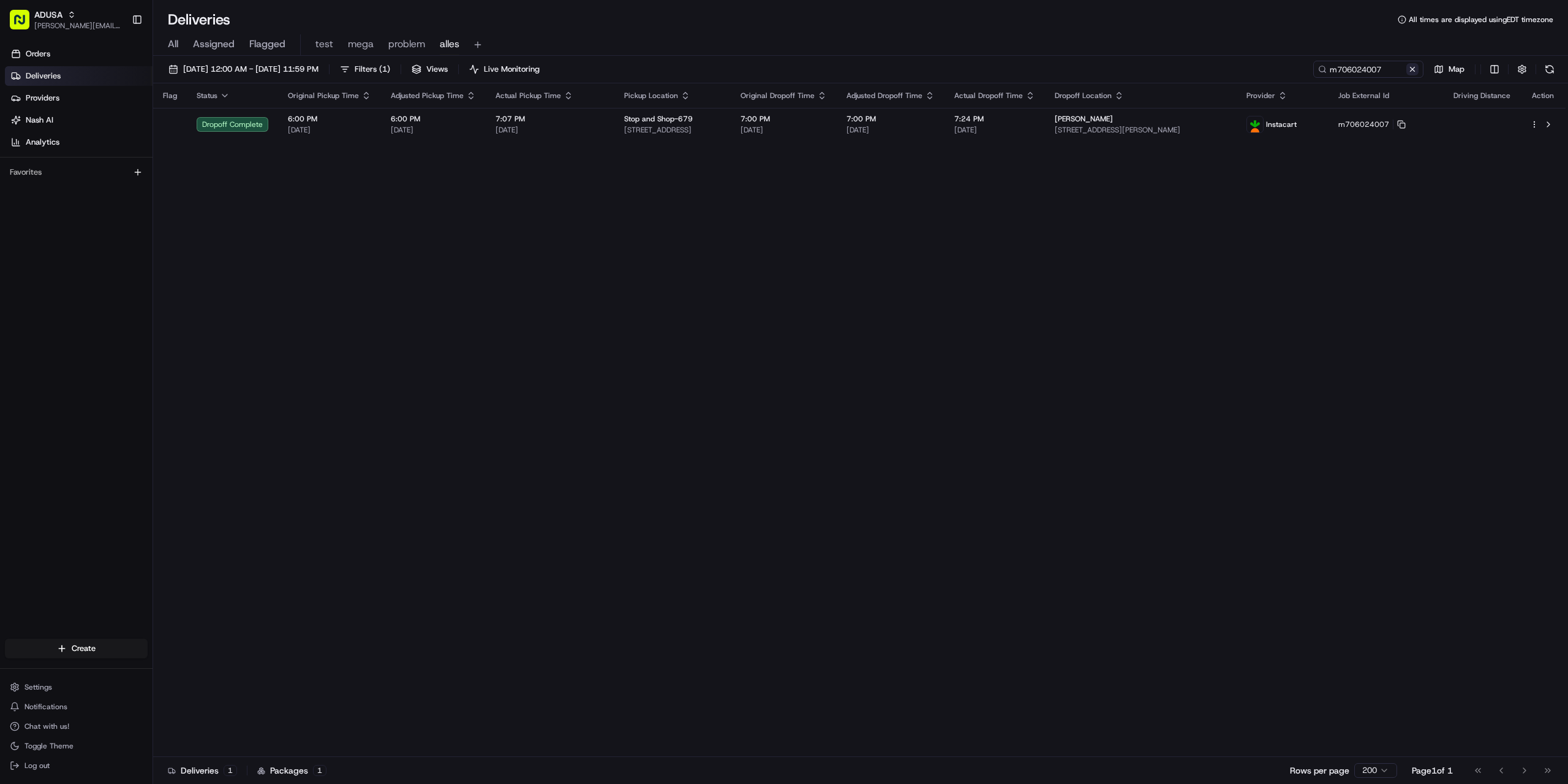
click at [1411, 68] on button at bounding box center [1412, 69] width 12 height 12
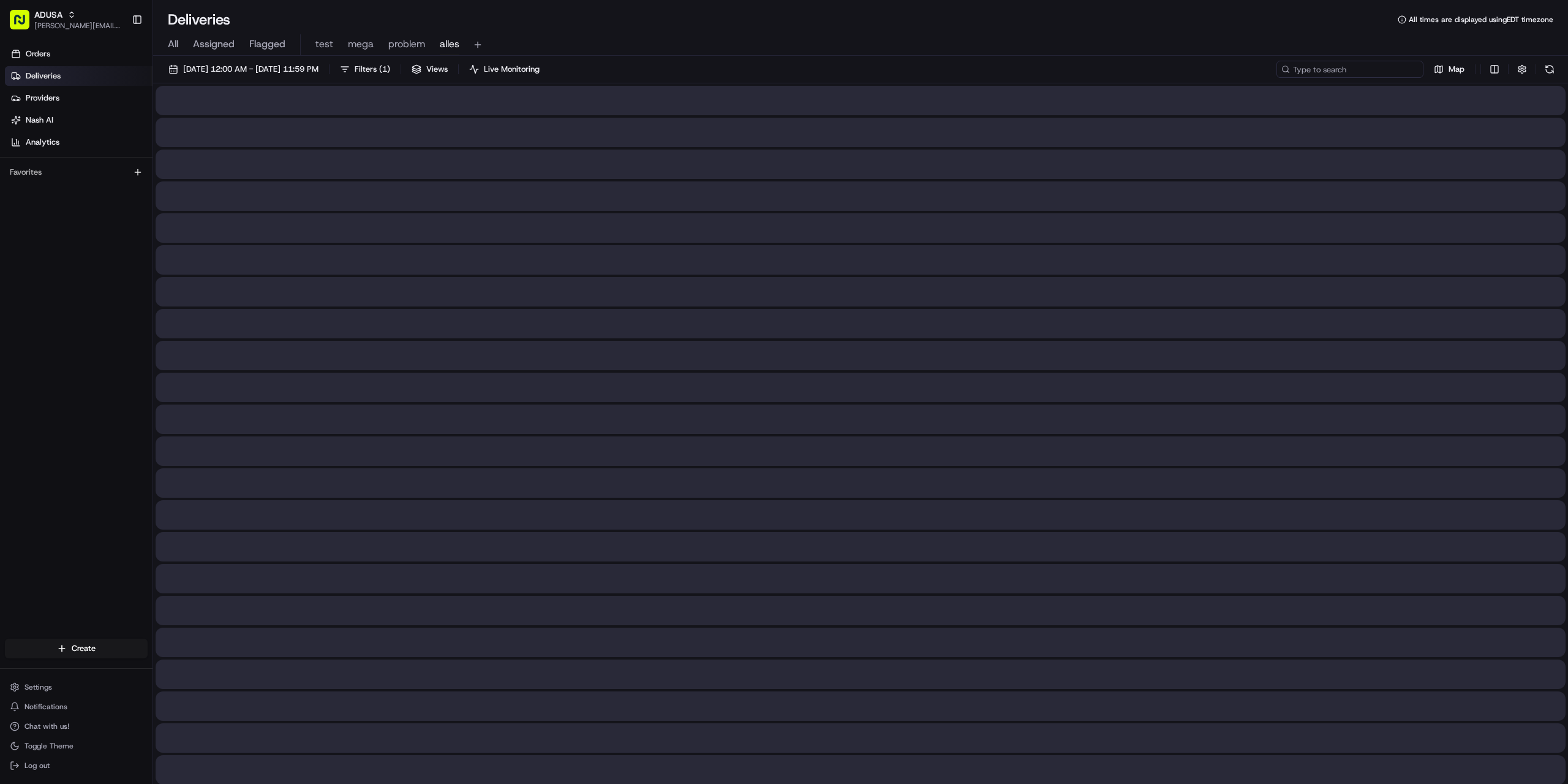
paste input "m707016141"
type input "m707016141"
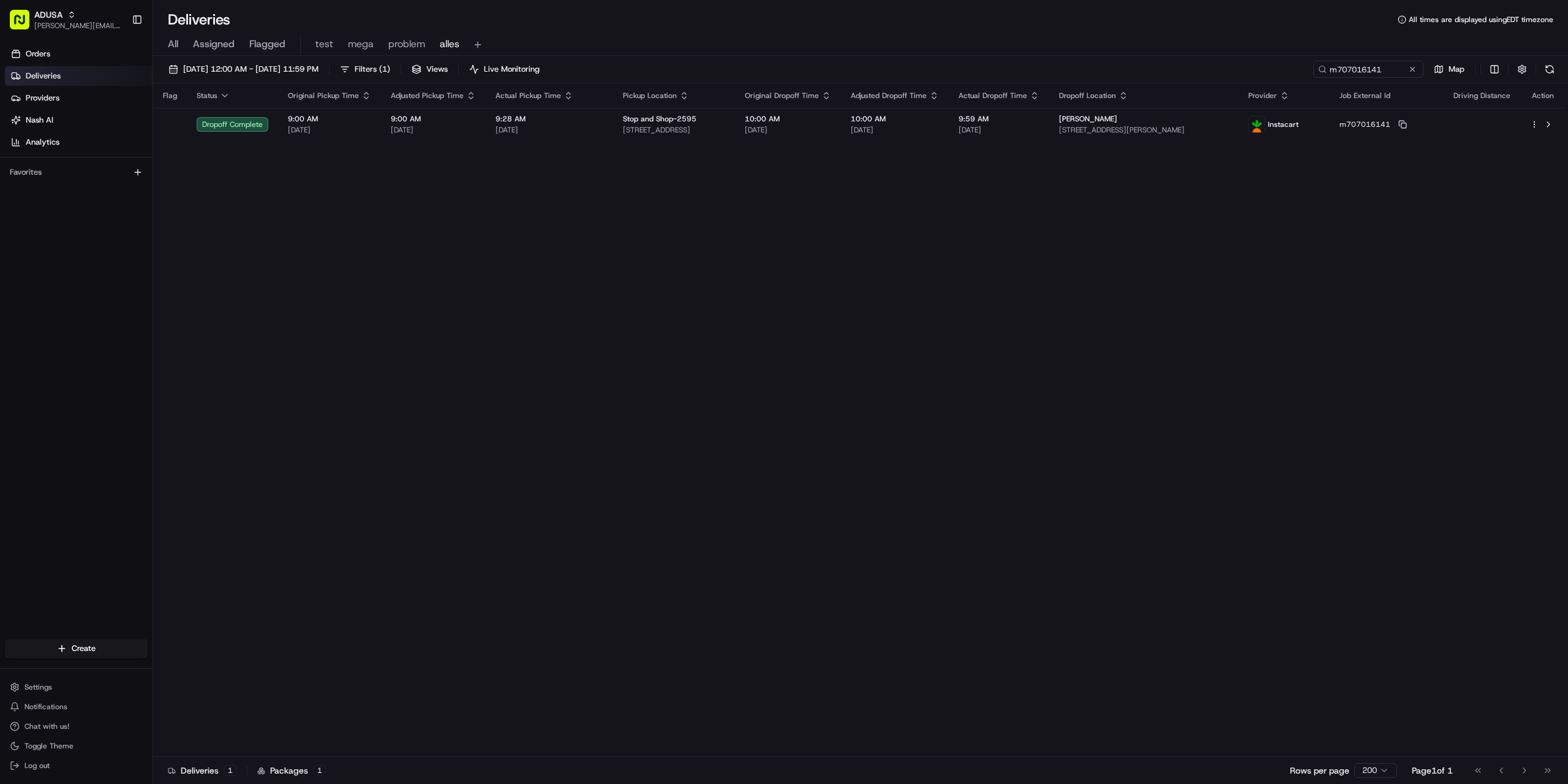
click at [1047, 338] on div "Flag Status Original Pickup Time Adjusted Pickup Time Actual Pickup Time Pickup…" at bounding box center [859, 421] width 1412 height 674
click at [1416, 62] on input "m707016141" at bounding box center [1350, 69] width 147 height 17
click at [1409, 69] on button at bounding box center [1412, 69] width 12 height 12
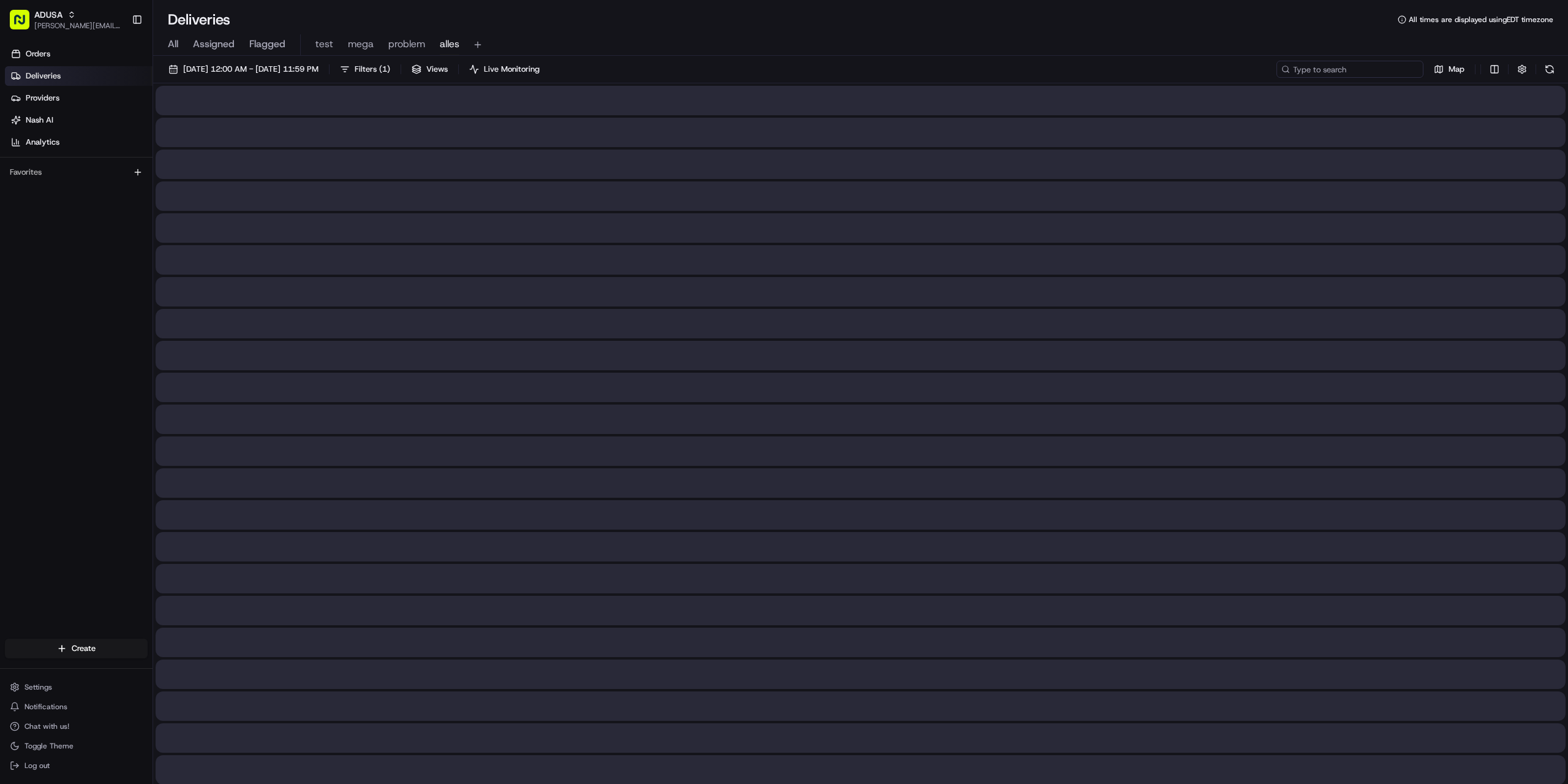
paste input "m709603779"
type input "m709603779"
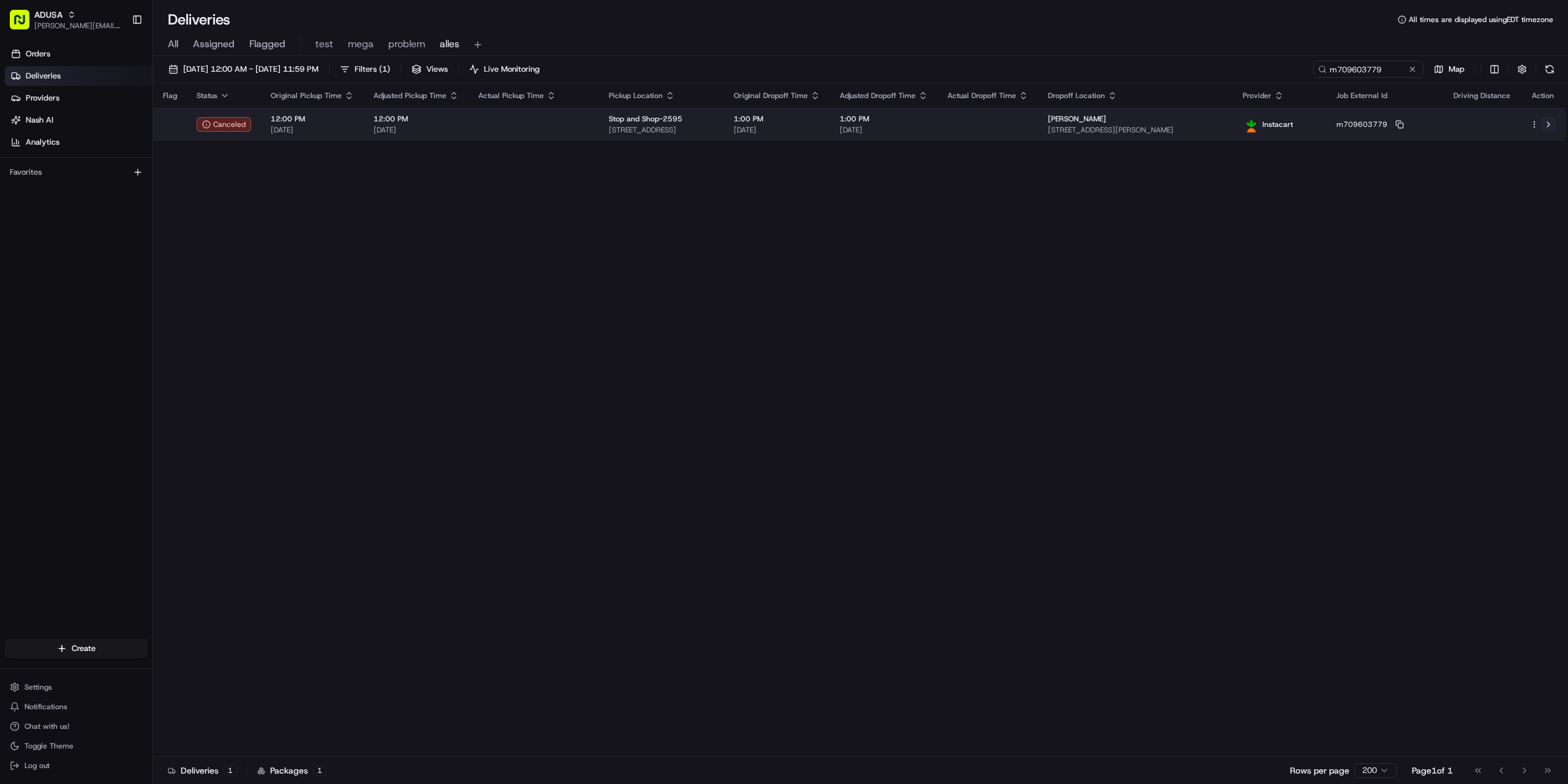
click at [1551, 122] on button at bounding box center [1548, 124] width 14 height 14
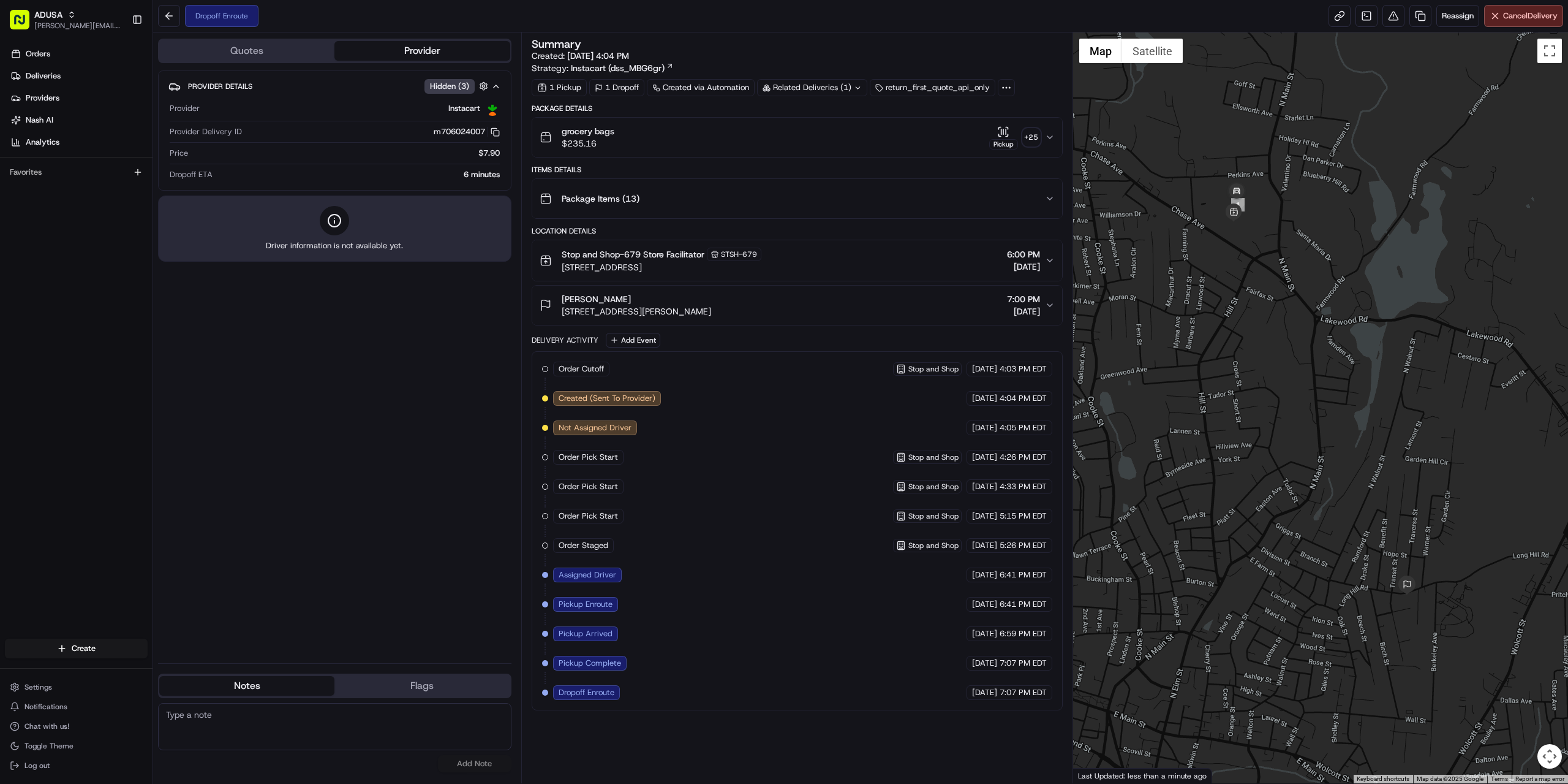
click at [263, 552] on div "Provider Details Hidden ( 3 ) Provider Instacart Provider Delivery ID m70602400…" at bounding box center [334, 362] width 353 height 582
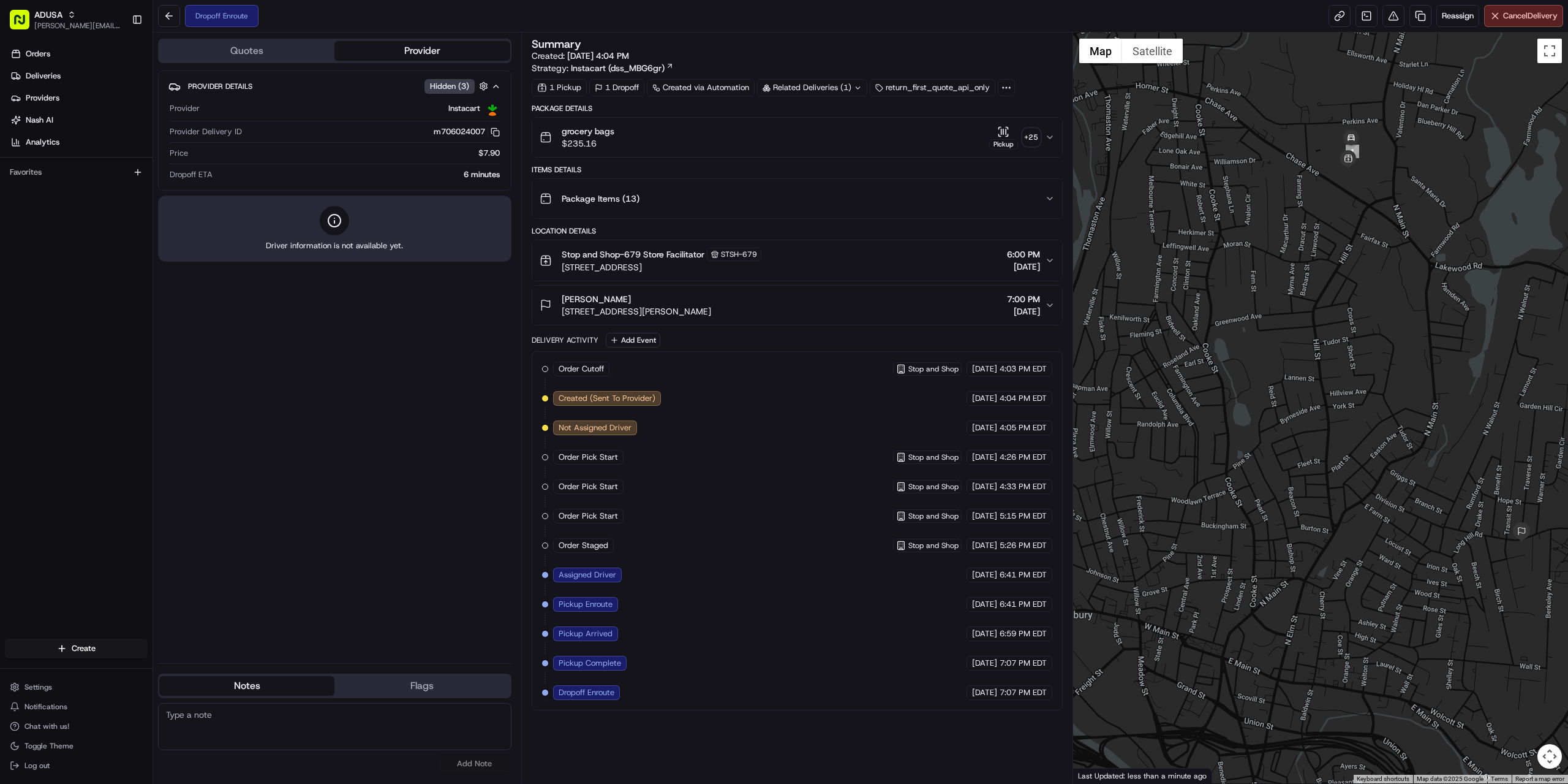
drag, startPoint x: 1229, startPoint y: 611, endPoint x: 1327, endPoint y: 585, distance: 101.4
click at [1327, 585] on div at bounding box center [1321, 408] width 496 height 751
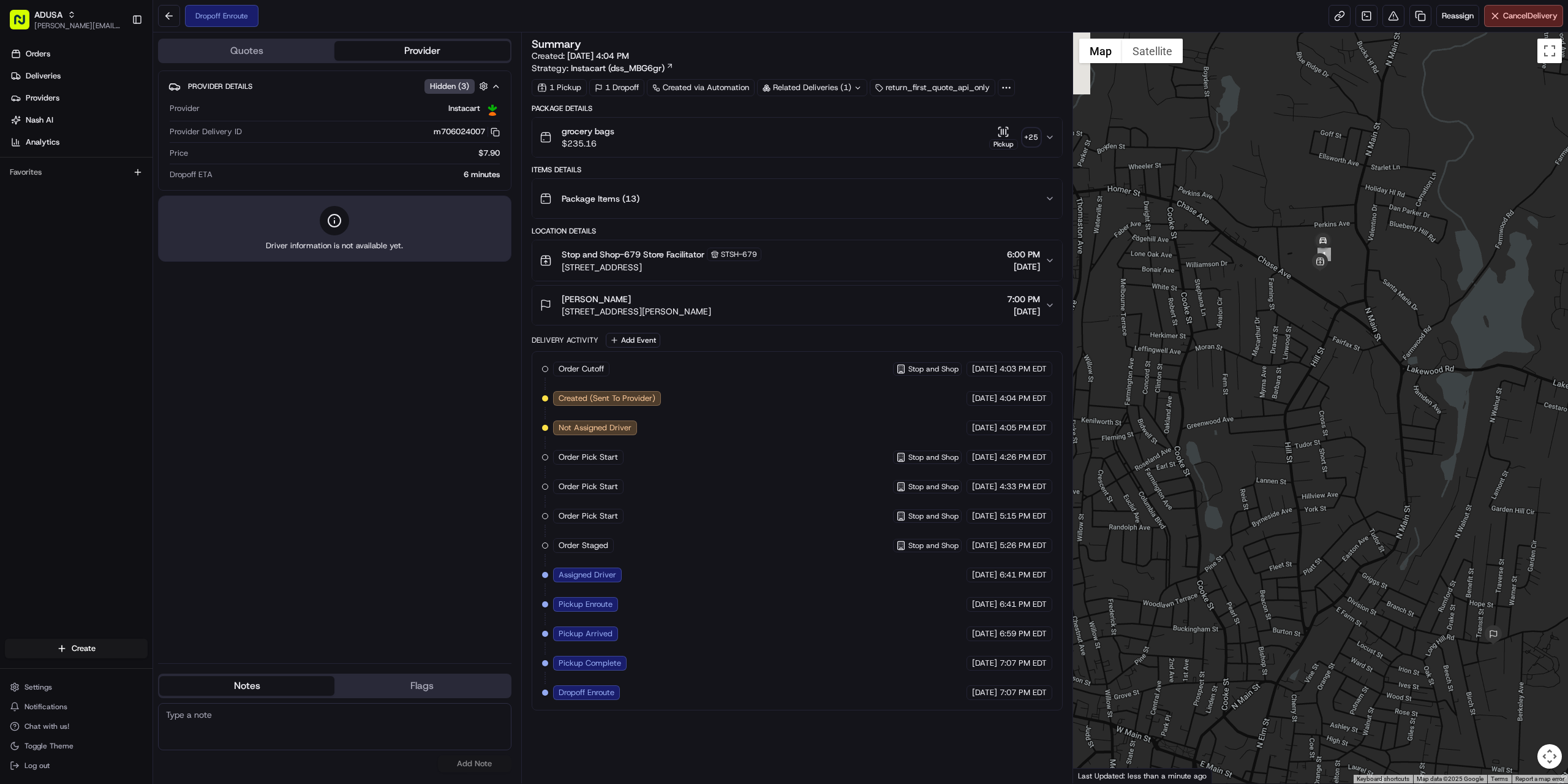
drag, startPoint x: 1386, startPoint y: 176, endPoint x: 1368, endPoint y: 303, distance: 128.3
click at [1368, 303] on div at bounding box center [1321, 408] width 496 height 751
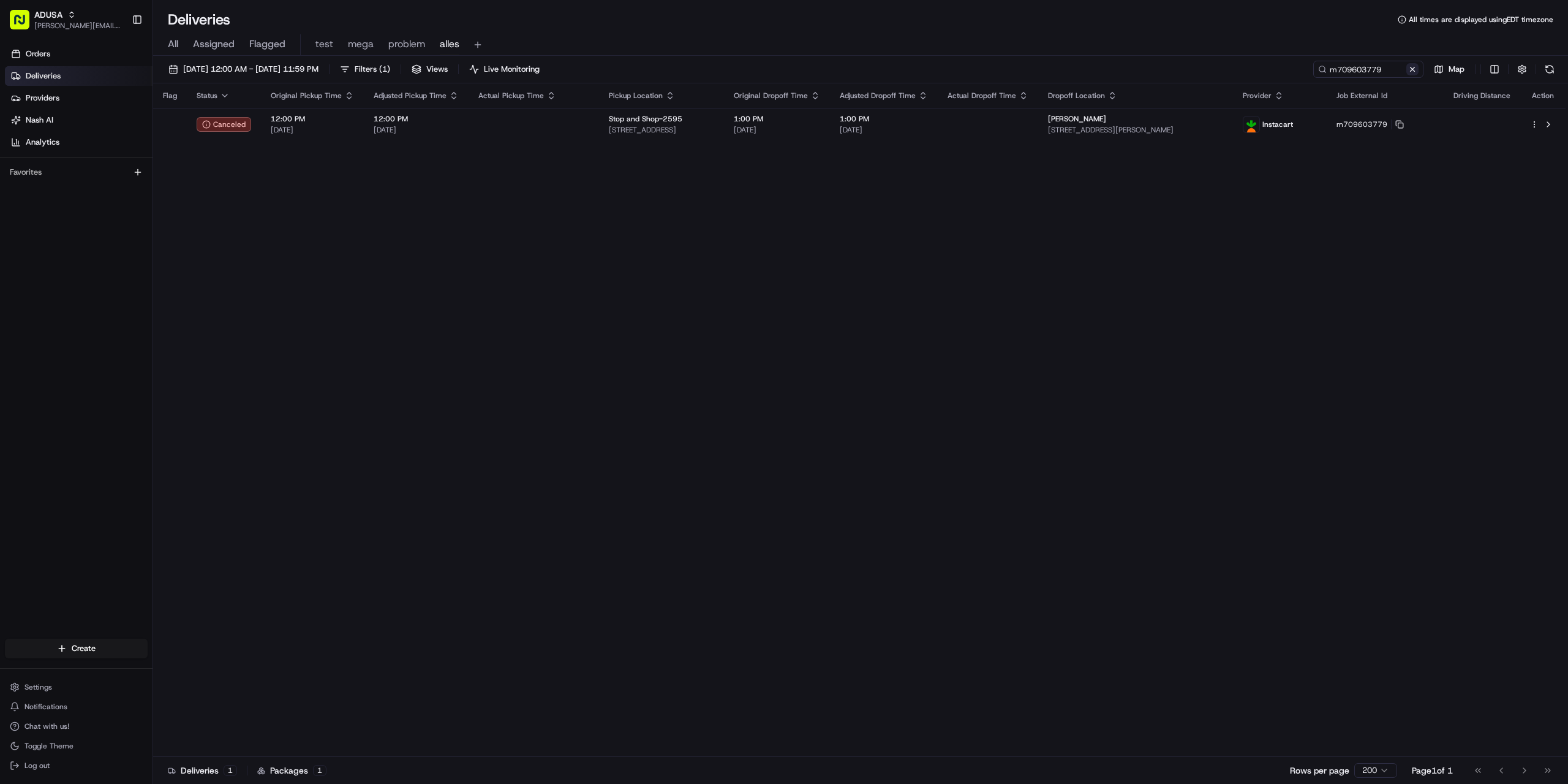
click at [1409, 68] on button at bounding box center [1412, 69] width 12 height 12
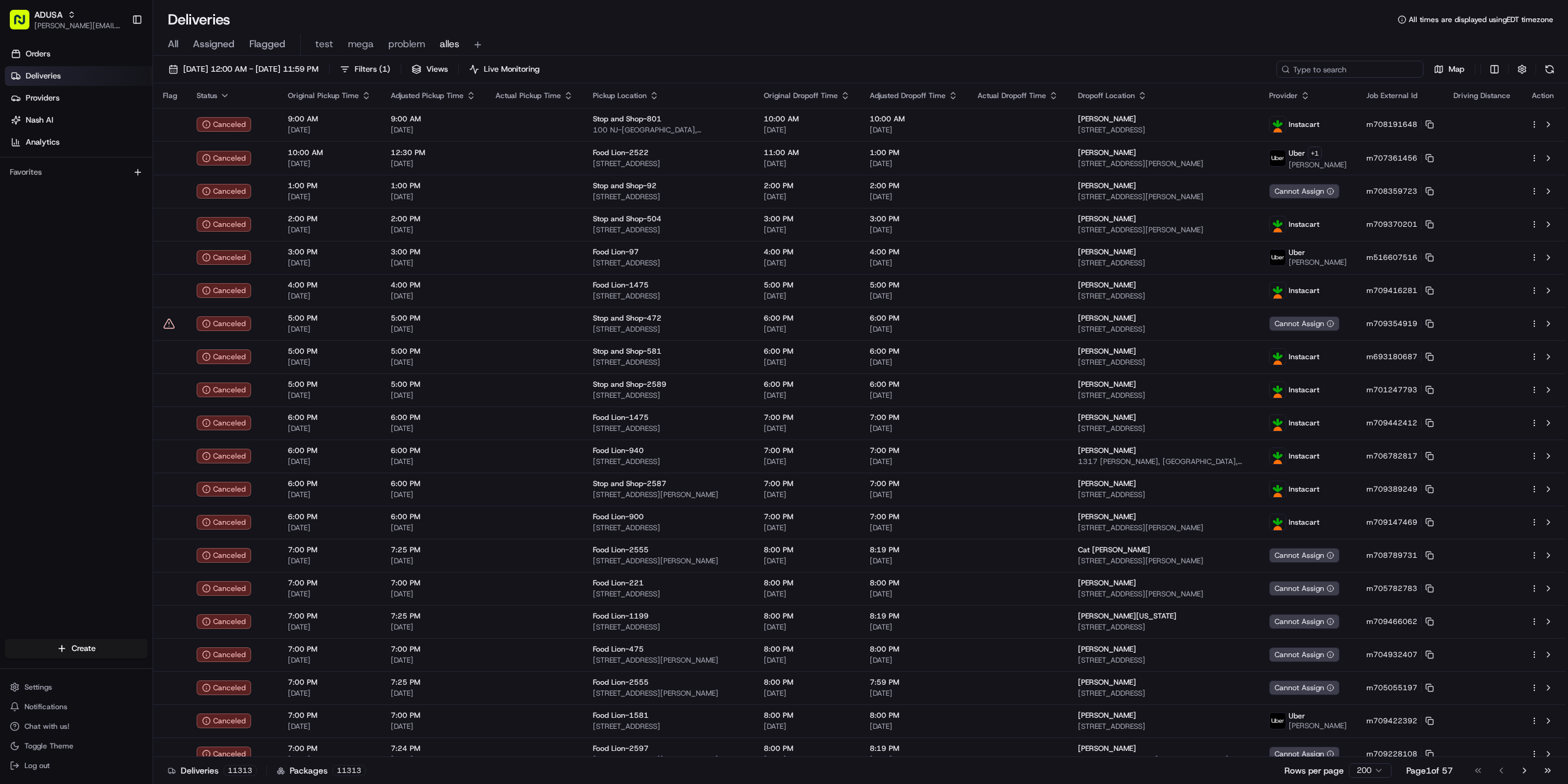
paste input "m709671364"
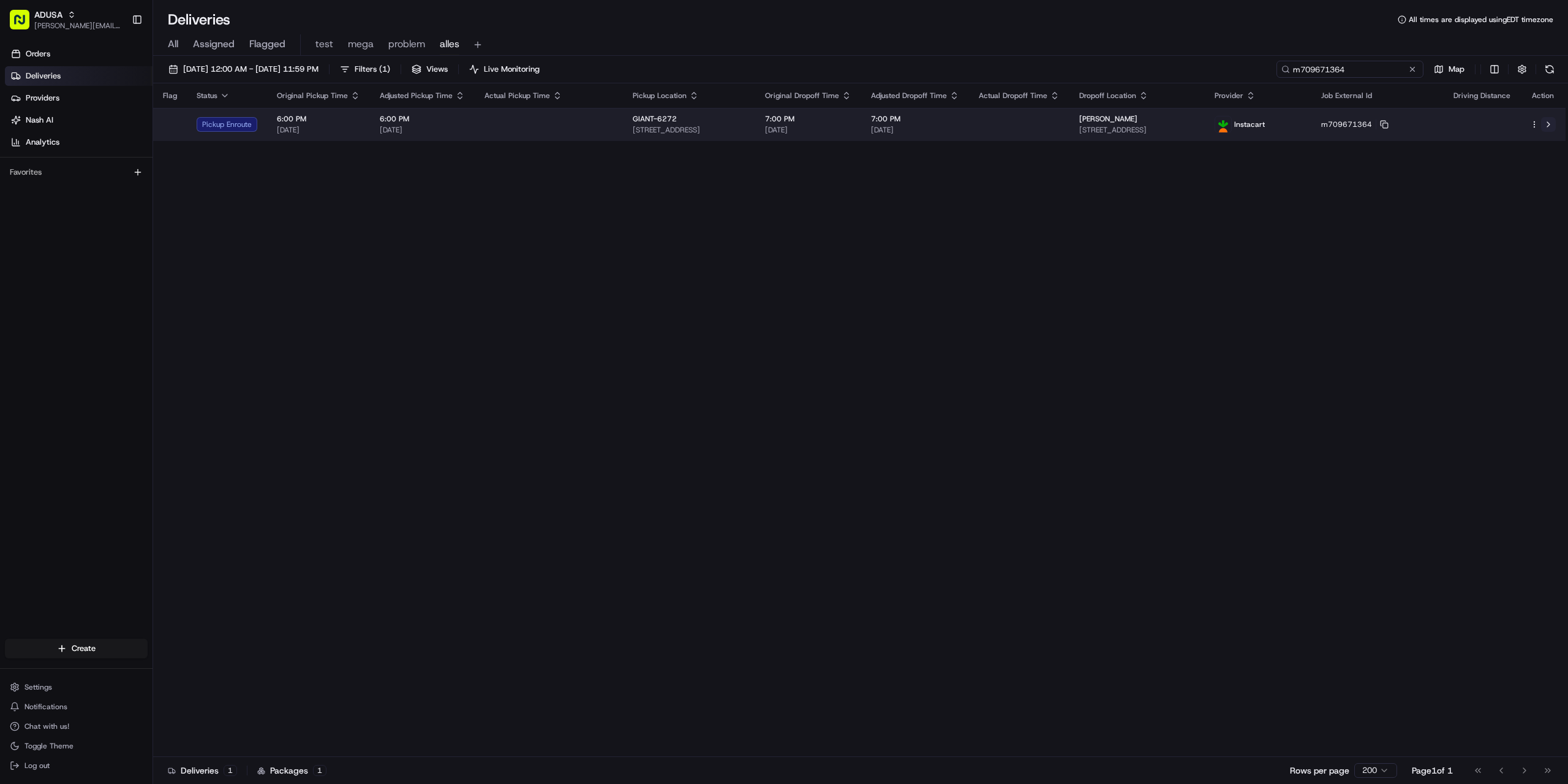
type input "m709671364"
click at [1551, 122] on button at bounding box center [1548, 124] width 14 height 14
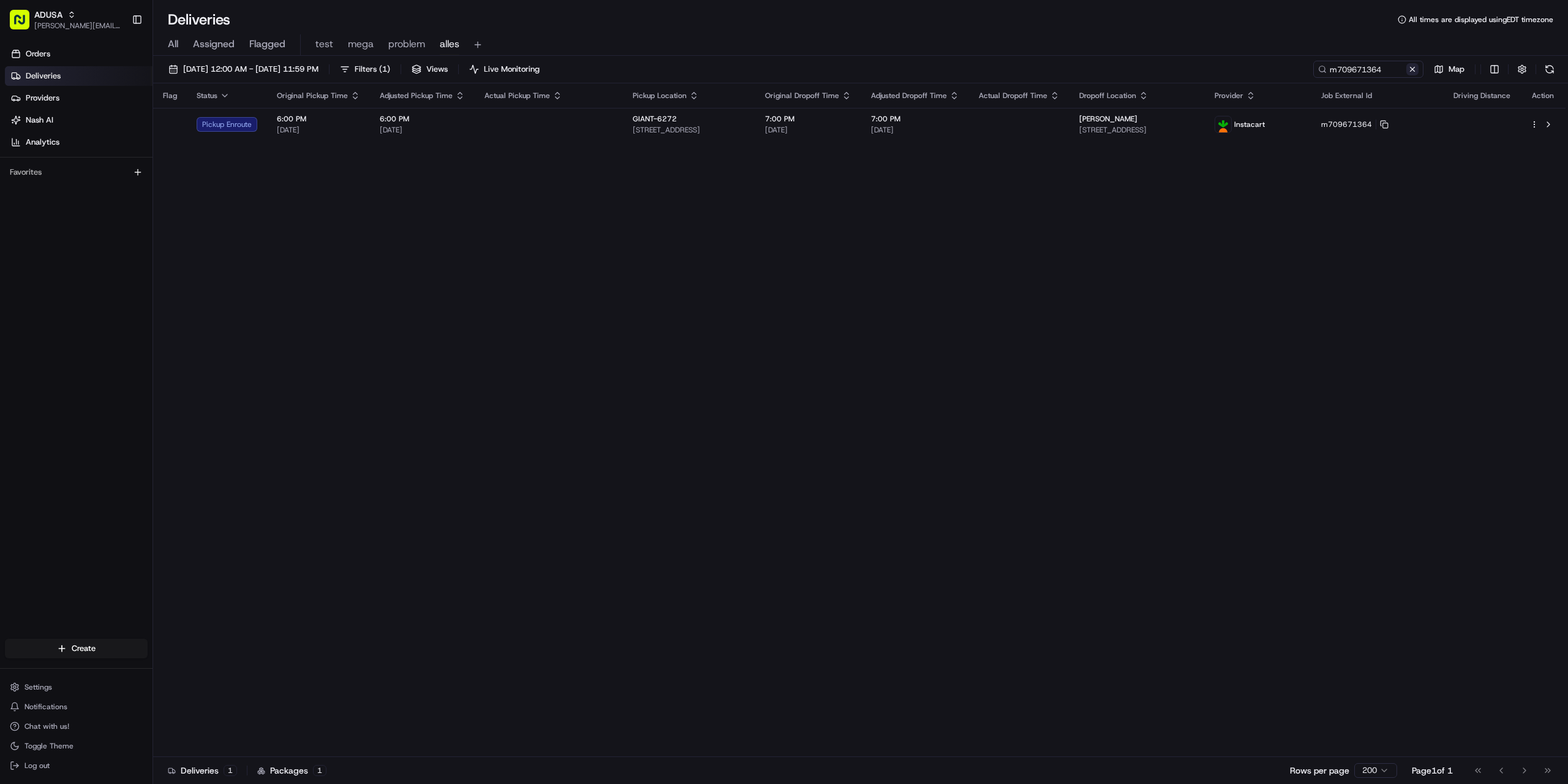
click at [1415, 68] on button at bounding box center [1412, 69] width 12 height 12
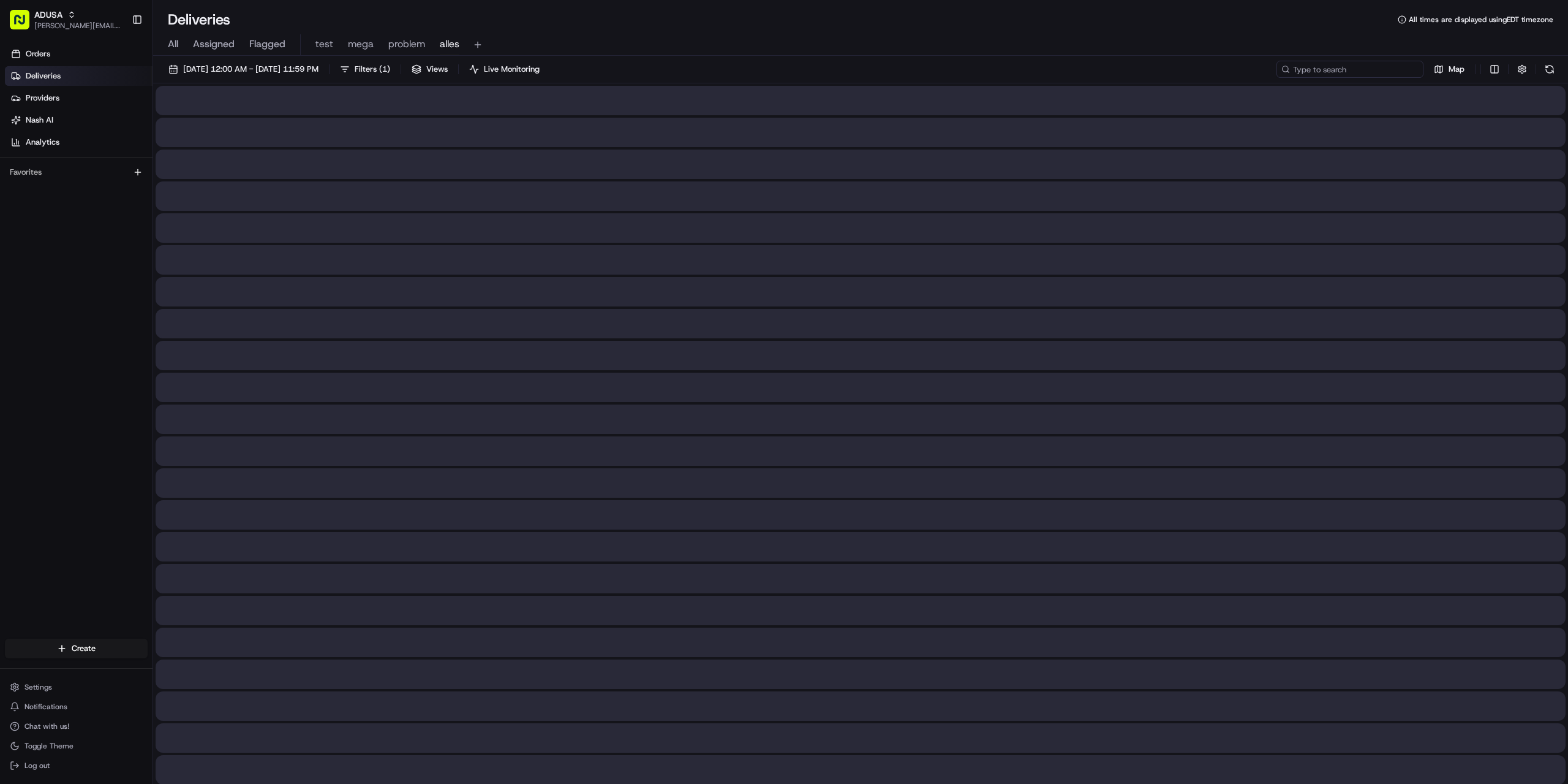
paste input "m709667266"
type input "m709667266"
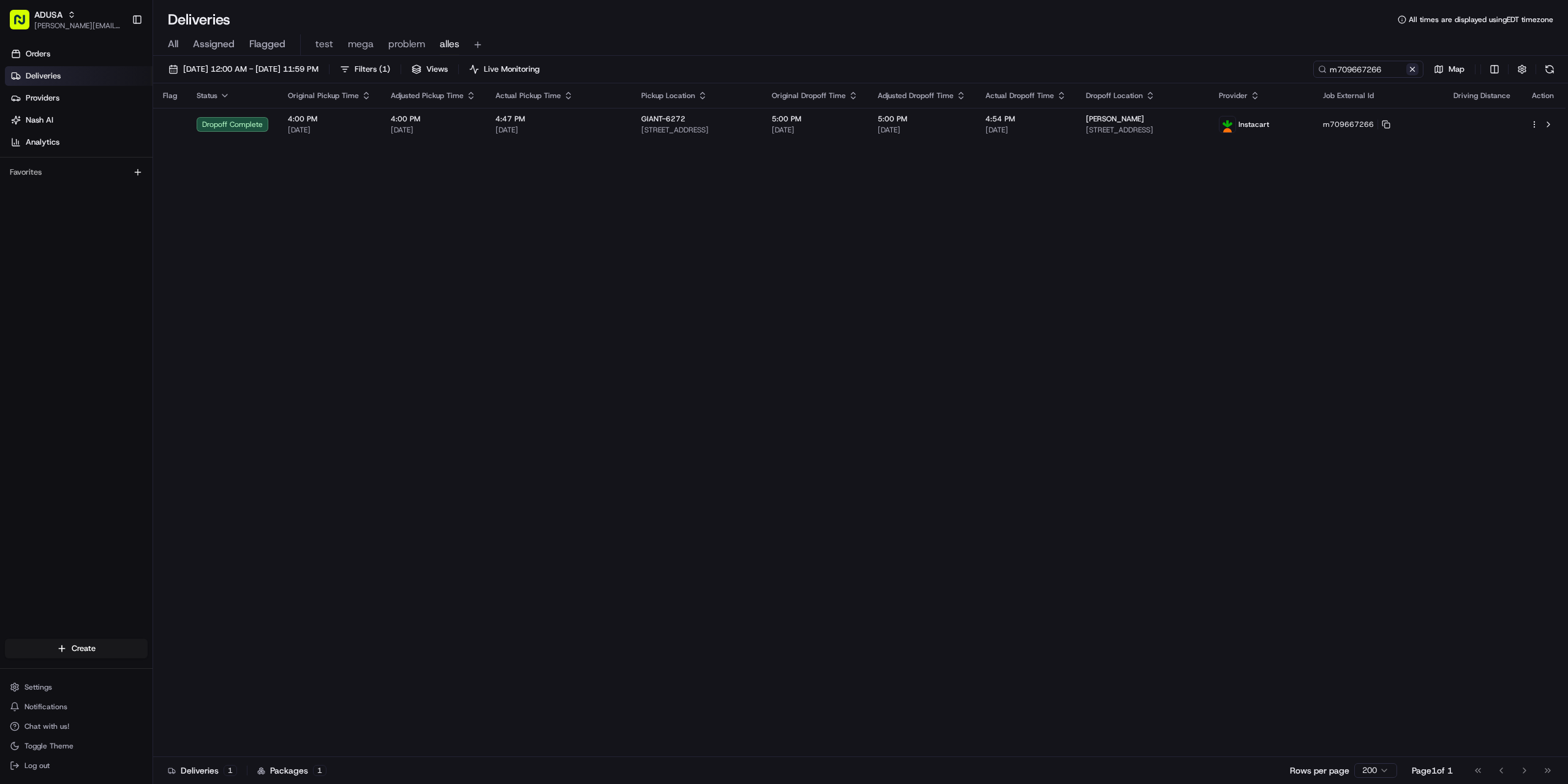
click at [1412, 70] on button at bounding box center [1412, 69] width 12 height 12
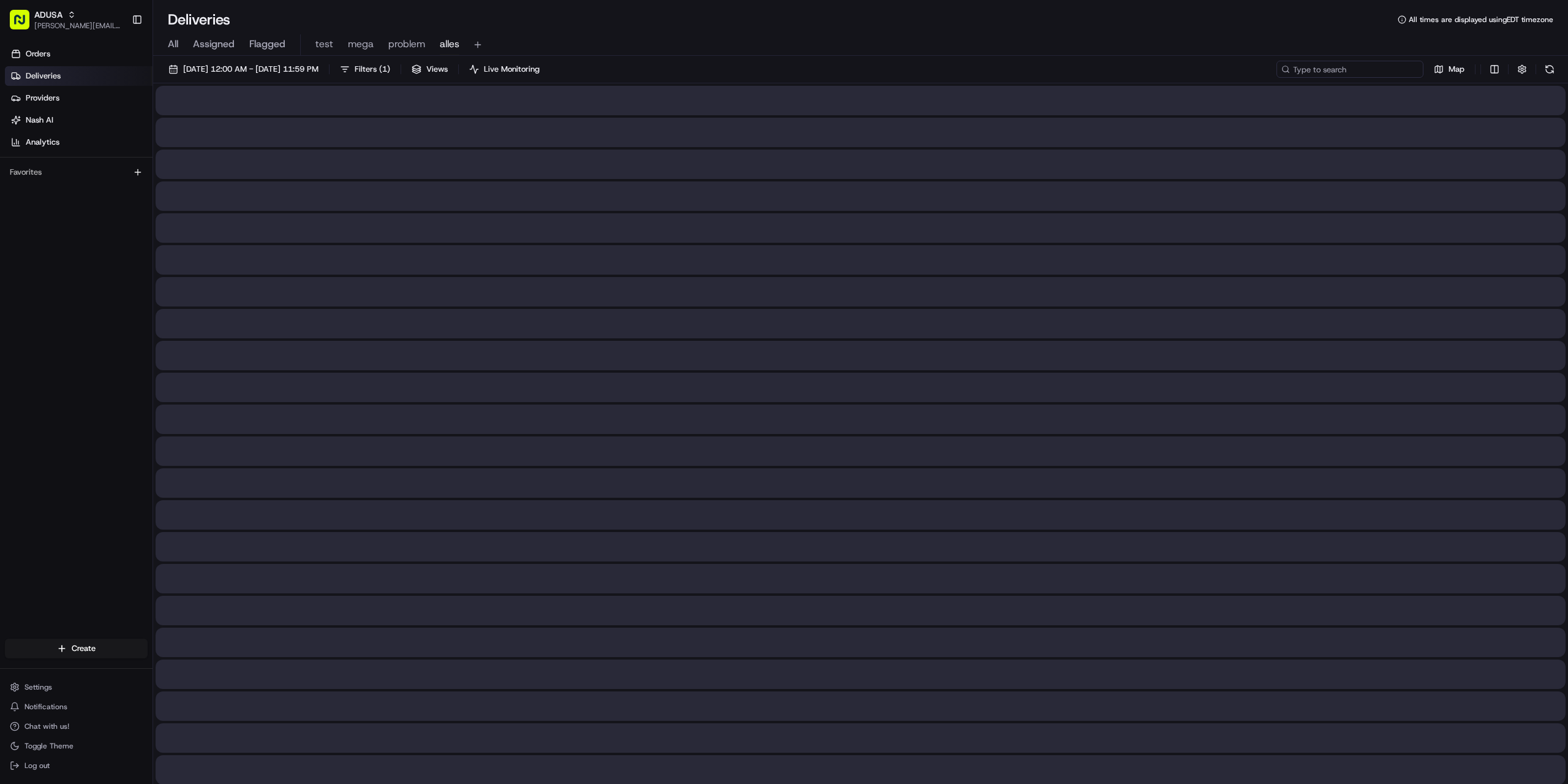
paste input "m707057203"
drag, startPoint x: 1362, startPoint y: 70, endPoint x: 1345, endPoint y: 71, distance: 17.0
click at [1345, 71] on input "m707057203" at bounding box center [1350, 69] width 147 height 17
type input "m707057203"
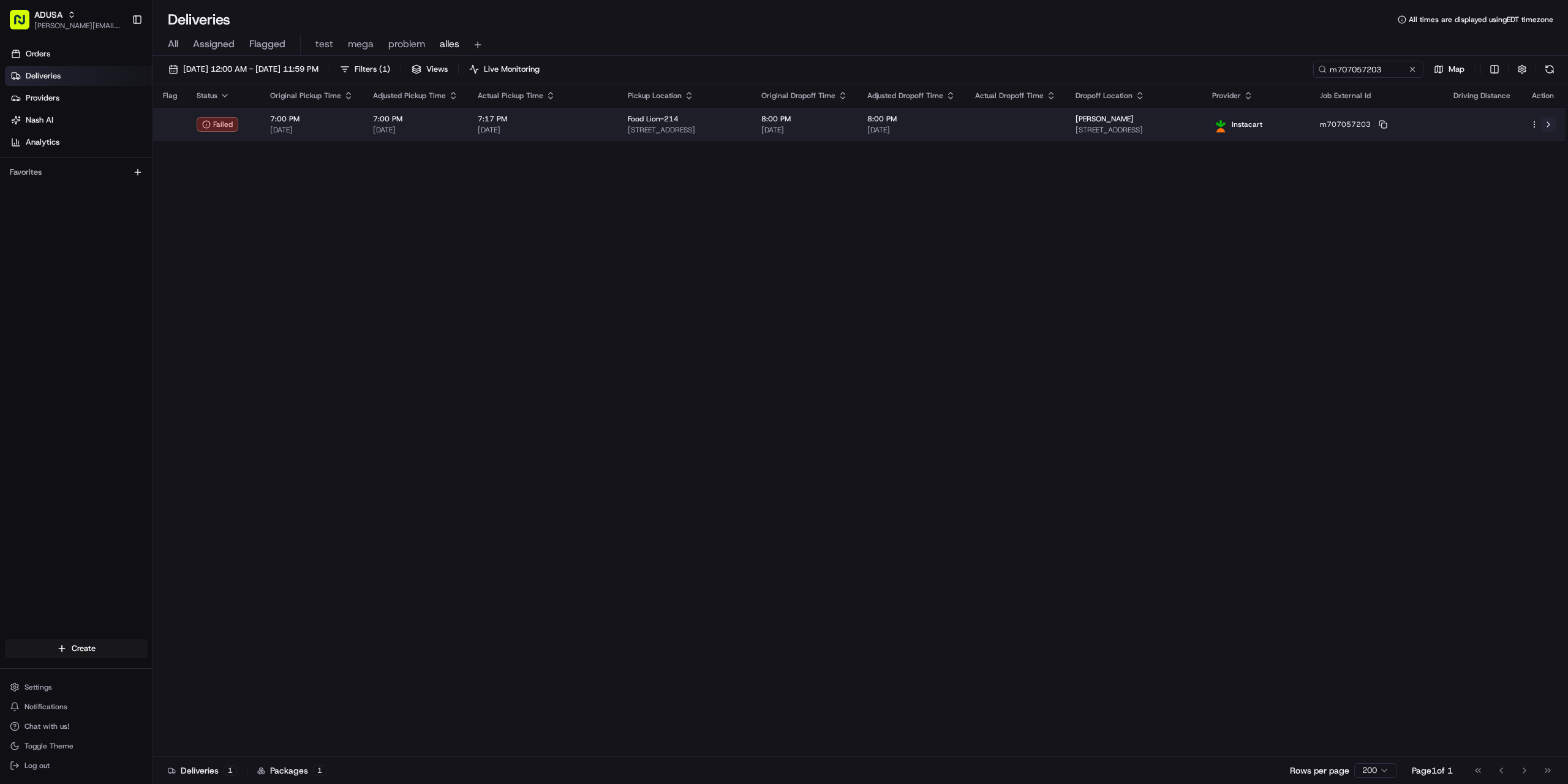
click at [1547, 125] on button at bounding box center [1548, 124] width 14 height 14
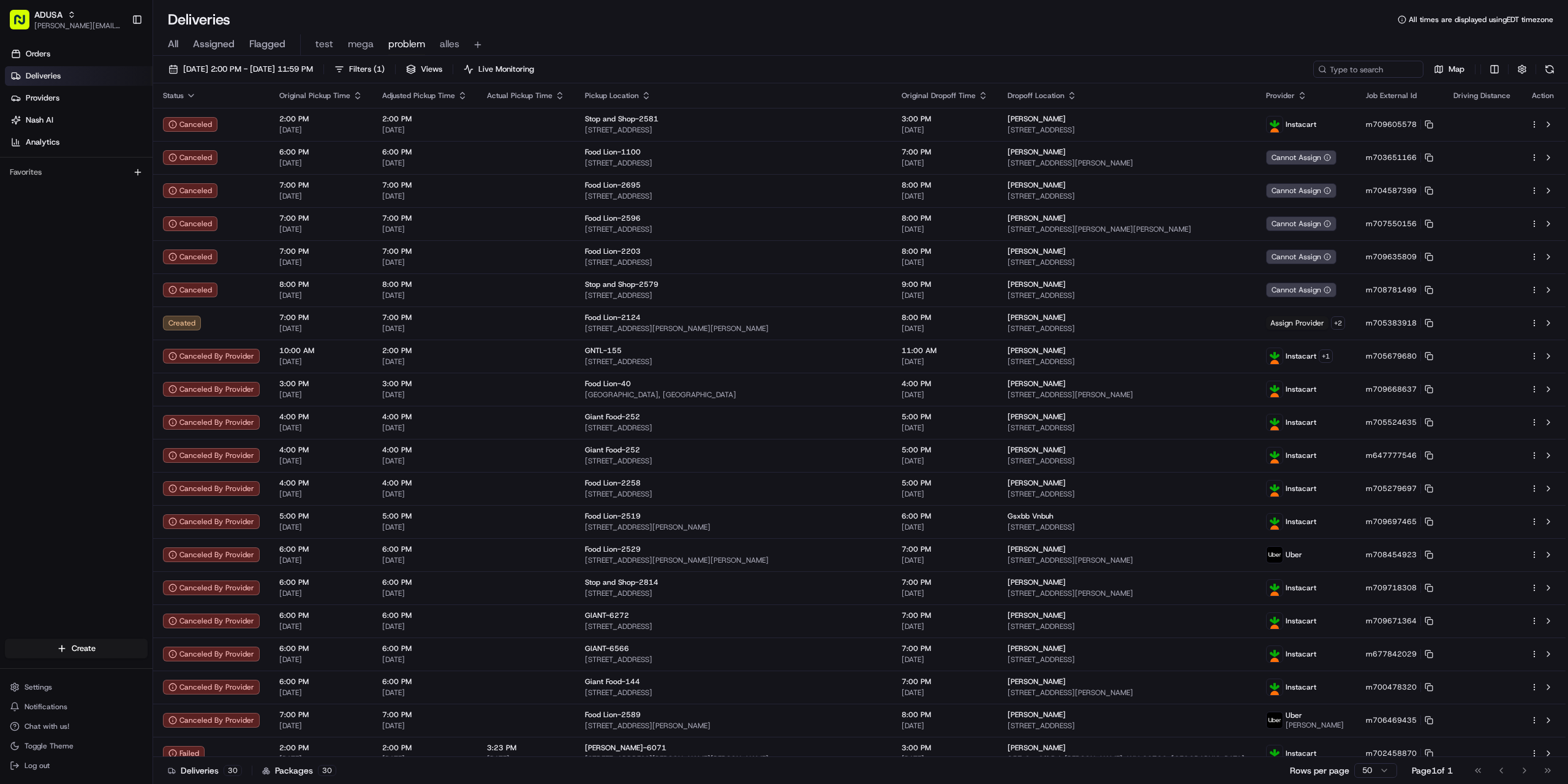
click at [1163, 40] on div "All Assigned Flagged test mega problem alles" at bounding box center [860, 45] width 1415 height 21
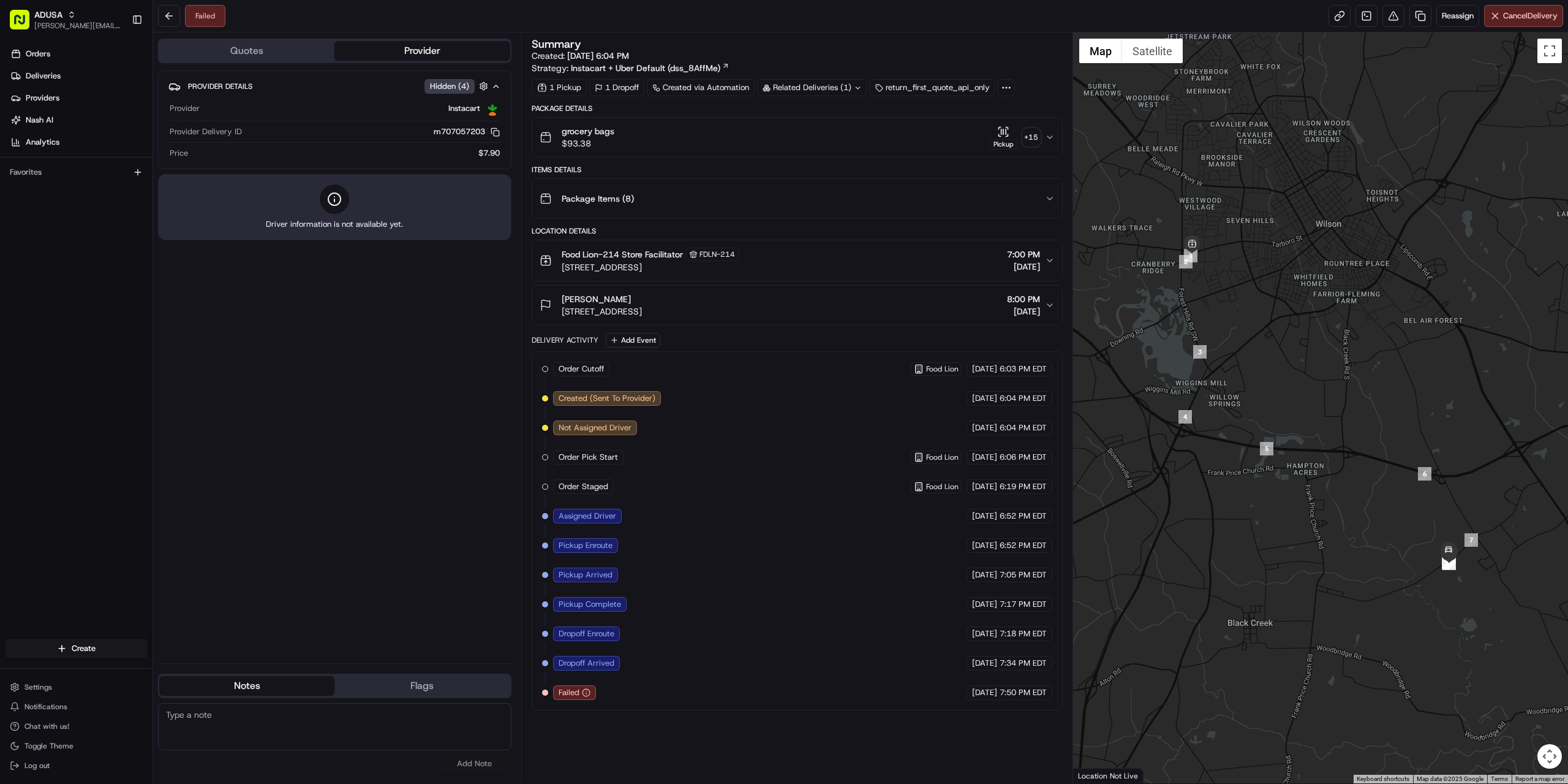
click at [319, 735] on textarea at bounding box center [334, 726] width 353 height 47
drag, startPoint x: 435, startPoint y: 712, endPoint x: 152, endPoint y: 717, distance: 283.0
click at [151, 717] on div "ADUSA [PERSON_NAME][EMAIL_ADDRESS][PERSON_NAME][DOMAIN_NAME] Toggle Sidebar Ord…" at bounding box center [784, 392] width 1568 height 784
type textarea "per store ic driver brought order back to store, cust was not home."
click at [488, 769] on button "Add Note" at bounding box center [474, 763] width 74 height 17
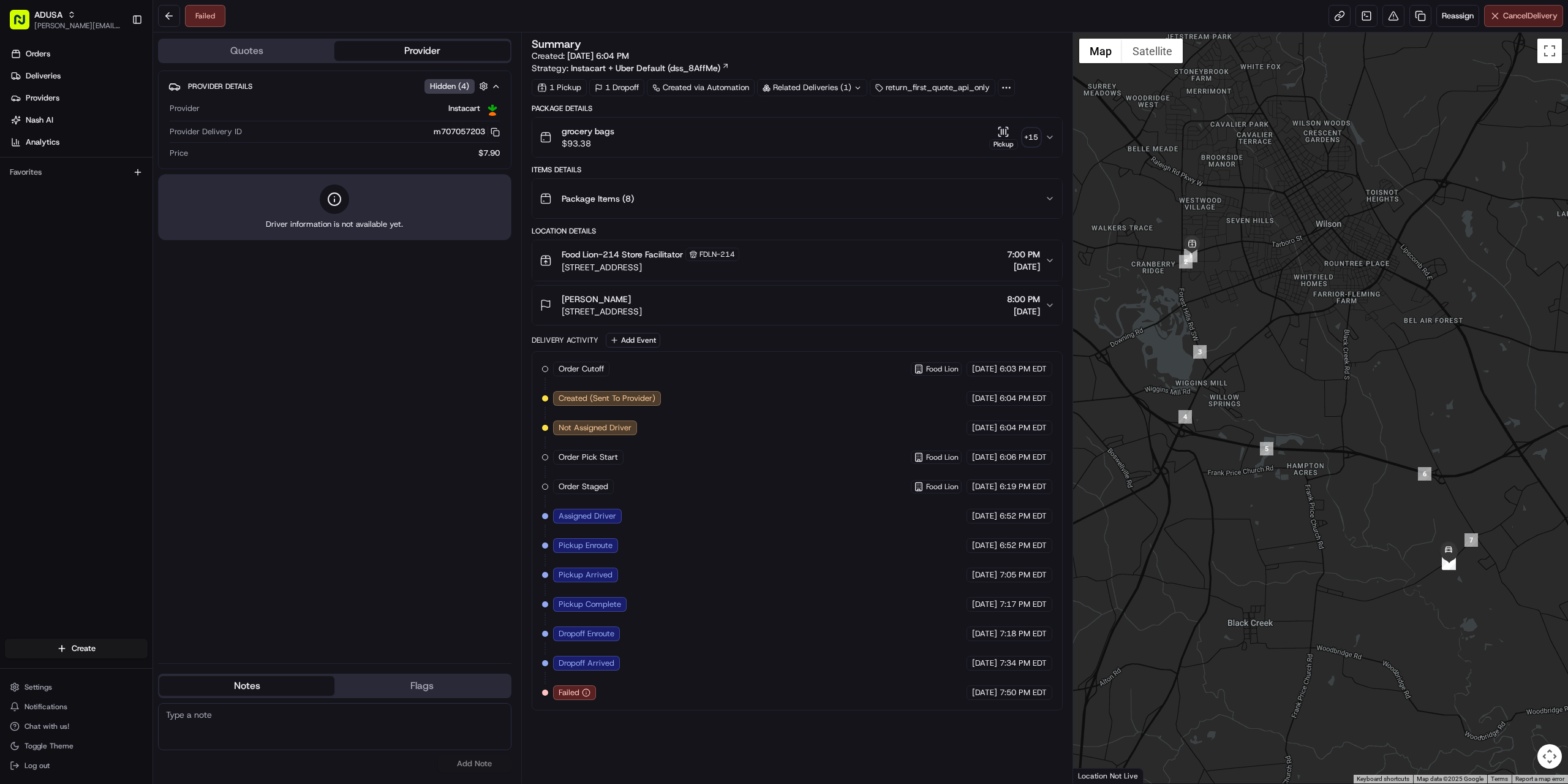
click at [1519, 11] on span "Cancel Delivery" at bounding box center [1531, 16] width 55 height 11
